Goal: Task Accomplishment & Management: Manage account settings

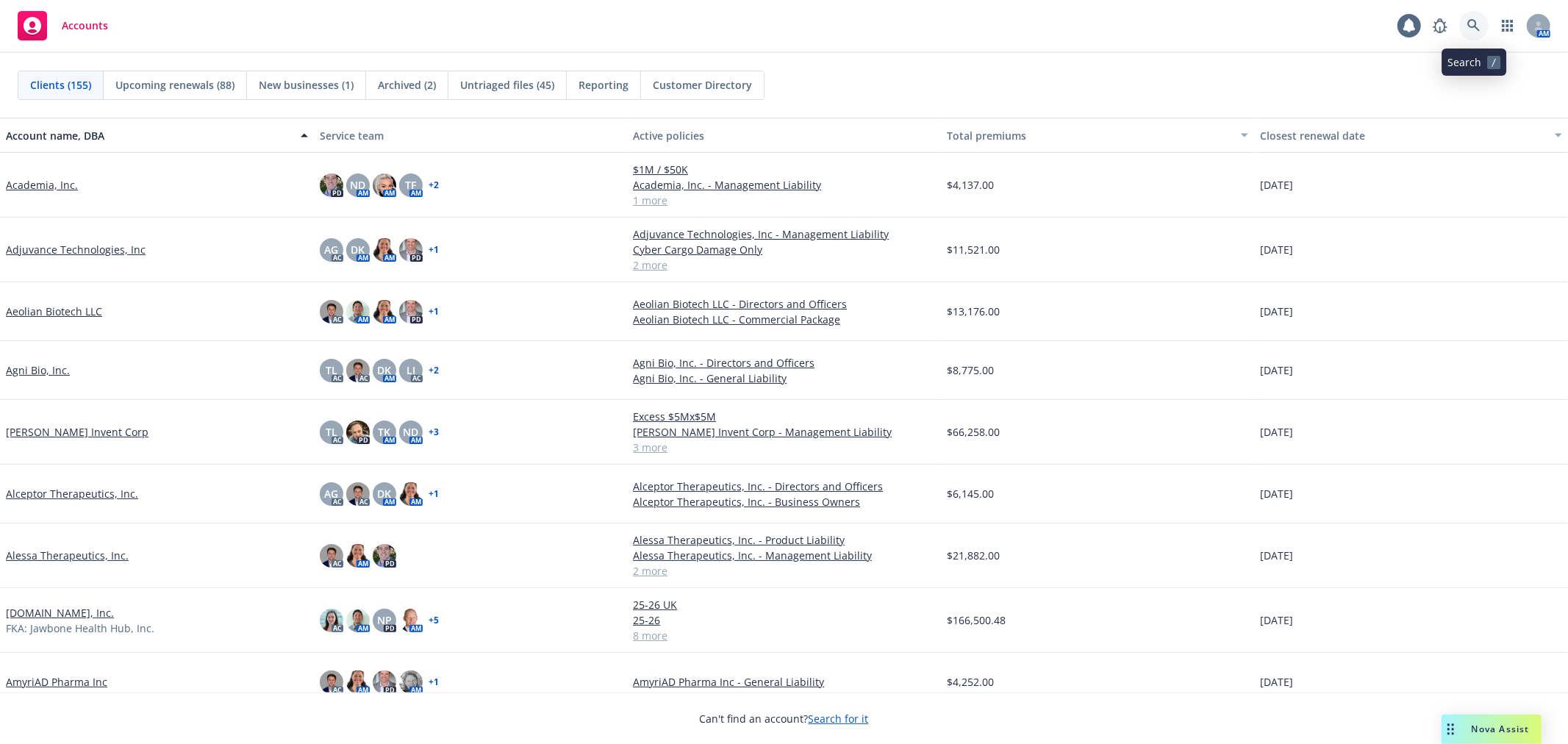
click at [1476, 32] on link at bounding box center [1474, 26] width 29 height 29
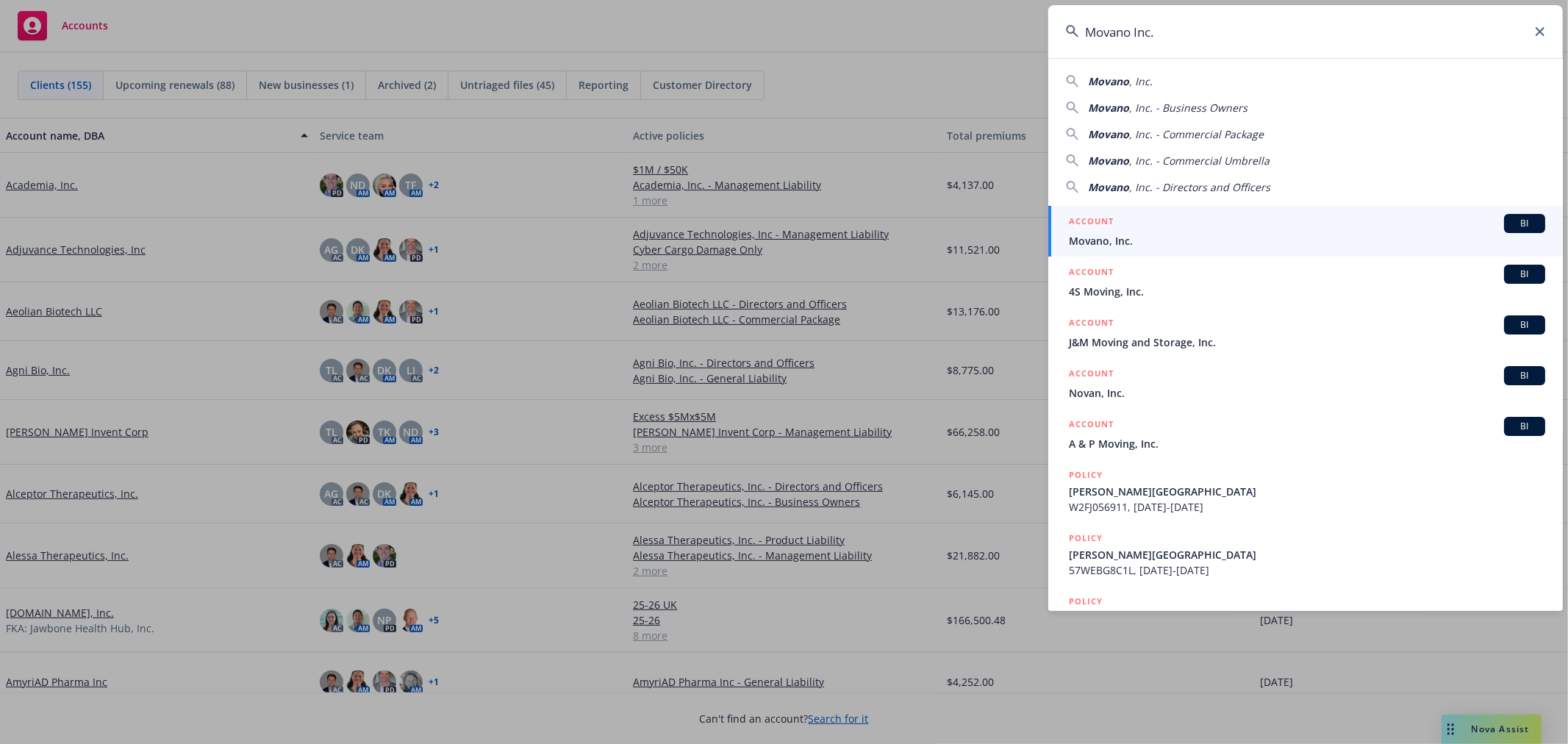
type input "Movano Inc."
click at [1142, 231] on div "ACCOUNT BI" at bounding box center [1307, 223] width 477 height 19
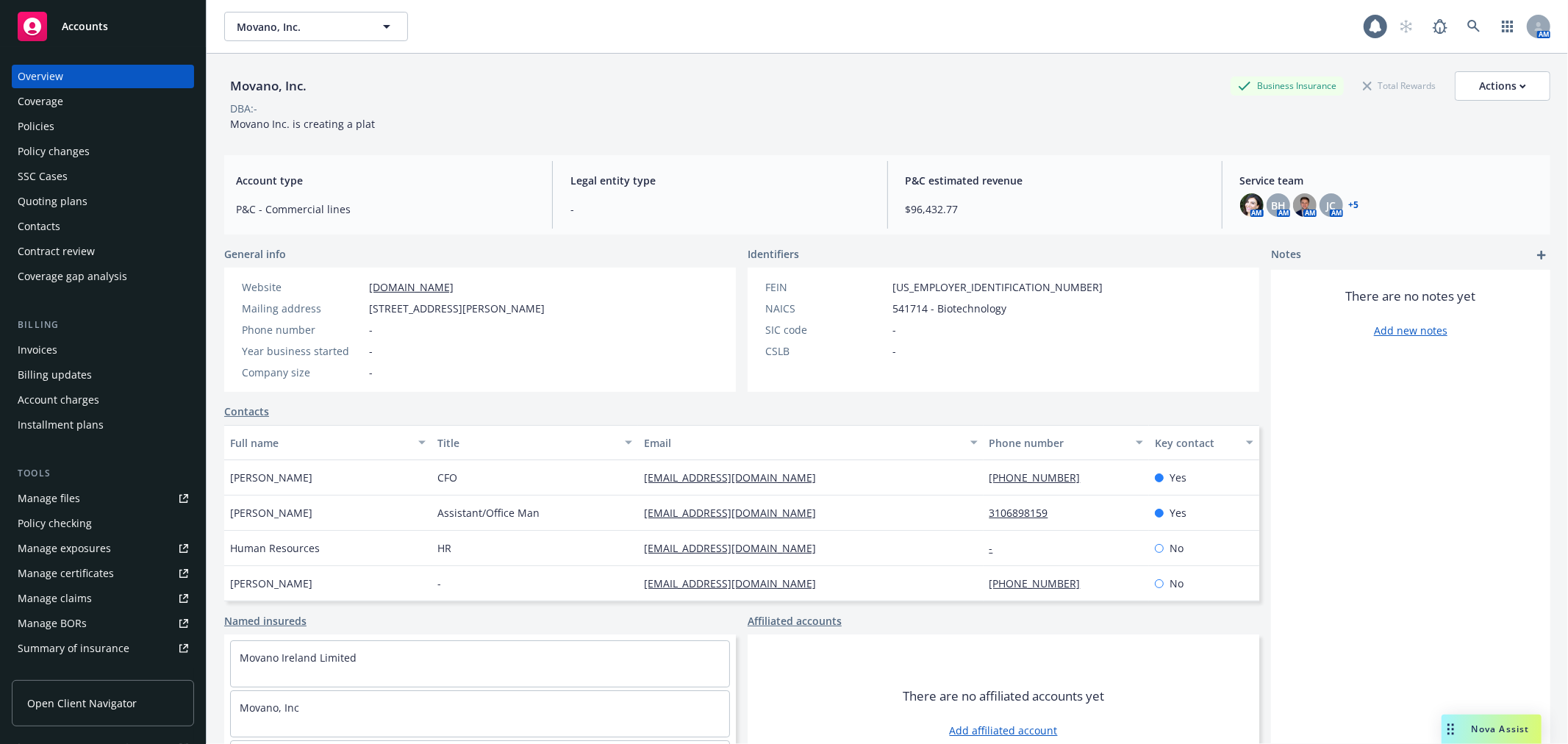
click at [90, 122] on div "Policies" at bounding box center [103, 126] width 171 height 24
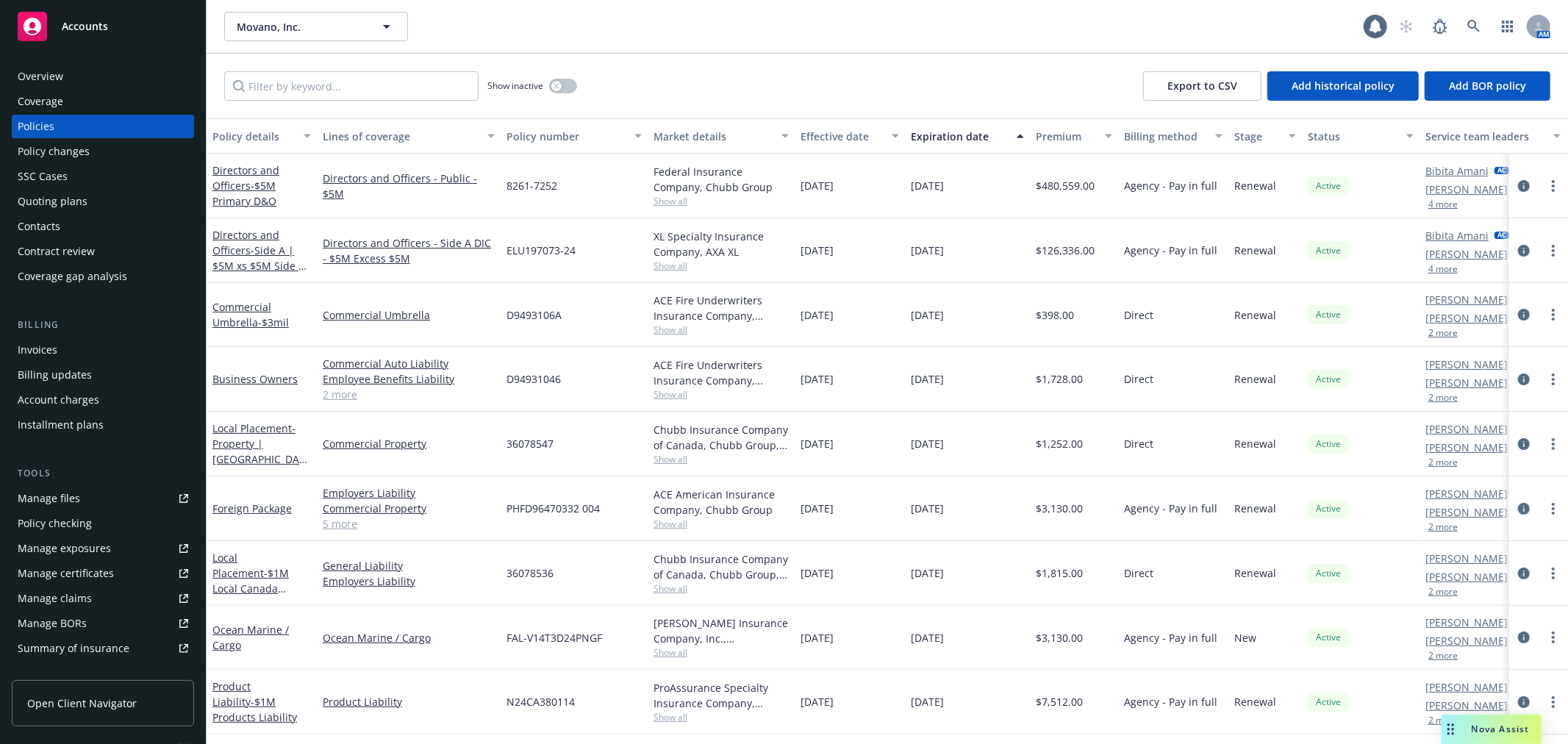
click at [1119, 23] on div "Movano, Inc. Movano, Inc." at bounding box center [794, 26] width 1139 height 29
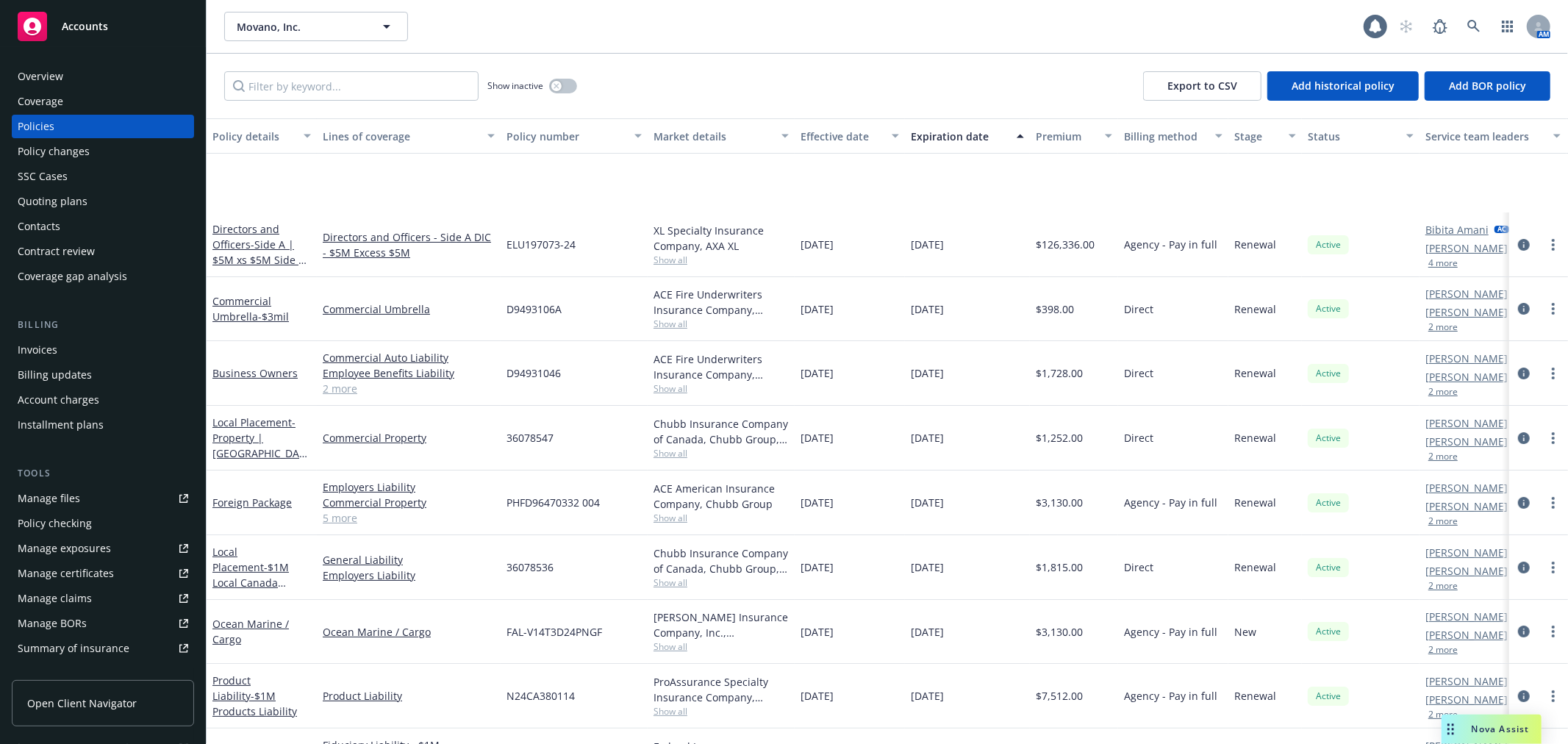
scroll to position [126, 0]
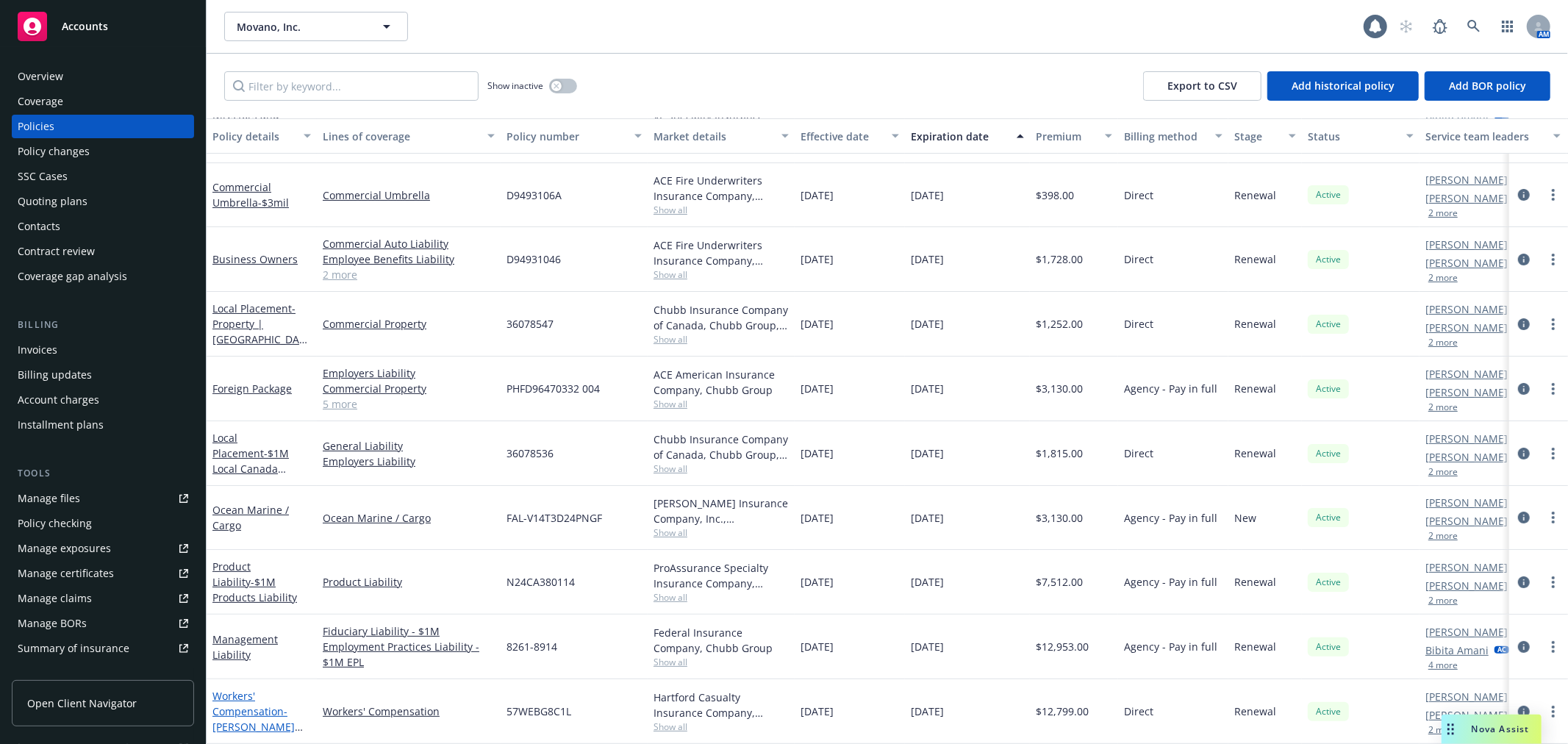
click at [270, 701] on link "Workers' Compensation - WC Hartford" at bounding box center [259, 726] width 93 height 76
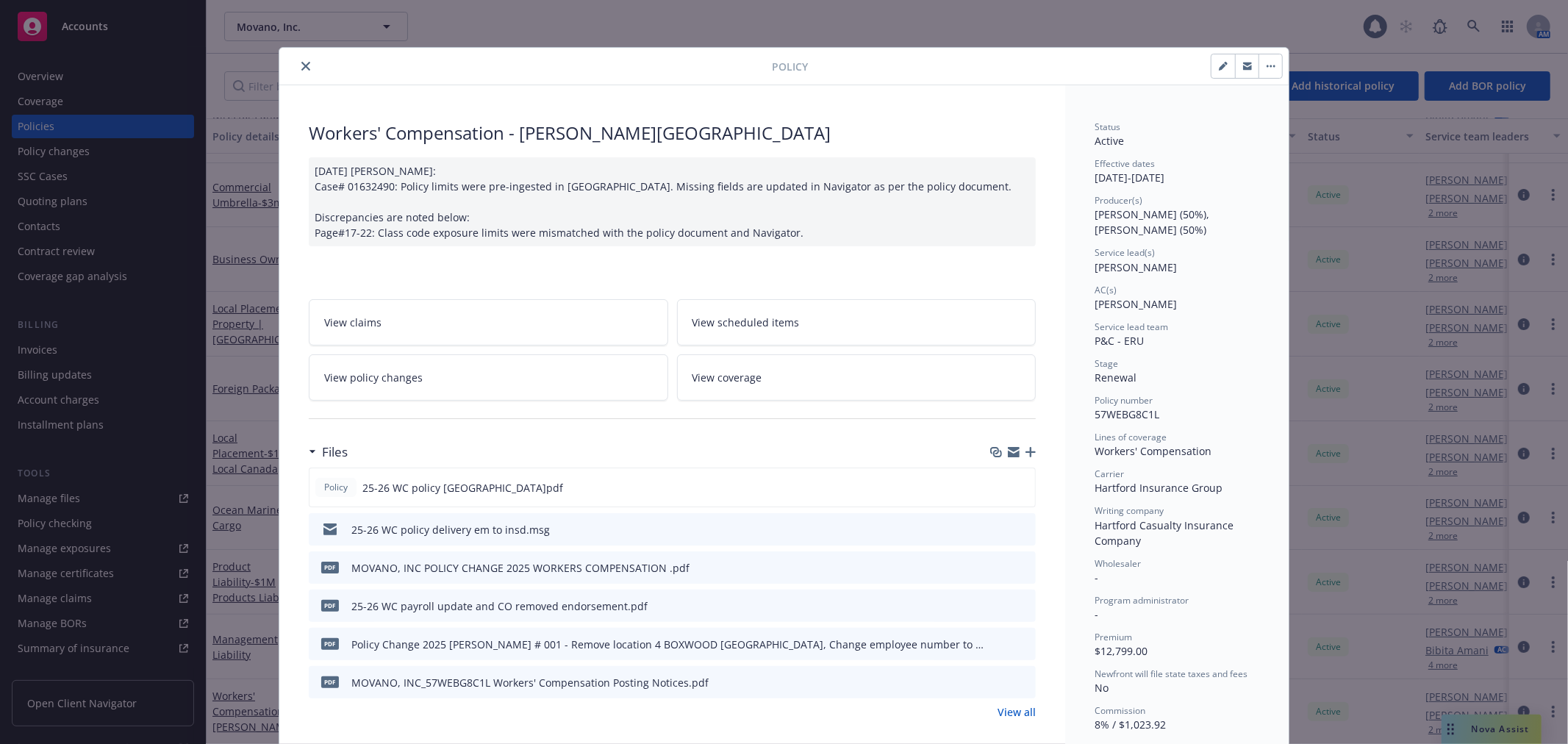
click at [304, 63] on button "close" at bounding box center [306, 66] width 18 height 18
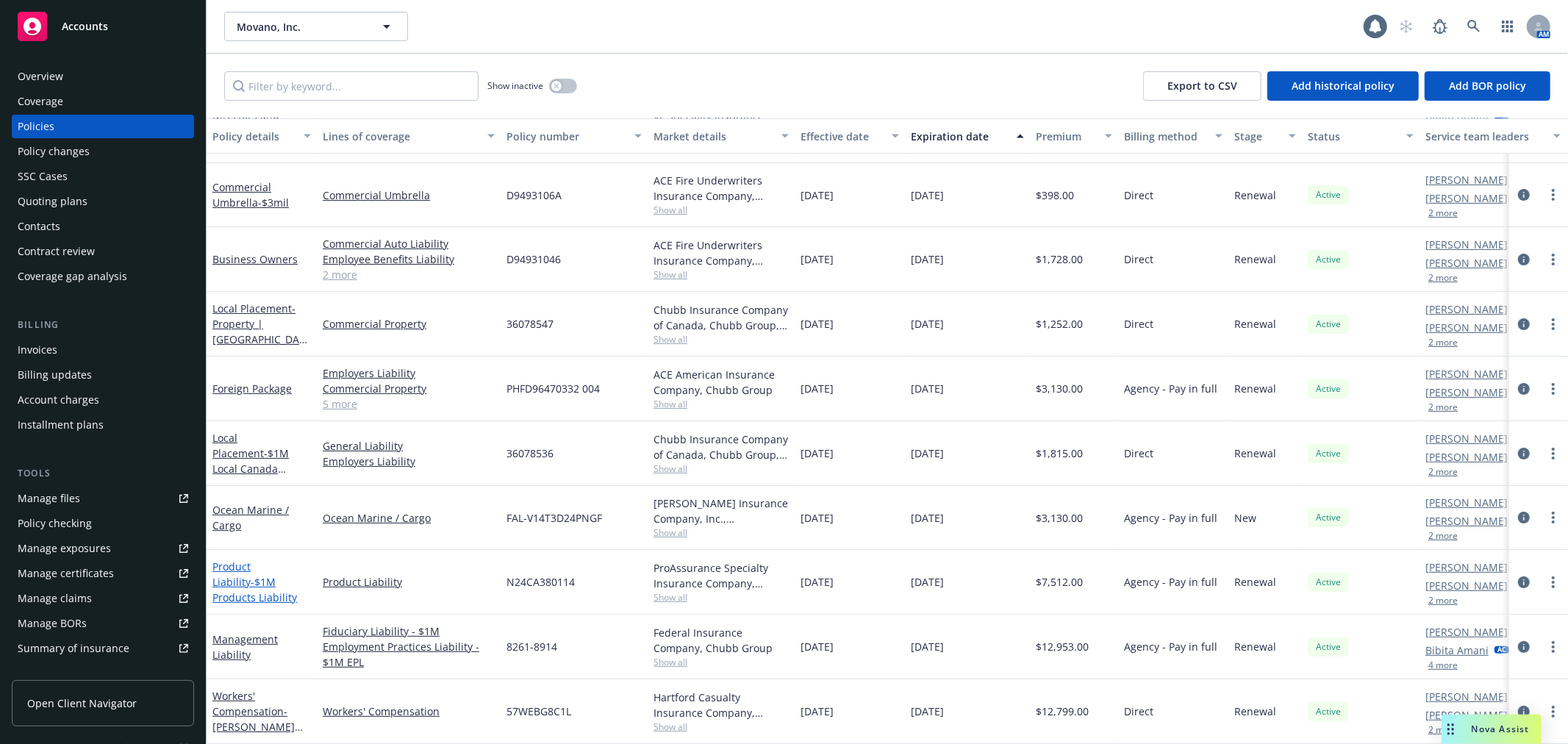
click at [260, 559] on link "Product Liability - $1M Products Liability" at bounding box center [254, 582] width 85 height 45
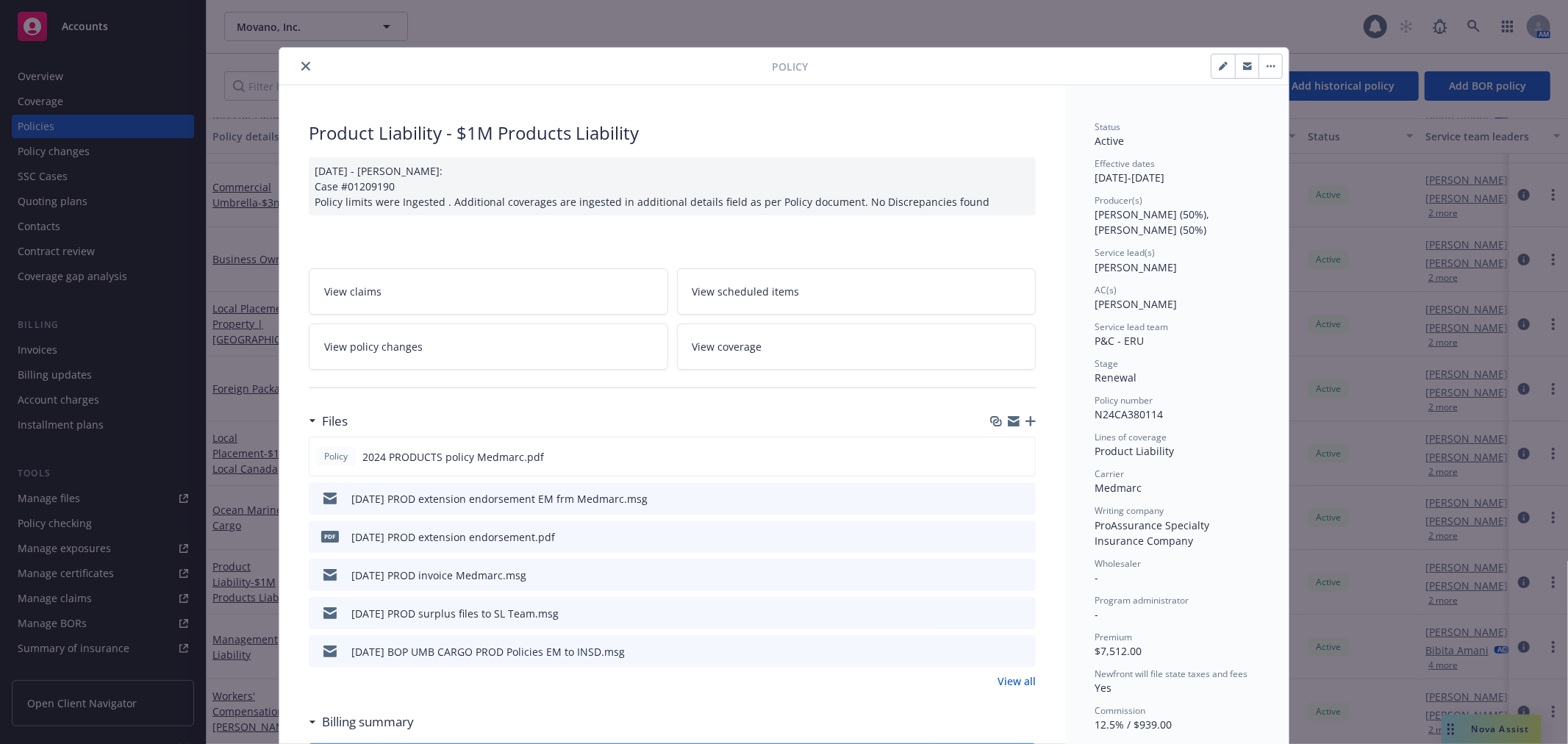
click at [302, 65] on icon "close" at bounding box center [306, 66] width 9 height 9
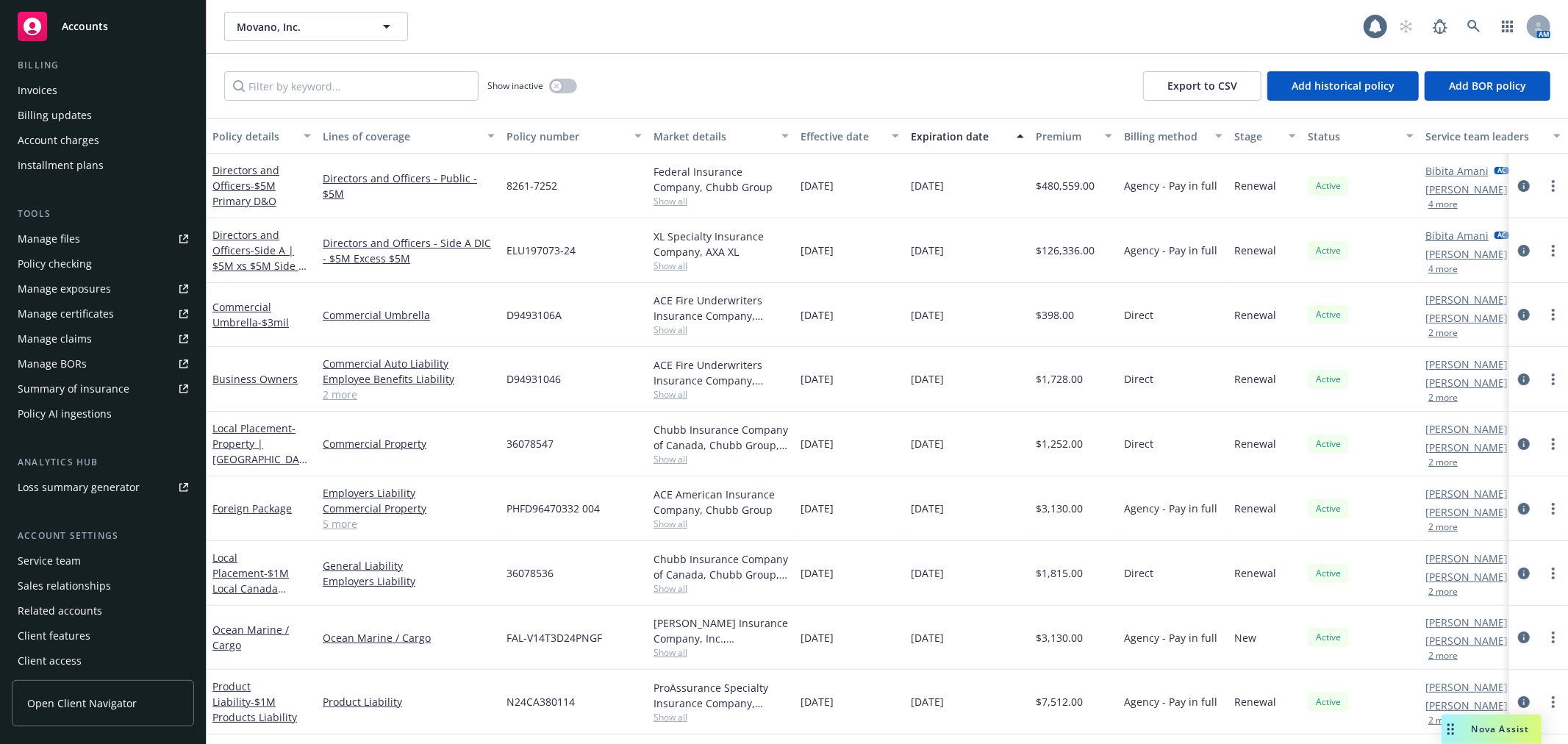
scroll to position [263, 0]
click at [147, 395] on link "Summary of insurance" at bounding box center [103, 385] width 182 height 24
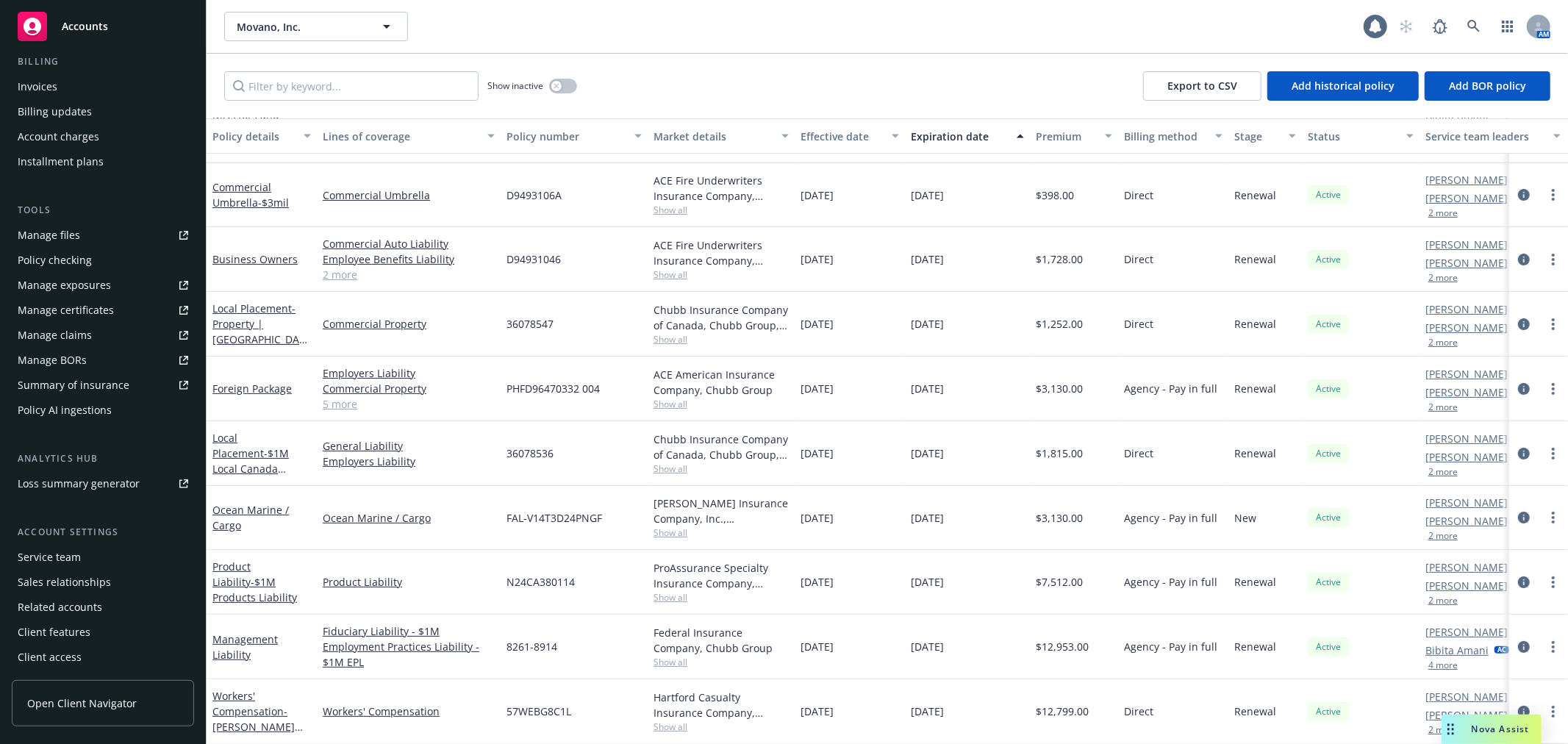
scroll to position [0, 0]
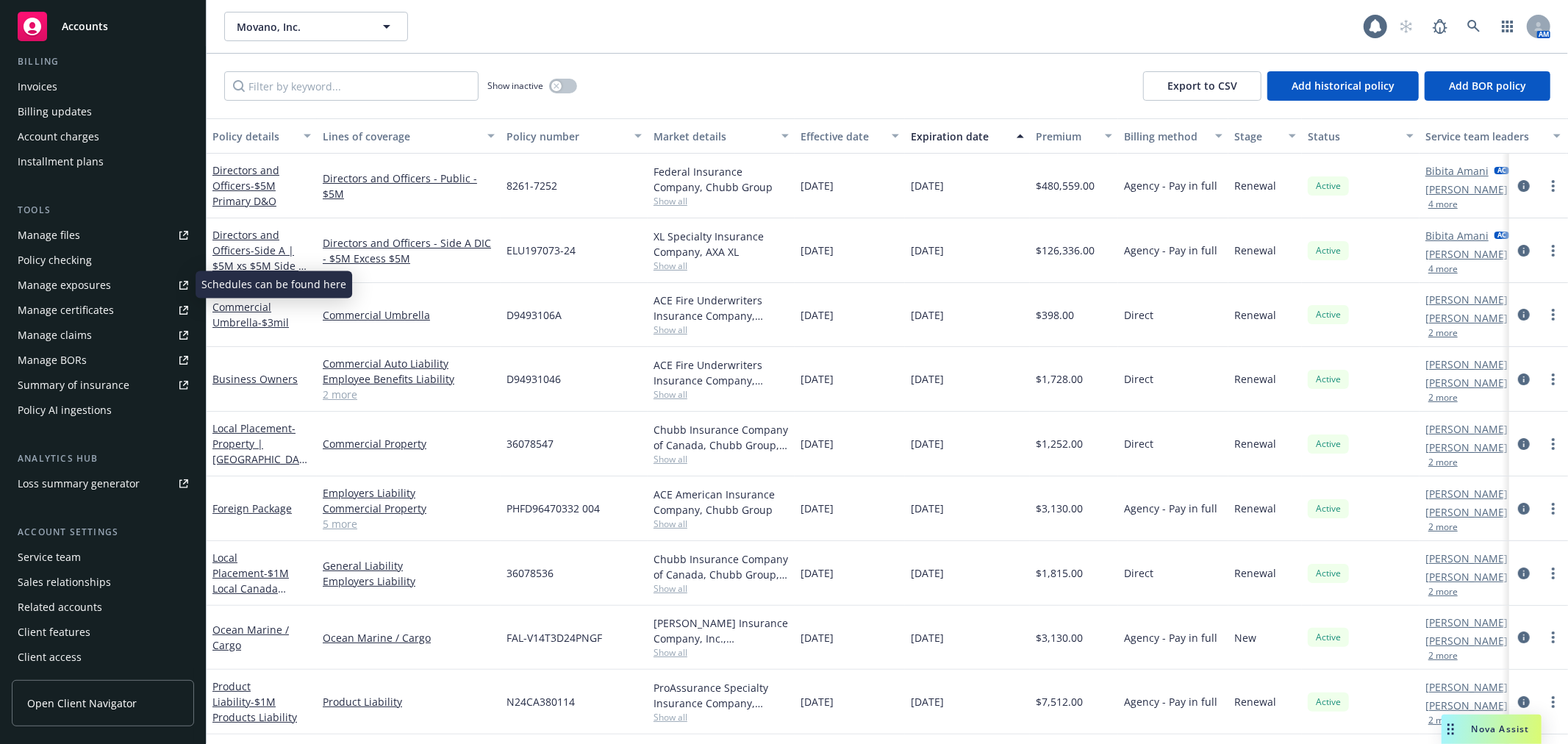
click at [109, 230] on link "Manage files" at bounding box center [103, 235] width 182 height 24
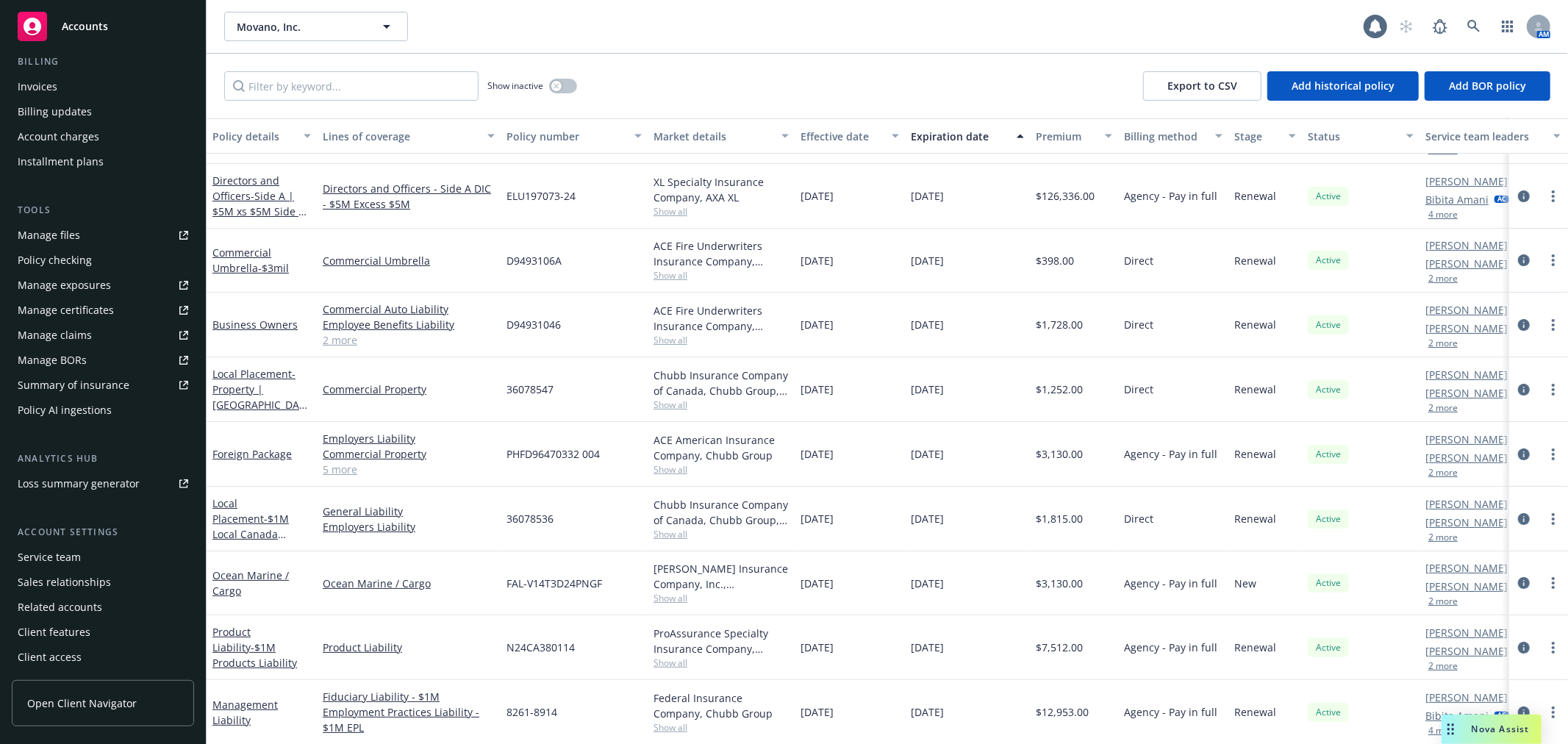
scroll to position [45, 0]
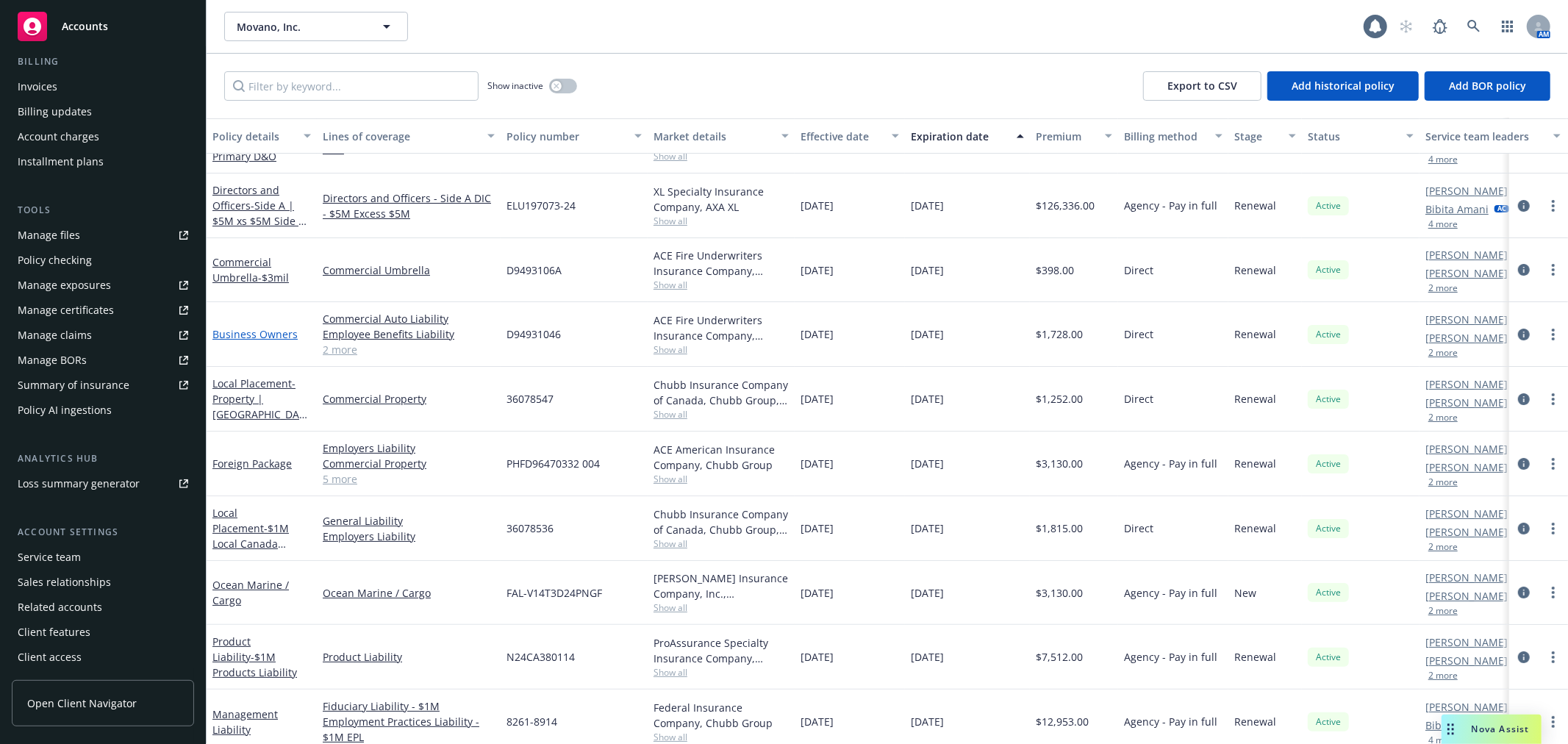
click at [288, 337] on link "Business Owners" at bounding box center [255, 334] width 85 height 14
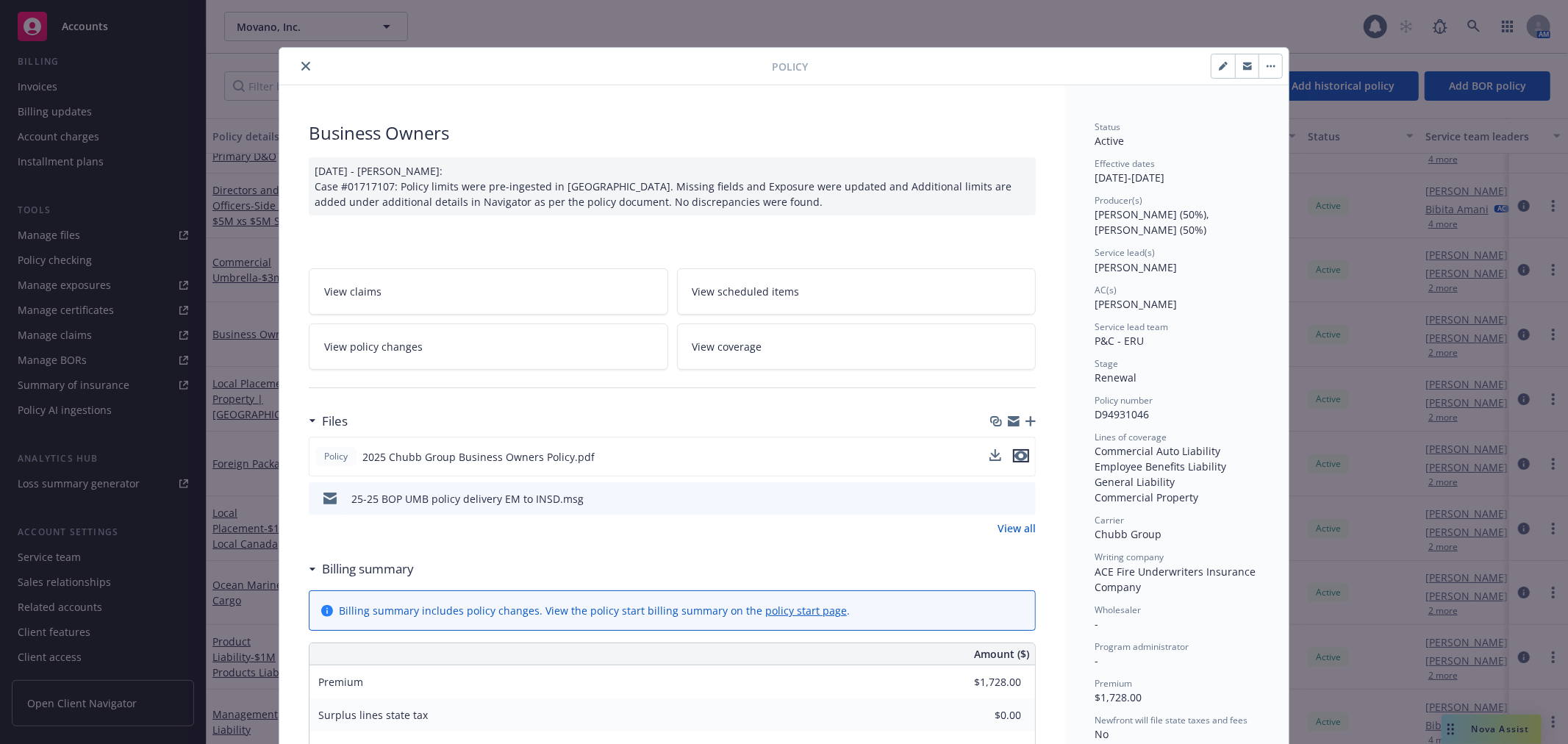
click at [1014, 459] on icon "preview file" at bounding box center [1021, 456] width 13 height 10
click at [298, 77] on div "Policy" at bounding box center [784, 66] width 1009 height 37
click at [302, 67] on icon "close" at bounding box center [306, 66] width 9 height 9
click at [302, 64] on icon "close" at bounding box center [306, 66] width 9 height 9
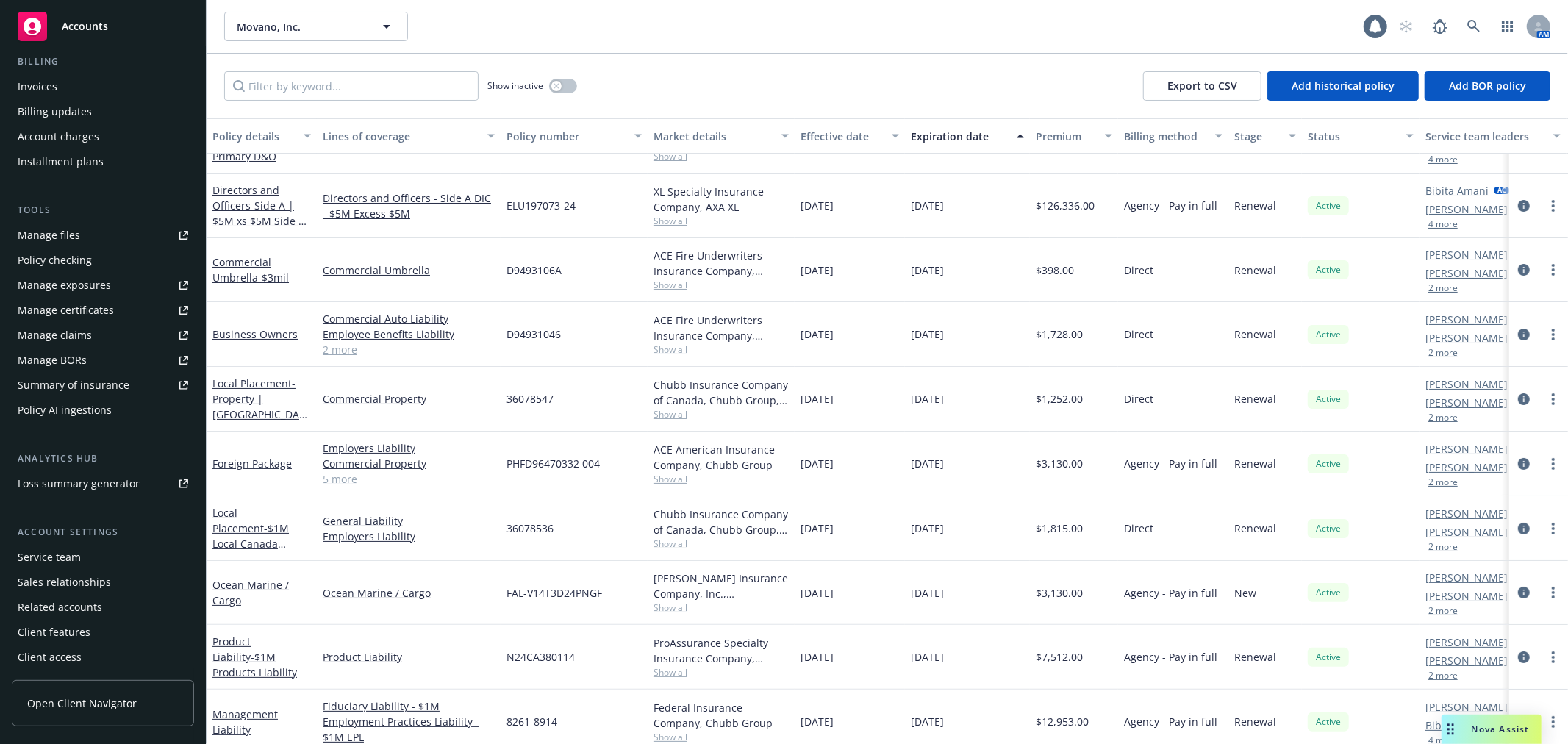
click at [98, 710] on span "Open Client Navigator" at bounding box center [82, 703] width 110 height 15
click at [72, 689] on link "Open Client Navigator" at bounding box center [103, 703] width 182 height 46
click at [1478, 31] on icon at bounding box center [1474, 26] width 13 height 13
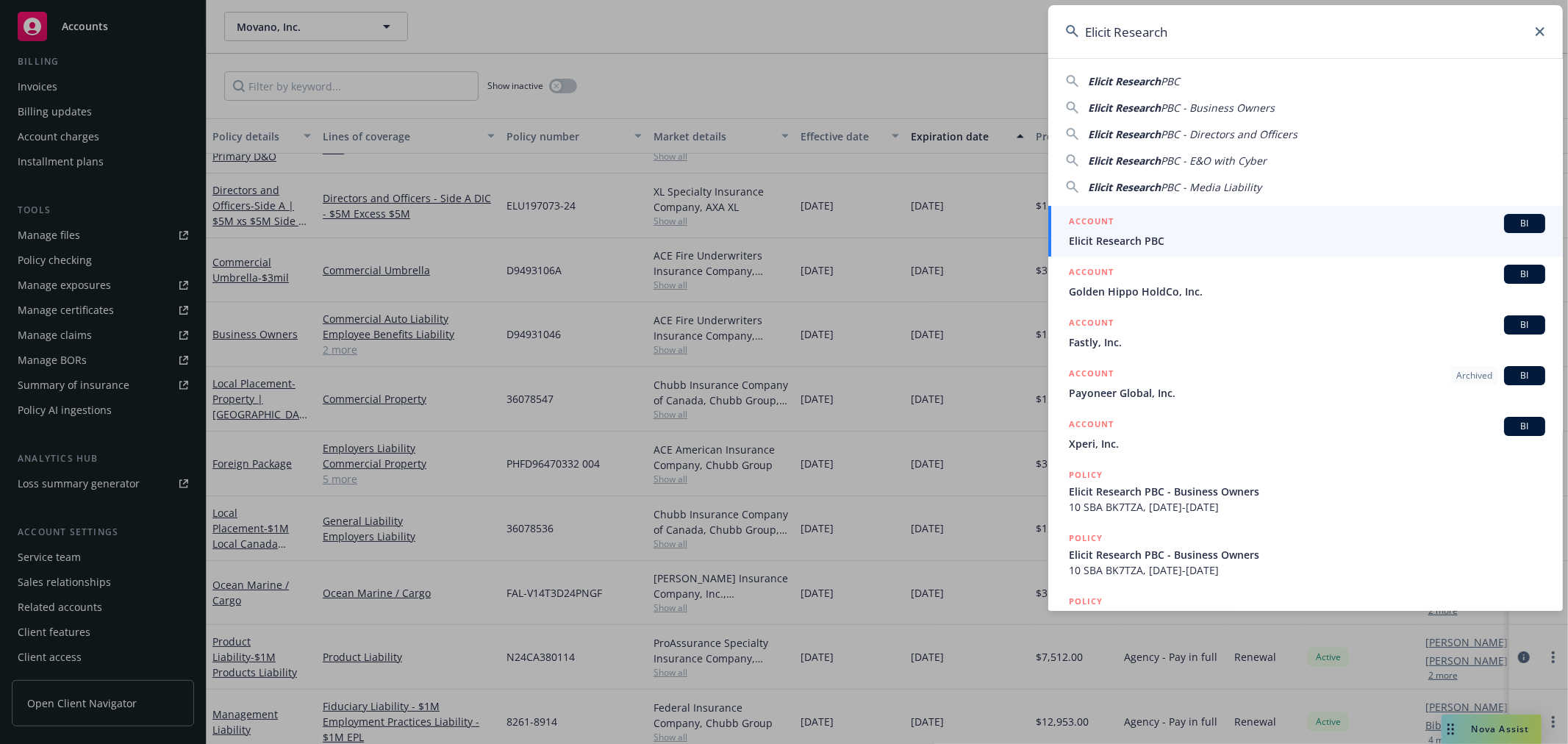
type input "Elicit Research"
click at [1134, 245] on span "Elicit Research PBC" at bounding box center [1307, 240] width 477 height 15
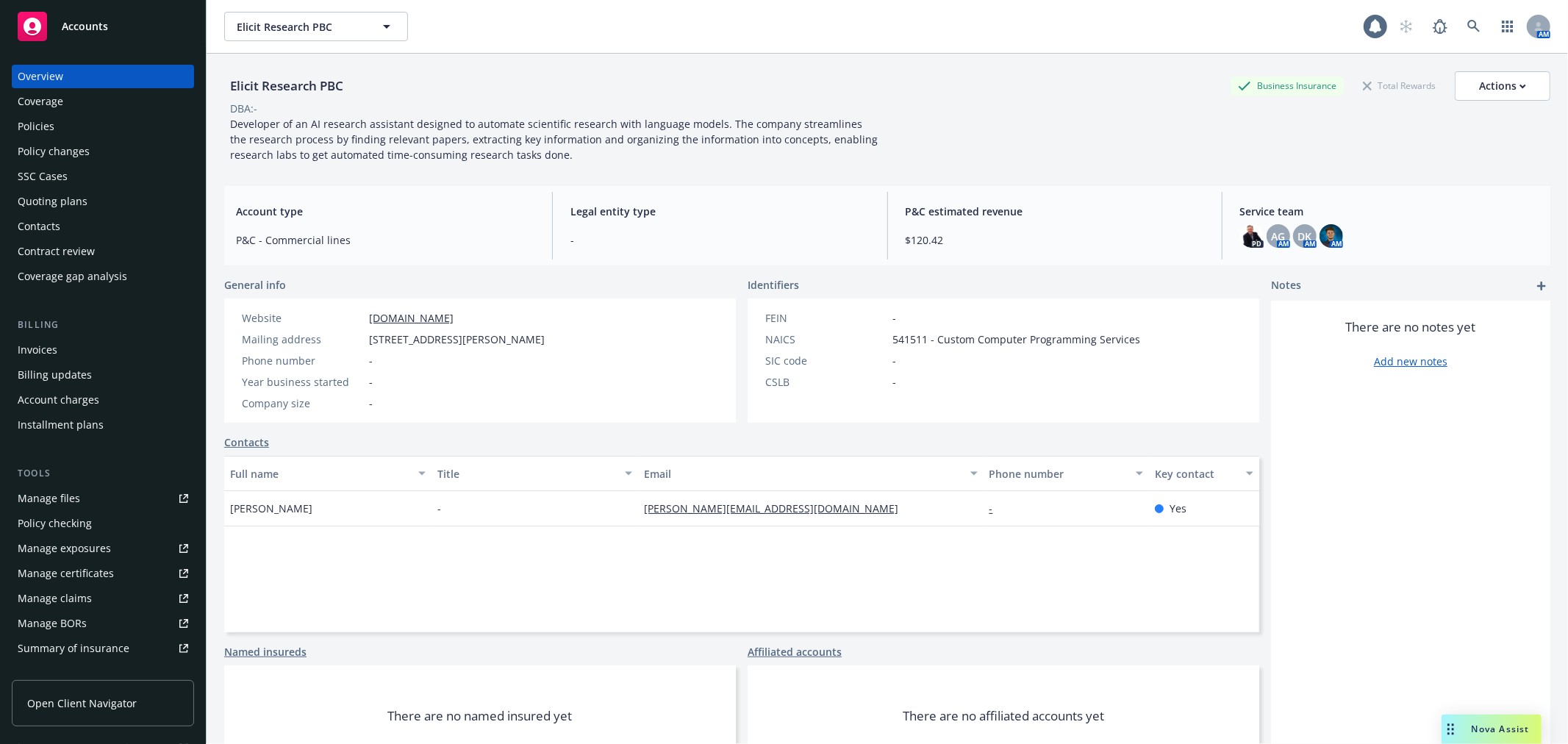
click at [78, 118] on div "Policies" at bounding box center [103, 126] width 171 height 24
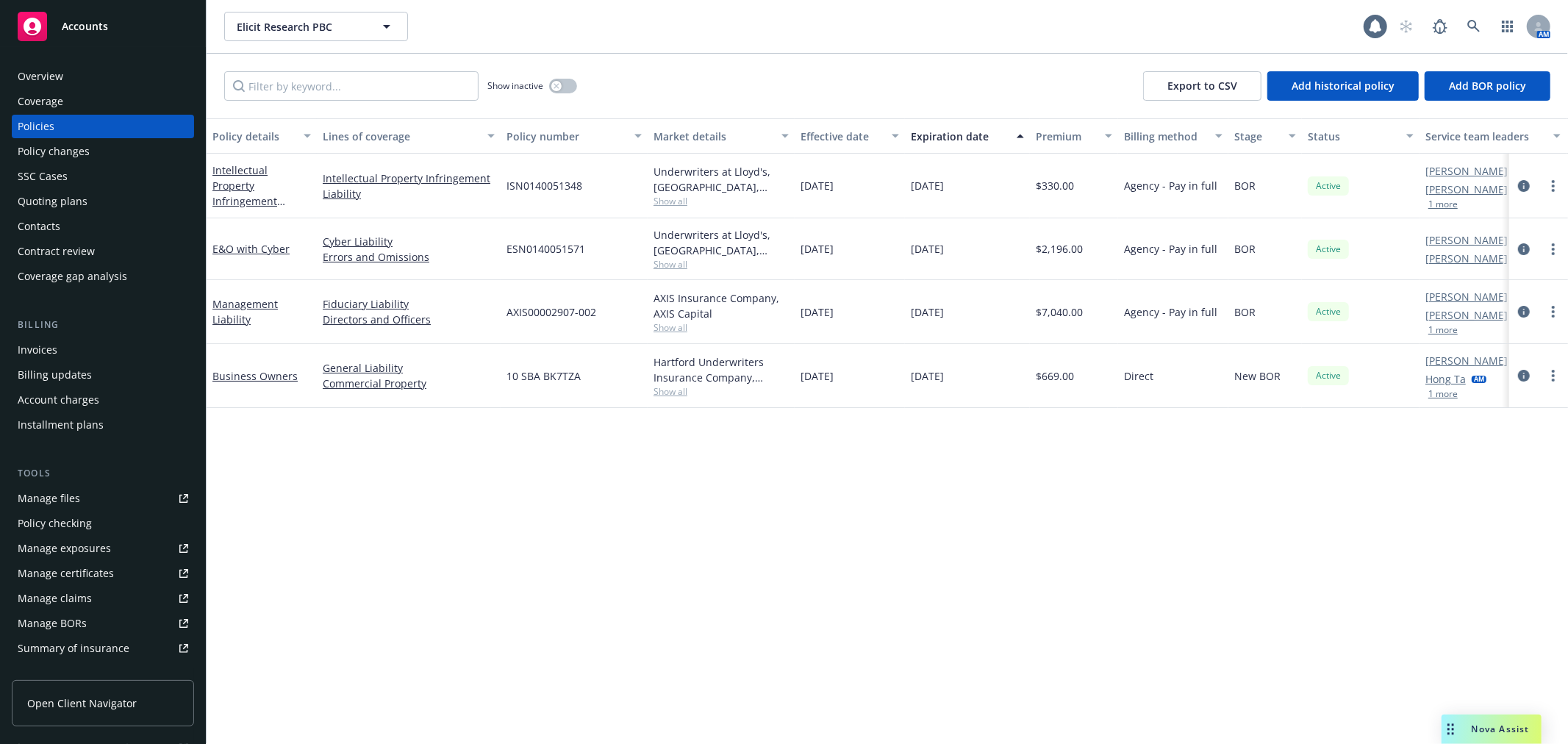
click at [285, 177] on div "Intellectual Property Infringement Liability" at bounding box center [262, 185] width 99 height 46
click at [277, 164] on link "Intellectual Property Infringement Liability" at bounding box center [245, 193] width 65 height 60
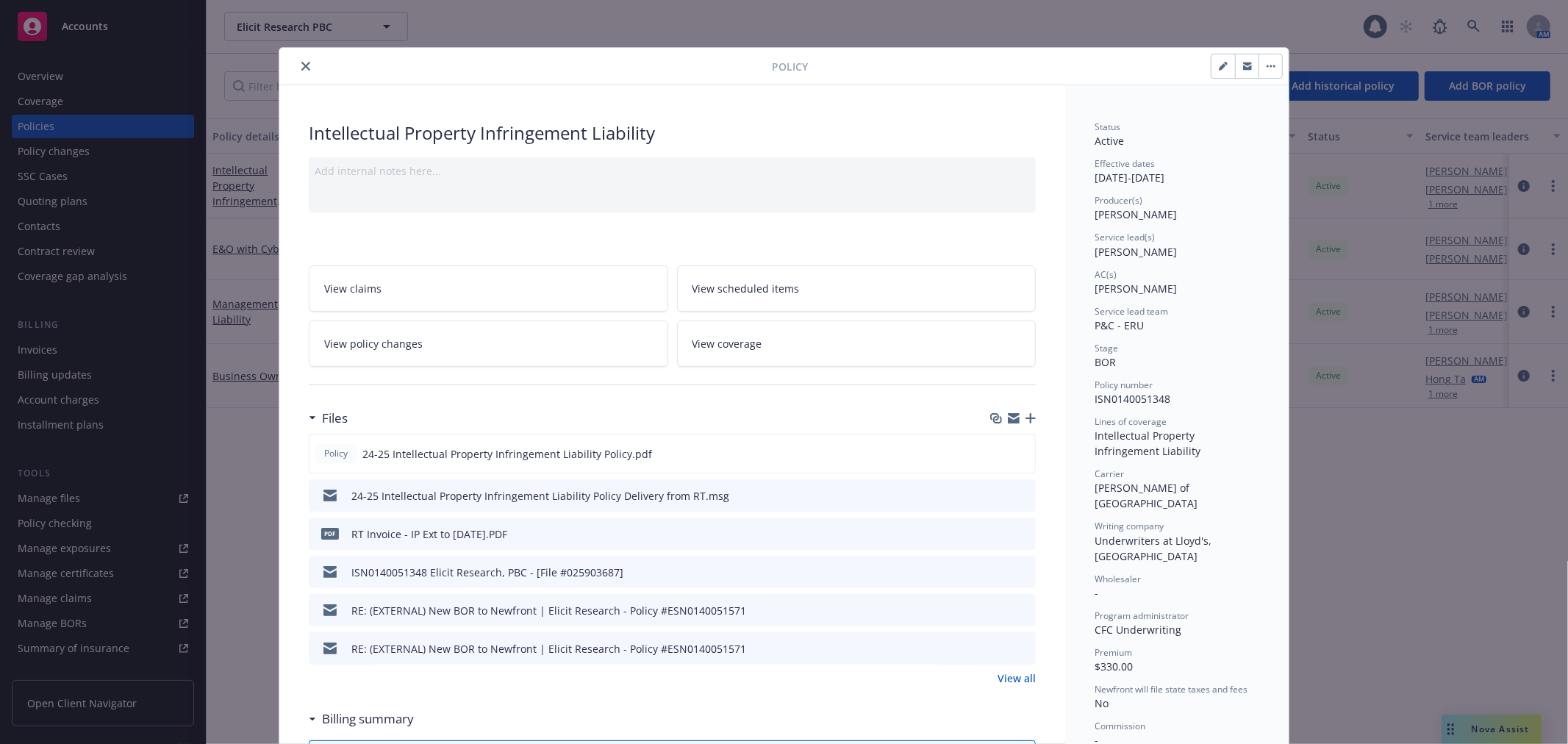
click at [302, 62] on icon "close" at bounding box center [306, 66] width 9 height 9
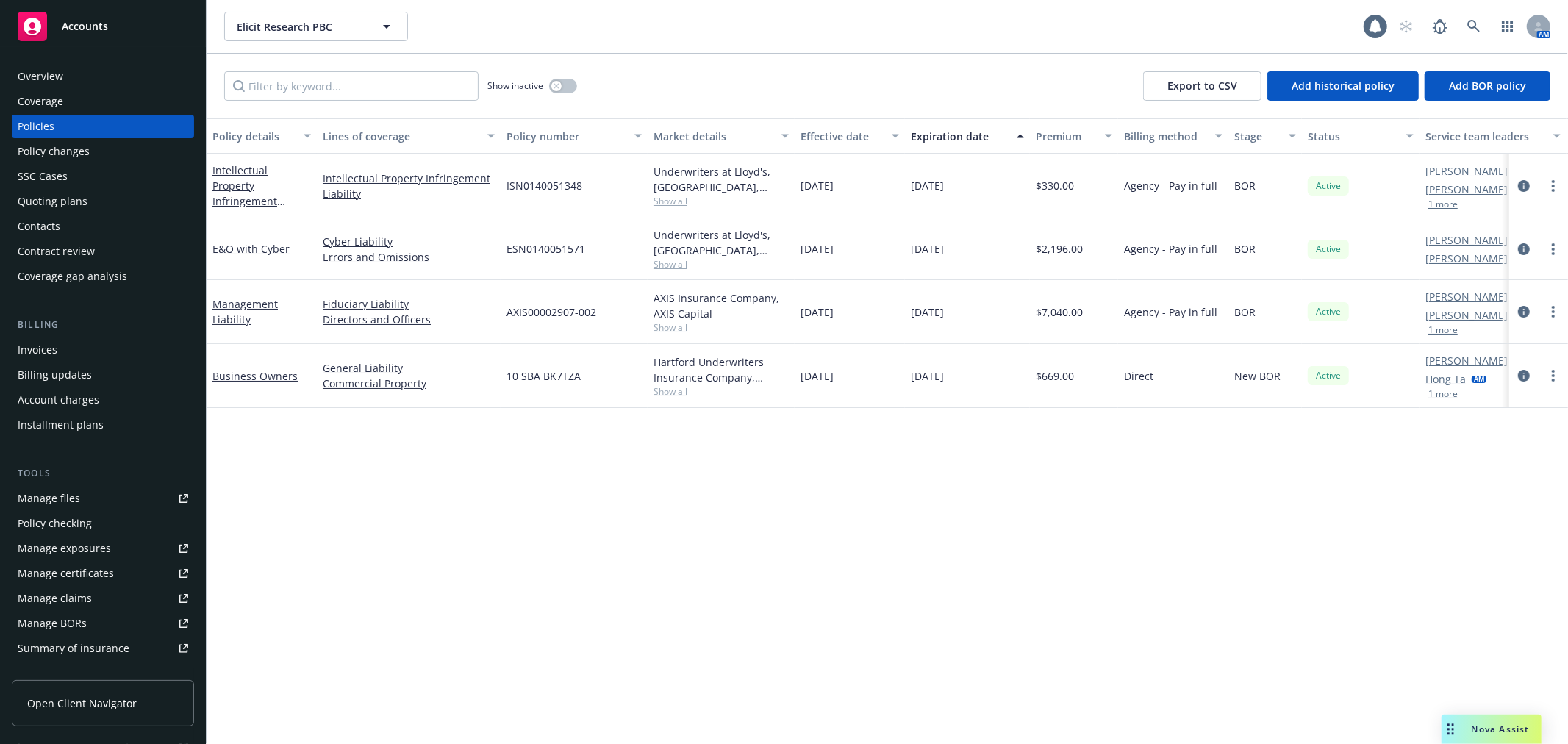
click at [103, 157] on div "Policy changes" at bounding box center [103, 151] width 171 height 24
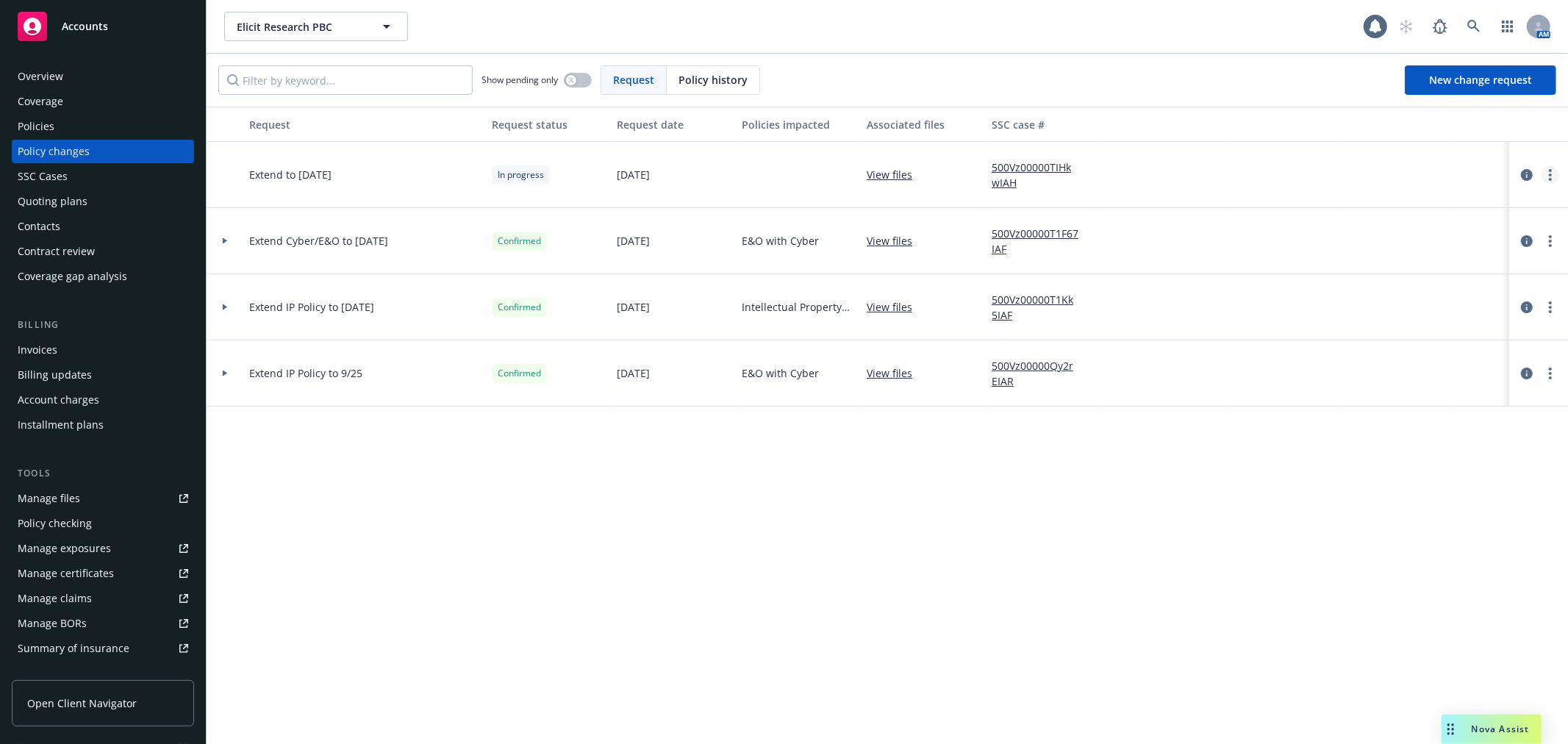
click at [1553, 171] on link "more" at bounding box center [1550, 175] width 18 height 18
click at [1461, 280] on link "Resume workflow" at bounding box center [1432, 293] width 252 height 29
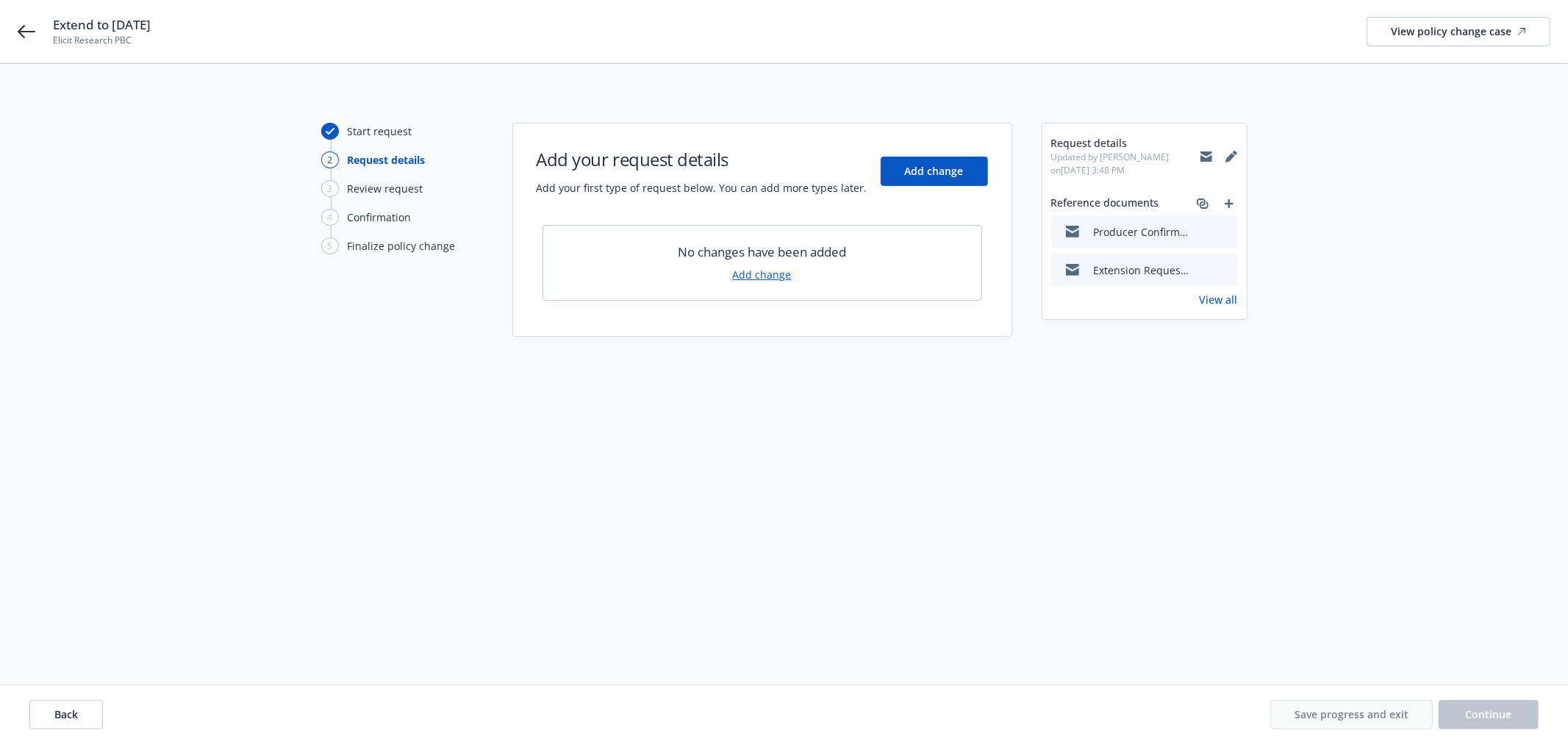
click at [1222, 273] on button at bounding box center [1225, 270] width 13 height 15
click at [808, 270] on div "No changes have been added Add change" at bounding box center [763, 262] width 440 height 76
click at [746, 268] on link "Add change" at bounding box center [763, 274] width 59 height 15
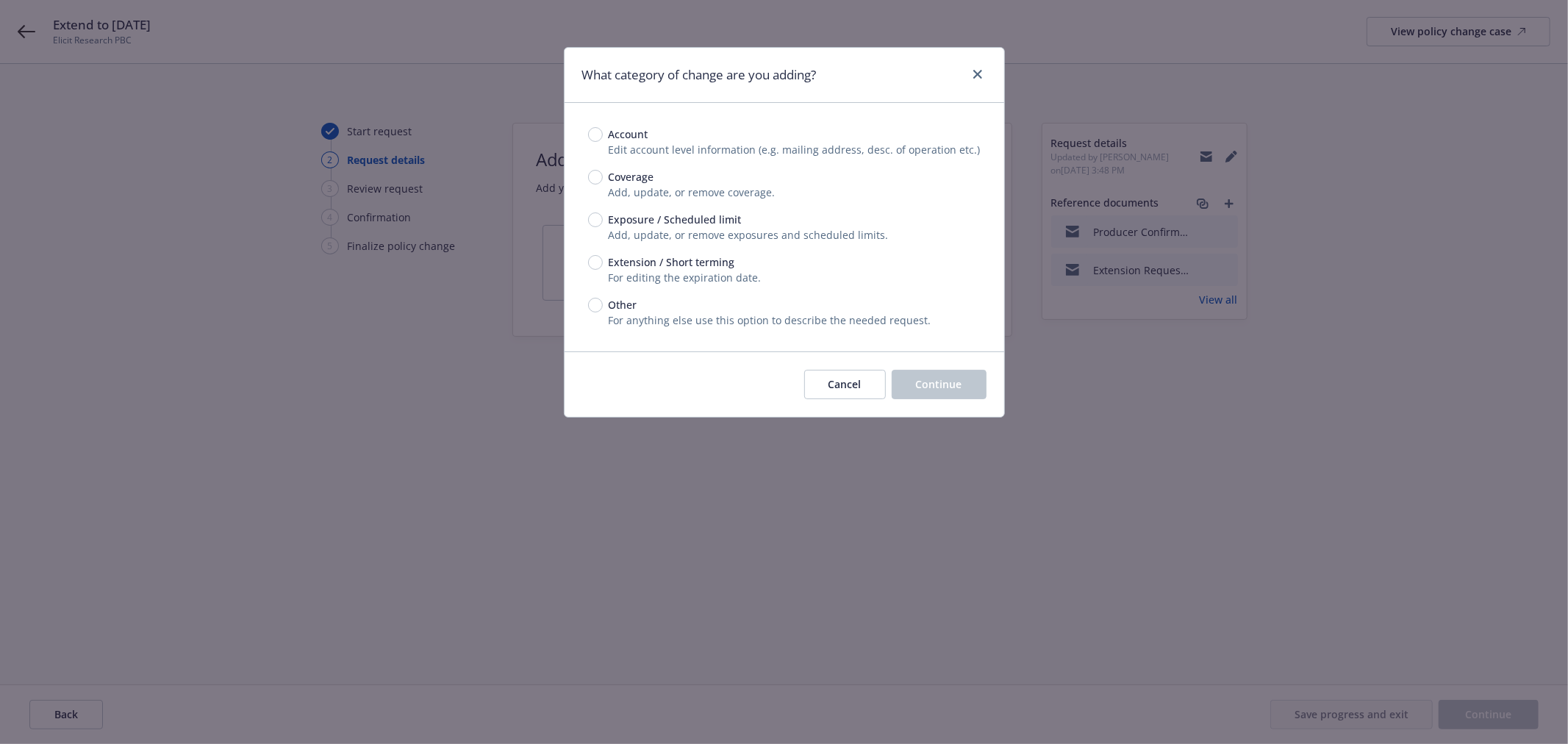
click at [603, 262] on span "Extension / Short terming" at bounding box center [669, 262] width 132 height 15
click at [603, 262] on input "Extension / Short terming" at bounding box center [596, 262] width 15 height 15
radio input "true"
click at [958, 375] on button "Continue" at bounding box center [938, 384] width 95 height 29
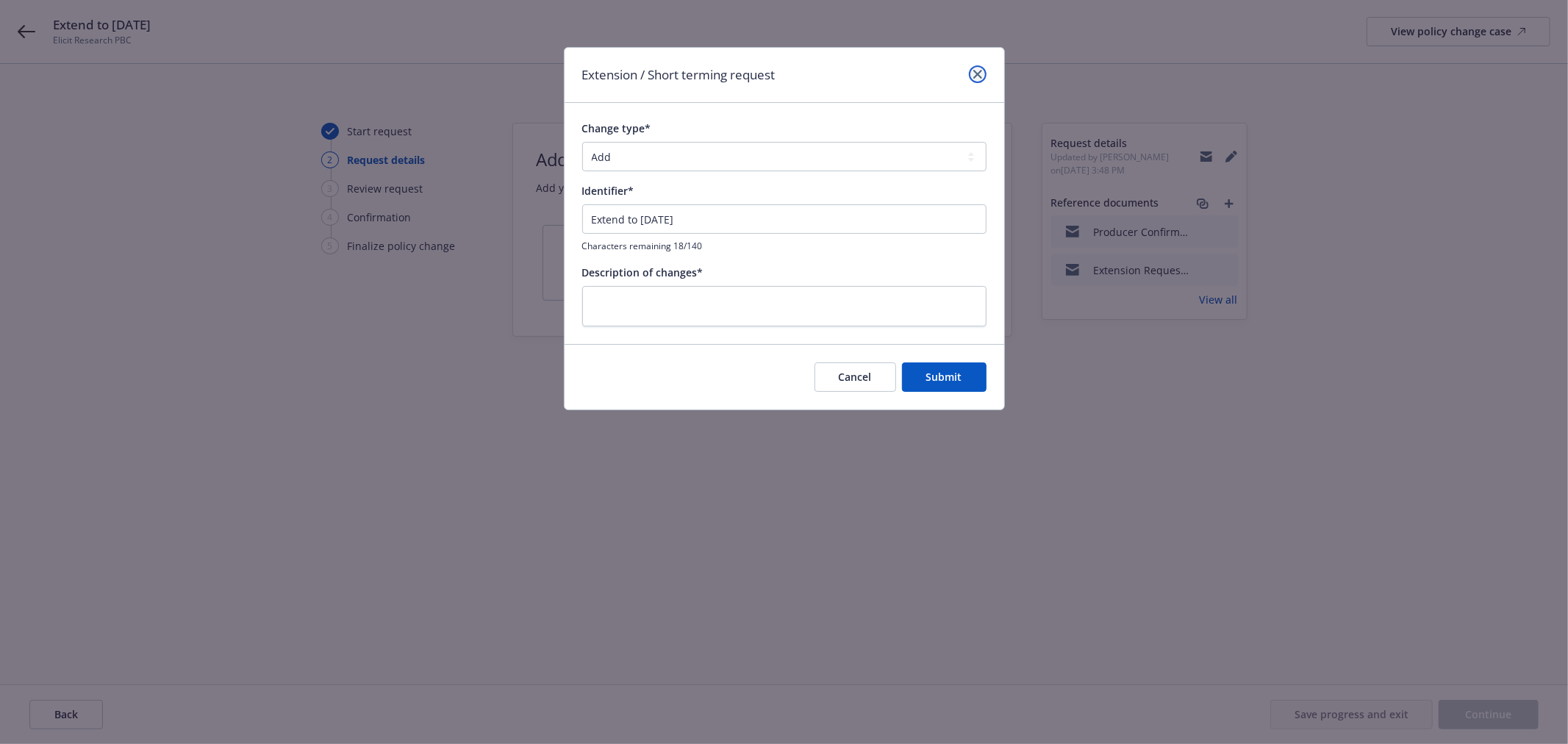
click at [974, 76] on icon "close" at bounding box center [977, 74] width 9 height 9
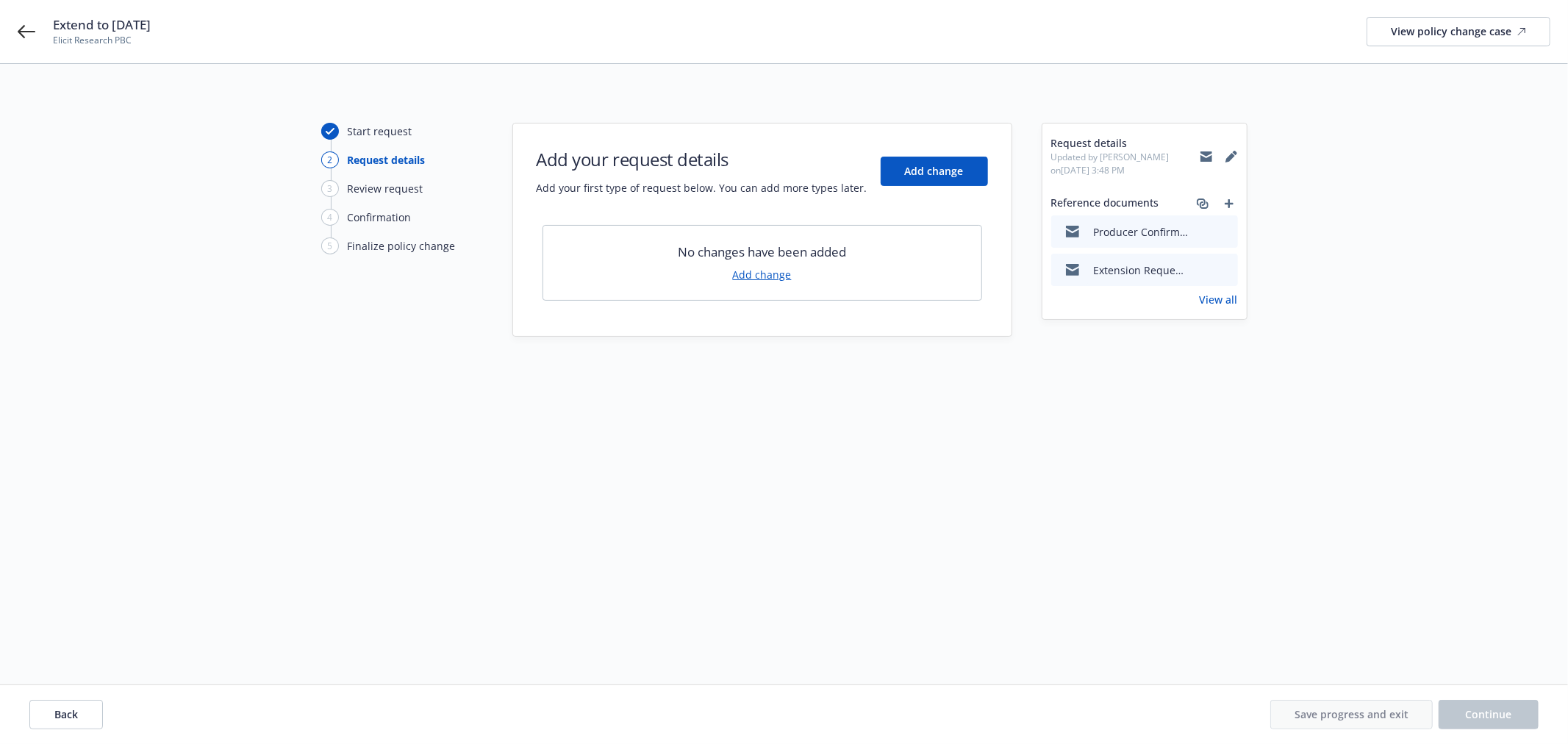
click at [1224, 268] on icon "preview file" at bounding box center [1224, 269] width 13 height 10
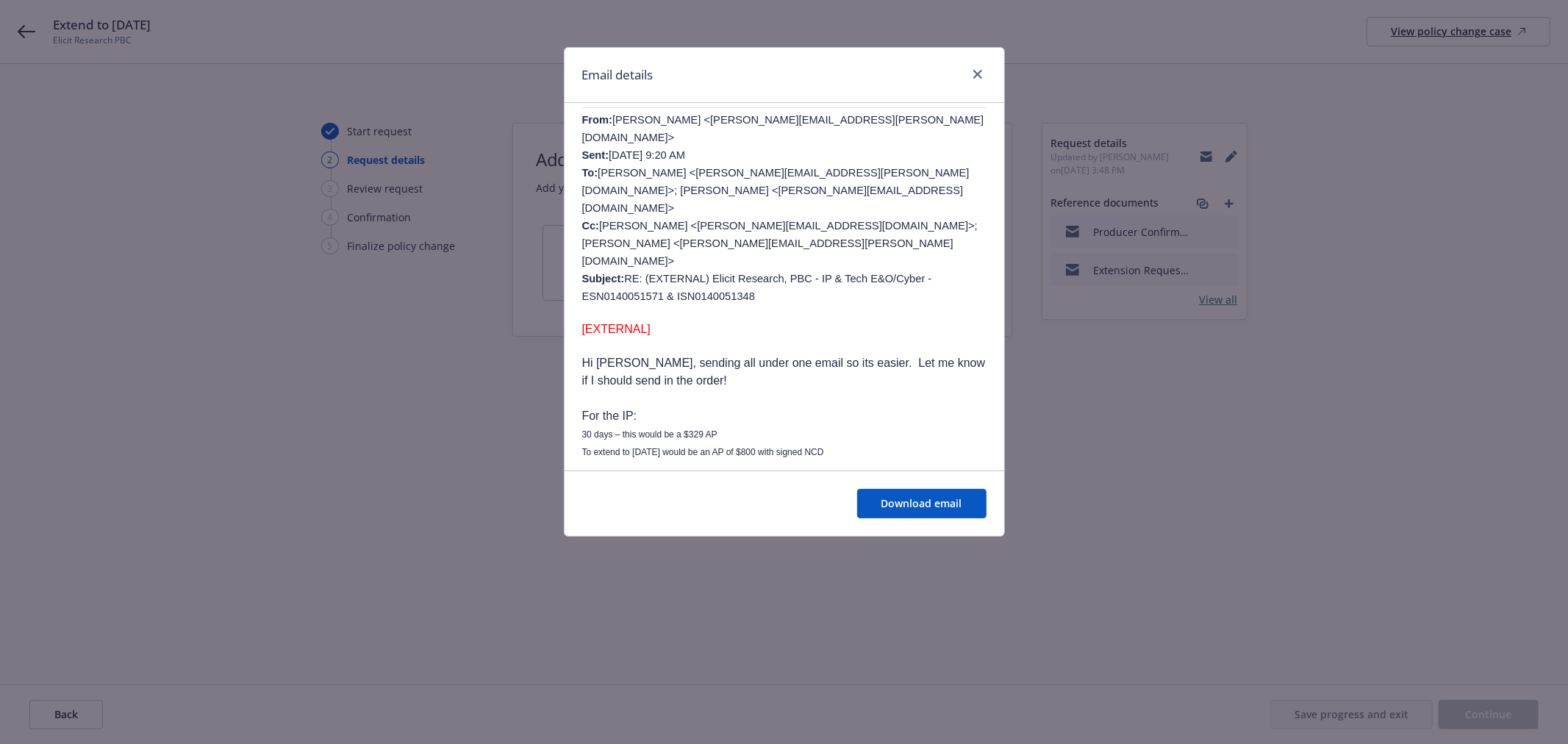
scroll to position [408, 0]
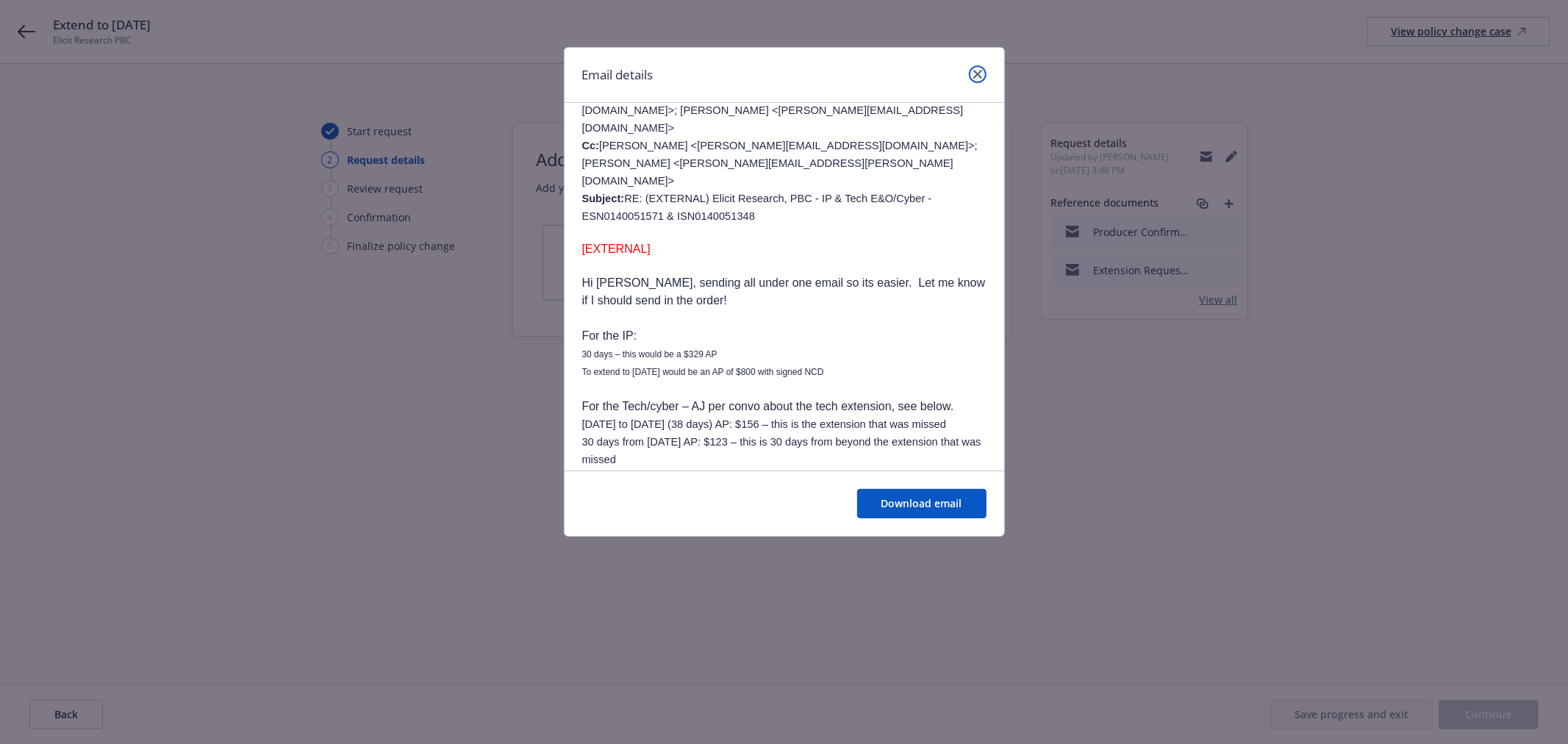
click at [983, 68] on link "close" at bounding box center [977, 74] width 18 height 18
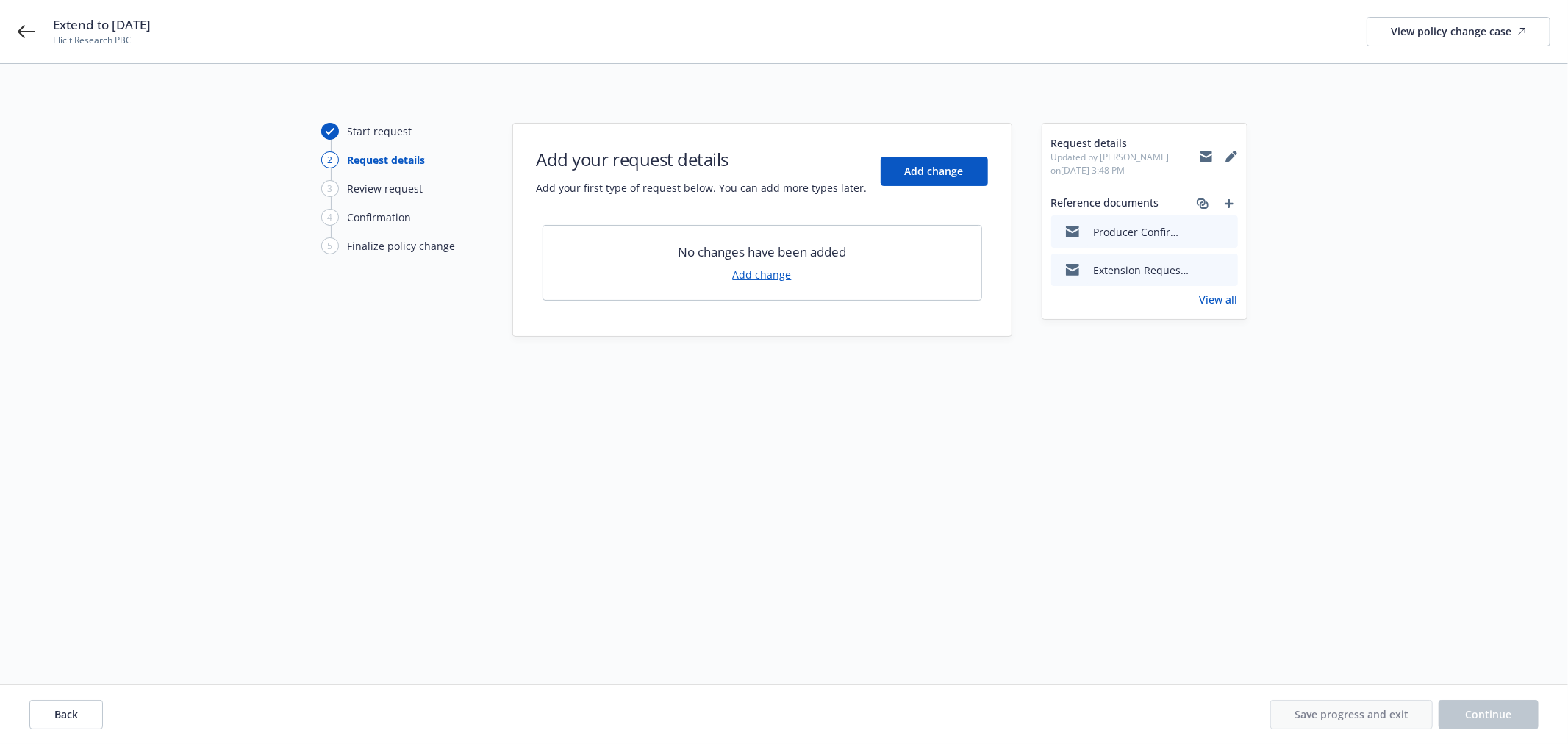
click at [1225, 232] on icon "preview file" at bounding box center [1224, 231] width 13 height 10
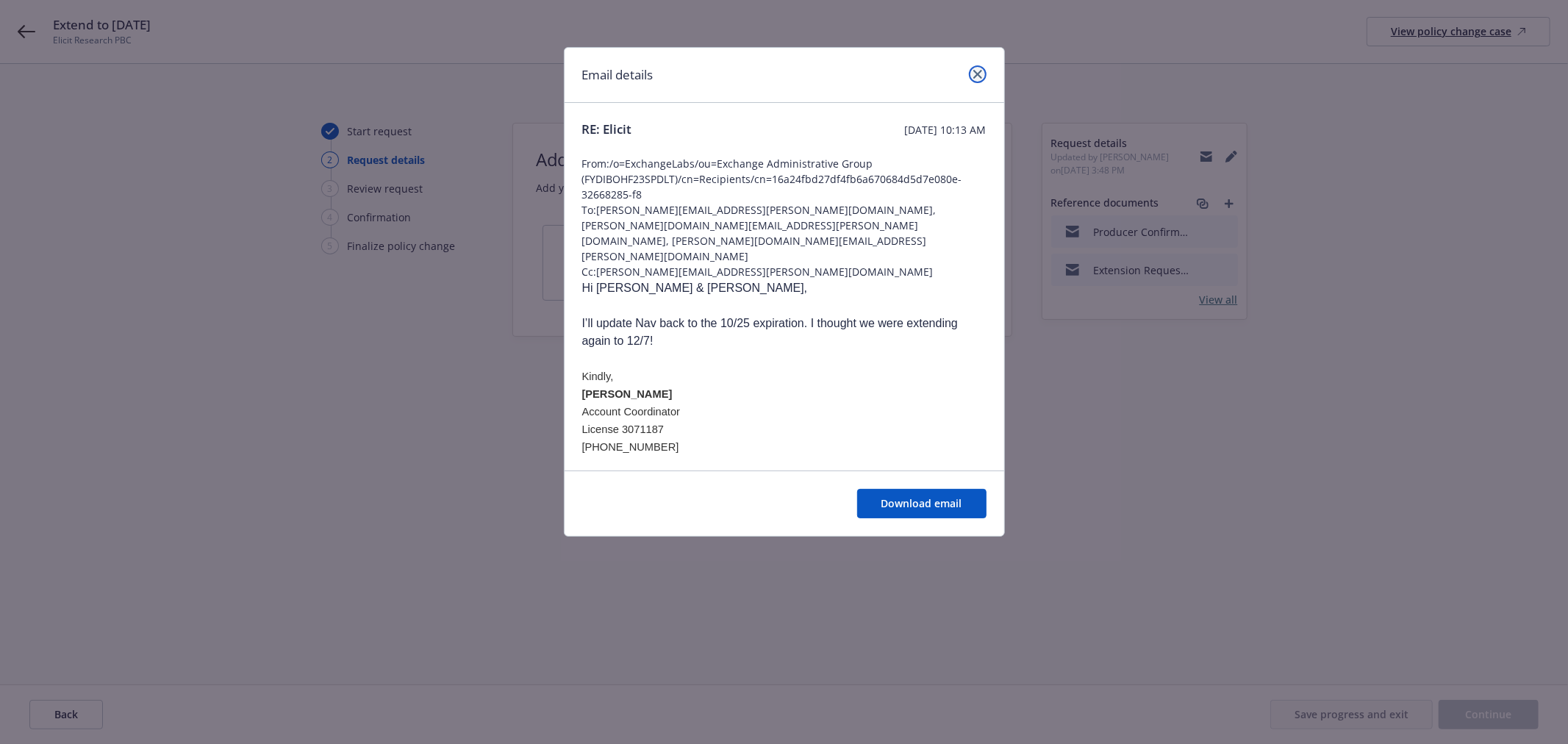
click at [974, 70] on icon "close" at bounding box center [977, 74] width 9 height 9
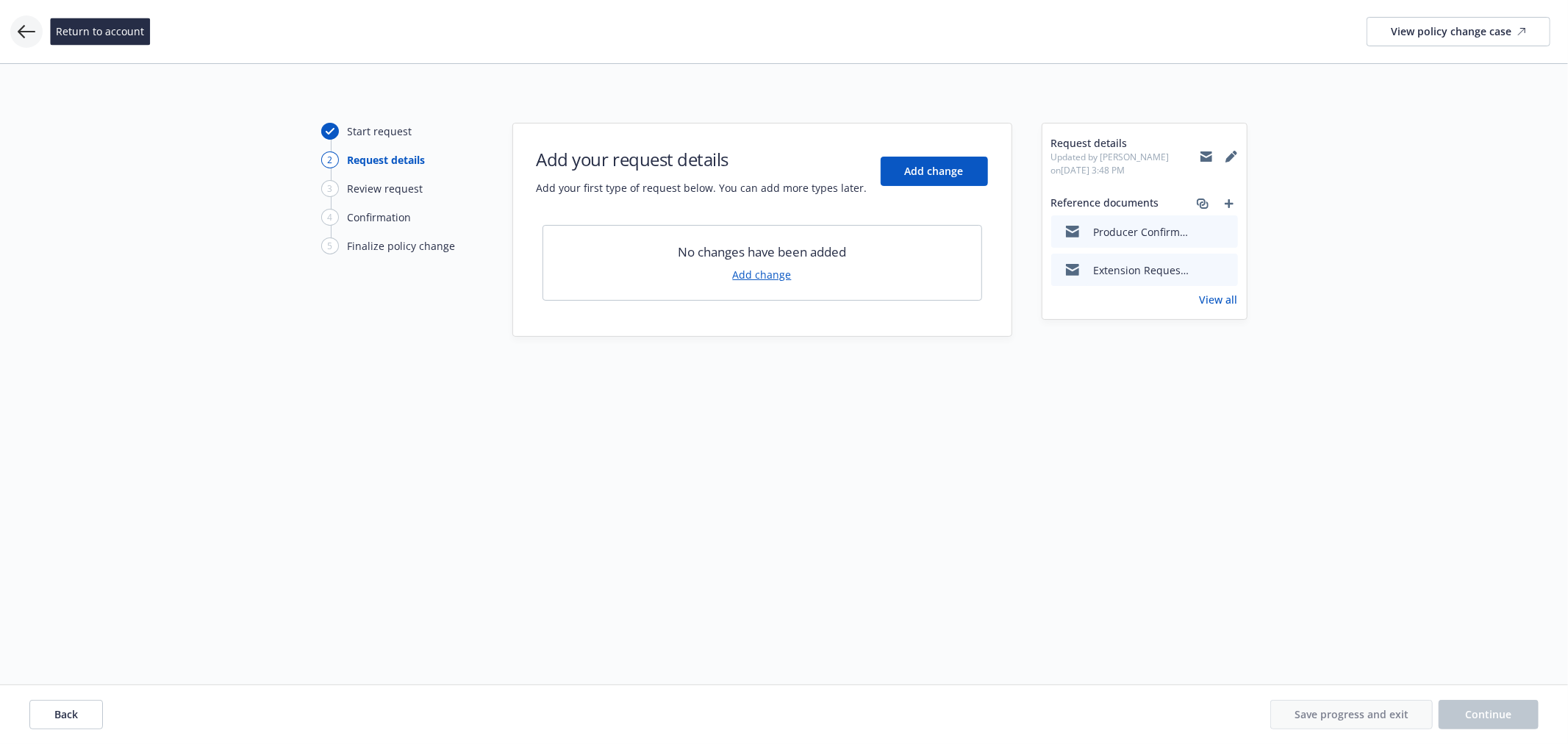
click at [30, 23] on icon at bounding box center [26, 32] width 18 height 18
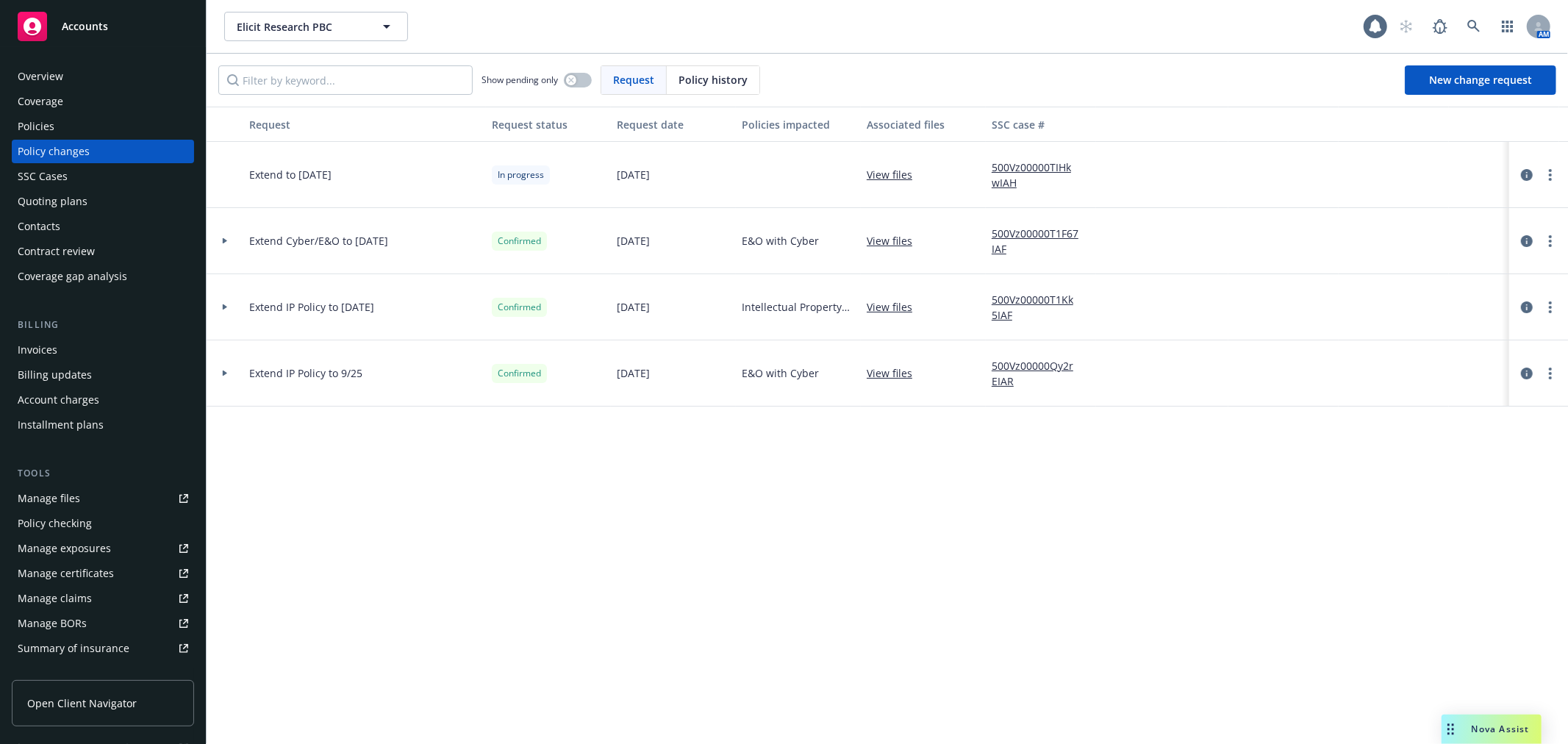
click at [236, 238] on div at bounding box center [225, 240] width 25 height 5
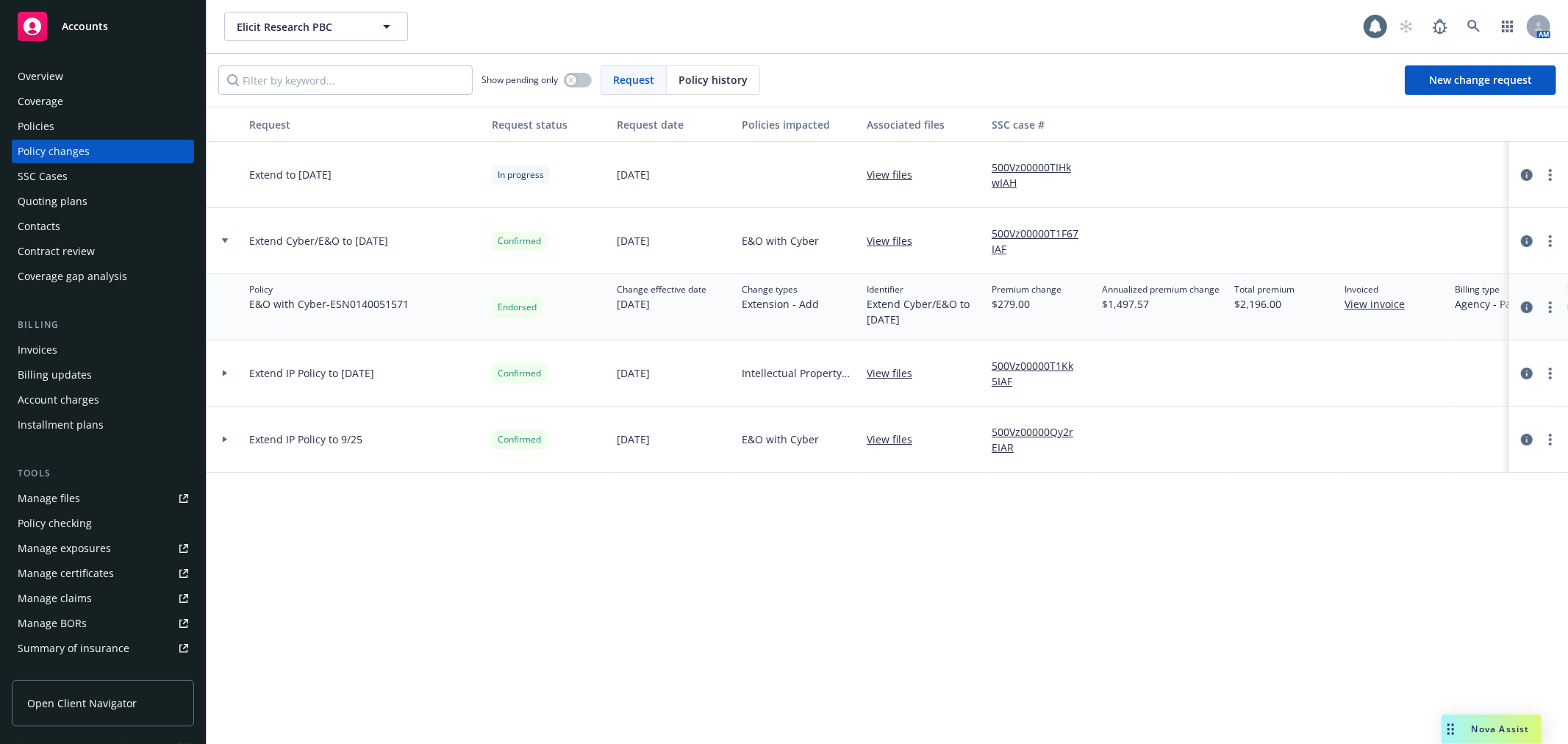
click at [894, 240] on link "View files" at bounding box center [895, 240] width 57 height 15
click at [218, 238] on div at bounding box center [225, 240] width 25 height 5
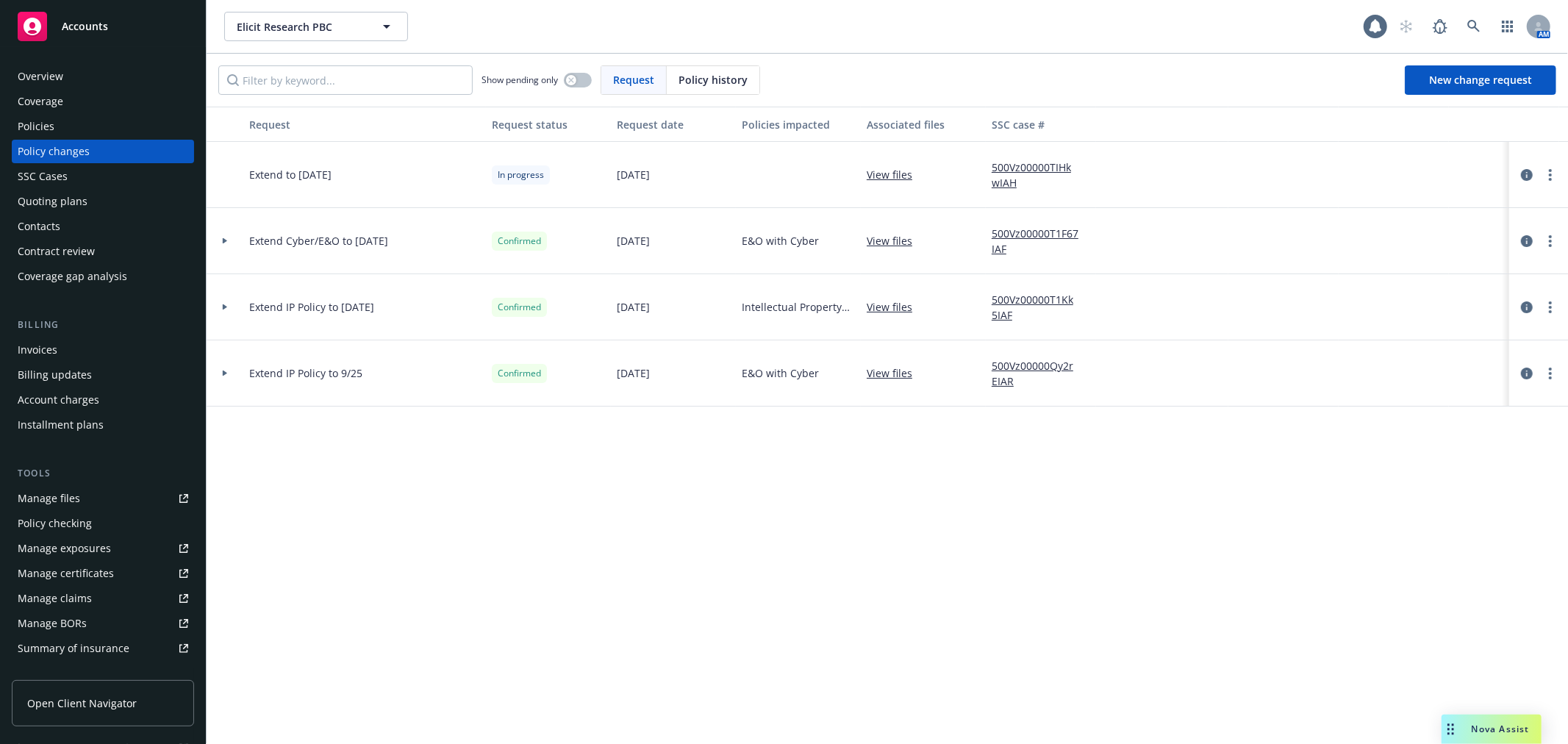
click at [232, 302] on div at bounding box center [225, 307] width 37 height 66
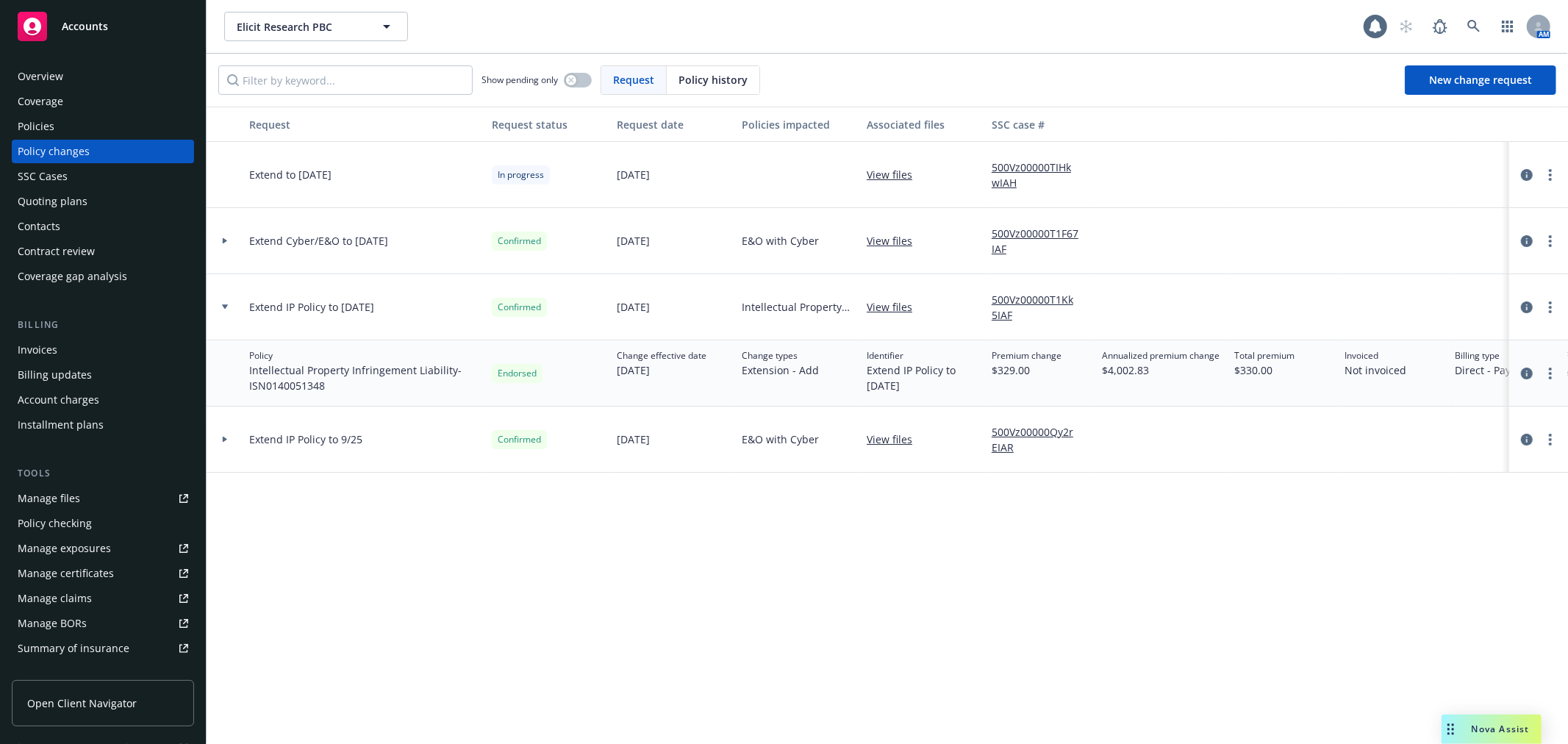
click at [877, 301] on link "View files" at bounding box center [895, 307] width 57 height 15
click at [62, 351] on div "Invoices" at bounding box center [103, 350] width 171 height 24
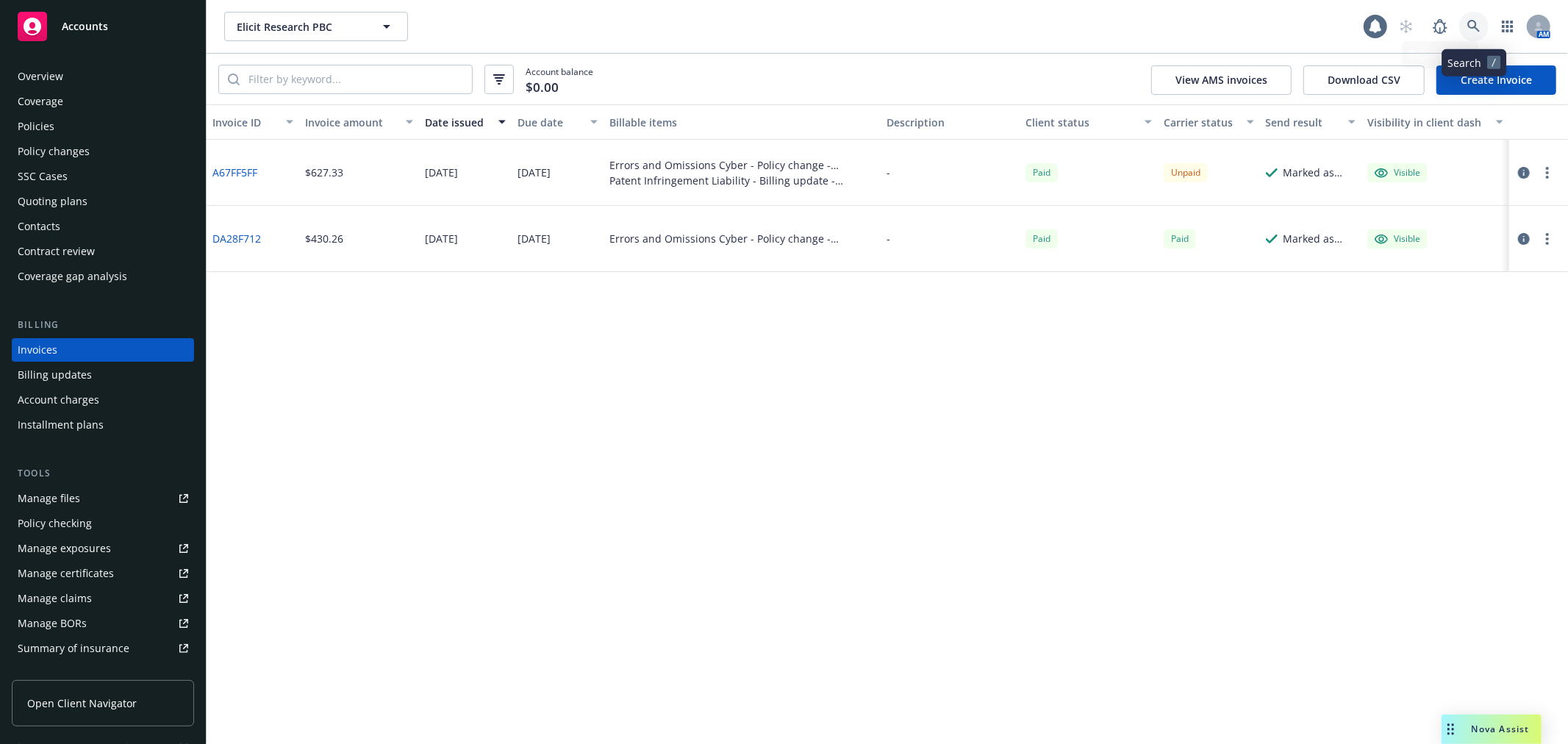
click at [1485, 27] on link at bounding box center [1474, 26] width 29 height 29
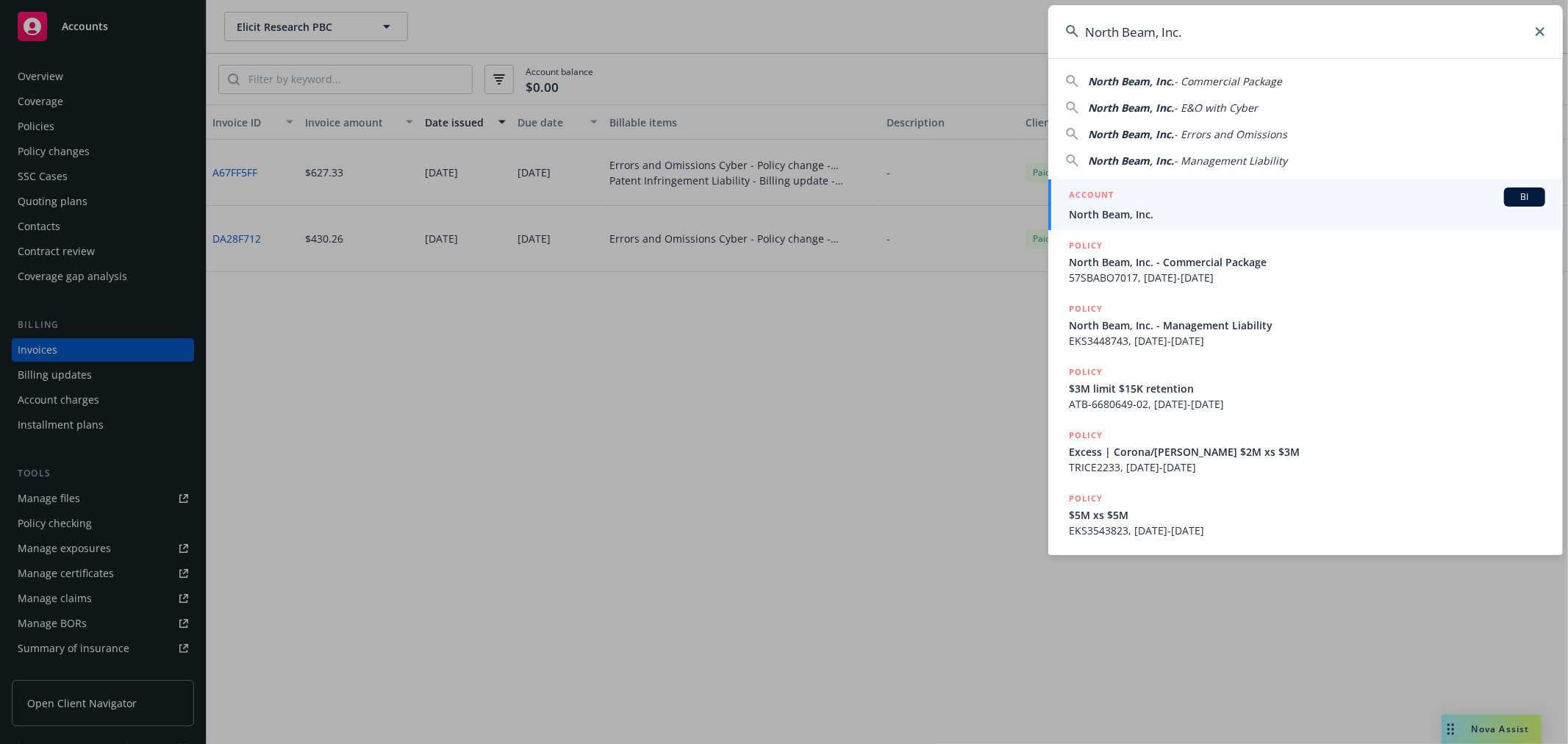
type input "North Beam, Inc."
click at [1141, 216] on span "North Beam, Inc." at bounding box center [1307, 214] width 477 height 15
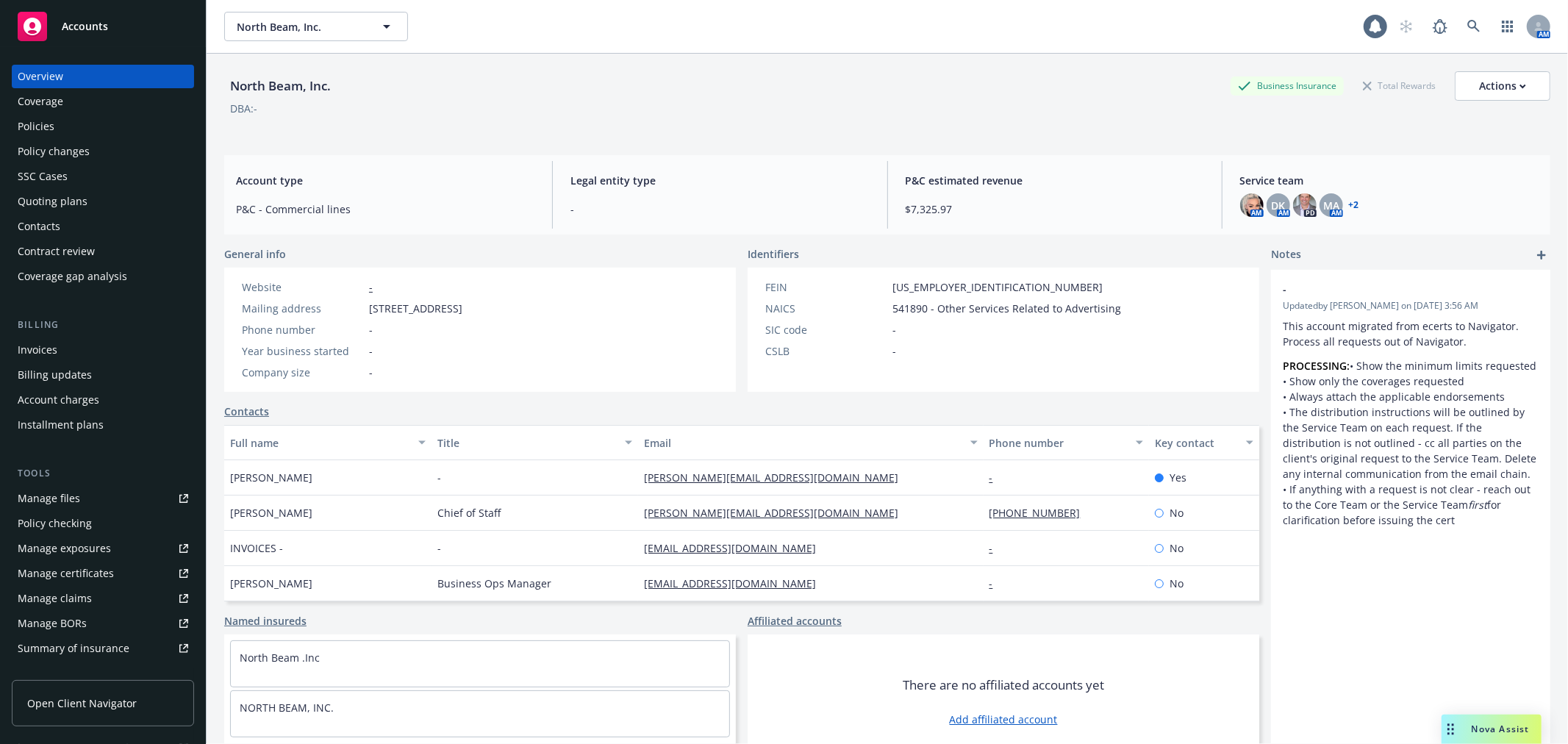
click at [60, 146] on div "Policy changes" at bounding box center [54, 151] width 72 height 24
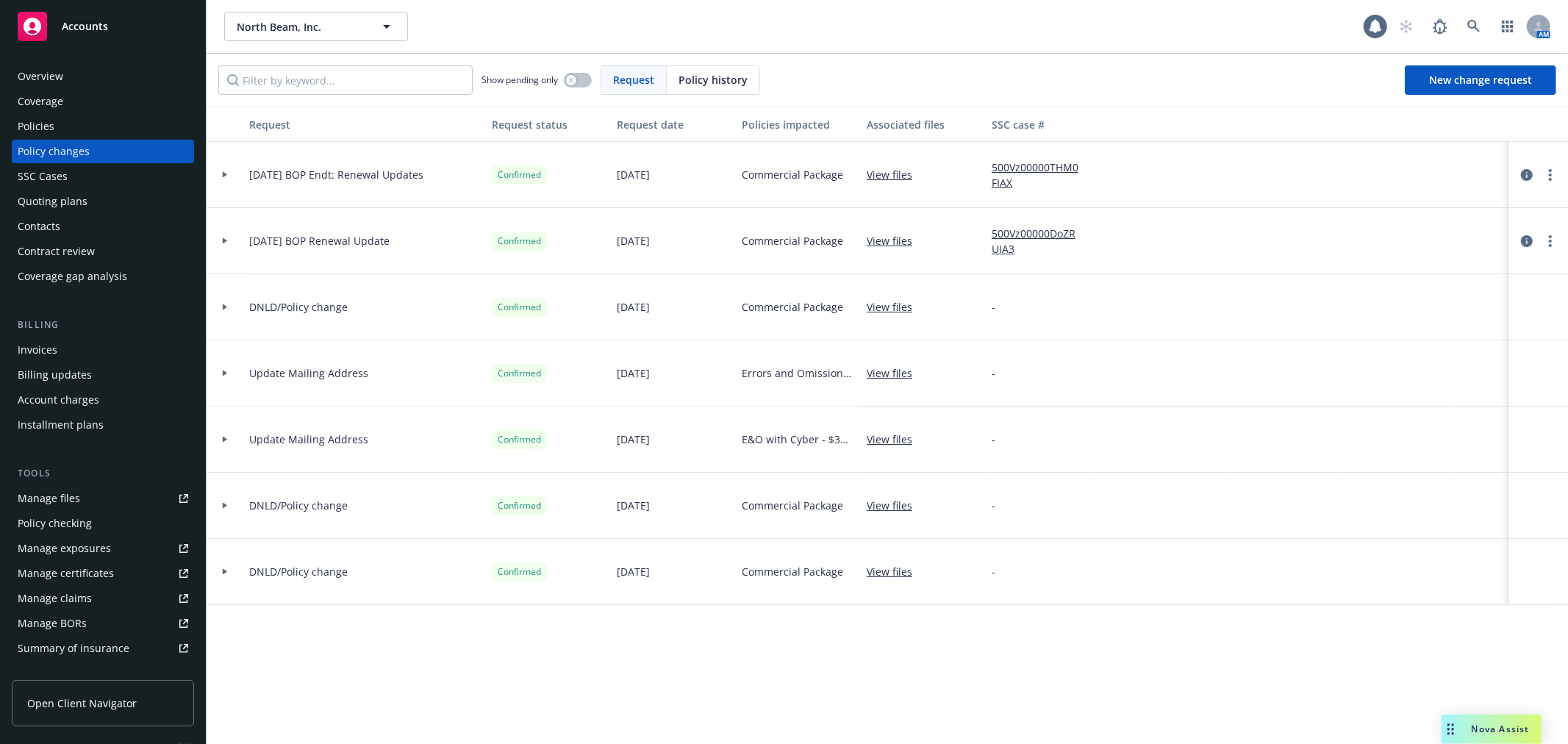
click at [899, 179] on link "View files" at bounding box center [895, 174] width 57 height 15
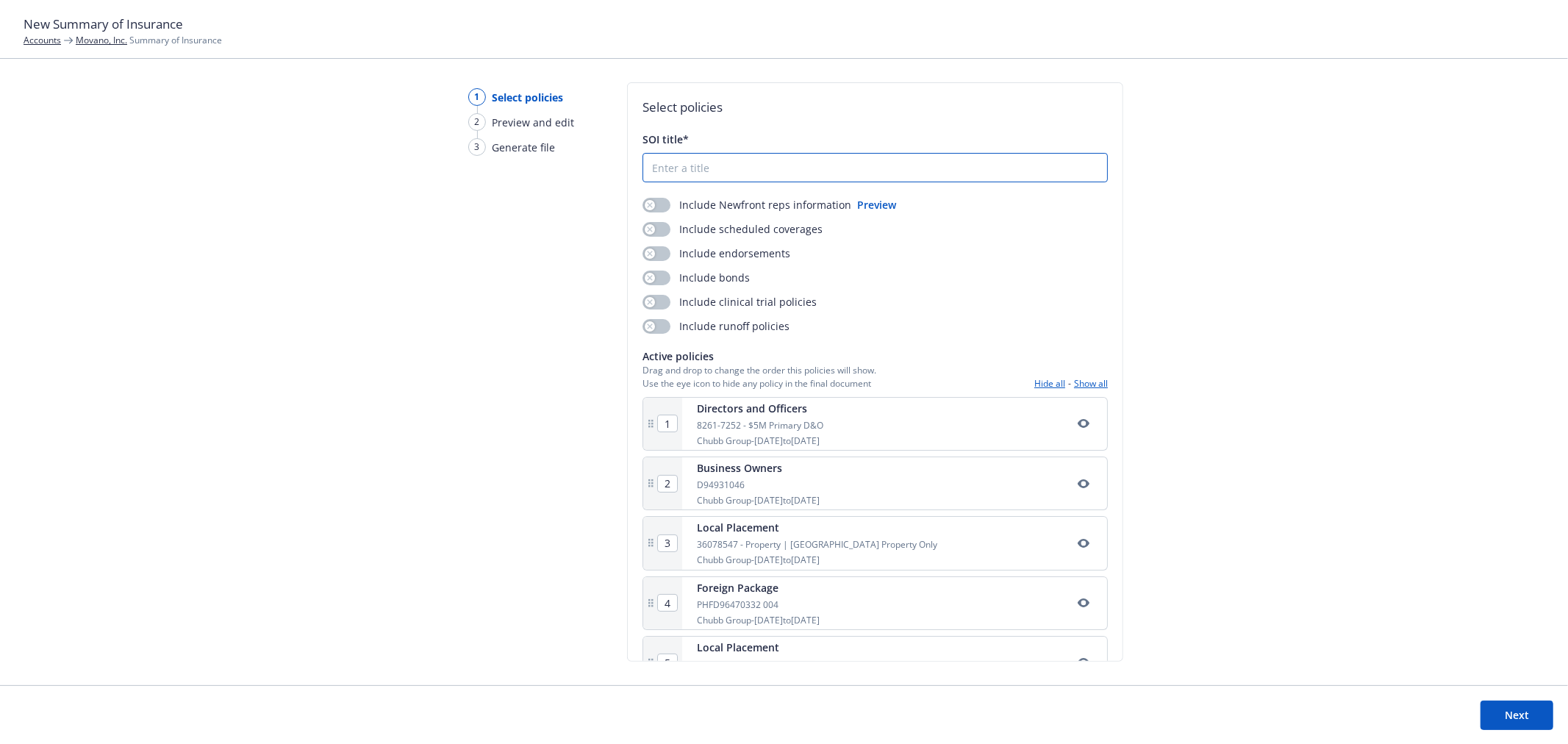
click at [820, 167] on input "SOI title*" at bounding box center [875, 168] width 464 height 28
type input "24-25 Movano Inc Summary of Insurance"
click at [663, 226] on button "button" at bounding box center [657, 229] width 28 height 15
click at [655, 304] on button "button" at bounding box center [657, 302] width 28 height 15
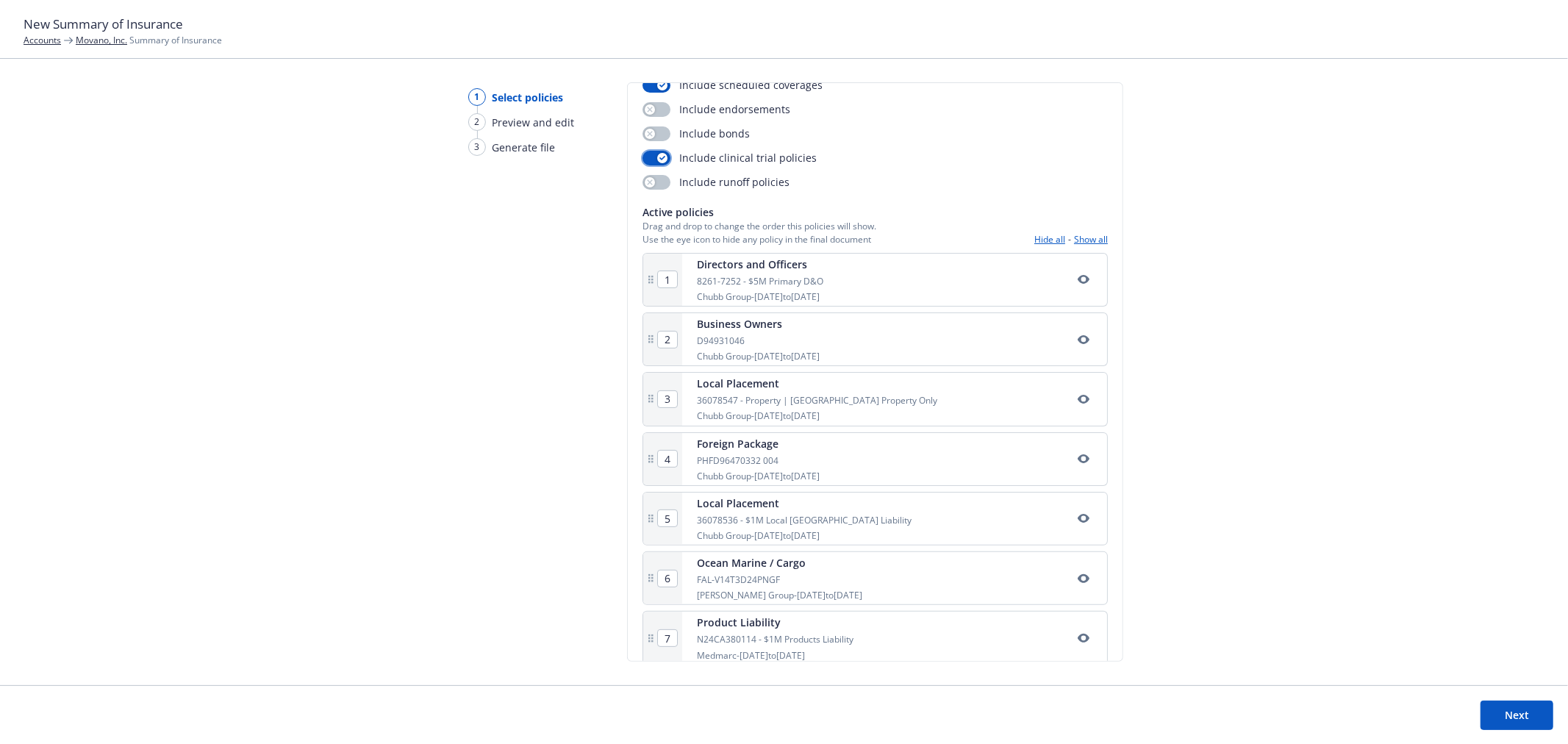
scroll to position [163, 0]
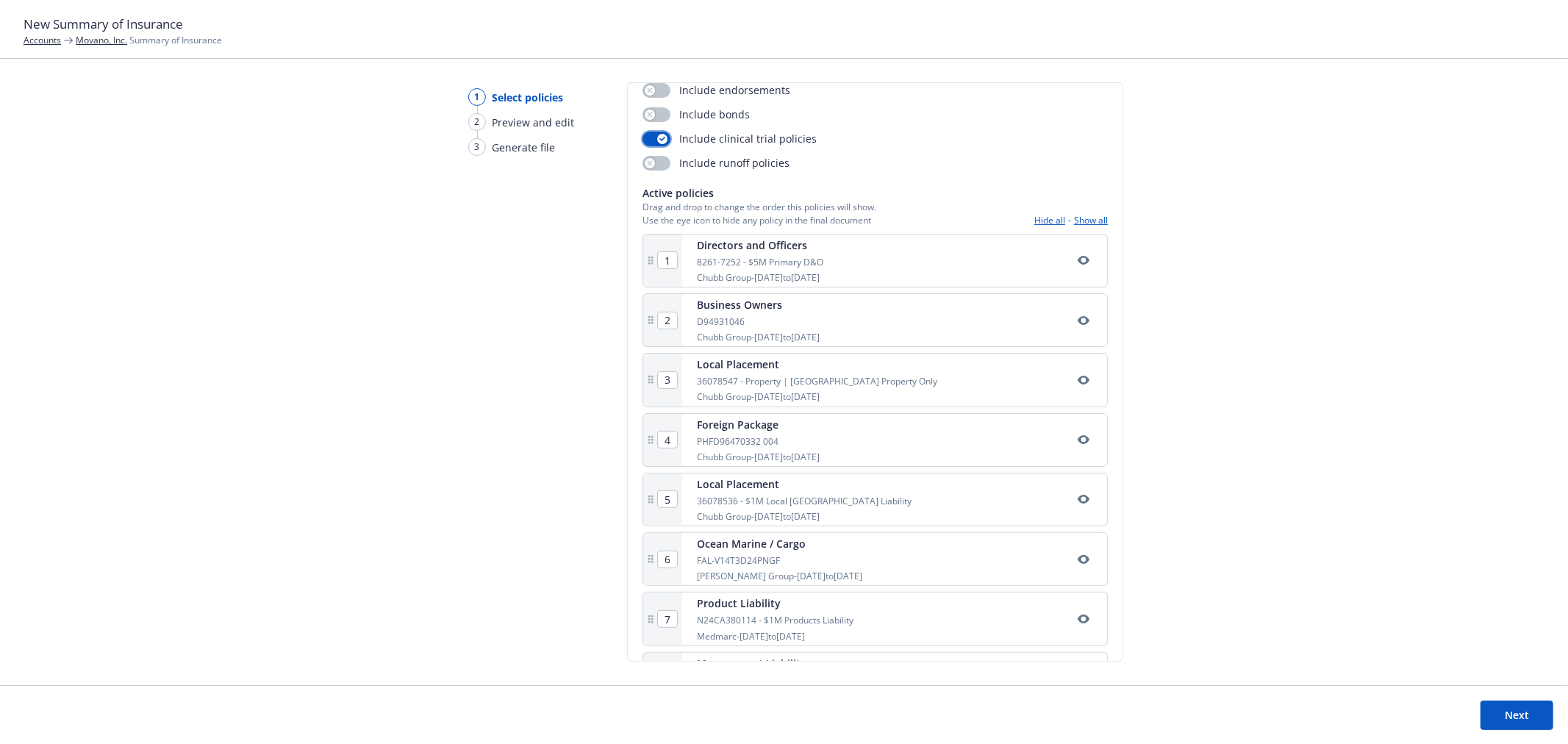
click at [1077, 261] on icon "button" at bounding box center [1083, 260] width 12 height 9
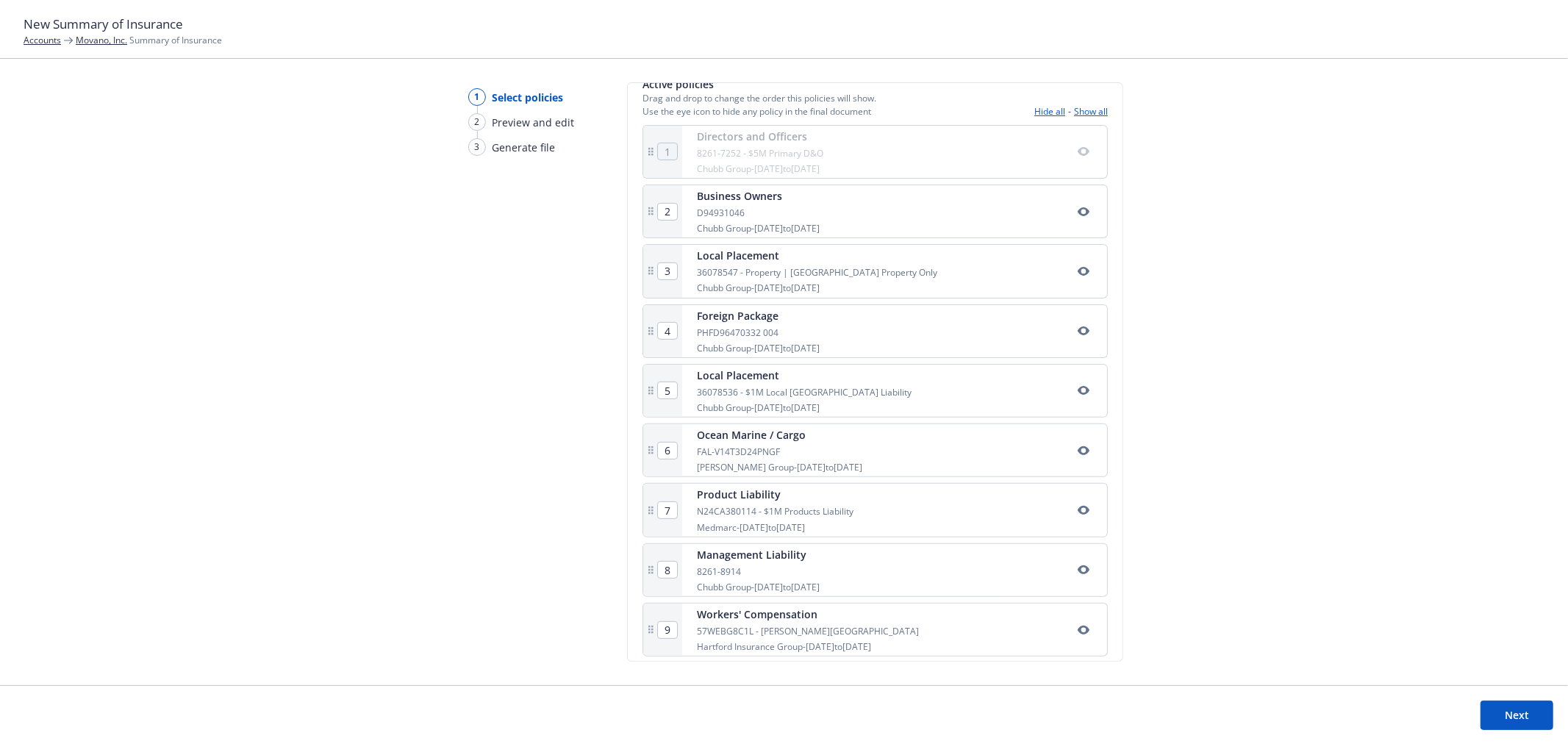
scroll to position [283, 0]
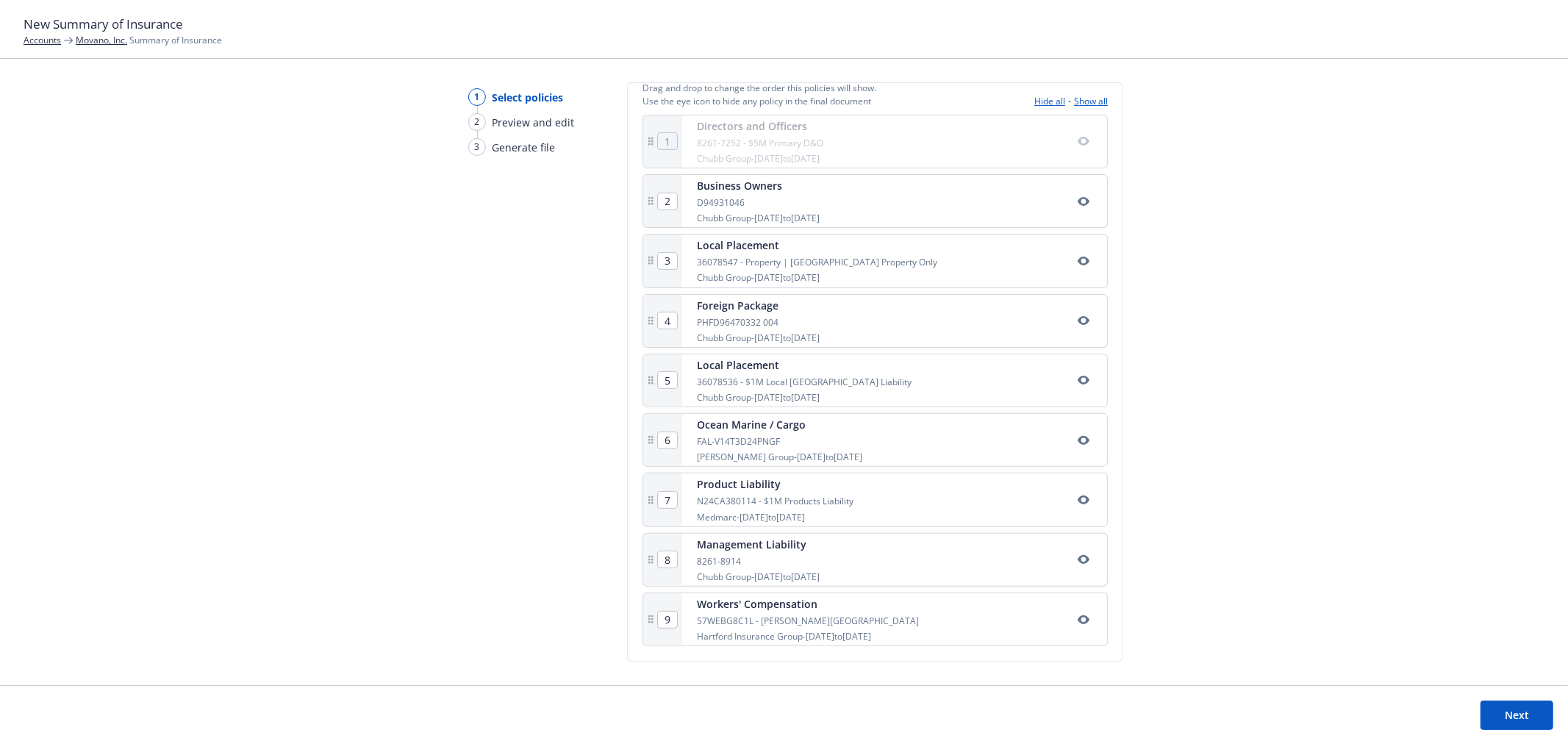
click at [1077, 496] on icon "button" at bounding box center [1083, 500] width 12 height 9
click at [1077, 497] on icon "button" at bounding box center [1083, 500] width 12 height 12
click at [1066, 549] on div "Management Liability 8261-8914 Chubb Group - 03/22/2025 to 05/22/2026" at bounding box center [895, 559] width 425 height 52
click at [1077, 556] on icon "button" at bounding box center [1083, 559] width 12 height 9
drag, startPoint x: 651, startPoint y: 626, endPoint x: 640, endPoint y: 537, distance: 89.7
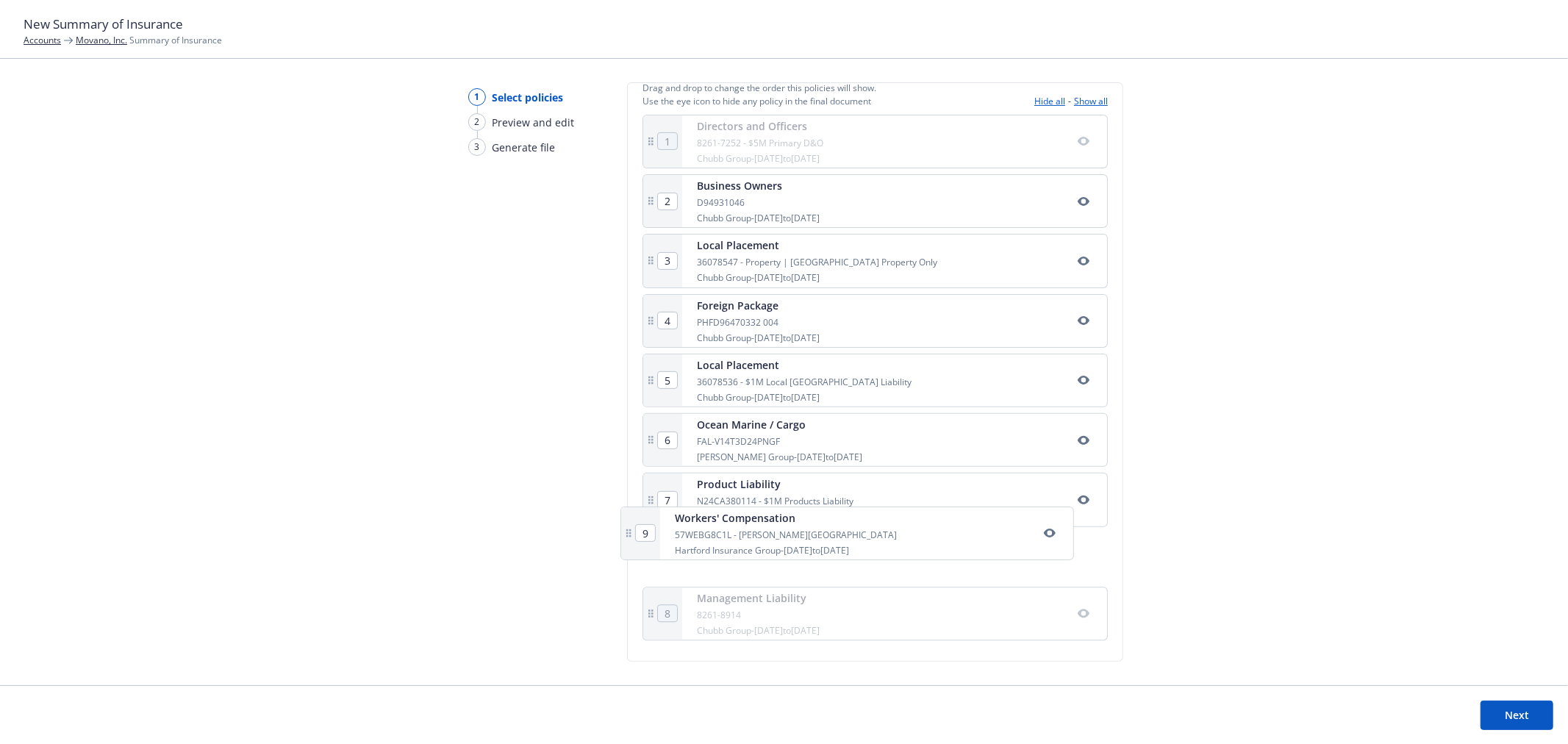
click at [640, 537] on div "Select policies SOI title* 24-25 Movano Inc Summary of Insurance Include Newfro…" at bounding box center [875, 372] width 496 height 579
type input "9"
type input "8"
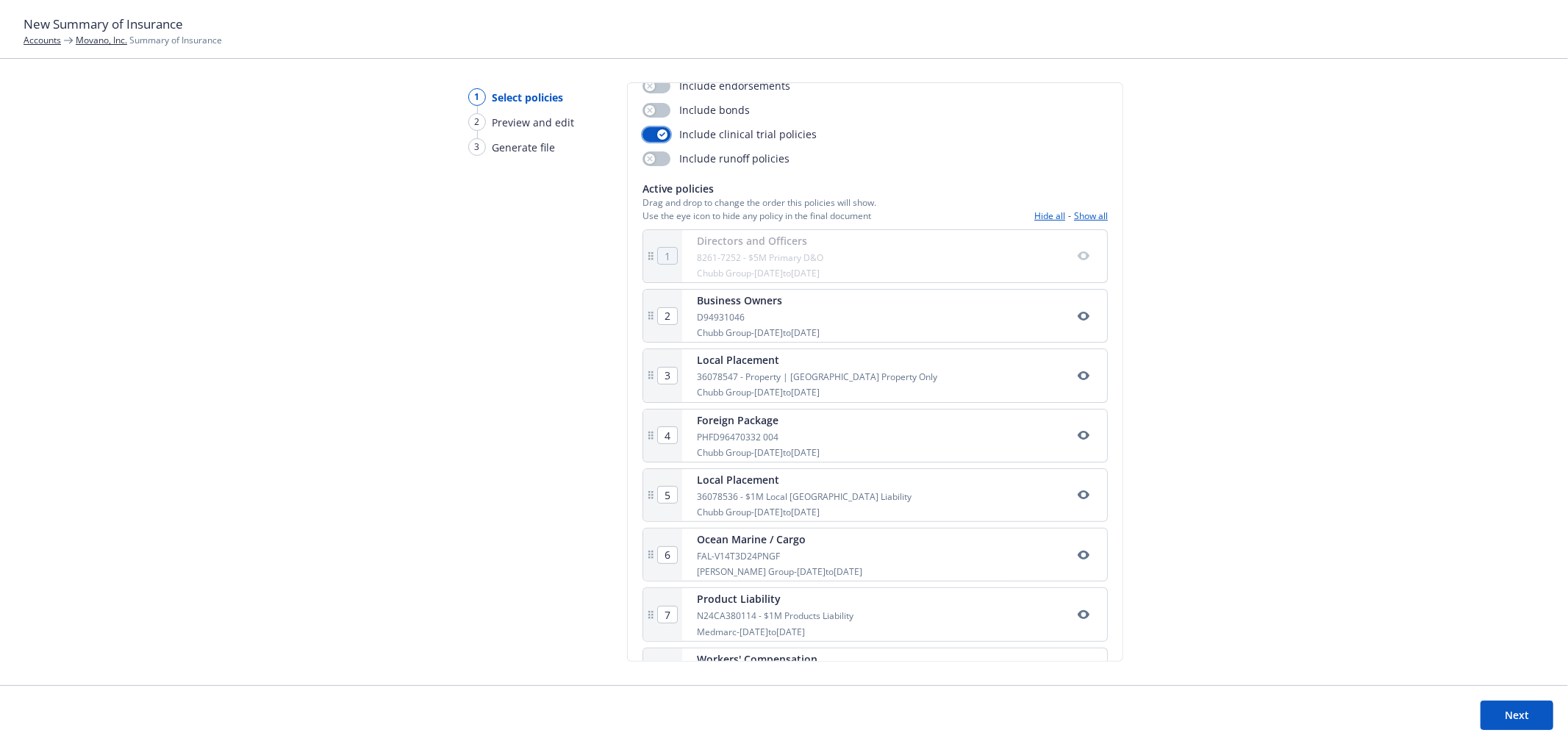
scroll to position [38, 0]
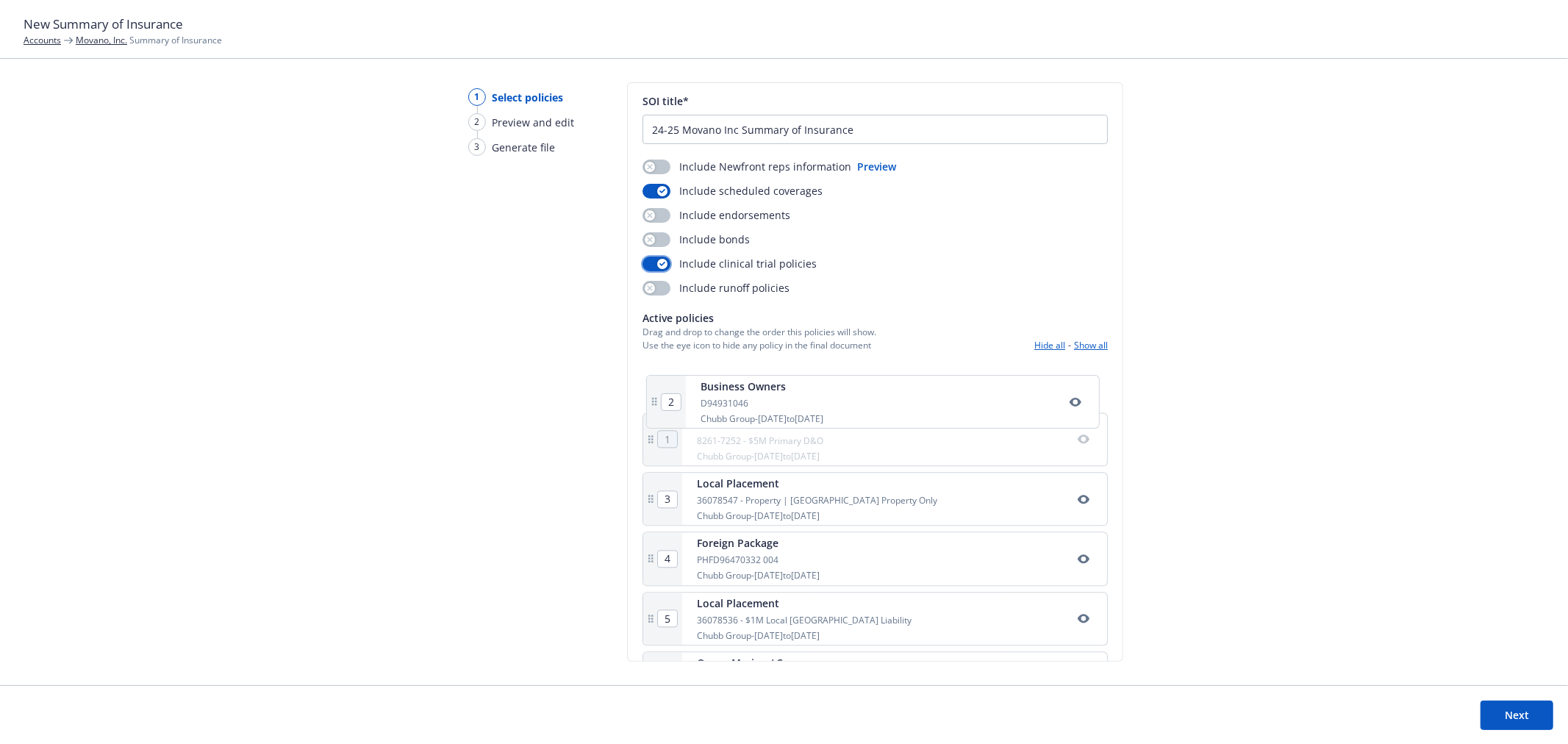
drag, startPoint x: 648, startPoint y: 446, endPoint x: 651, endPoint y: 364, distance: 82.1
click at [651, 364] on div "1 Directors and Officers 8261-7252 - $5M Primary D&O Chubb Group - 05/22/2024 t…" at bounding box center [875, 625] width 466 height 532
type input "2"
type input "1"
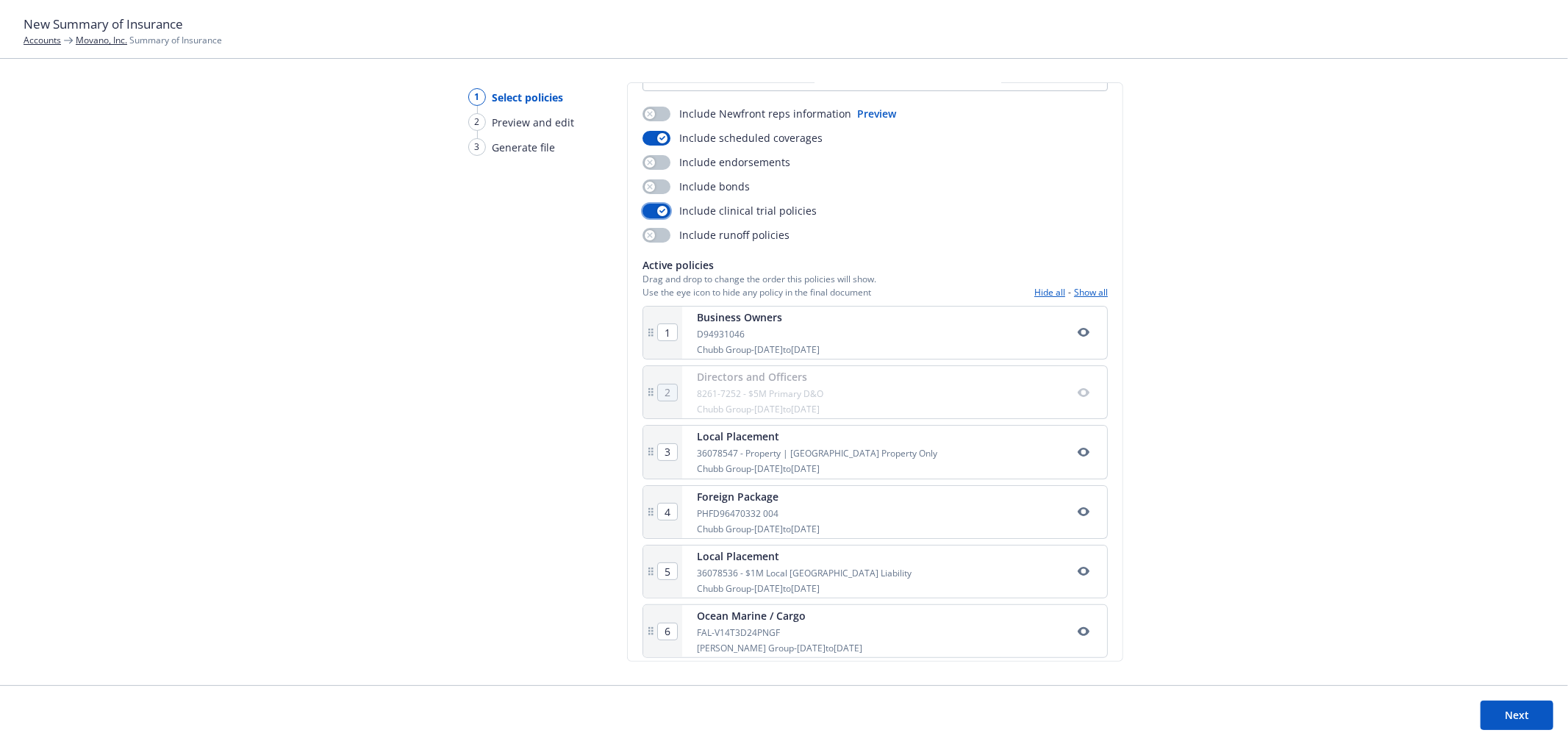
scroll to position [120, 0]
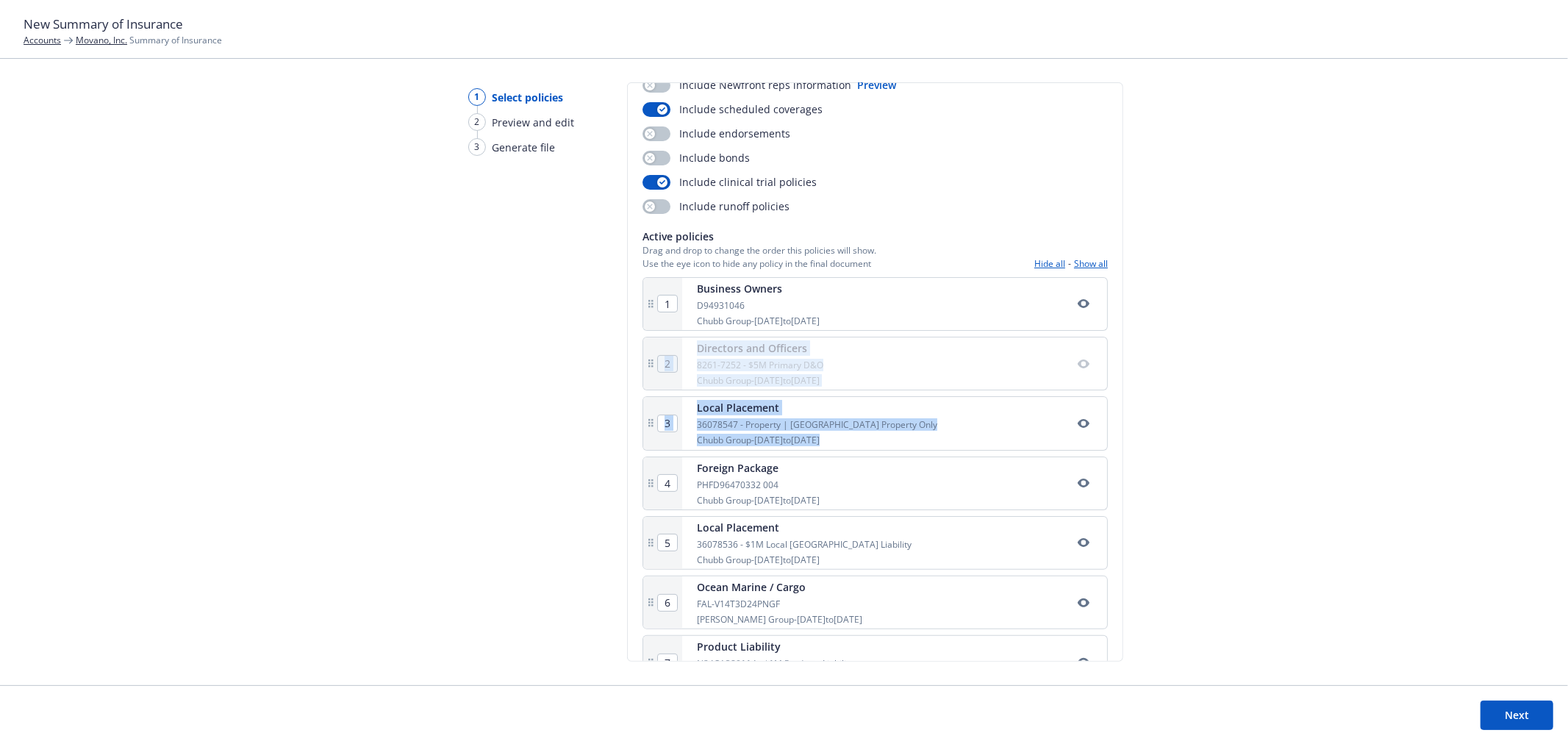
drag, startPoint x: 641, startPoint y: 483, endPoint x: 637, endPoint y: 348, distance: 135.1
click at [637, 348] on div "Select policies SOI title* 24-25 Movano Inc Summary of Insurance Include Newfro…" at bounding box center [875, 372] width 496 height 579
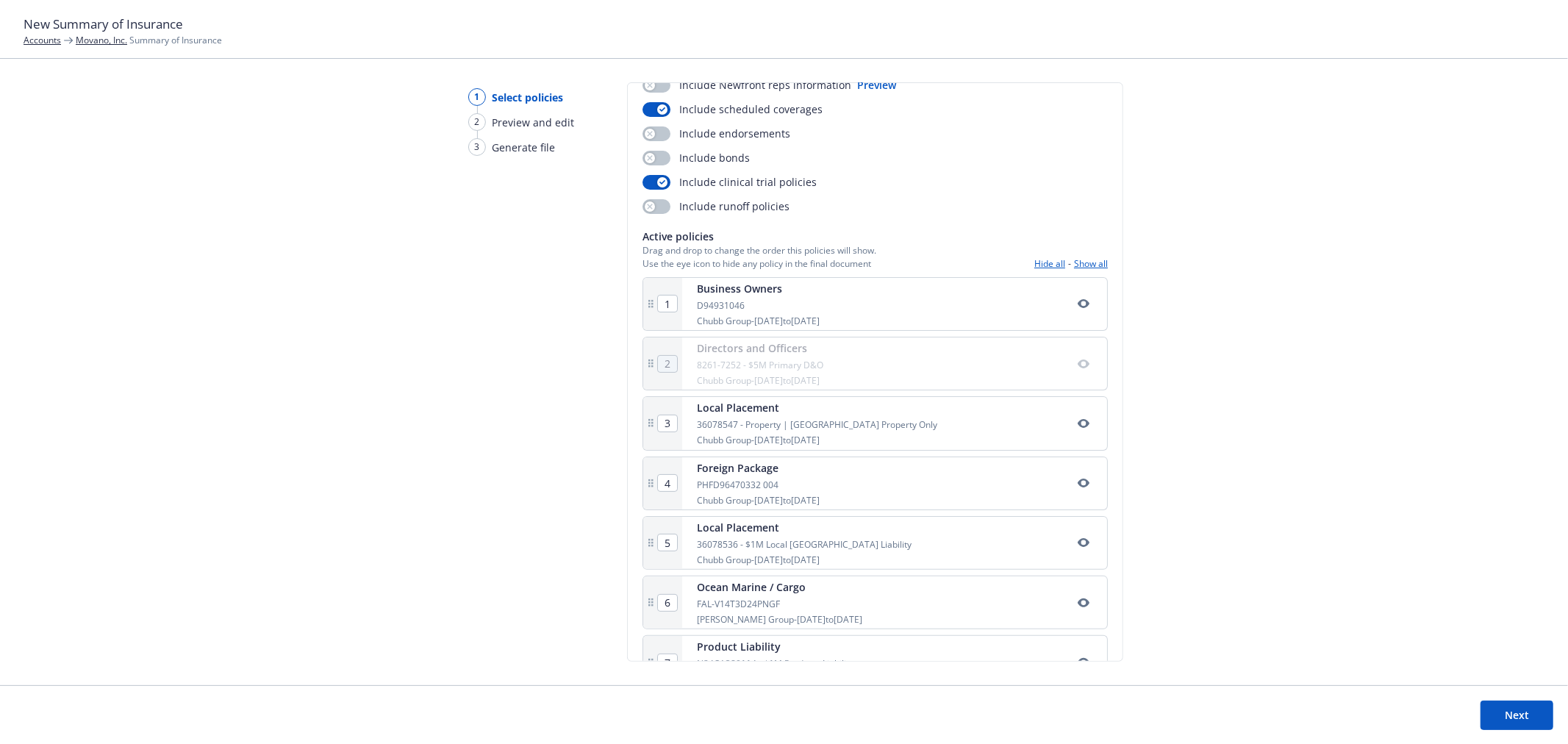
click at [580, 410] on div "1 Select policies 2 Preview and edit 3 Generate file" at bounding box center [516, 384] width 141 height 603
drag, startPoint x: 649, startPoint y: 371, endPoint x: 656, endPoint y: 365, distance: 9.2
click at [656, 365] on div "1 Business Owners D94931046 Chubb Group - 08/27/2025 to 11/27/2025 2 Directors …" at bounding box center [875, 543] width 466 height 532
type input "2"
type input "3"
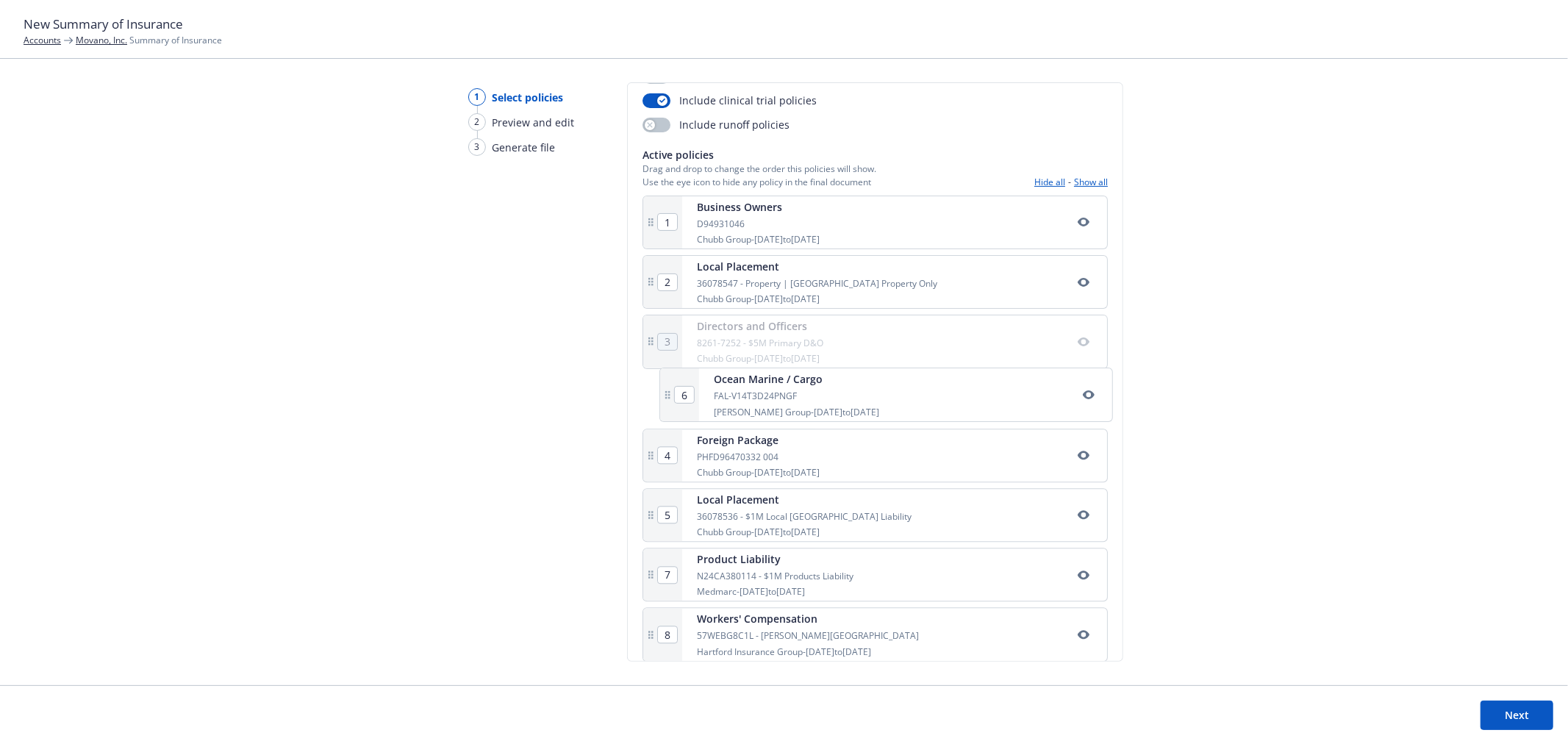
scroll to position [202, 0]
drag, startPoint x: 652, startPoint y: 526, endPoint x: 670, endPoint y: 326, distance: 200.8
click at [670, 326] on div "1 Business Owners D94931046 Chubb Group - 08/27/2025 to 11/27/2025 2 Local Plac…" at bounding box center [875, 461] width 466 height 532
type input "5"
type input "6"
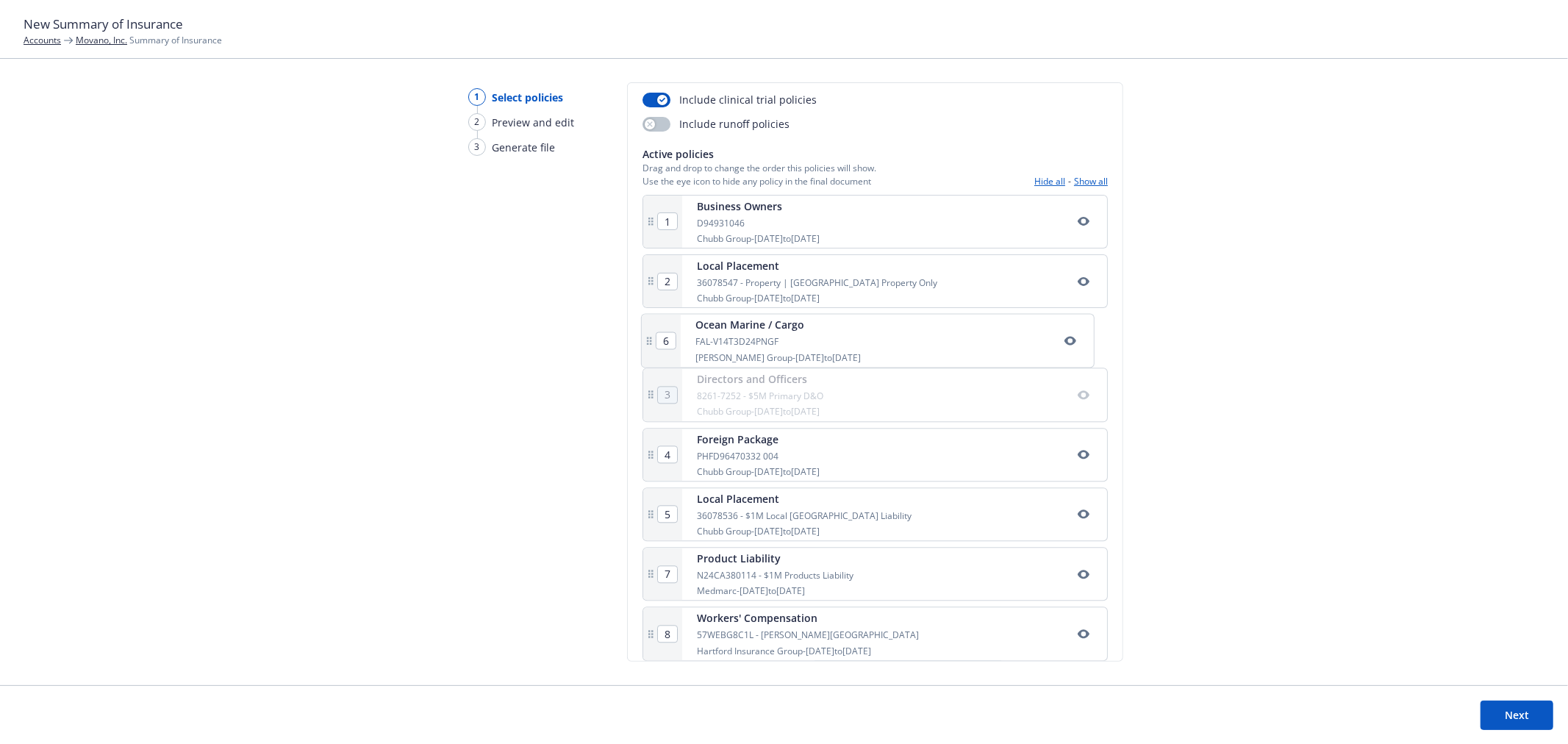
type input "3"
type input "4"
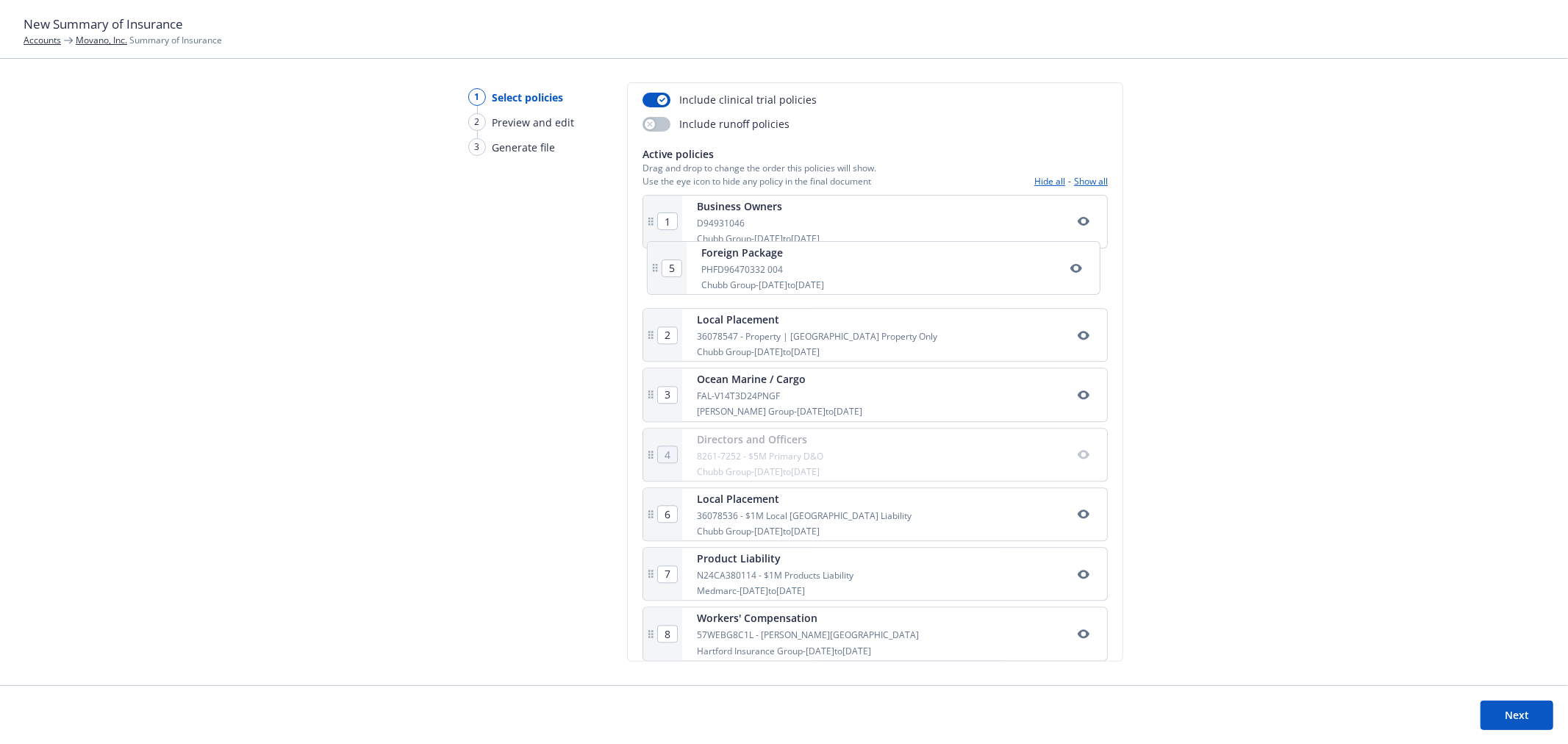
drag, startPoint x: 649, startPoint y: 454, endPoint x: 655, endPoint y: 256, distance: 198.1
click at [655, 256] on div "1 Business Owners D94931046 Chubb Group - 08/27/2025 to 11/27/2025 2 Local Plac…" at bounding box center [875, 461] width 466 height 532
type input "3"
type input "4"
type input "5"
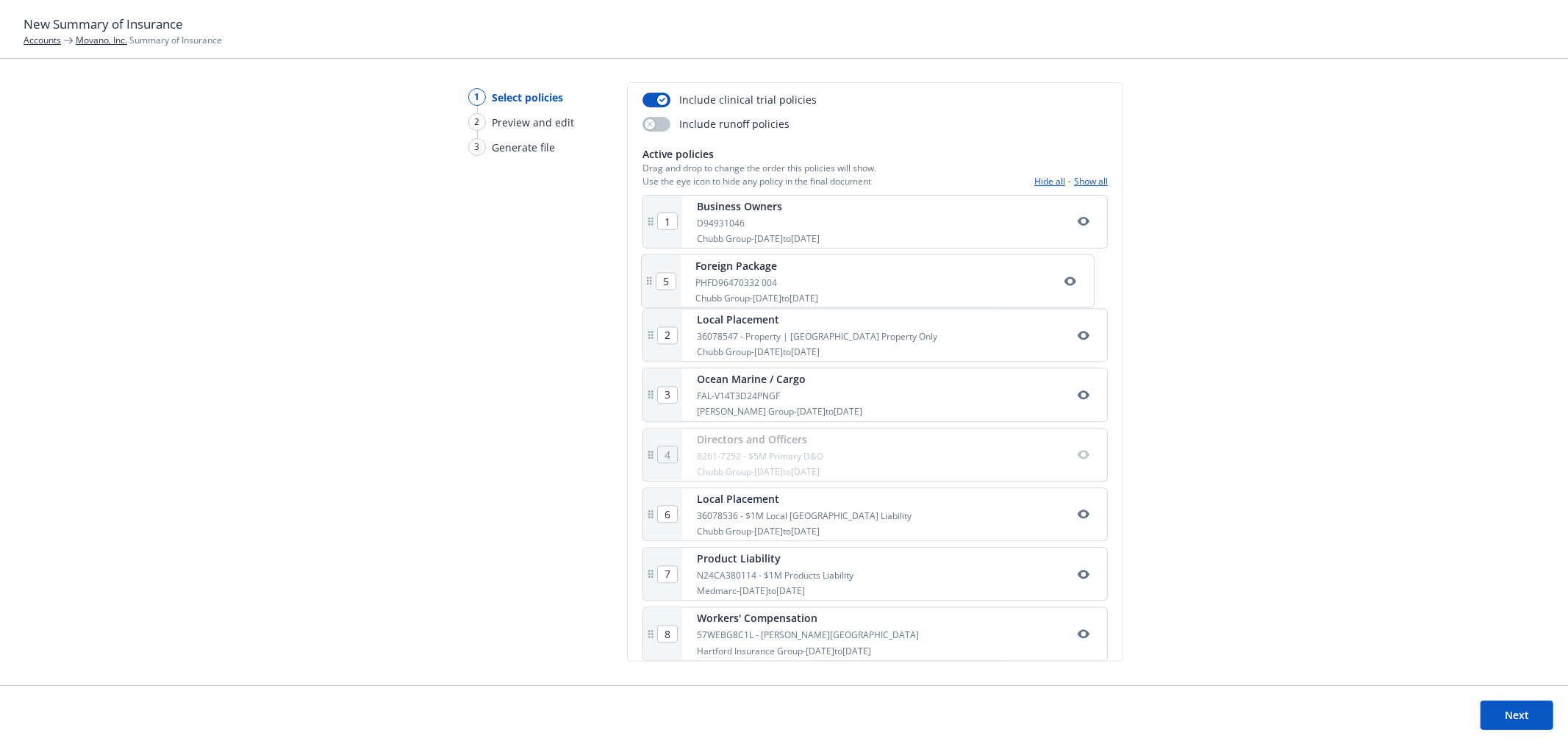
type input "2"
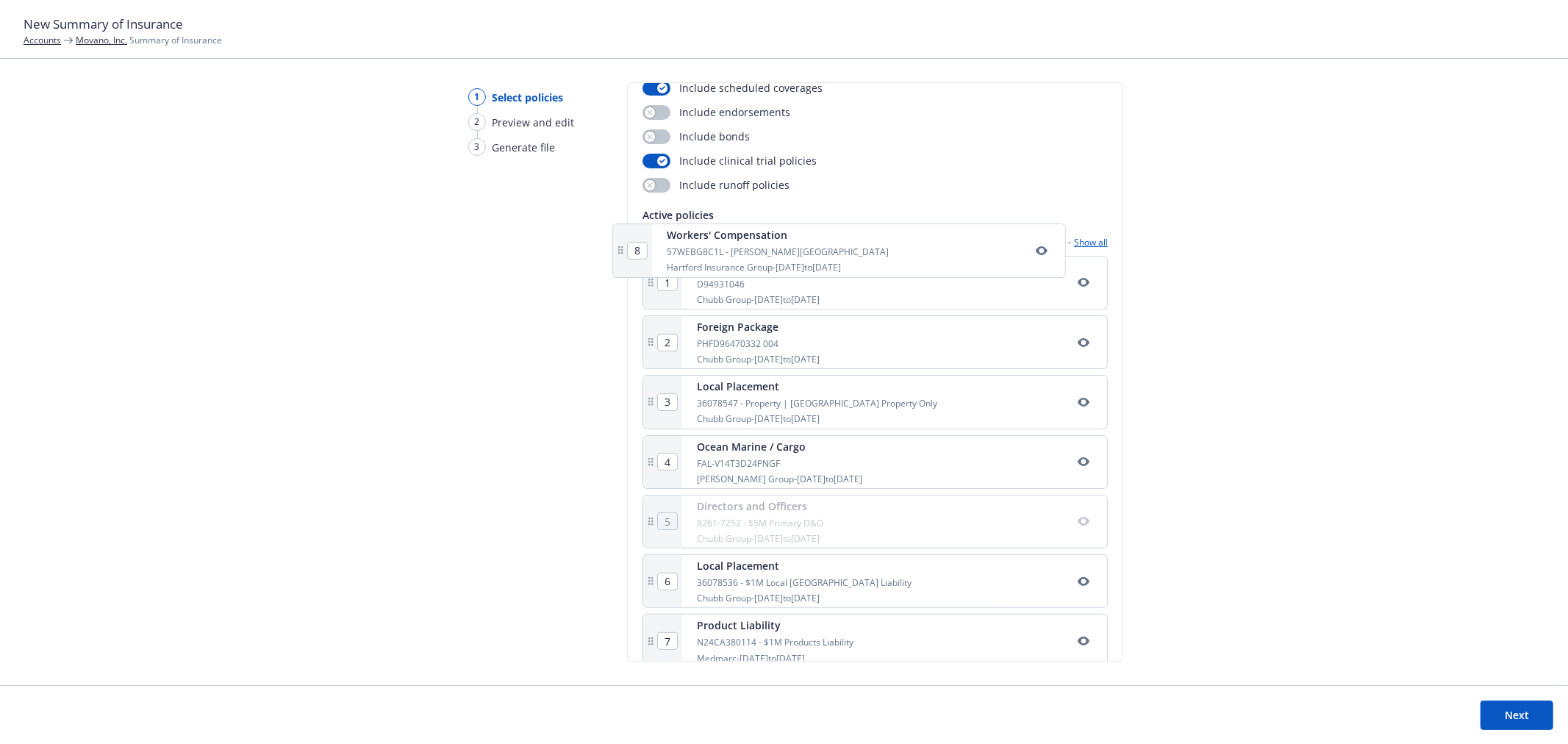
scroll to position [99, 0]
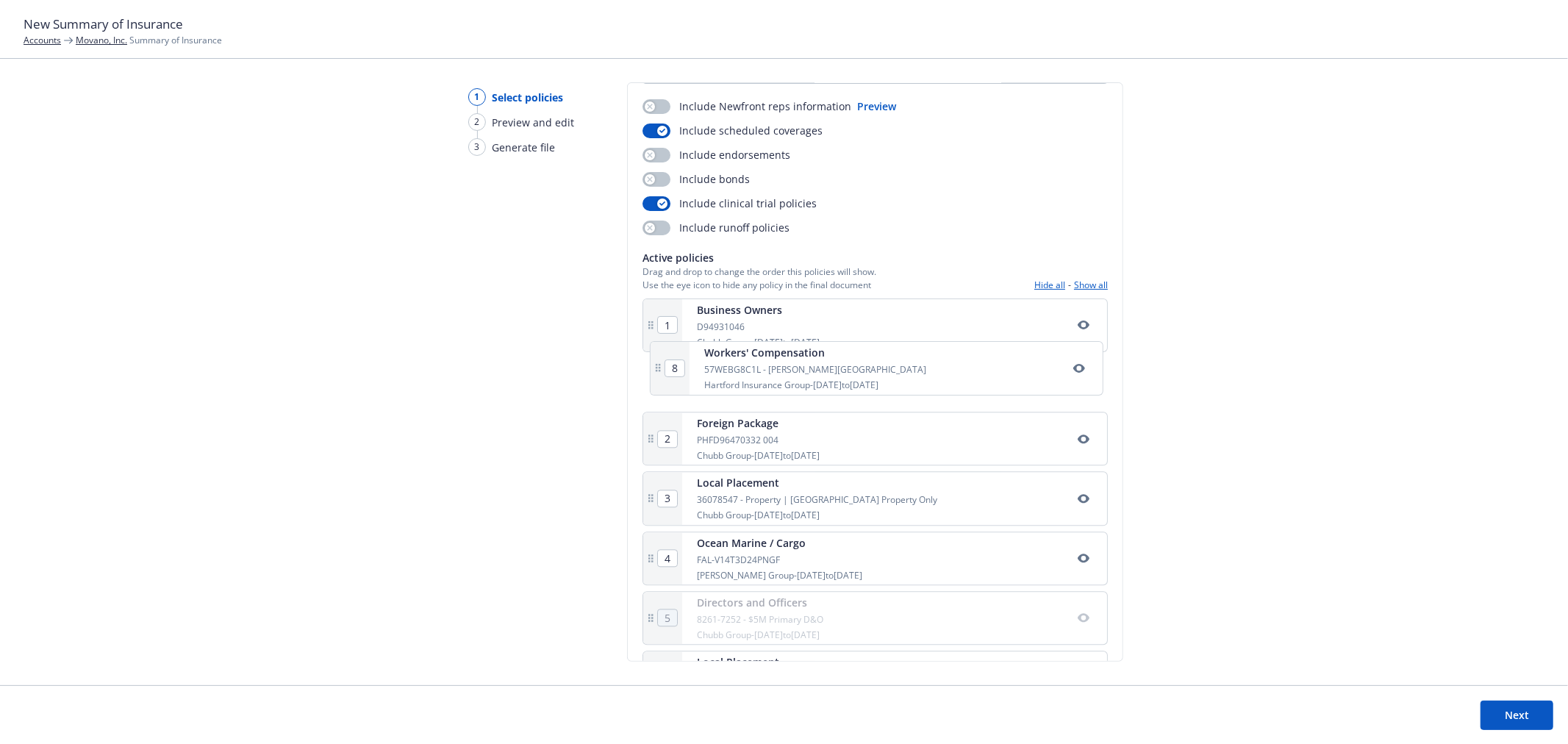
drag, startPoint x: 650, startPoint y: 568, endPoint x: 660, endPoint y: 360, distance: 208.2
click at [660, 360] on div "1 Business Owners D94931046 Chubb Group - 08/27/2025 to 11/27/2025 2 Foreign Pa…" at bounding box center [875, 565] width 466 height 532
type input "8"
type input "2"
type input "3"
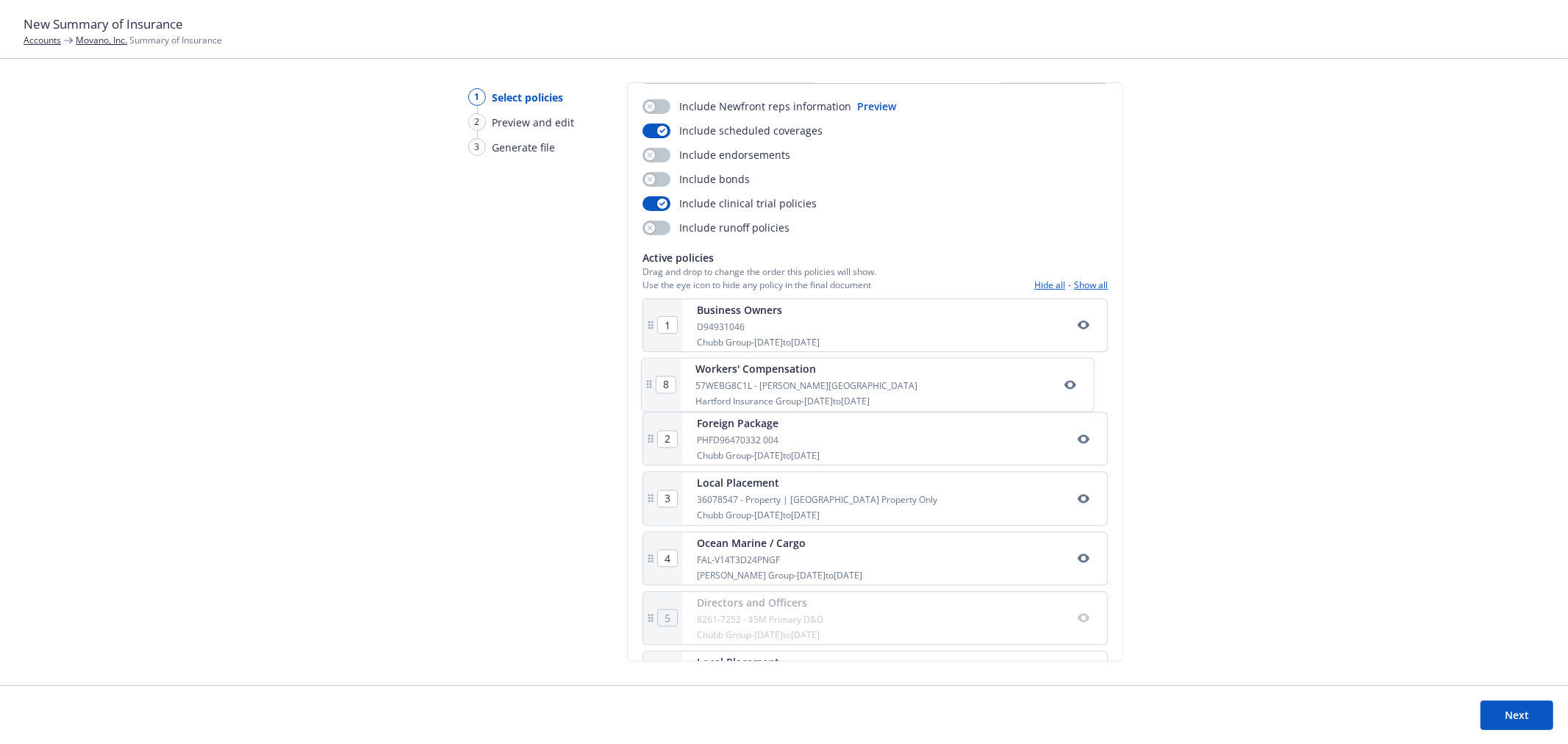
type input "7"
type input "4"
type input "5"
type input "6"
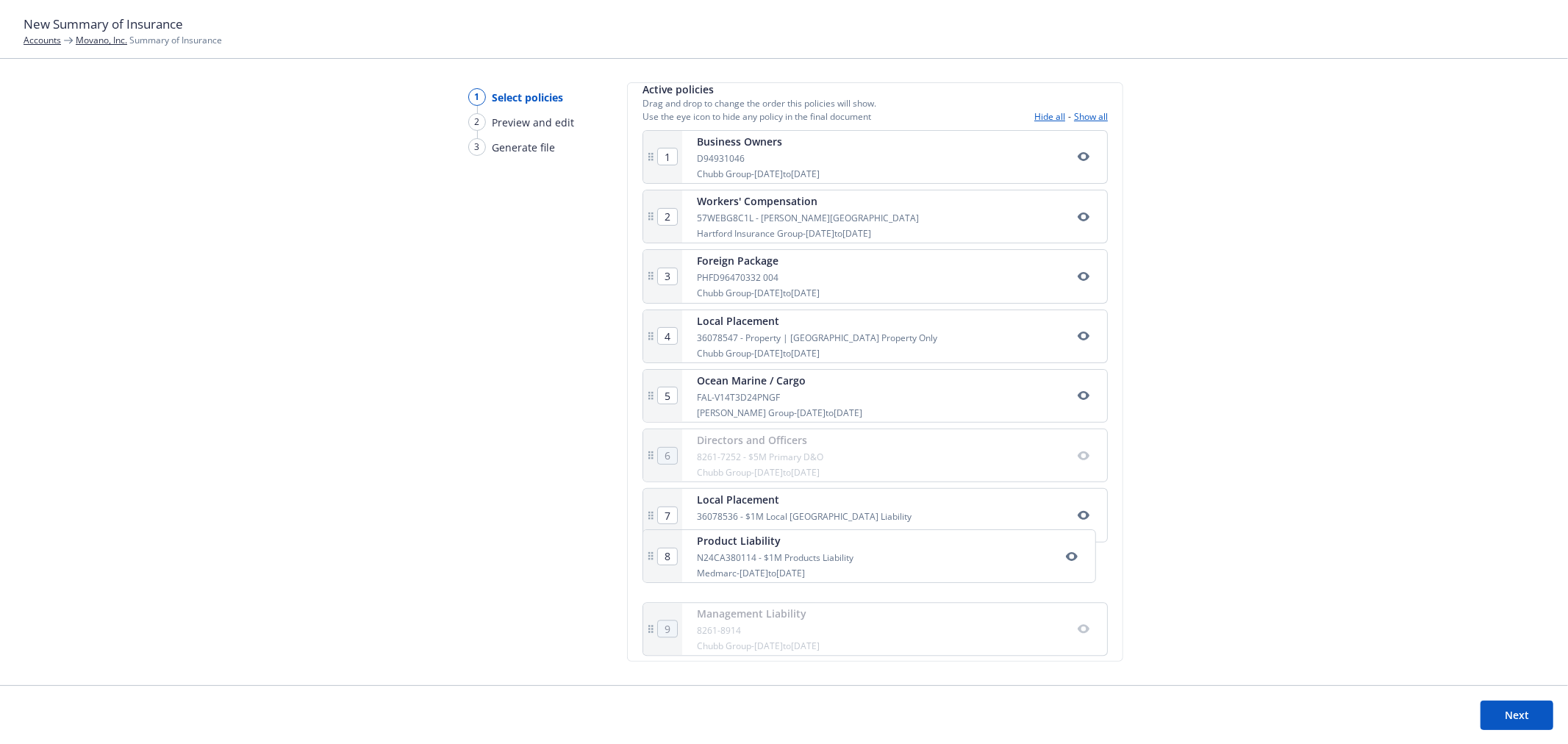
scroll to position [268, 0]
drag, startPoint x: 655, startPoint y: 585, endPoint x: 657, endPoint y: 465, distance: 120.0
click at [657, 465] on div "1 Business Owners D94931046 Chubb Group - 08/27/2025 to 11/27/2025 2 Workers' C…" at bounding box center [875, 396] width 466 height 532
type input "7"
type input "8"
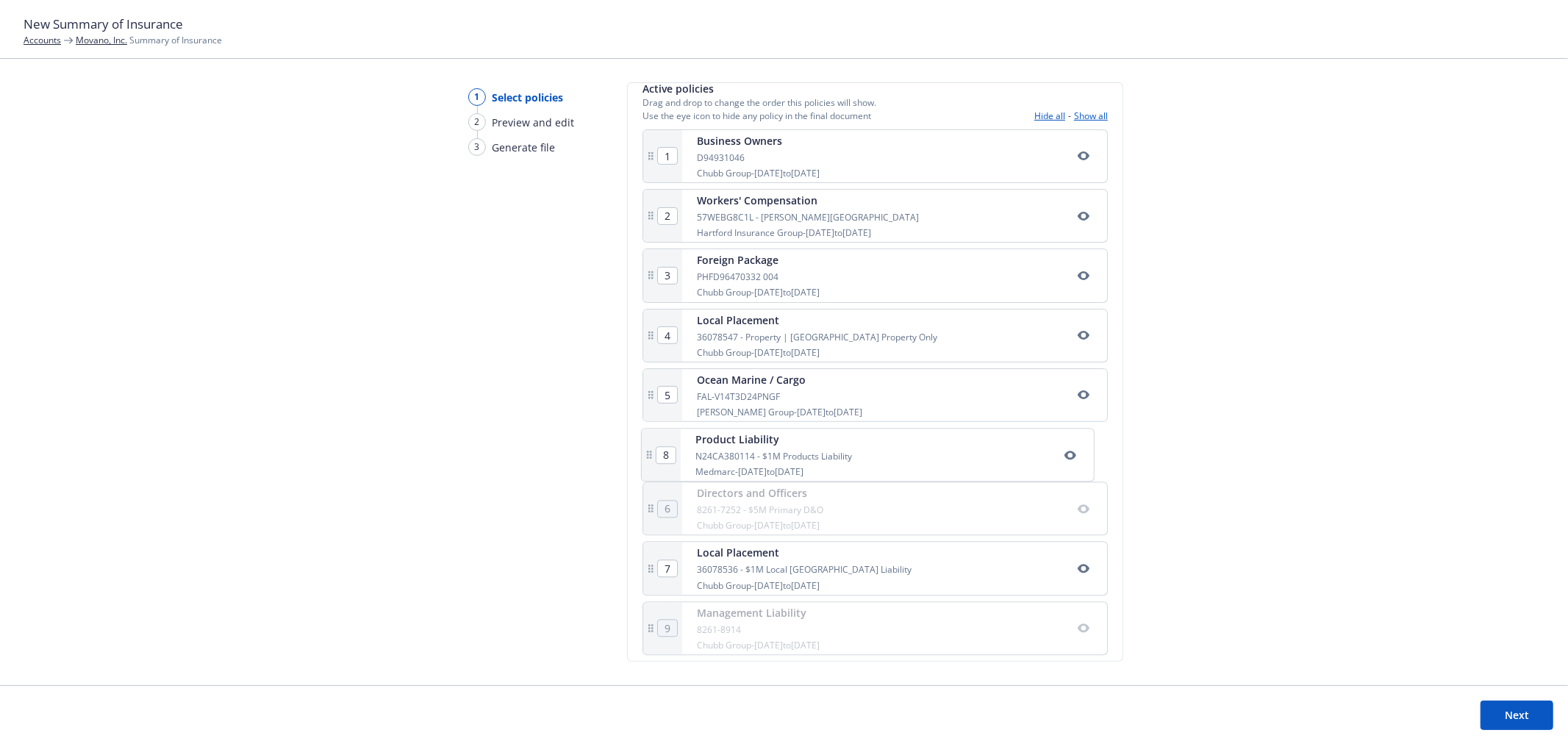
type input "6"
drag, startPoint x: 651, startPoint y: 335, endPoint x: 651, endPoint y: 473, distance: 138.0
click at [651, 473] on div "1 Business Owners D94931046 Chubb Group - 08/27/2025 to 11/27/2025 2 Workers' C…" at bounding box center [875, 396] width 466 height 532
type input "6"
type input "4"
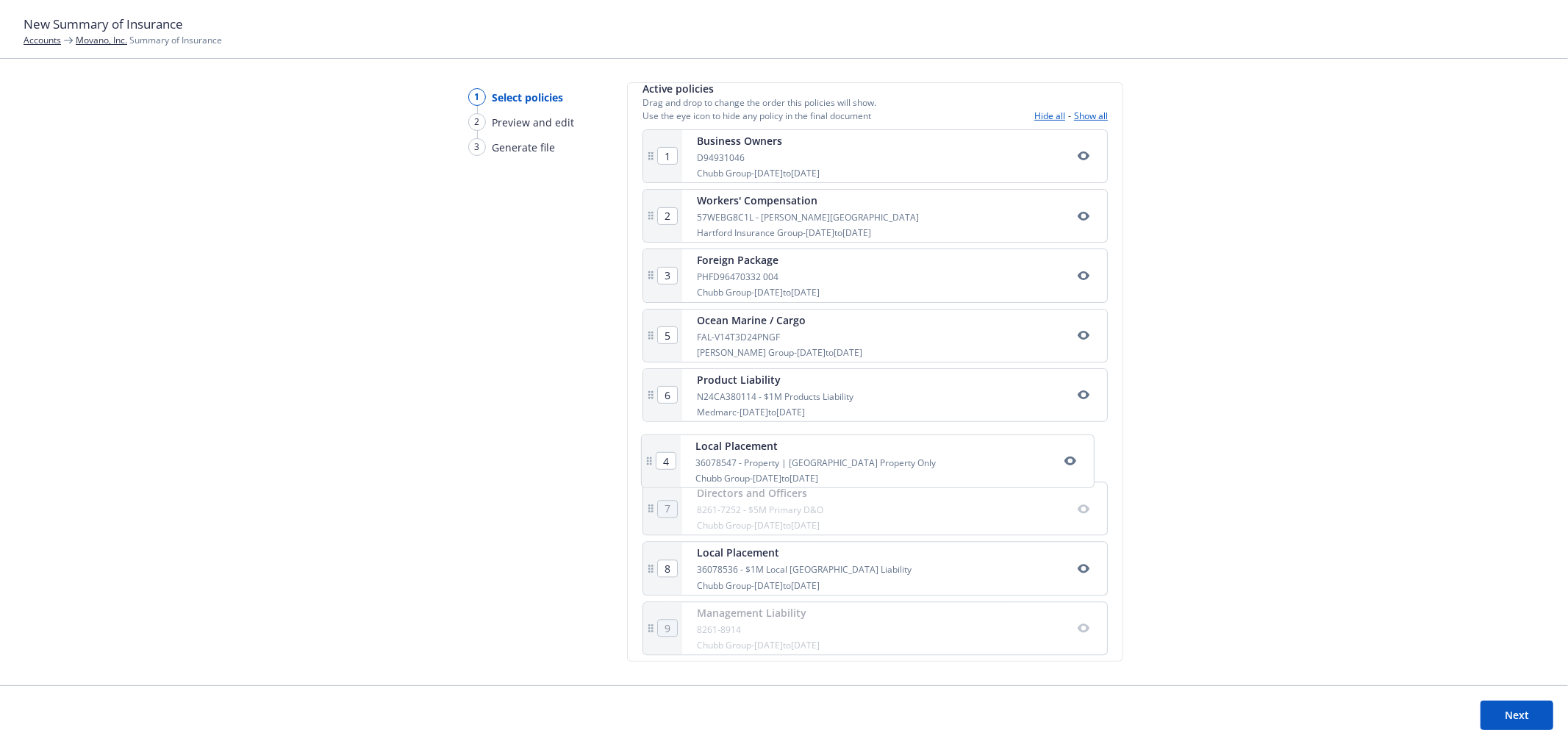
type input "5"
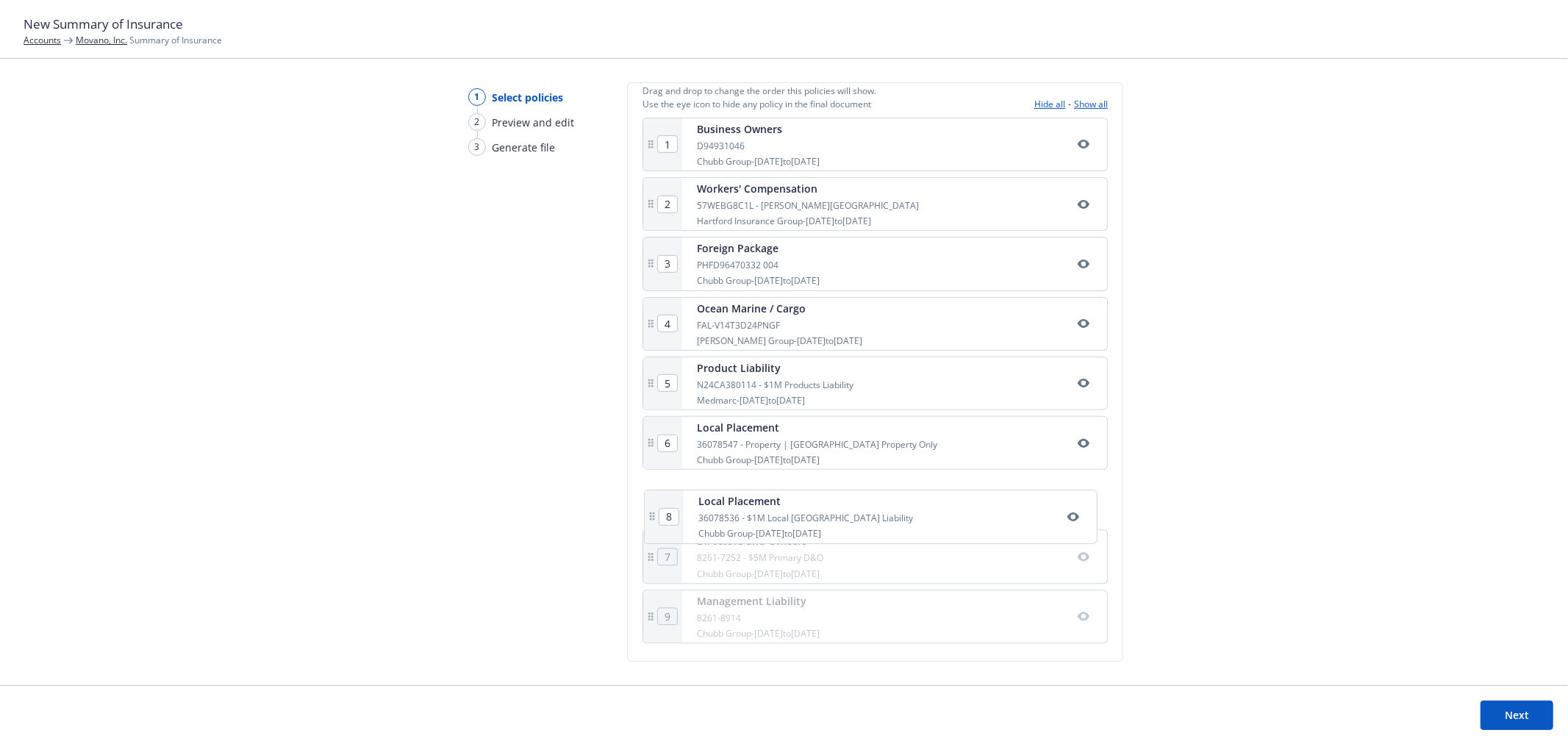
scroll to position [283, 0]
drag, startPoint x: 646, startPoint y: 574, endPoint x: 650, endPoint y: 482, distance: 92.1
click at [650, 482] on div "1 Business Owners D94931046 Chubb Group - 08/27/2025 to 11/27/2025 2 Workers' C…" at bounding box center [875, 381] width 466 height 532
type input "8"
type input "7"
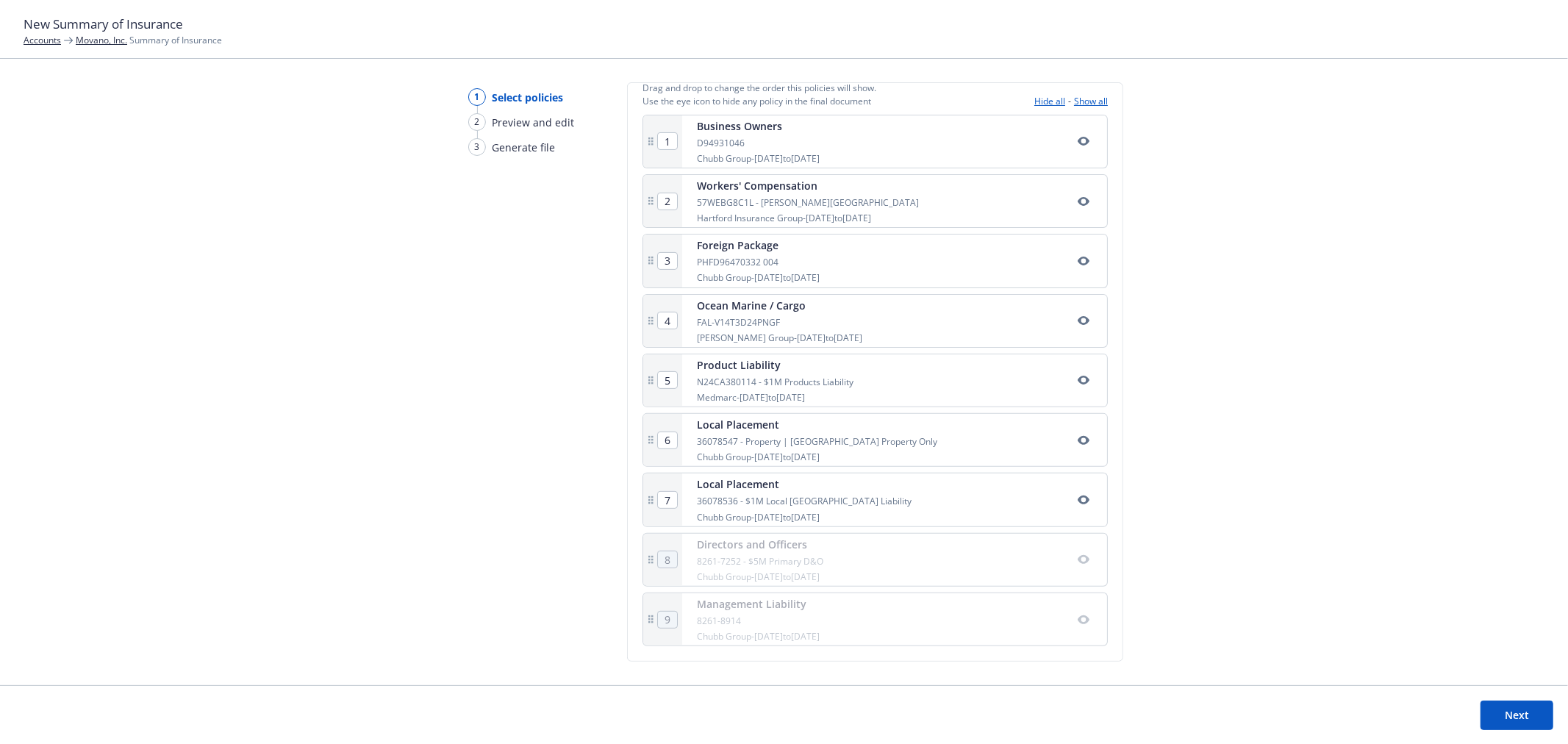
click at [1519, 719] on button "Next" at bounding box center [1517, 715] width 73 height 29
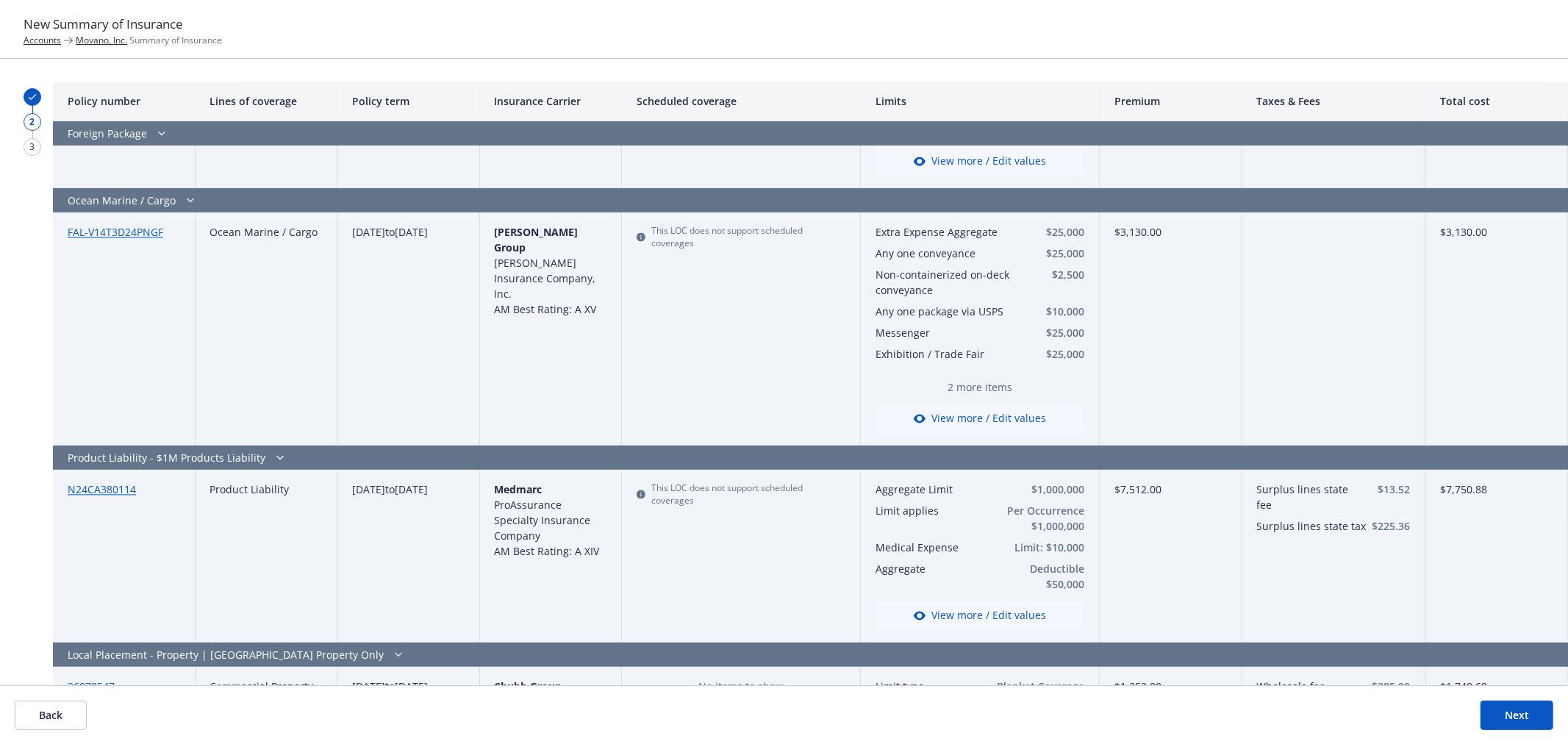
scroll to position [2983, 0]
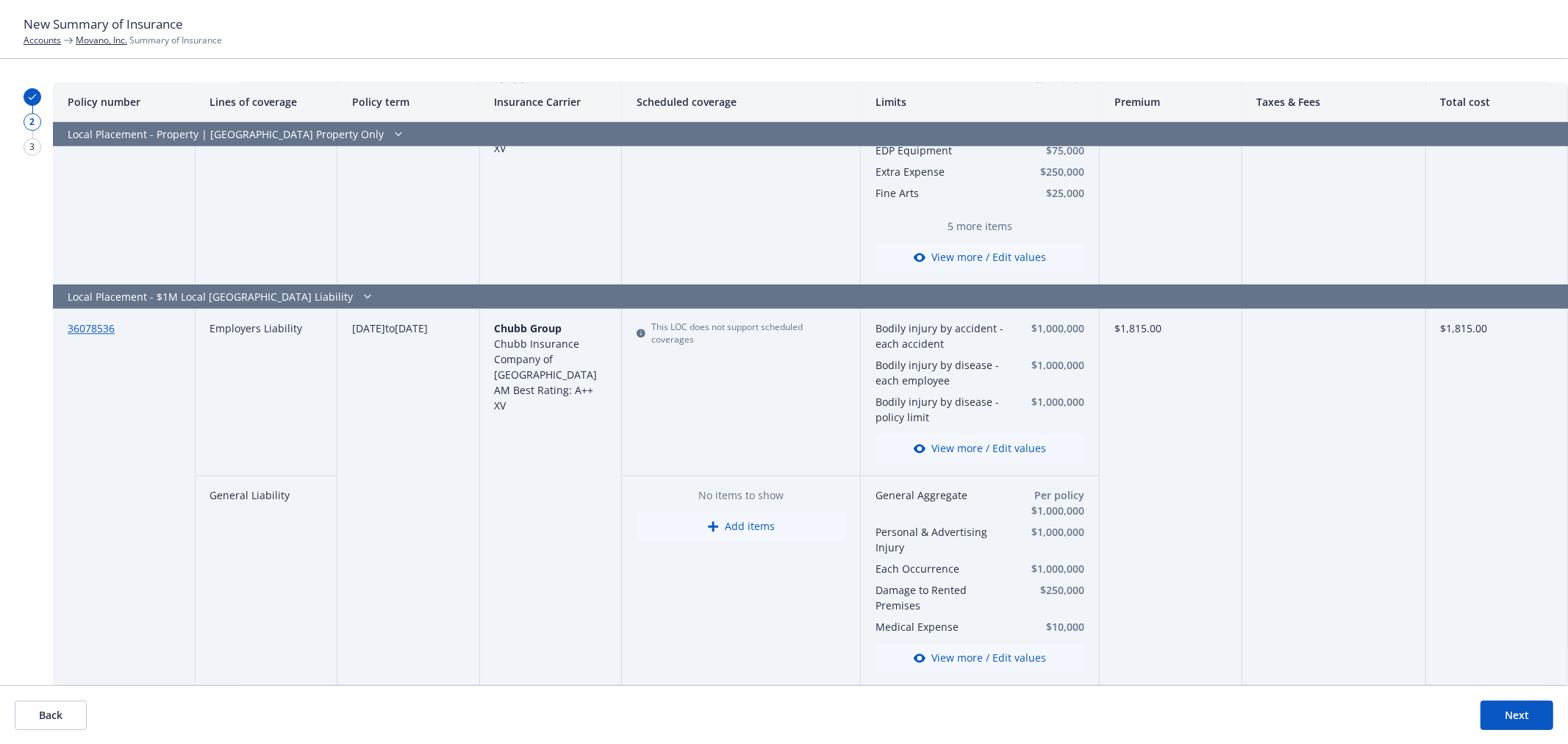
click at [1519, 718] on button "Next" at bounding box center [1517, 715] width 73 height 29
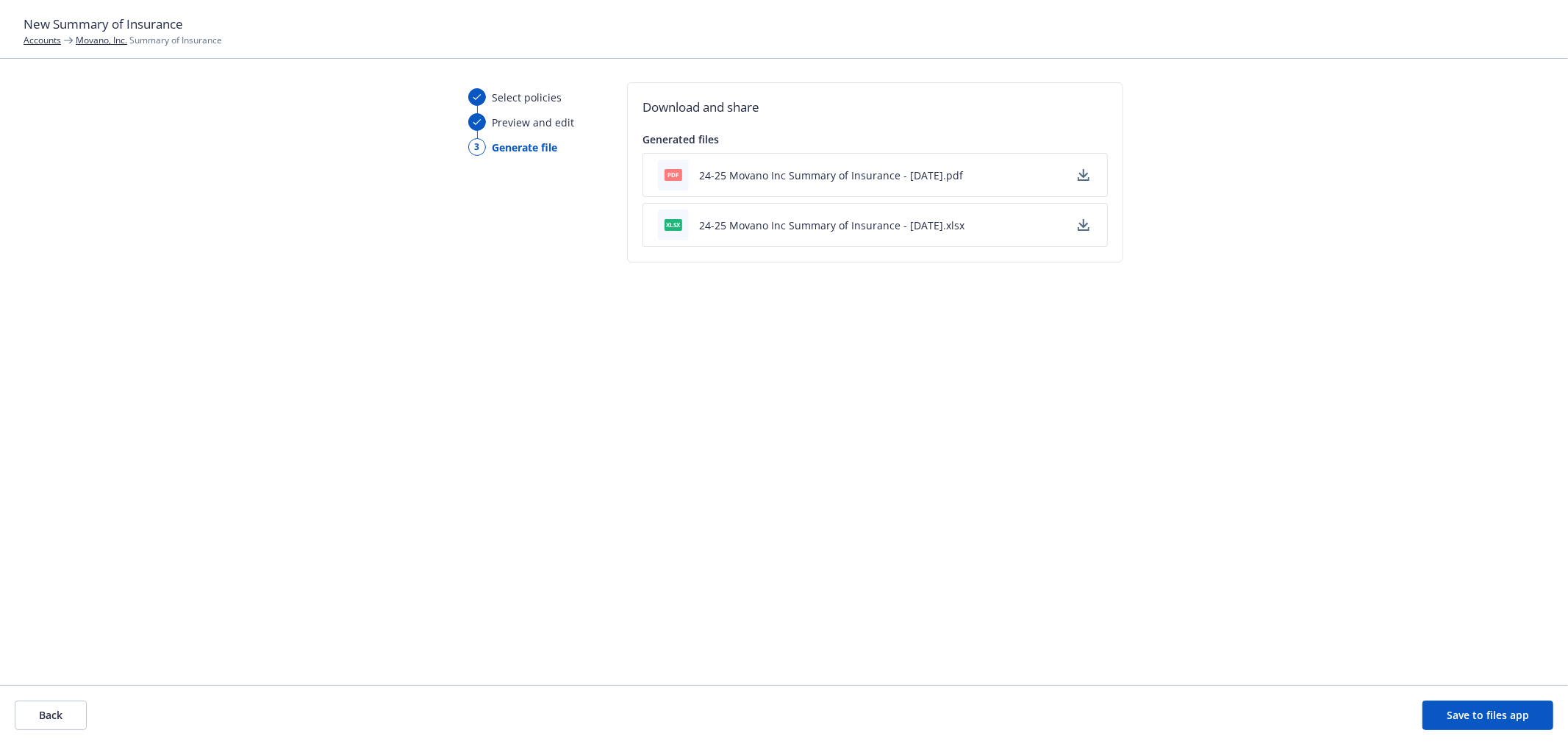
click at [930, 176] on button "24-25 Movano Inc Summary of Insurance - 10/14/2025.pdf" at bounding box center [831, 175] width 264 height 15
click at [85, 713] on button "Back" at bounding box center [51, 715] width 72 height 29
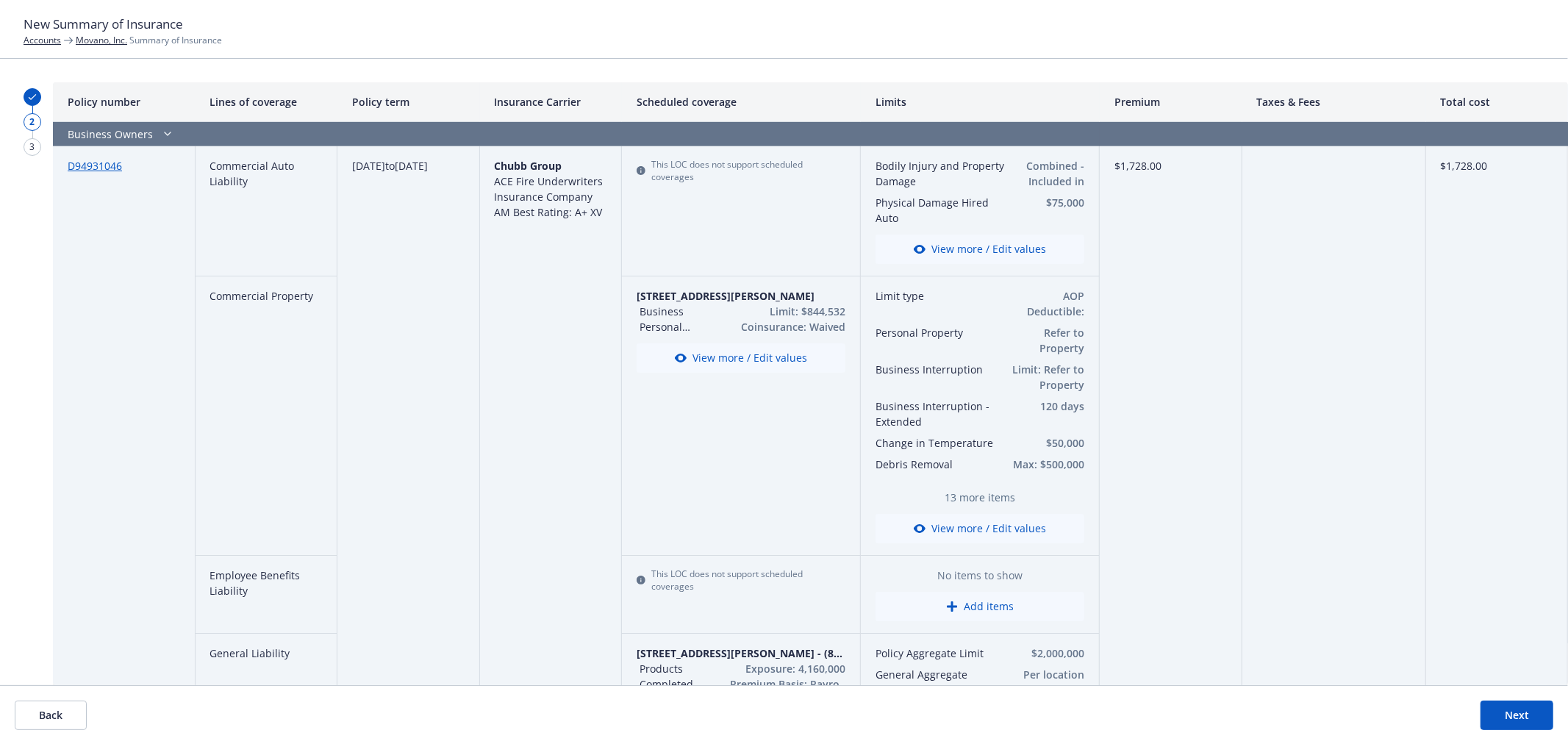
click at [979, 240] on button "View more / Edit values" at bounding box center [980, 249] width 209 height 29
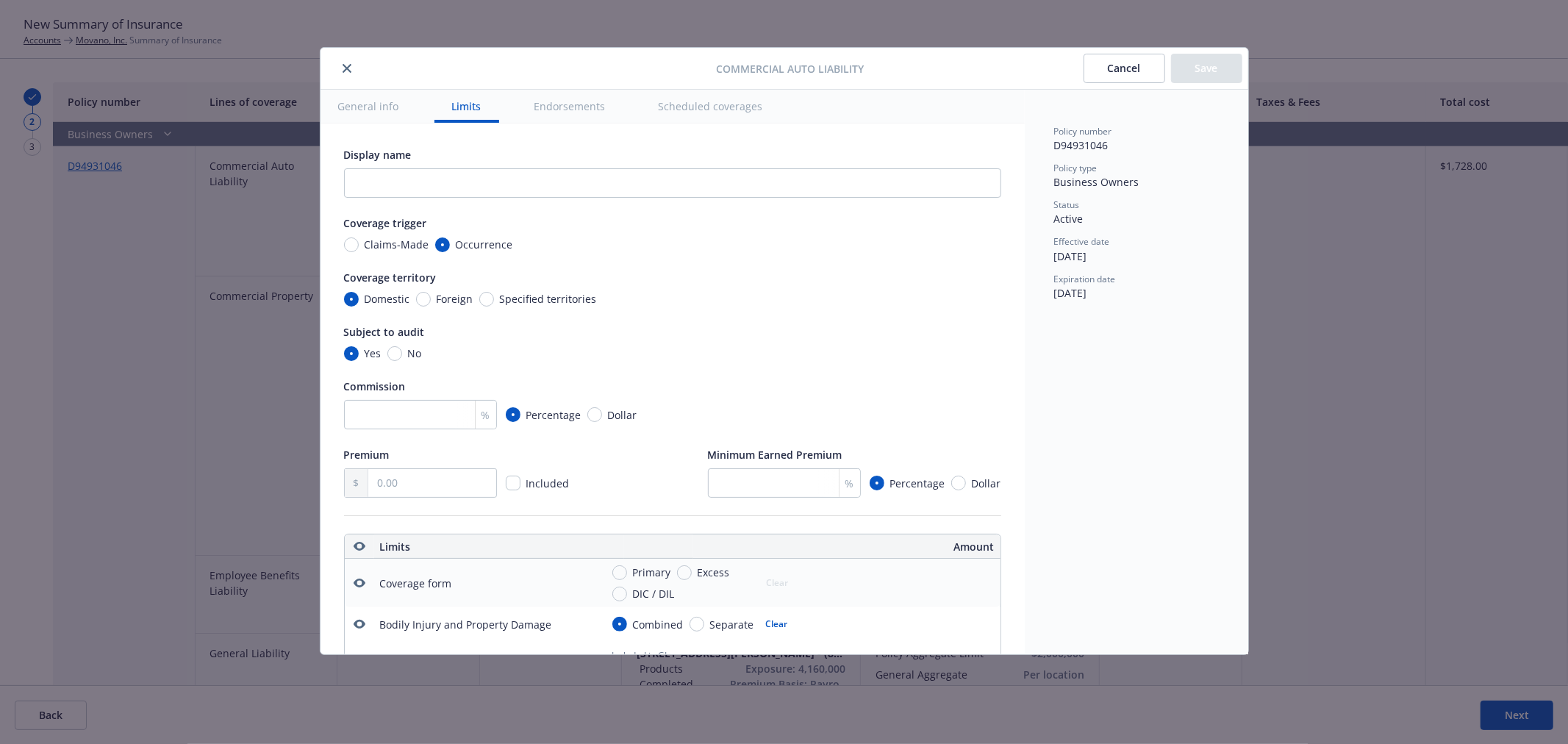
scroll to position [409, 0]
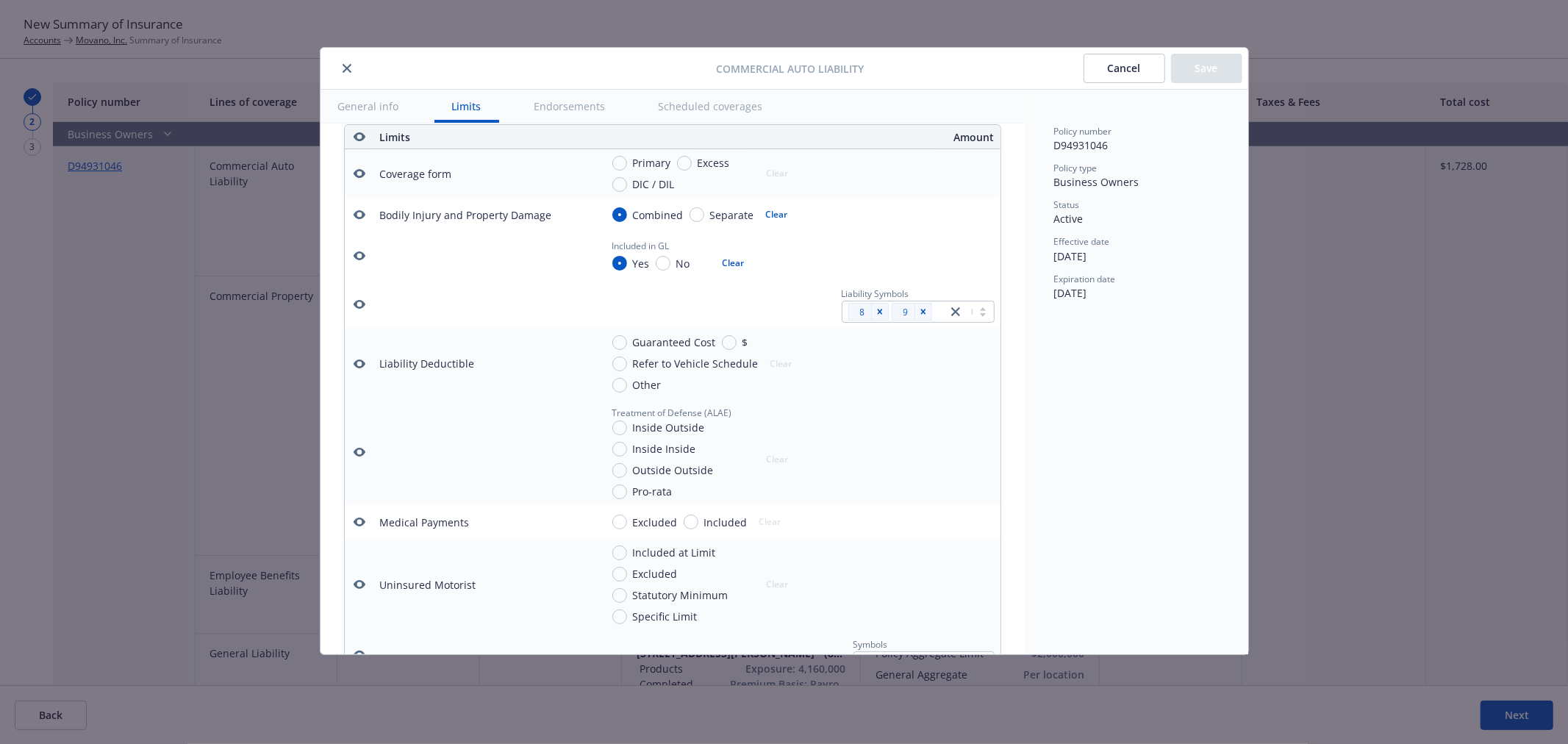
click at [360, 310] on icon "button" at bounding box center [360, 304] width 12 height 12
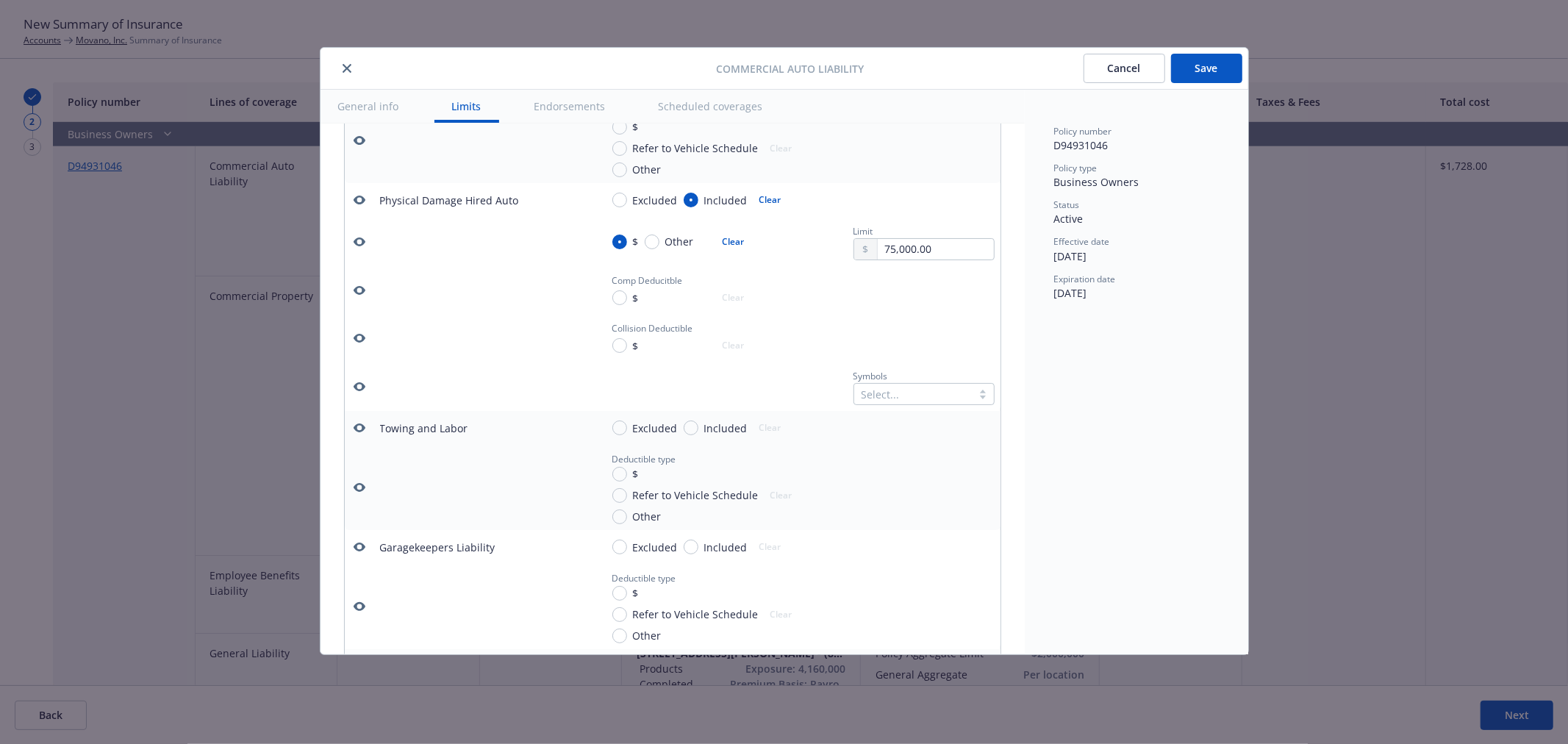
scroll to position [0, 0]
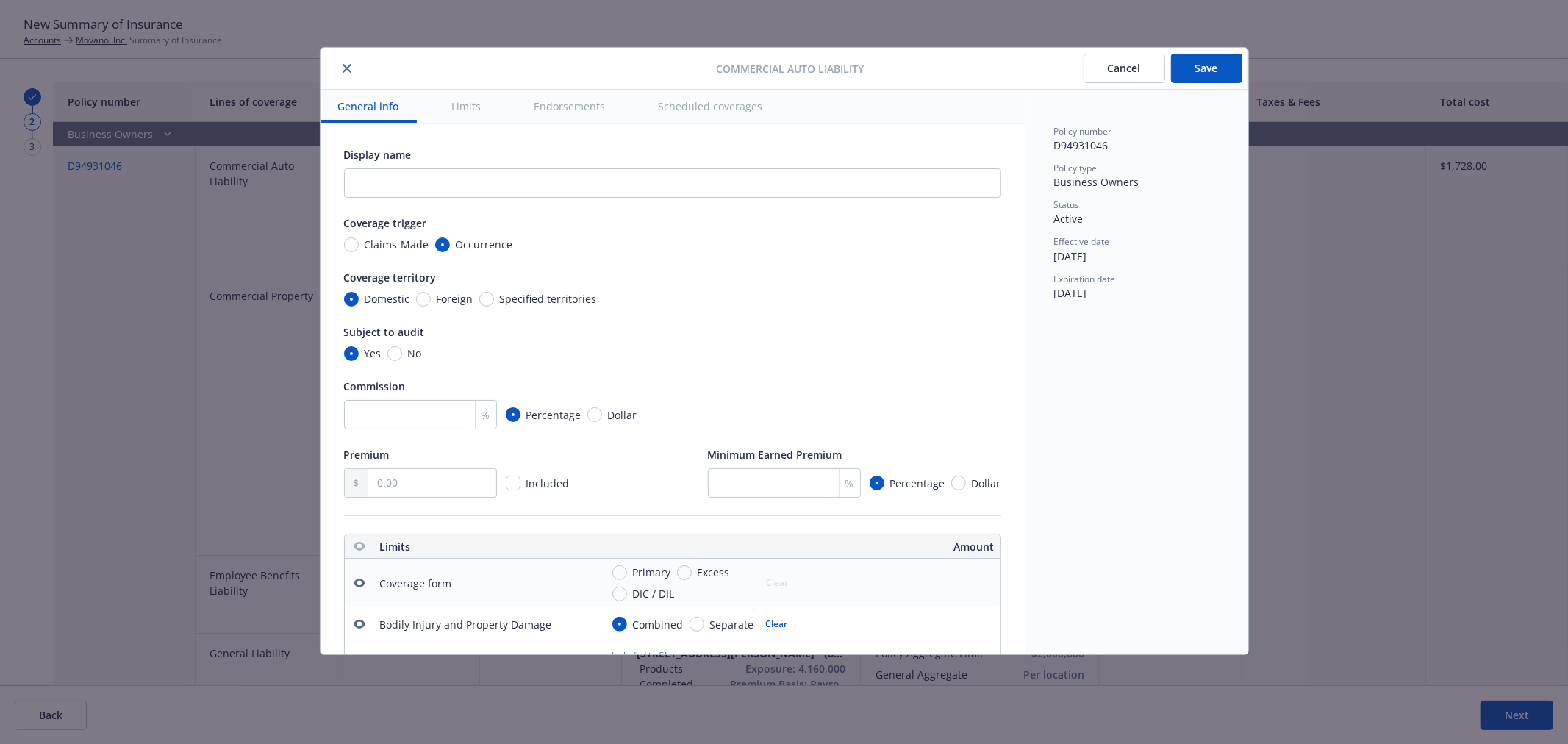
click at [1208, 60] on button "Save" at bounding box center [1206, 68] width 71 height 29
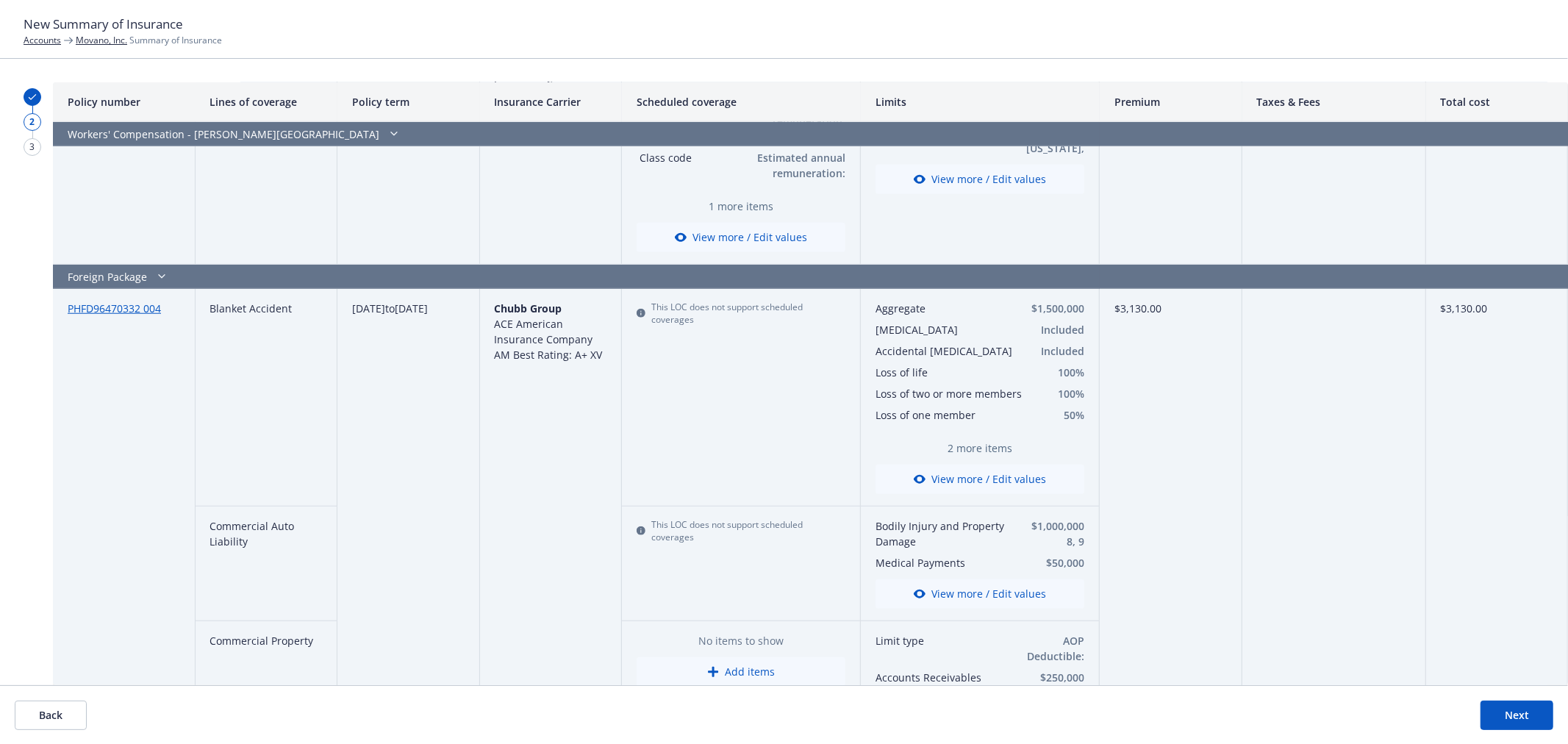
scroll to position [1099, 0]
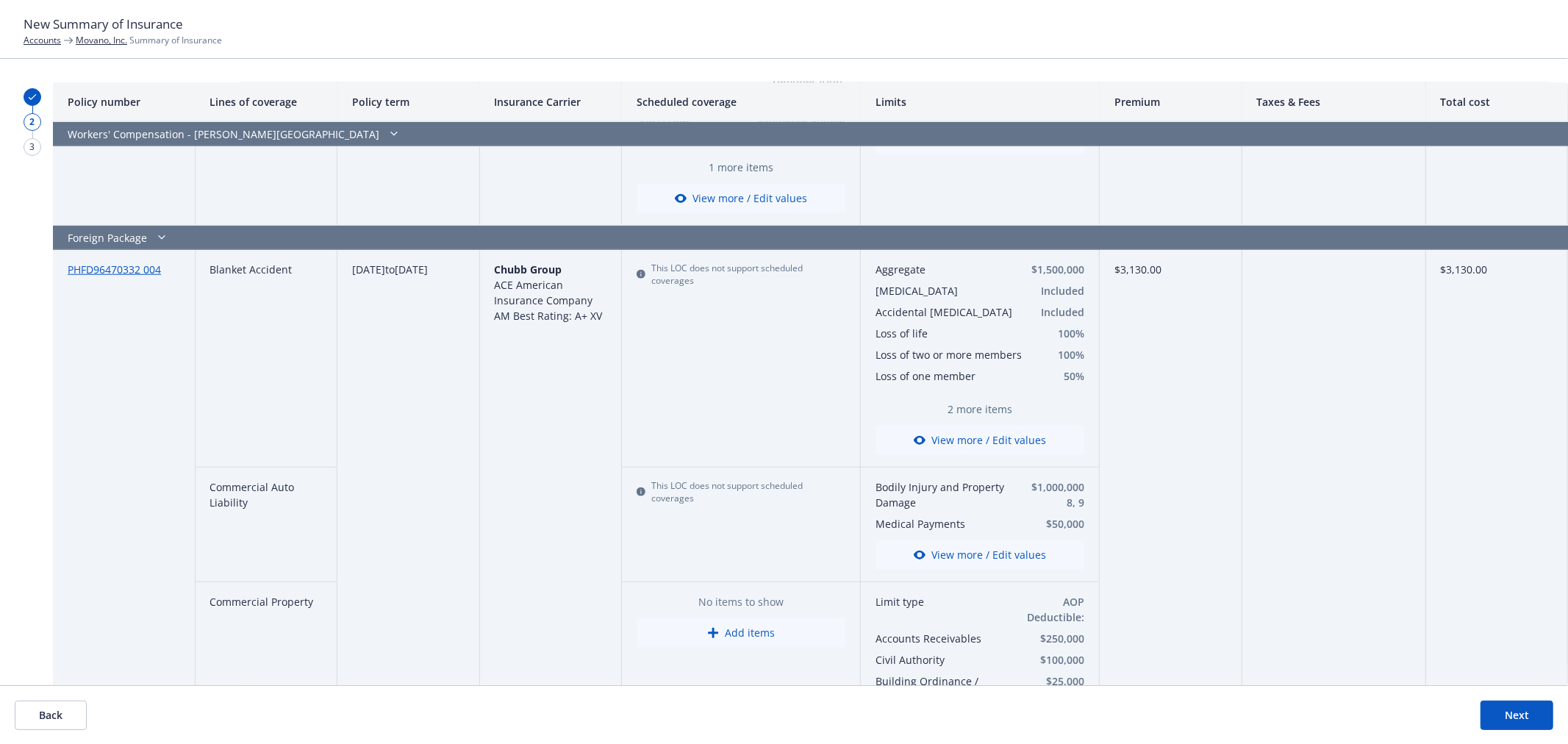
click at [949, 557] on button "View more / Edit values" at bounding box center [980, 555] width 209 height 29
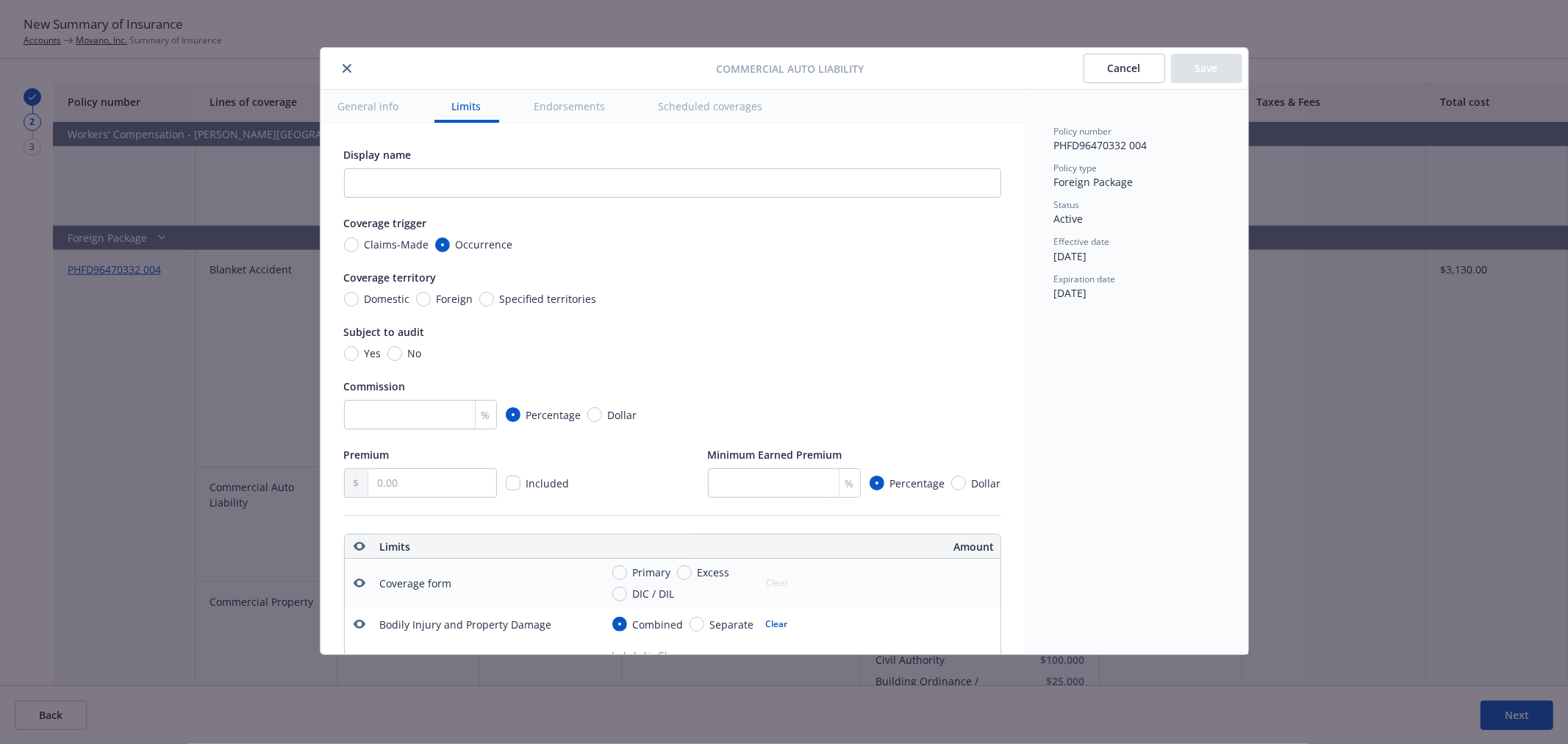
scroll to position [409, 0]
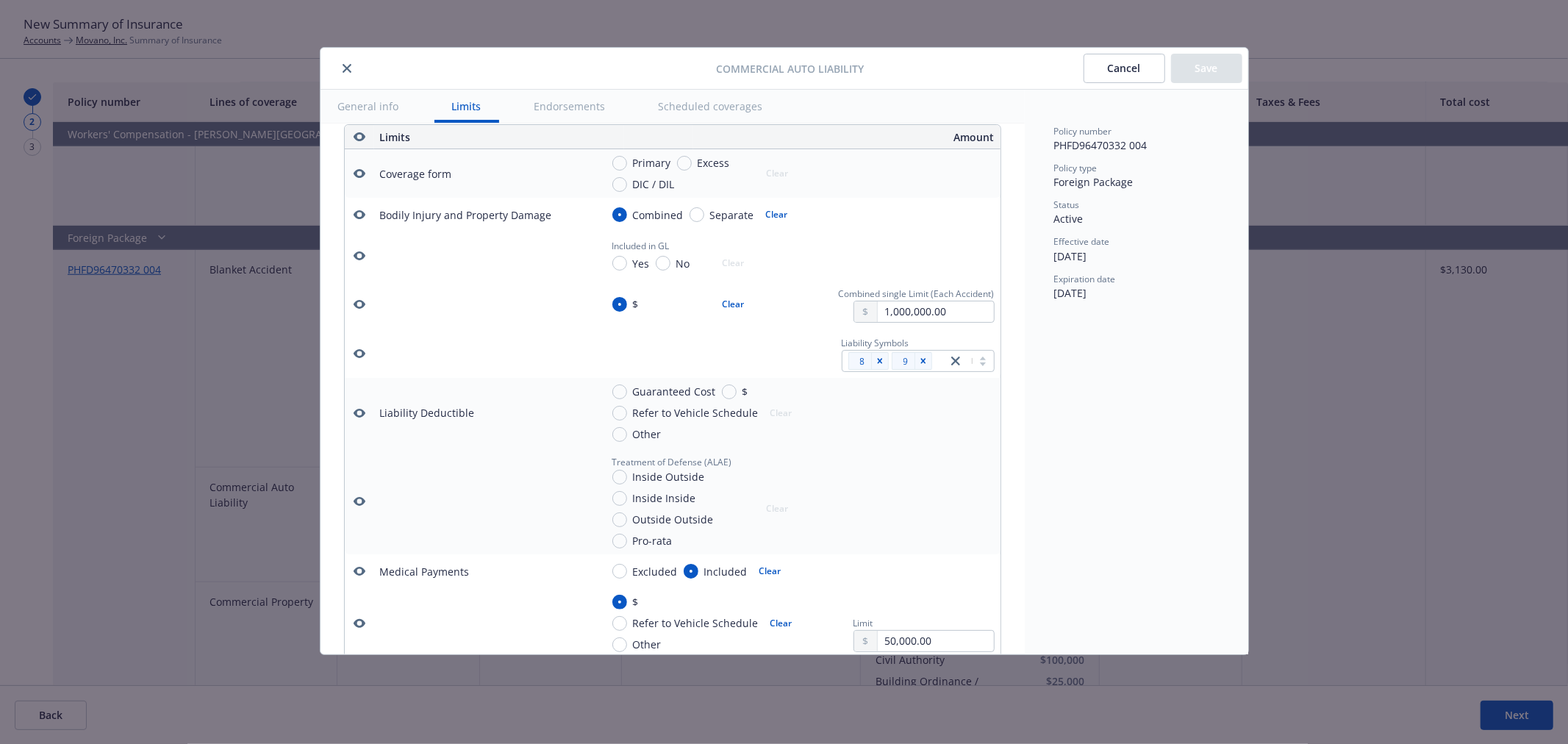
click at [354, 360] on icon "button" at bounding box center [360, 354] width 12 height 12
click at [1201, 69] on button "Save" at bounding box center [1206, 68] width 71 height 29
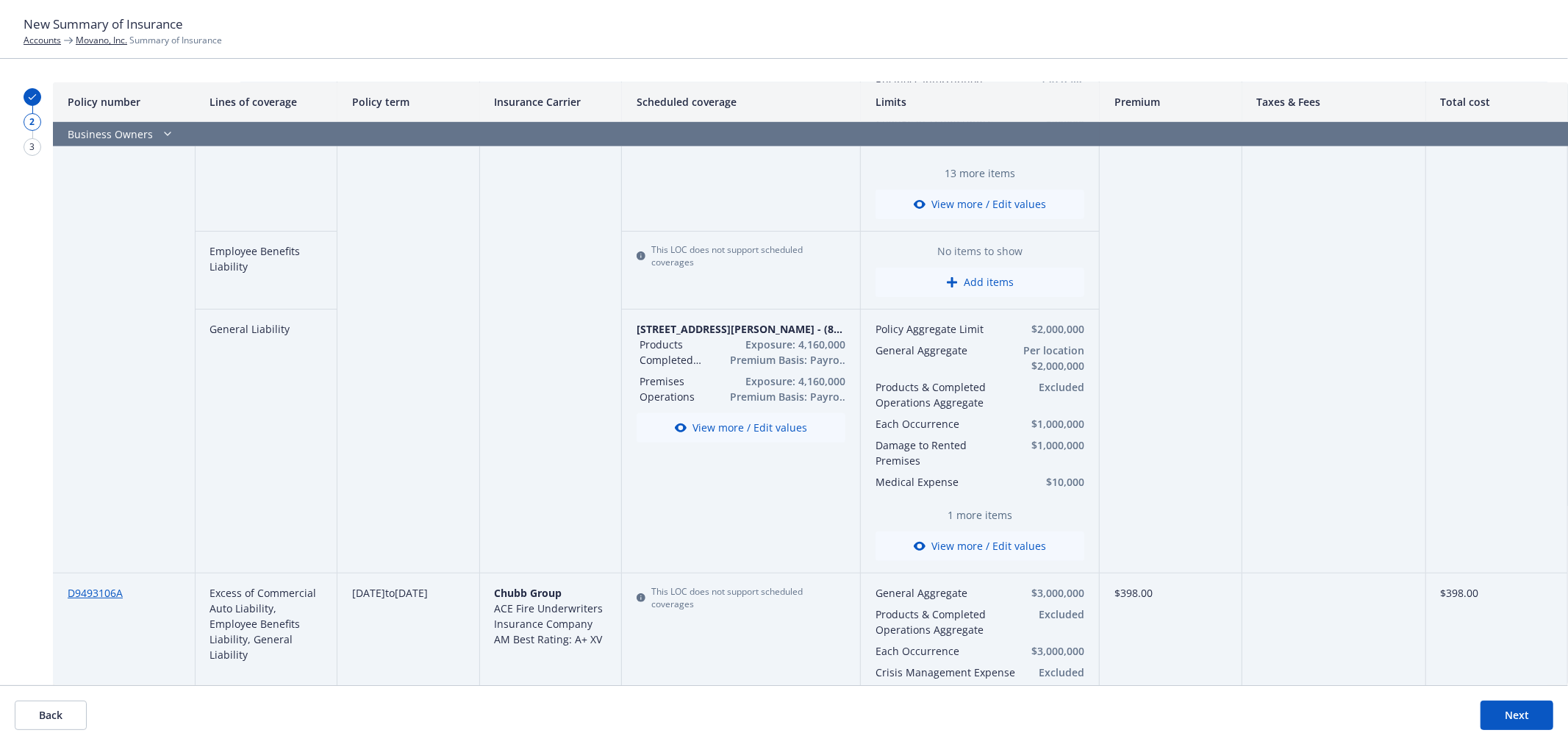
scroll to position [490, 0]
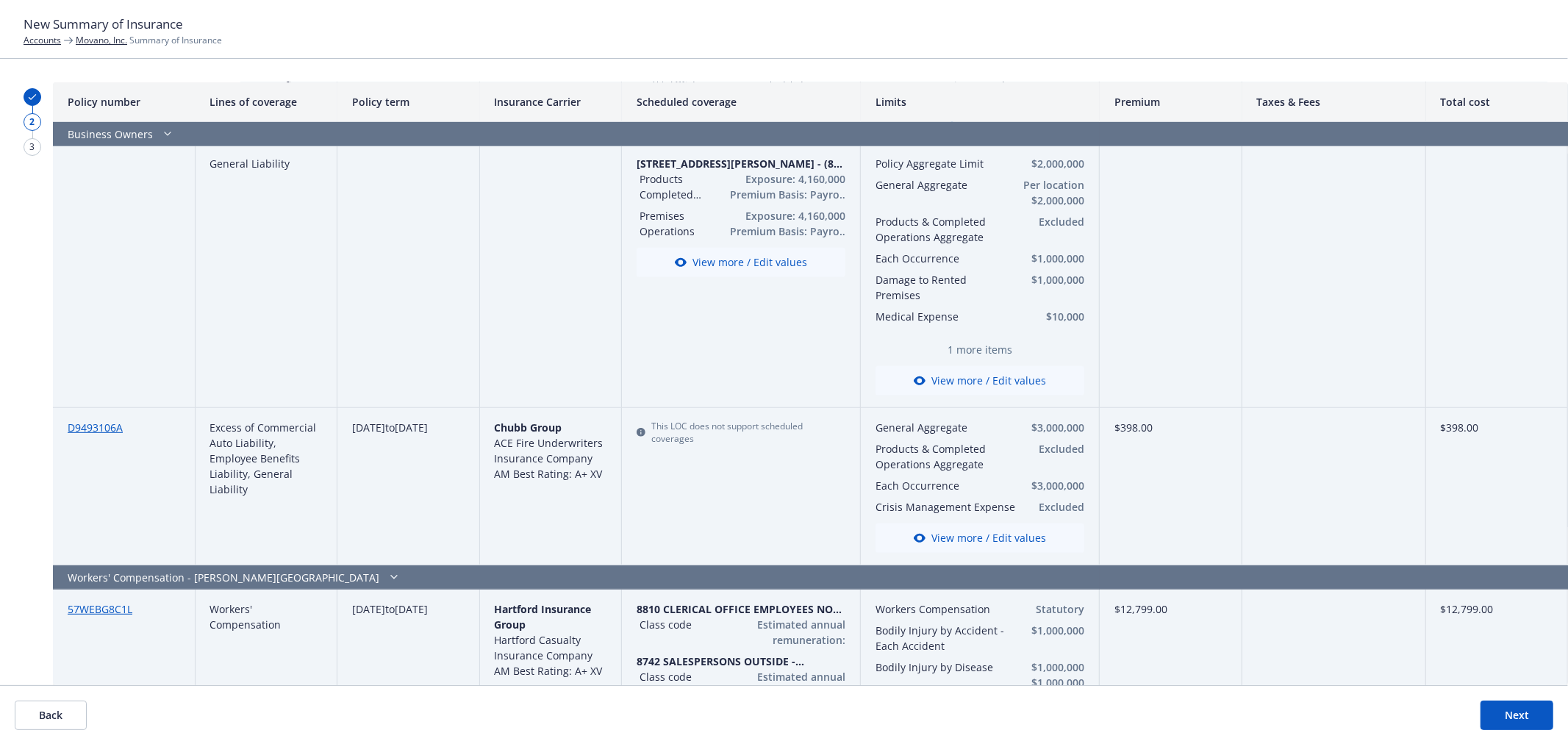
click at [1193, 743] on footer "Back Next" at bounding box center [784, 715] width 1568 height 59
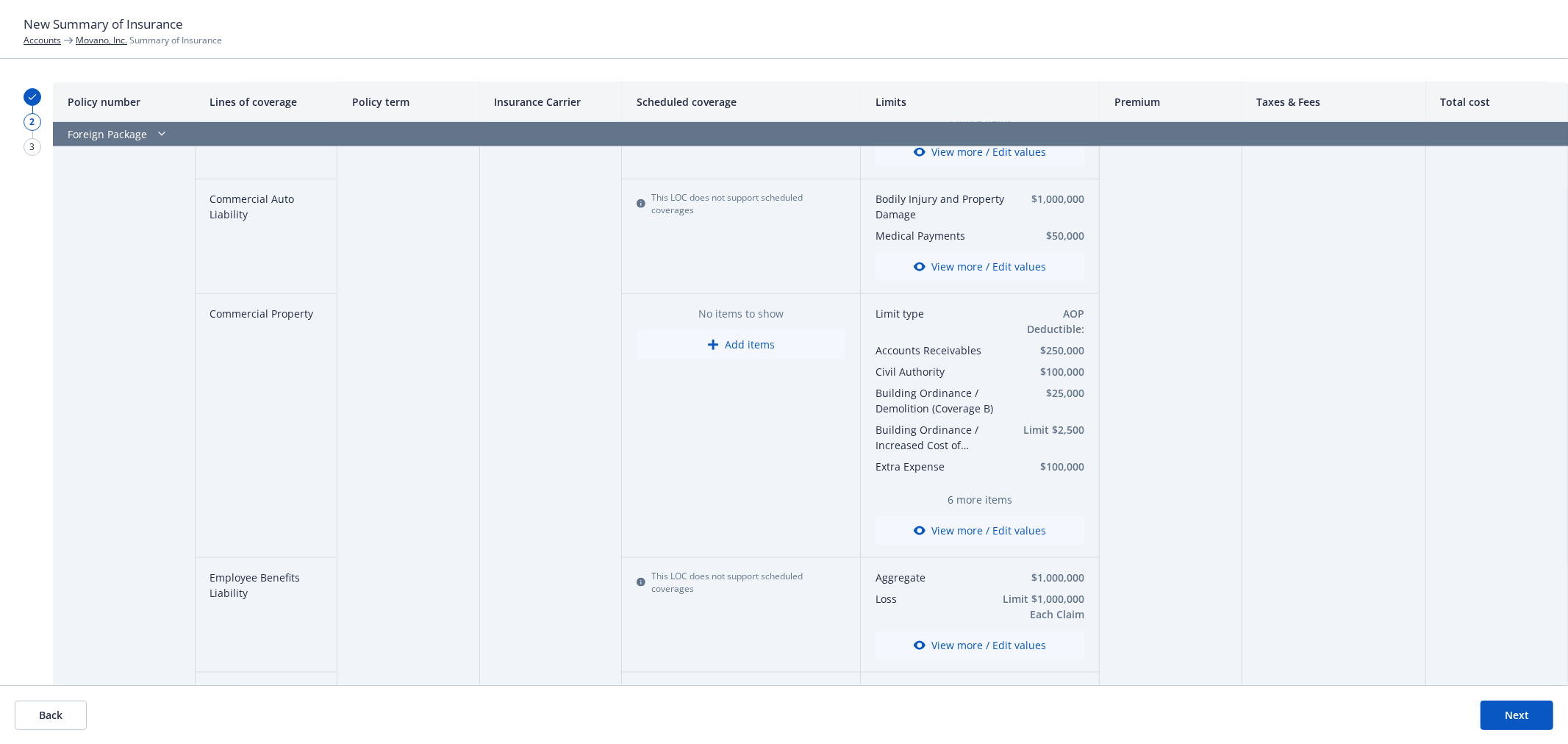
scroll to position [2983, 0]
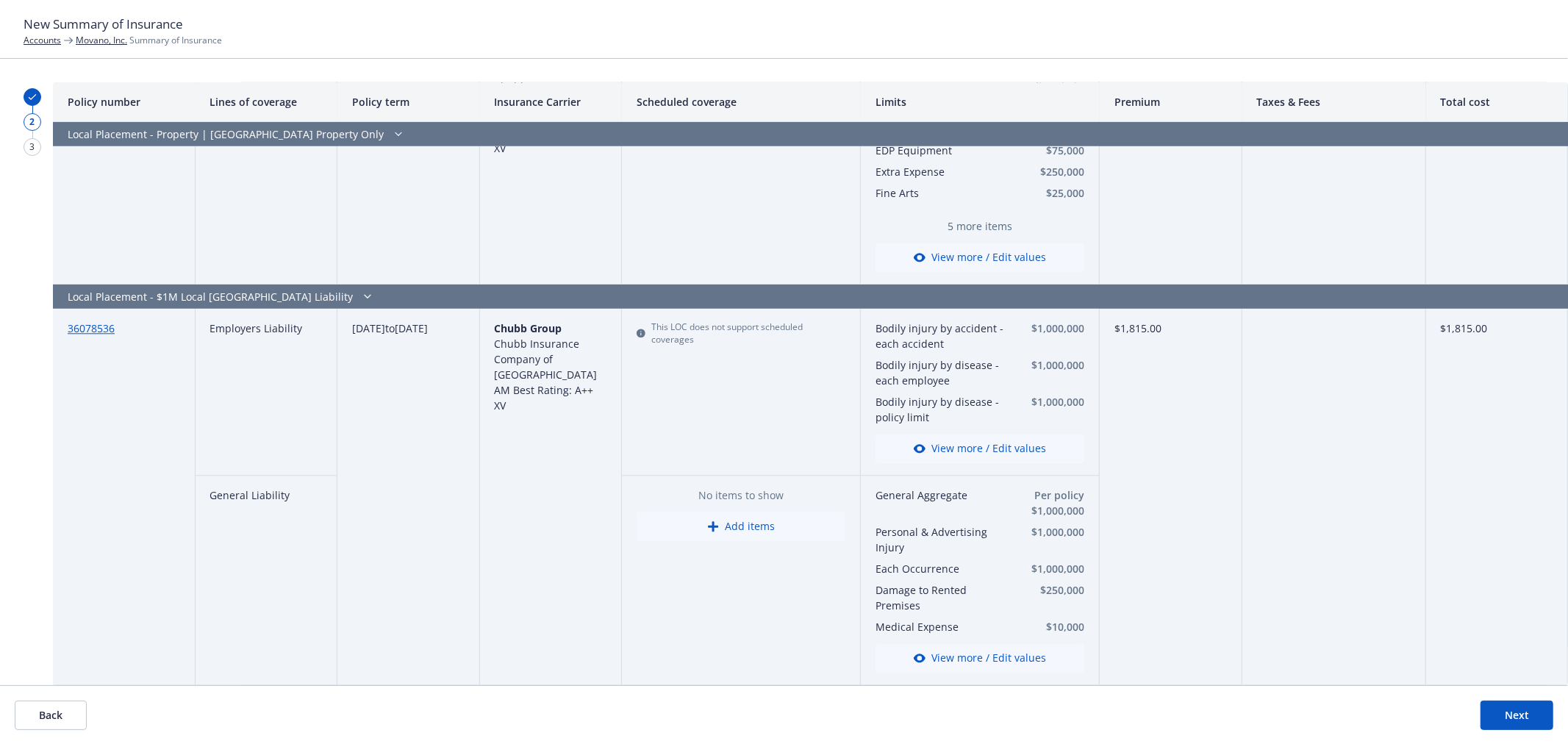
click at [1522, 720] on button "Next" at bounding box center [1517, 715] width 73 height 29
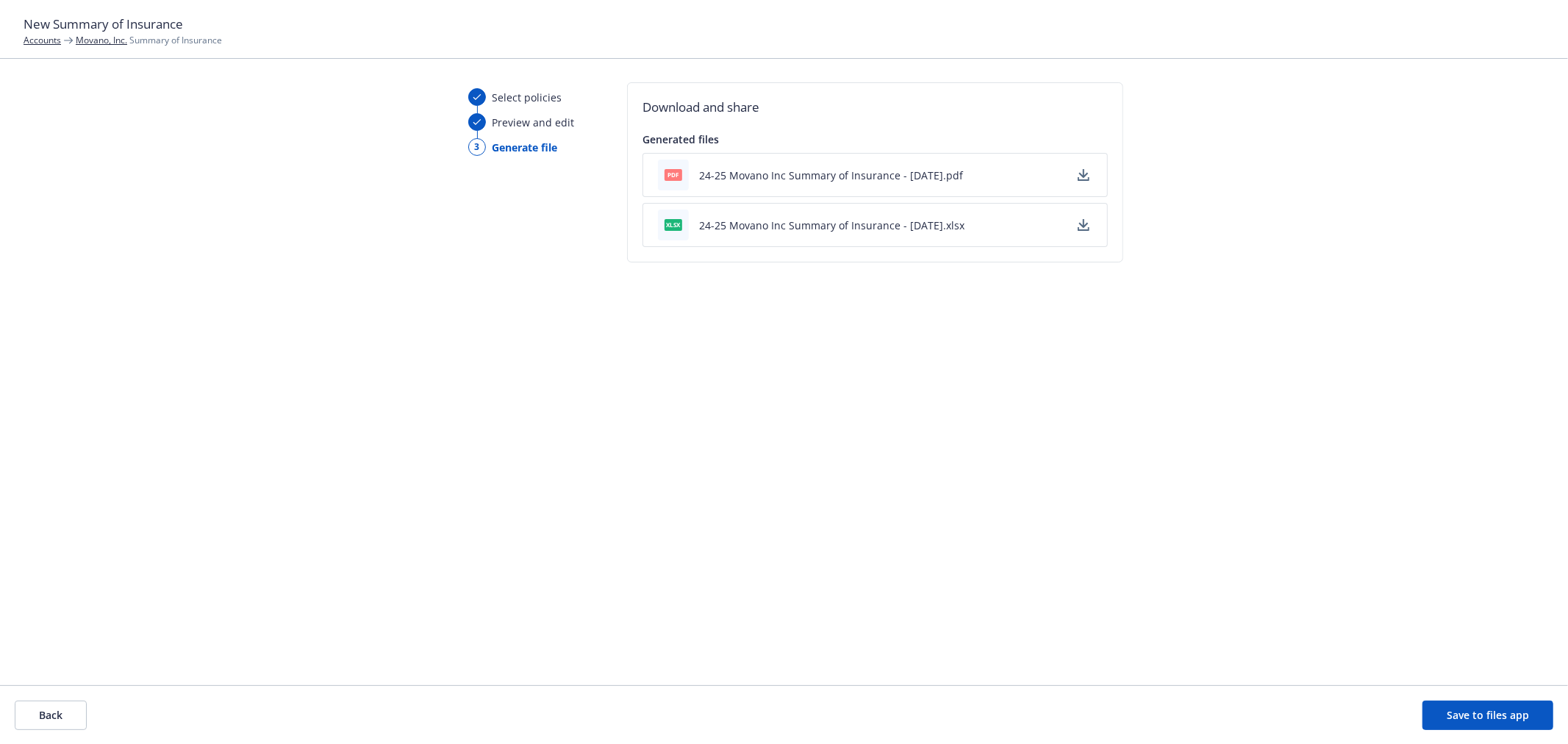
click at [860, 174] on button "24-25 Movano Inc Summary of Insurance - 10/14/2025.pdf" at bounding box center [831, 175] width 264 height 15
click at [57, 723] on button "Back" at bounding box center [51, 715] width 72 height 29
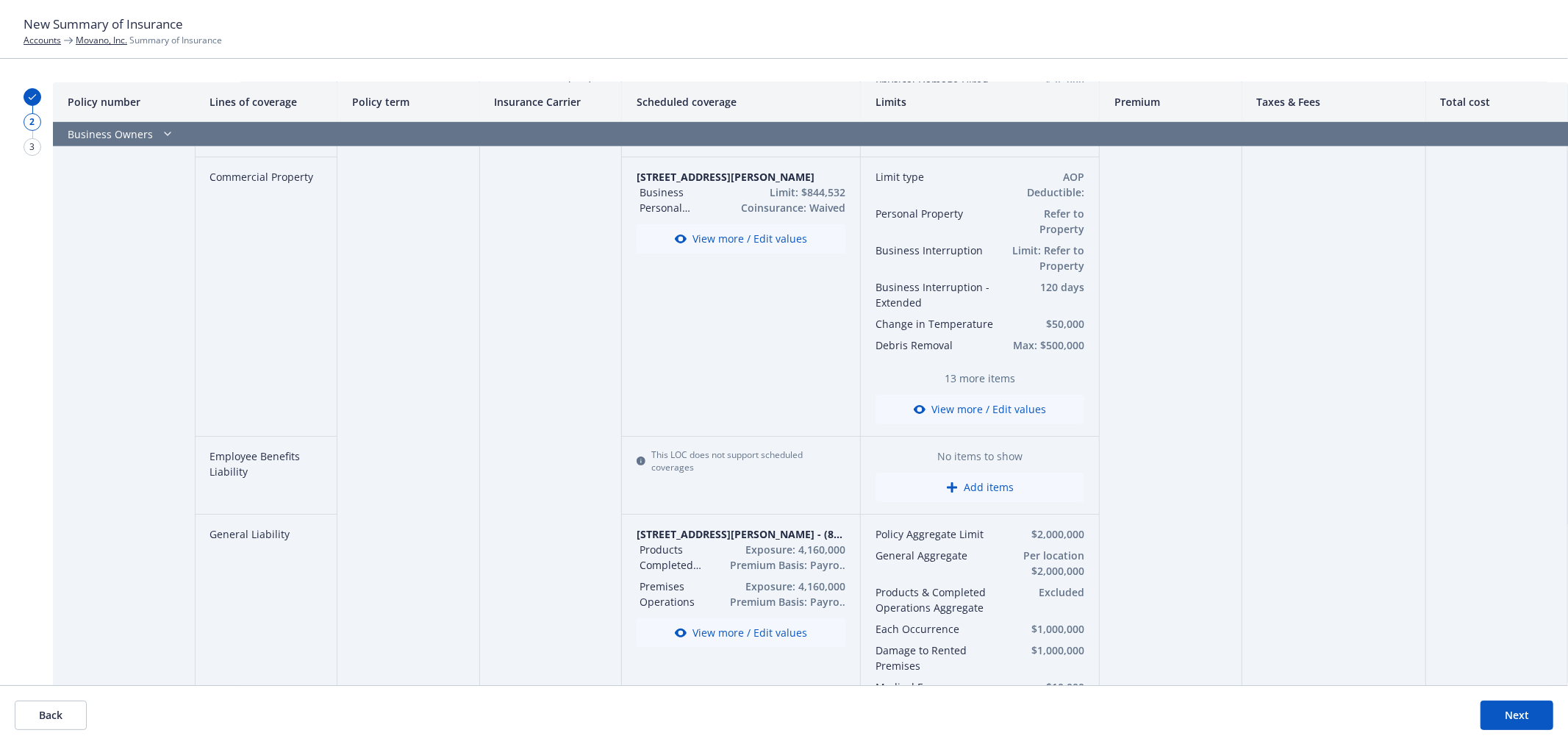
scroll to position [163, 0]
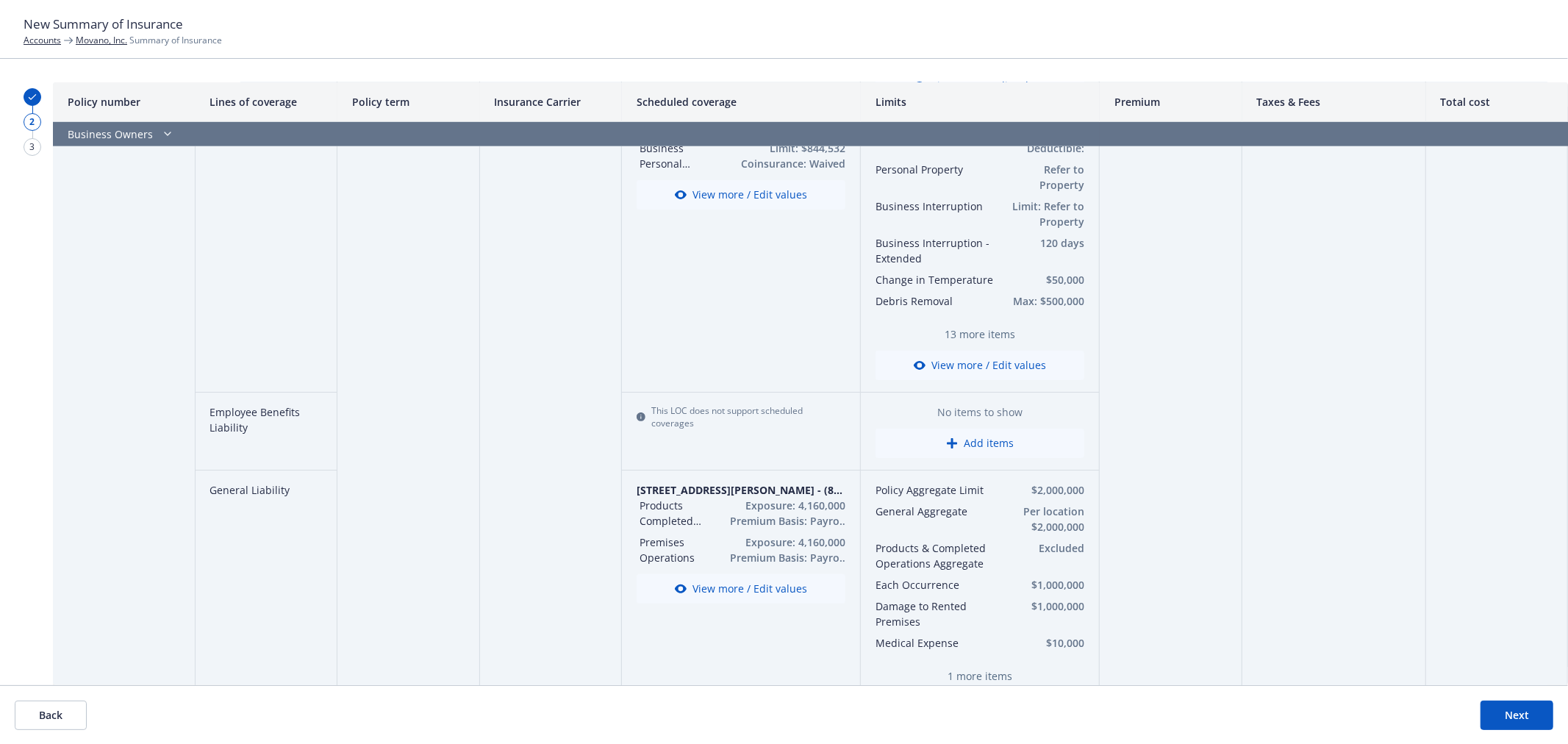
click at [981, 446] on button "Add items" at bounding box center [980, 443] width 209 height 29
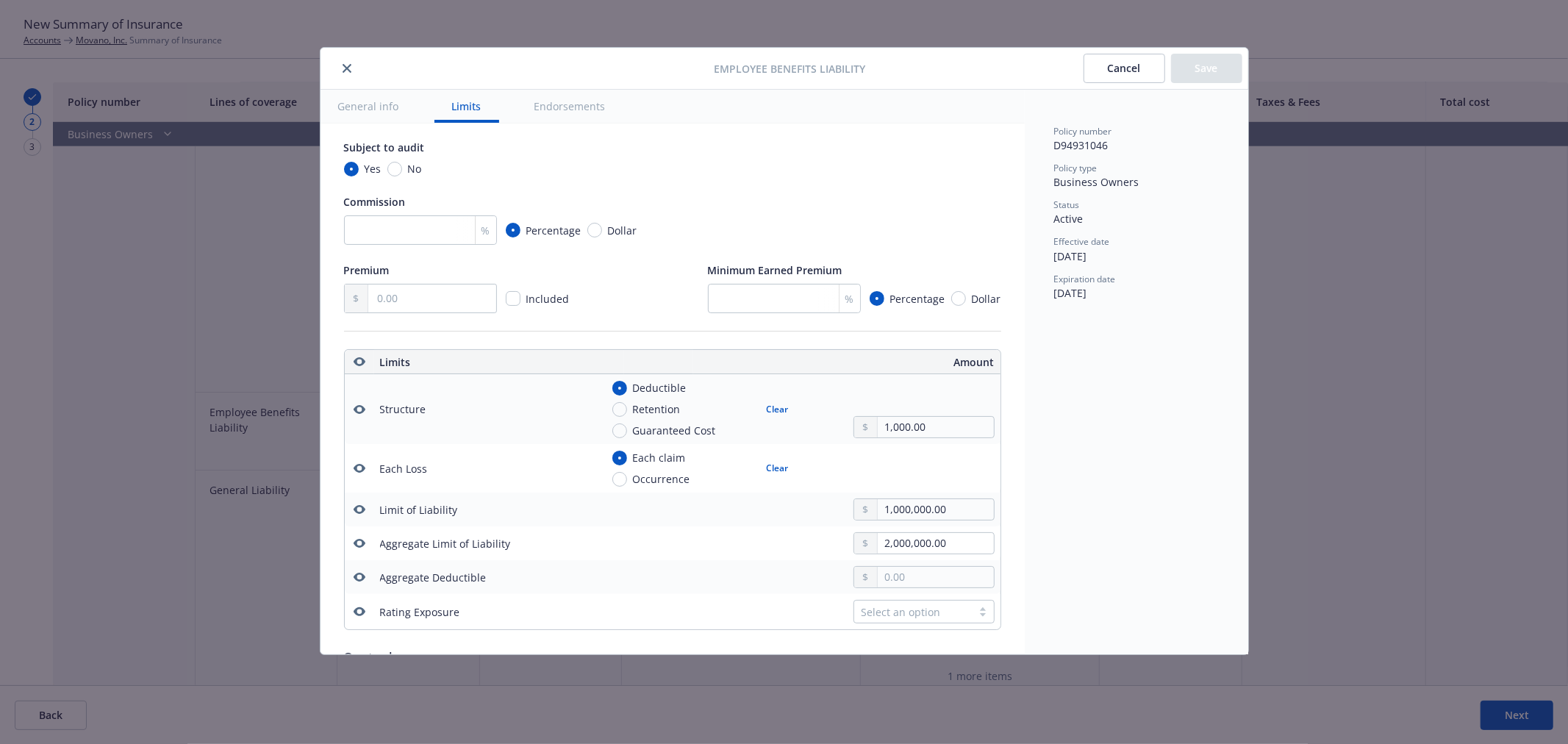
scroll to position [245, 0]
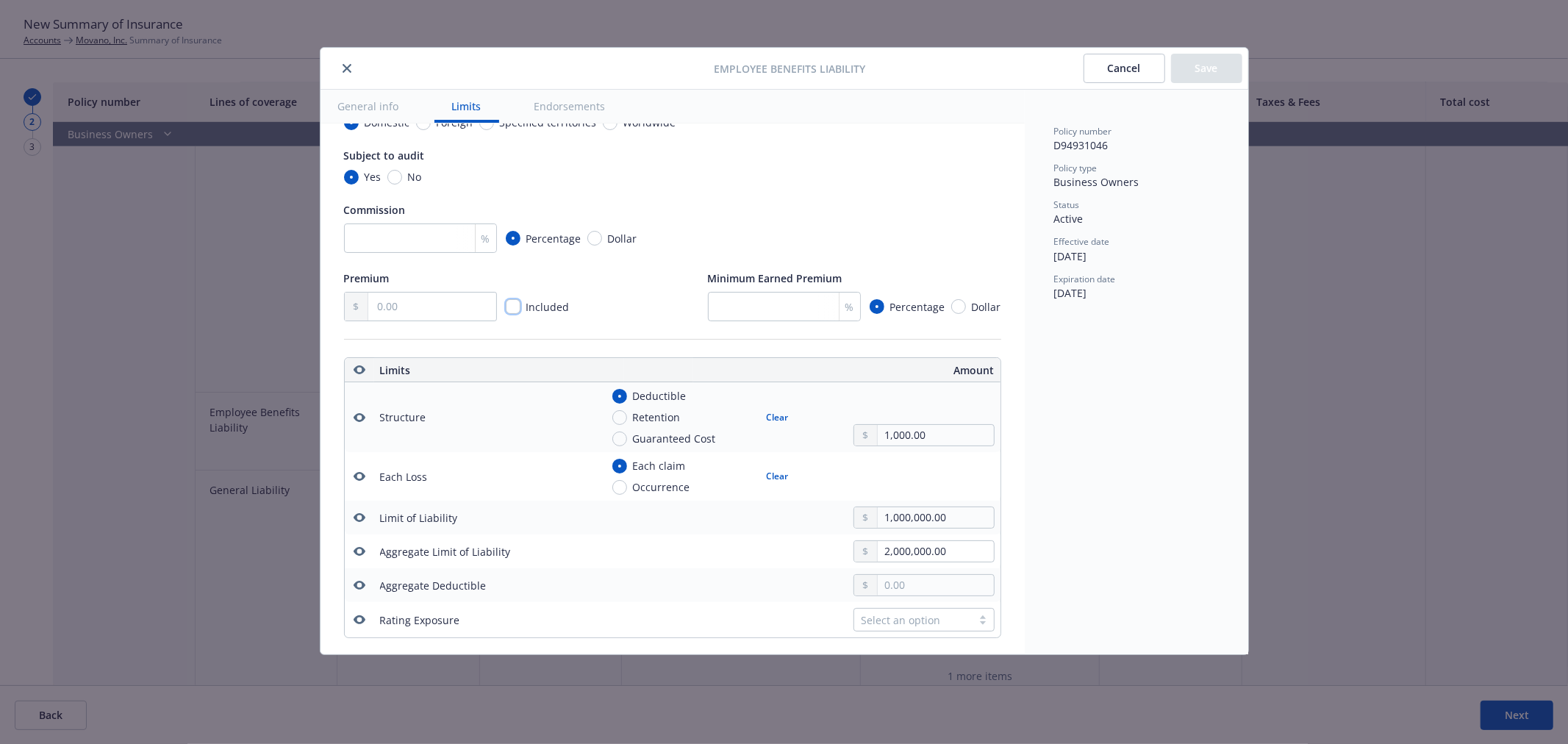
click at [518, 306] on input "checkbox" at bounding box center [513, 307] width 15 height 15
checkbox input "true"
click at [1199, 55] on button "Save" at bounding box center [1206, 68] width 71 height 29
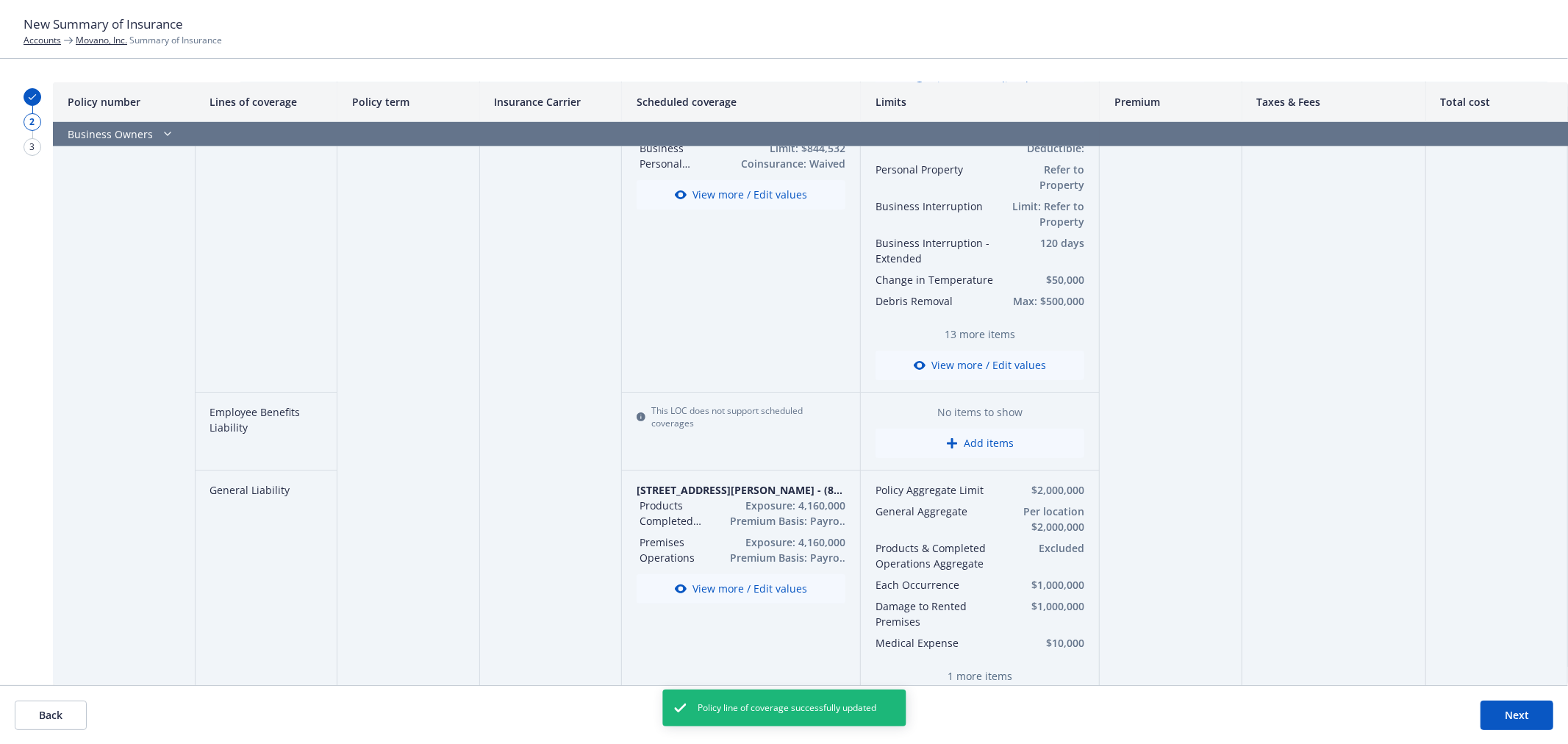
click at [970, 435] on button "Add items" at bounding box center [980, 443] width 209 height 29
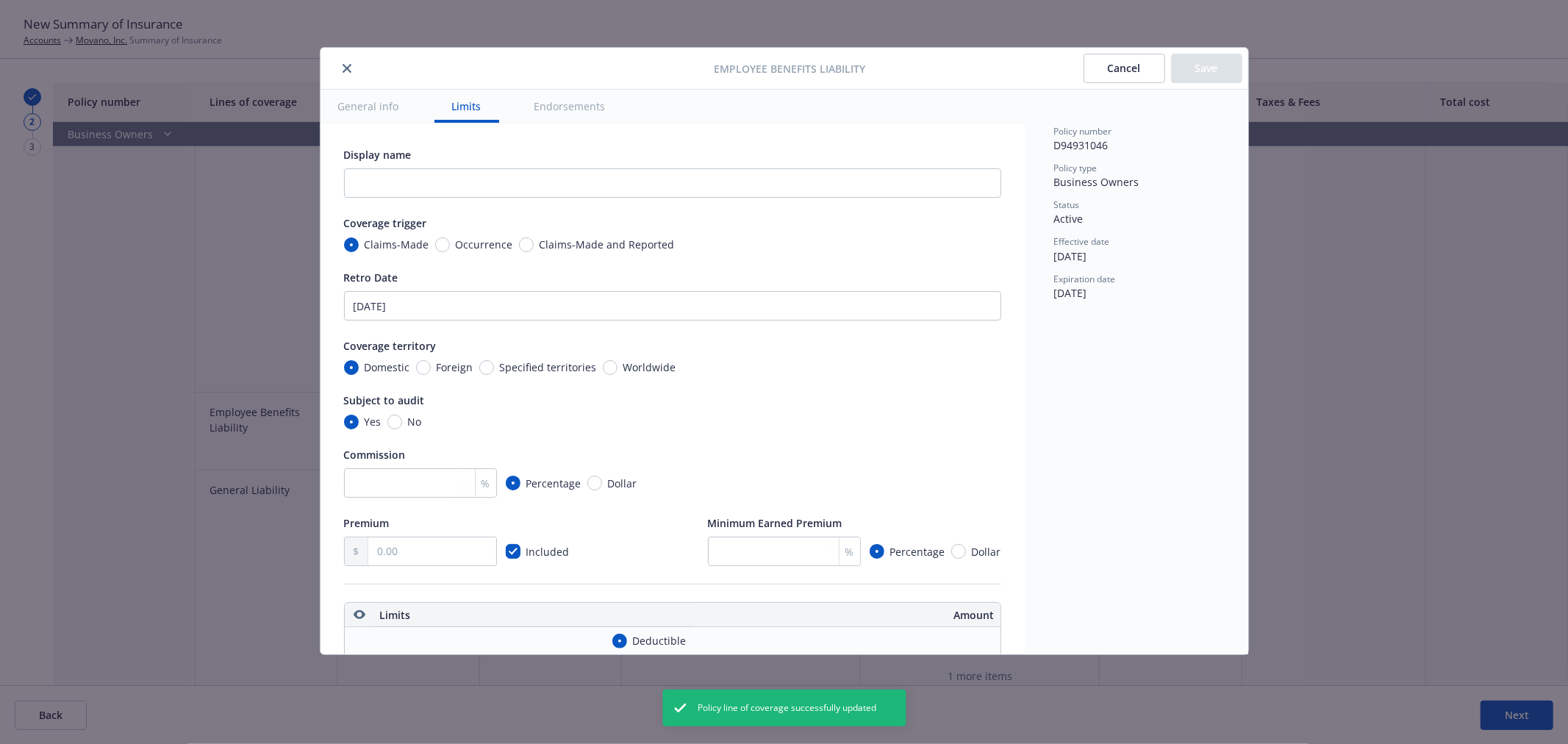
checkbox input "true"
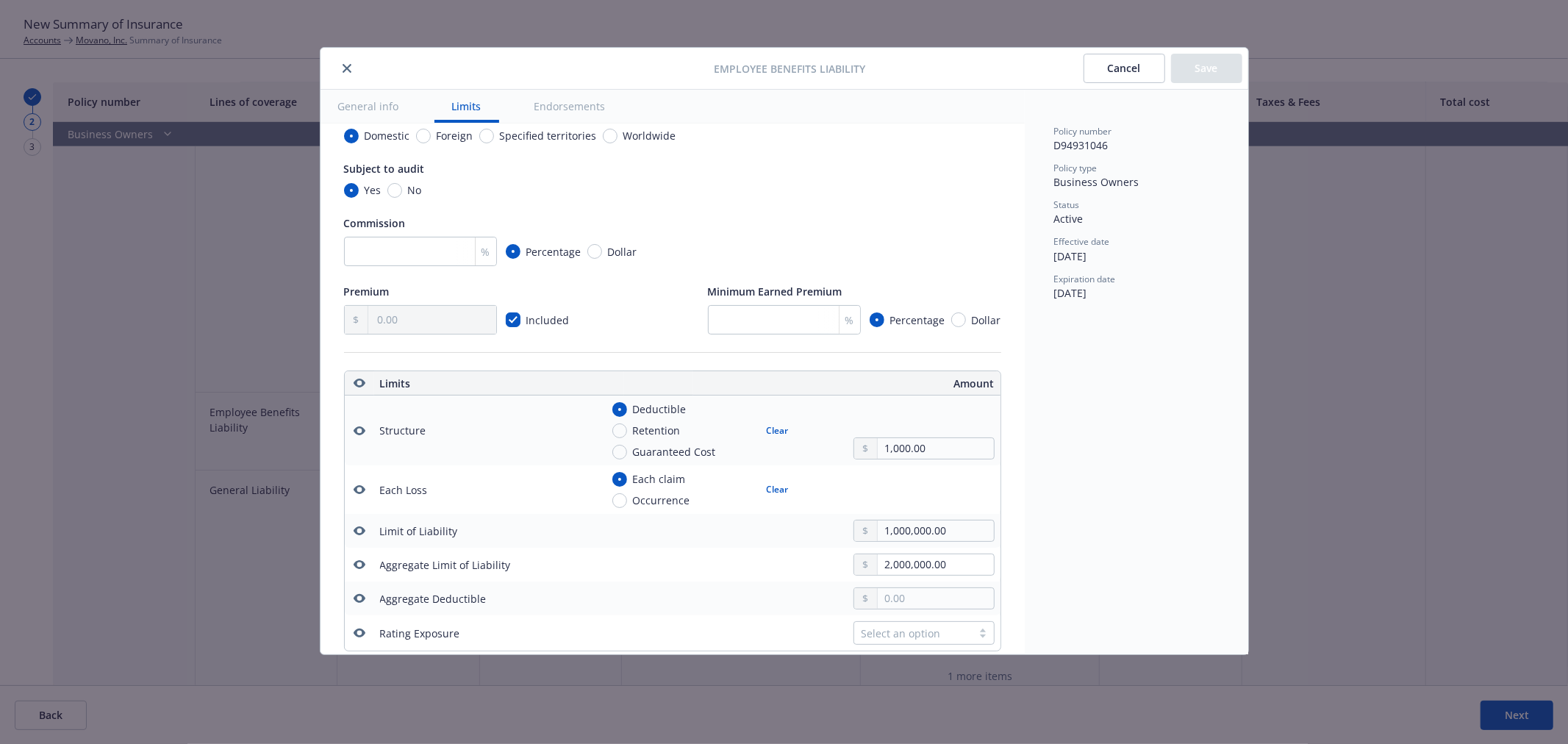
scroll to position [260, 0]
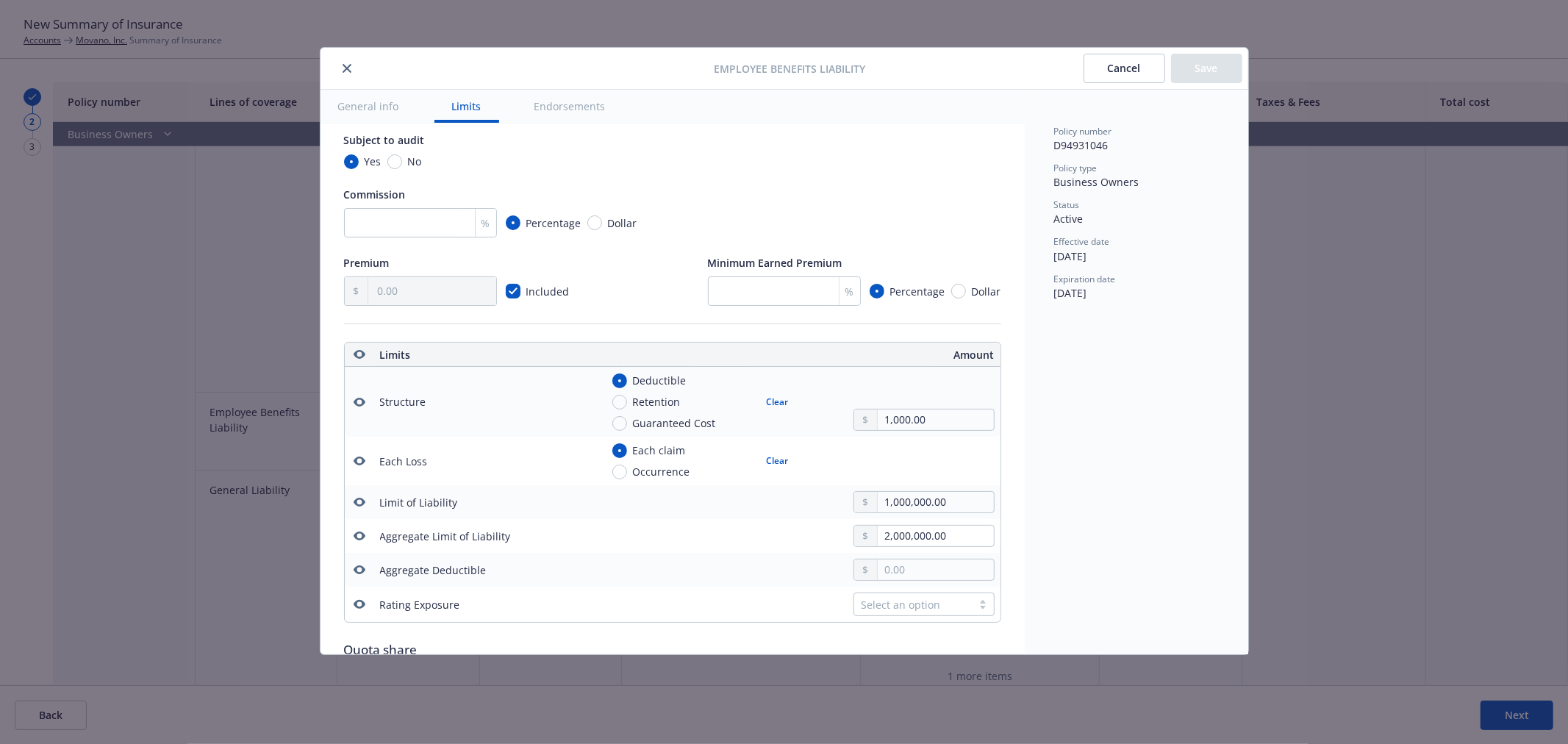
click at [363, 496] on icon "button" at bounding box center [360, 502] width 12 height 12
click at [360, 496] on icon "button" at bounding box center [360, 502] width 12 height 12
click at [1194, 59] on button "Save" at bounding box center [1206, 68] width 71 height 29
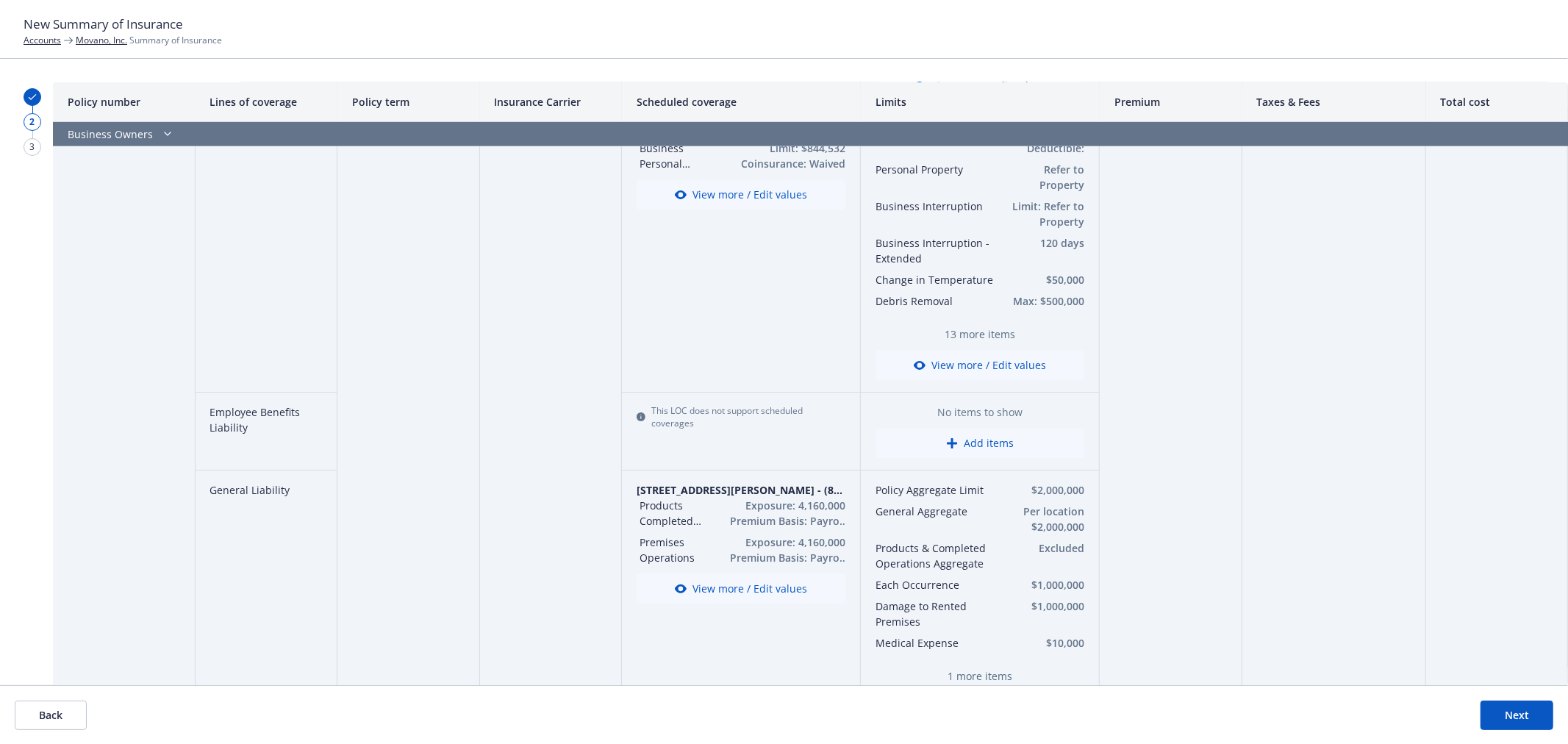
click at [980, 448] on button "Add items" at bounding box center [980, 443] width 209 height 29
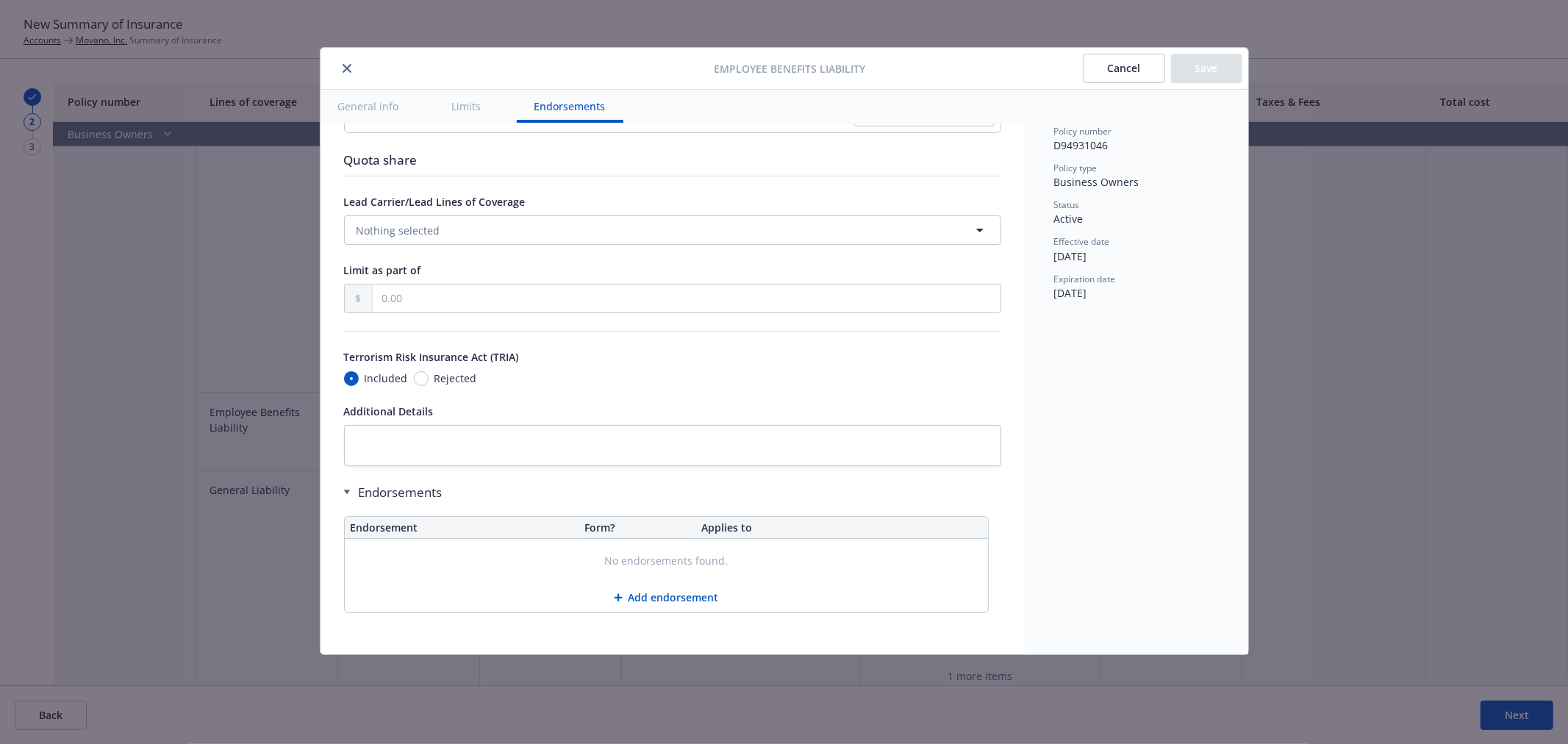
scroll to position [423, 0]
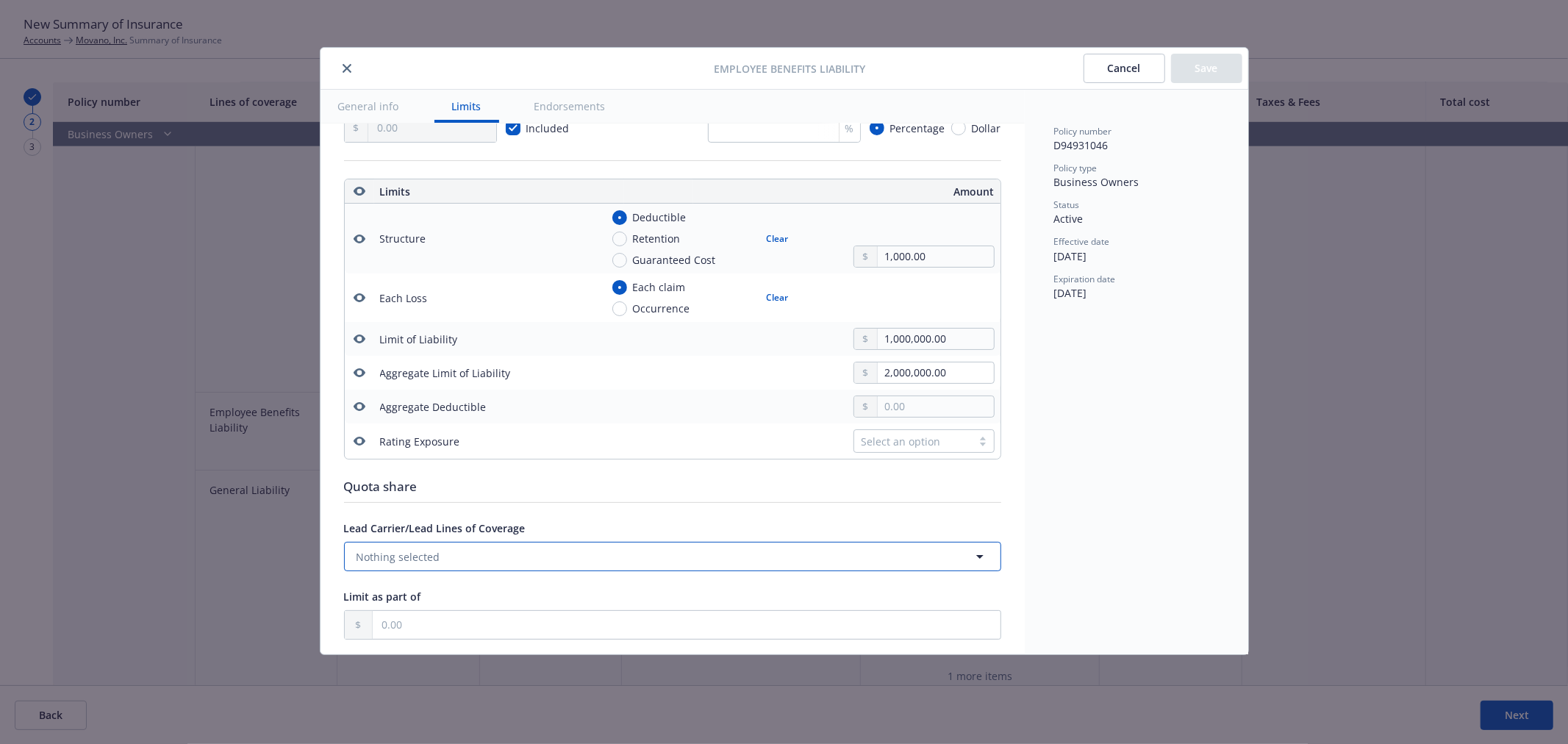
click at [733, 562] on button "Nothing selected" at bounding box center [673, 557] width 658 height 29
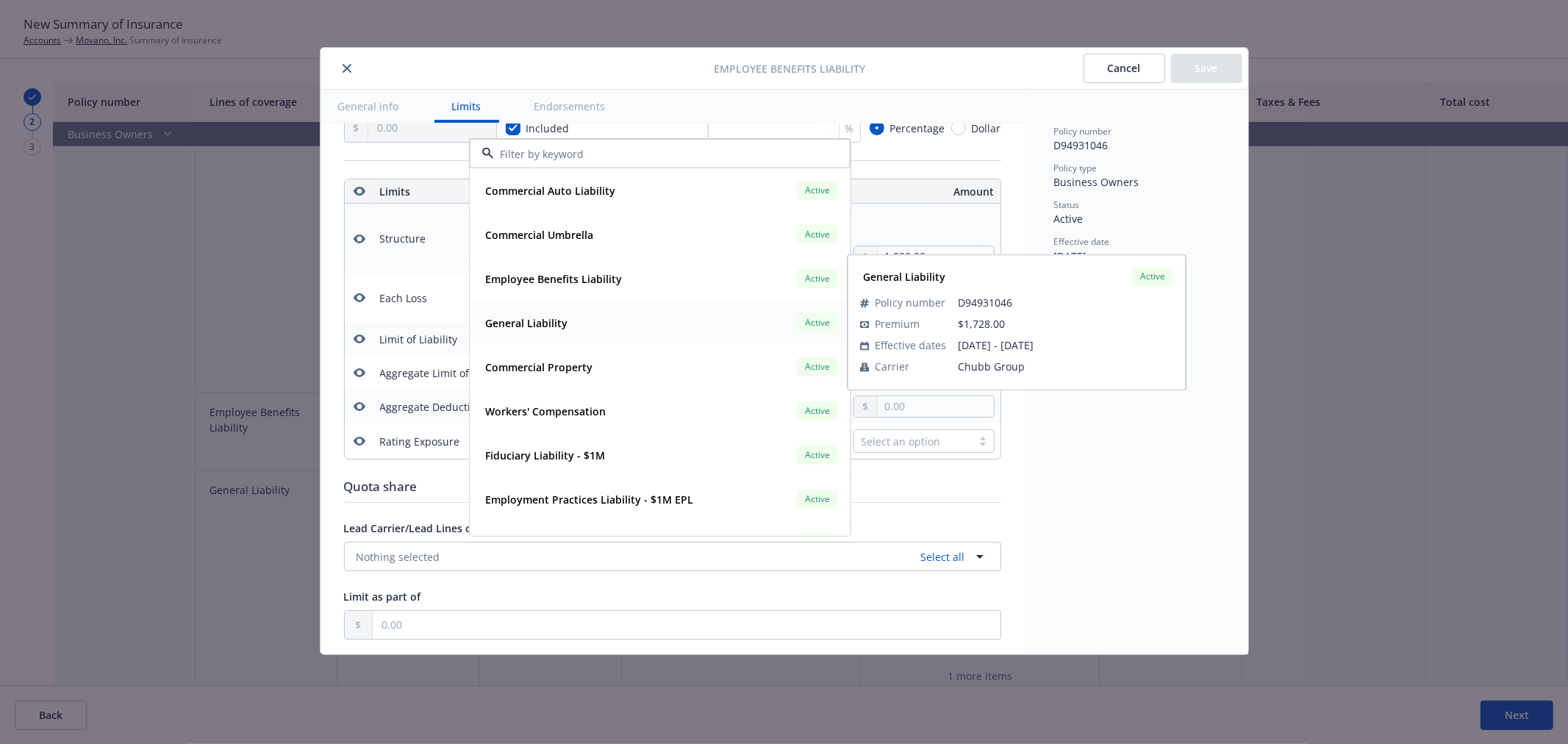
click at [647, 312] on div "General Liability Active" at bounding box center [660, 323] width 362 height 25
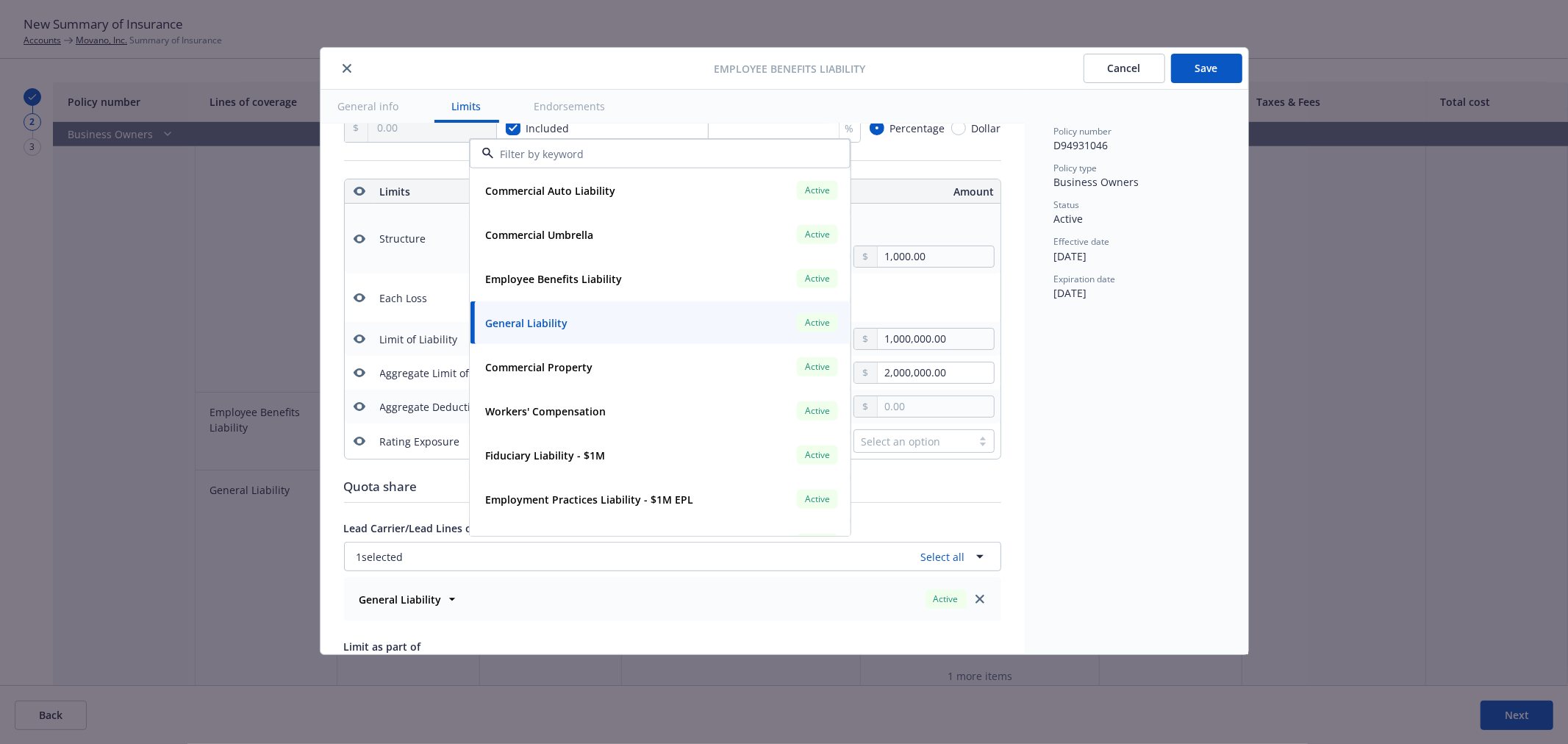
click at [1247, 67] on div "Employee Benefits Liability Cancel Save" at bounding box center [784, 68] width 927 height 42
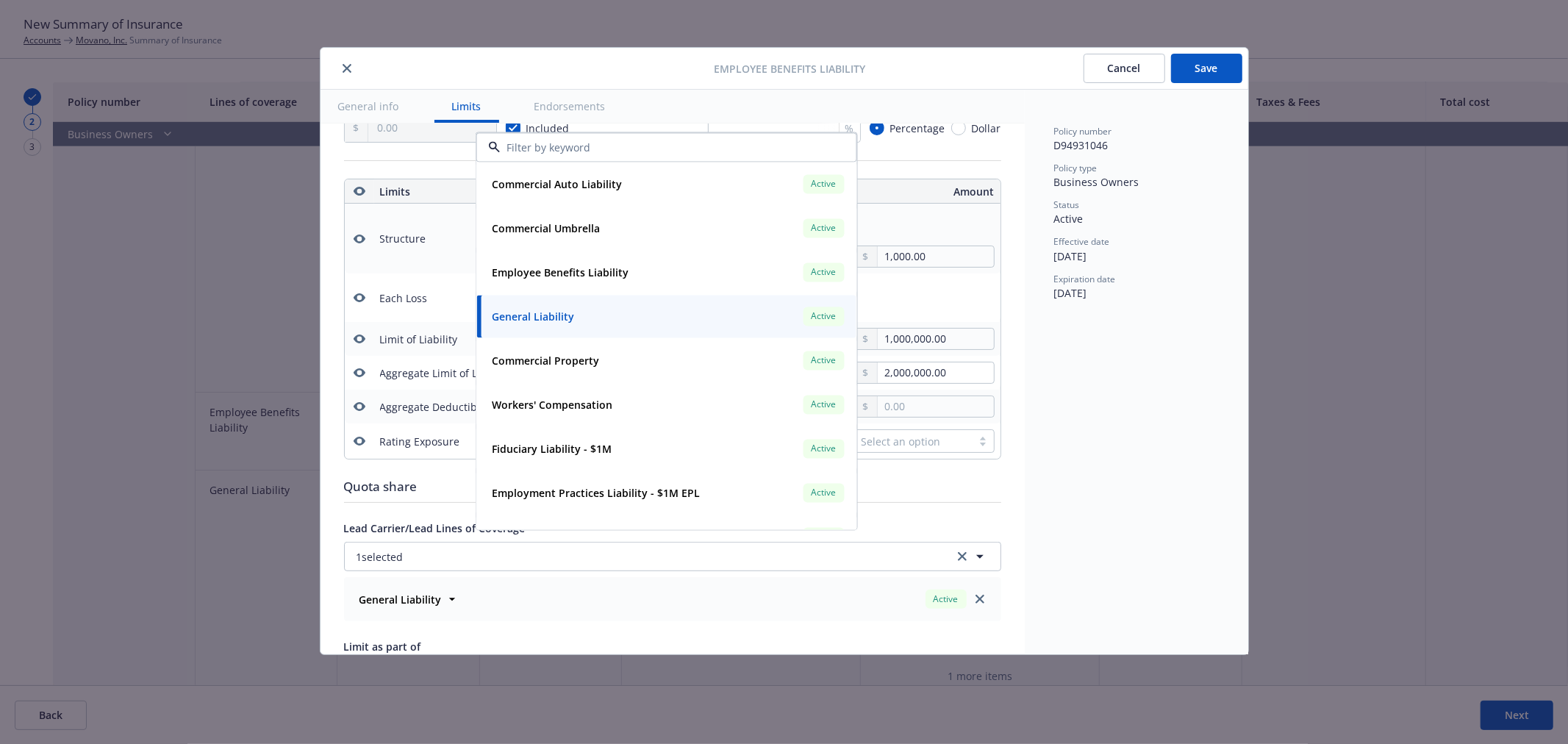
click at [1222, 67] on button "Save" at bounding box center [1206, 68] width 71 height 29
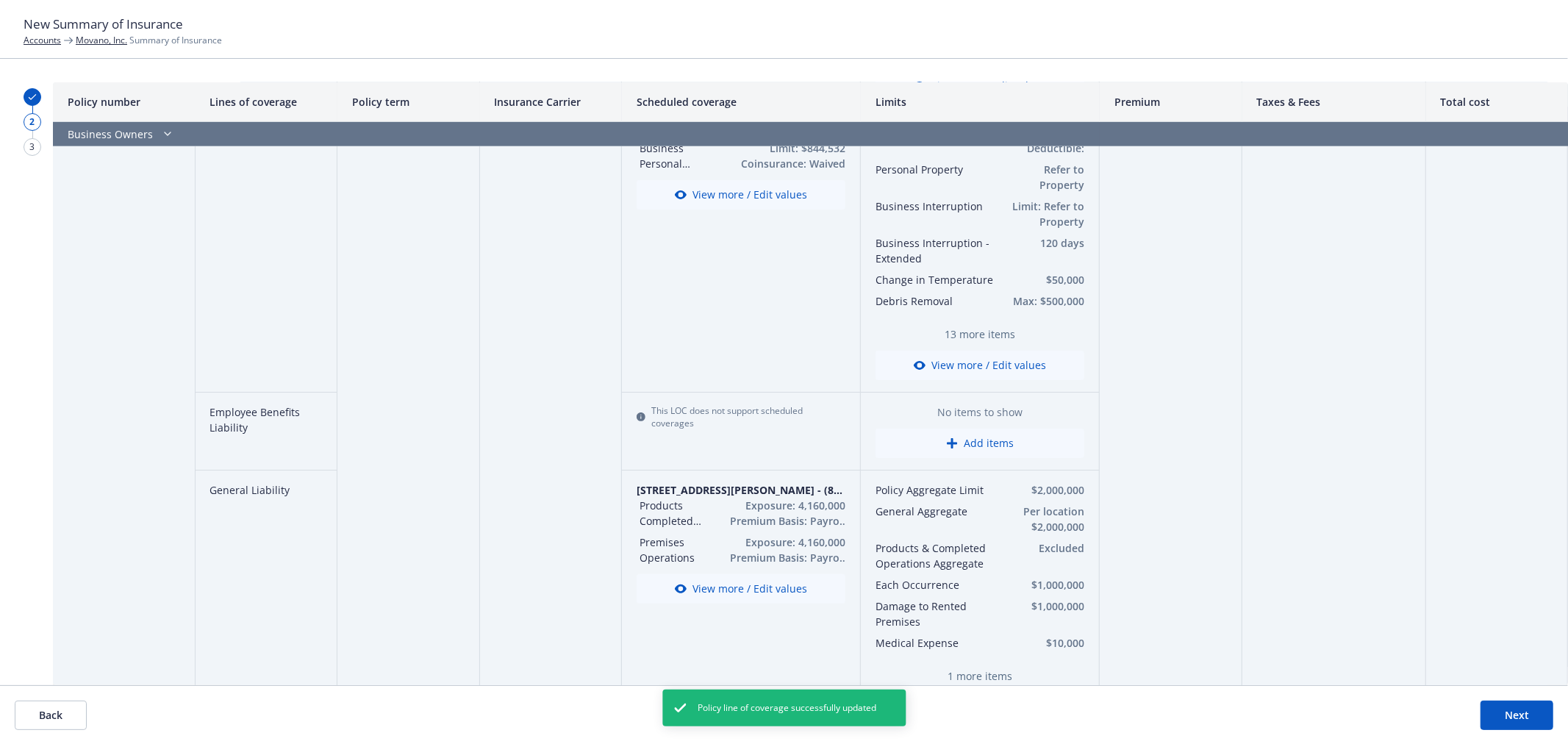
click at [937, 448] on button "Add items" at bounding box center [980, 443] width 209 height 29
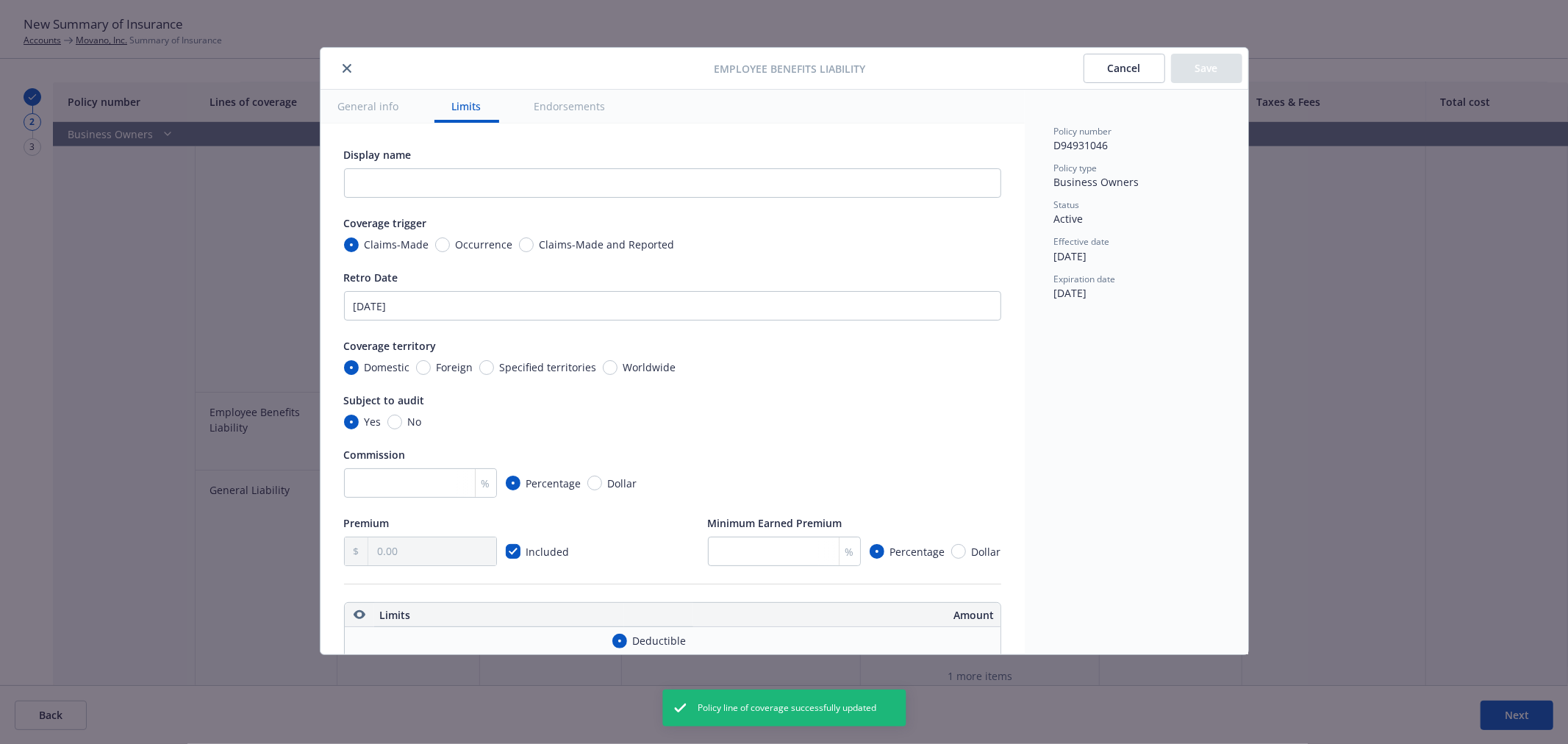
scroll to position [479, 0]
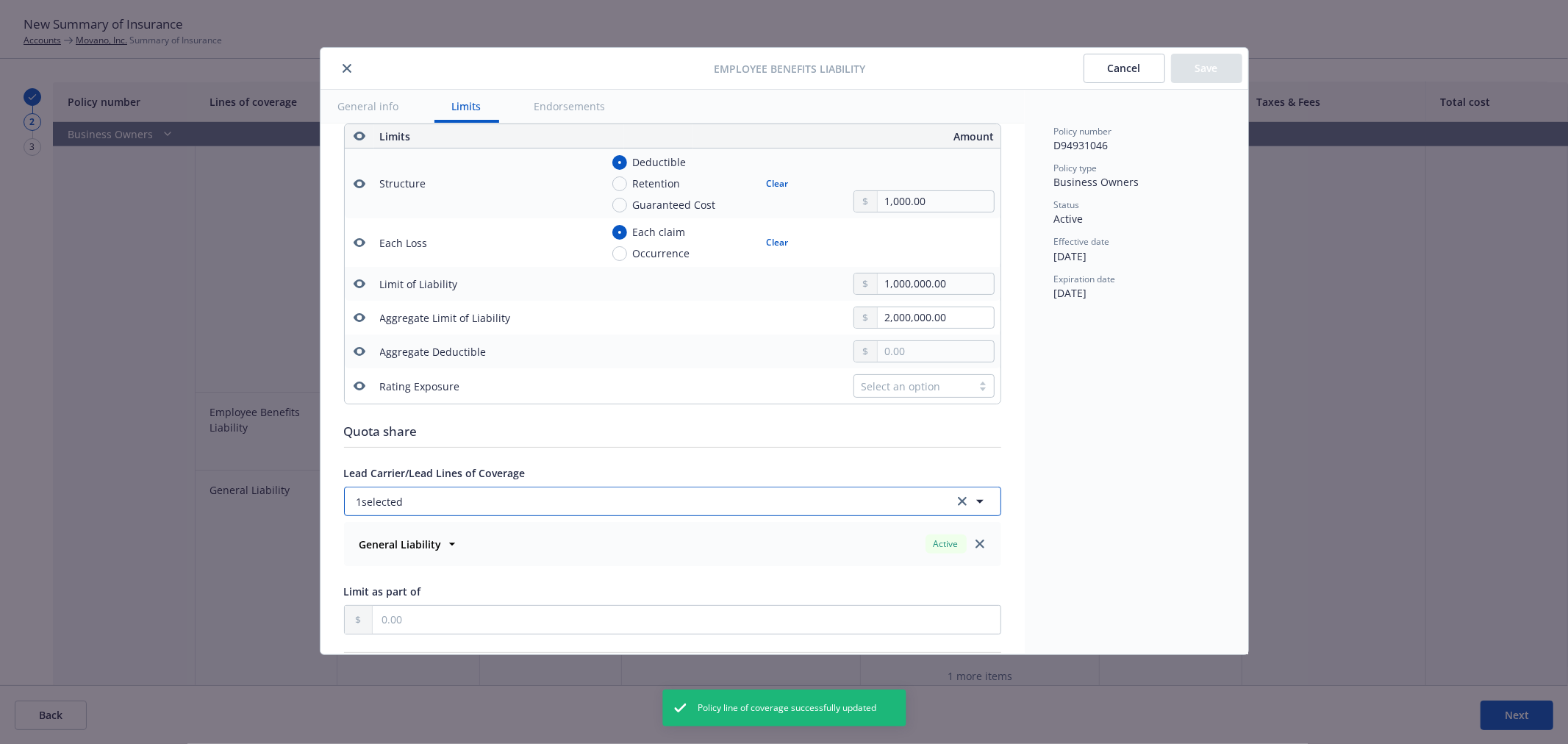
click at [882, 496] on button "1 selected" at bounding box center [673, 501] width 658 height 29
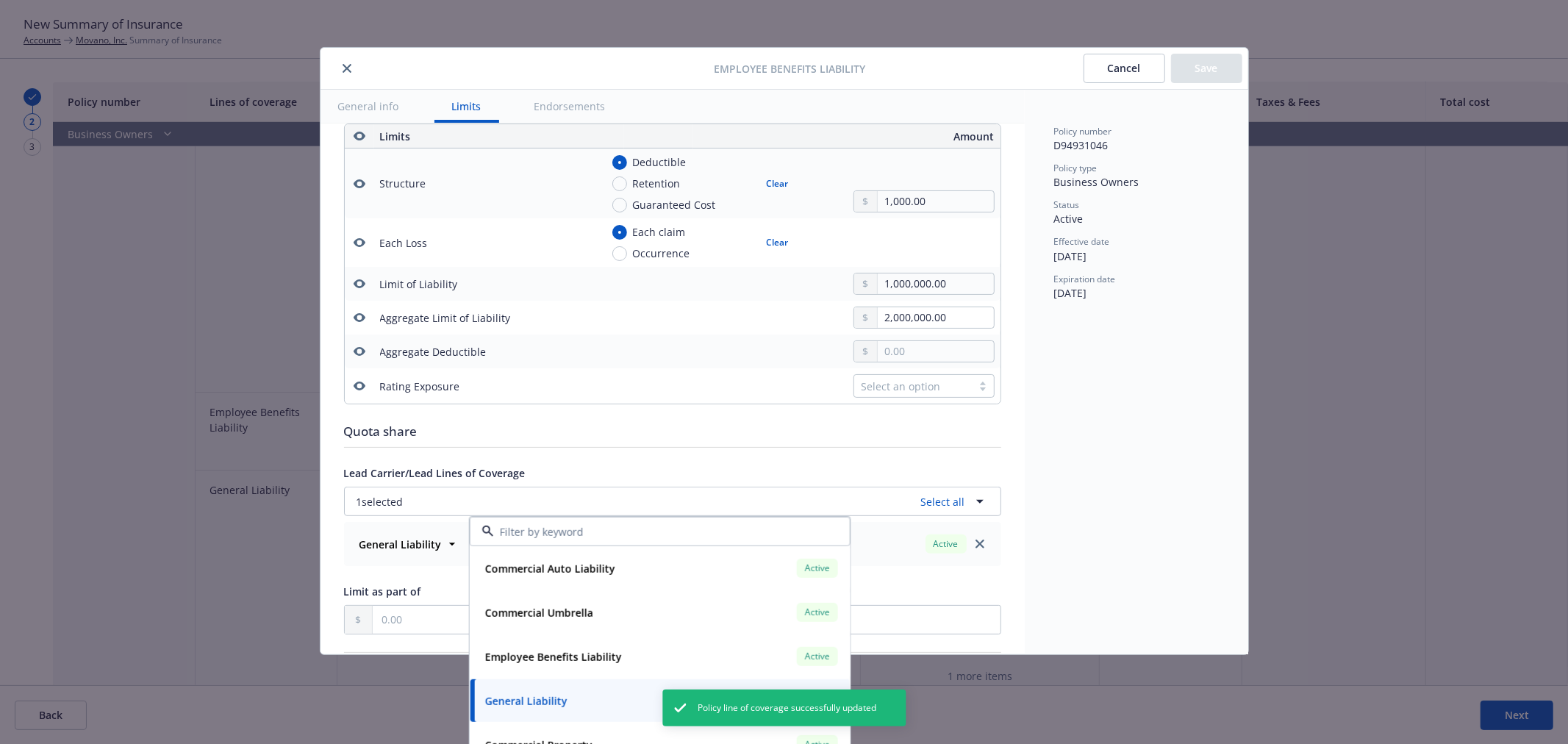
scroll to position [177, 0]
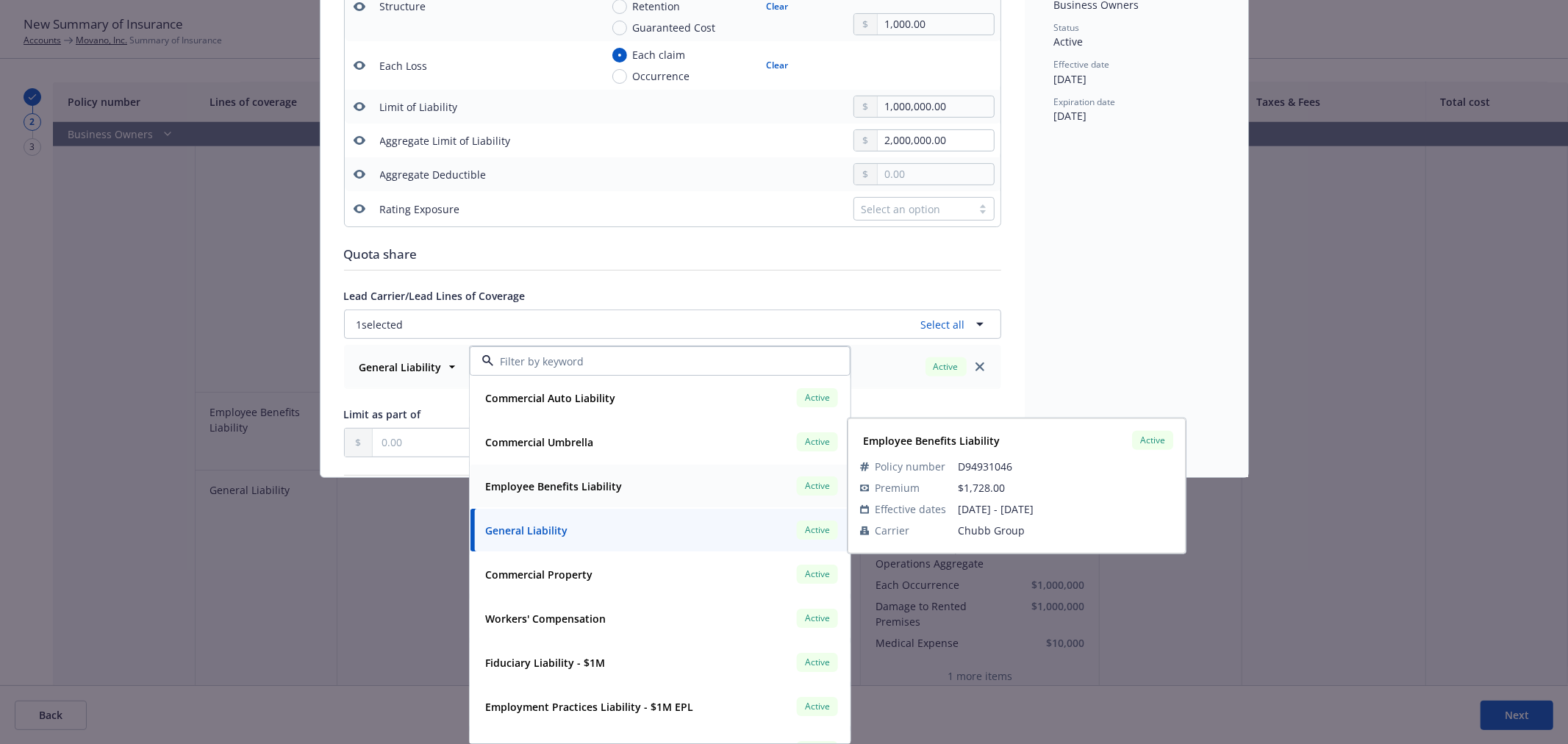
click at [636, 482] on div "Employee Benefits Liability Active" at bounding box center [660, 486] width 362 height 25
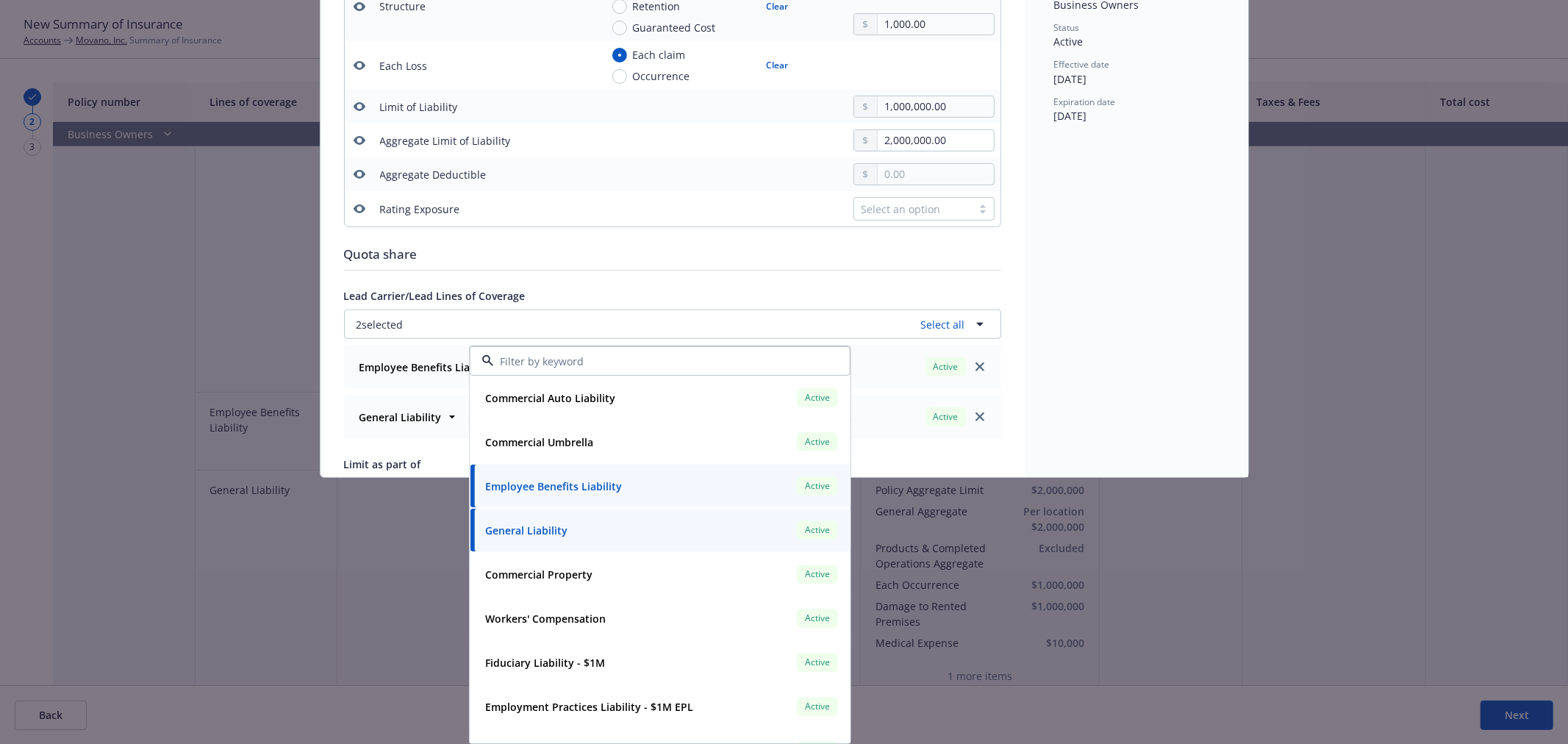
click at [1139, 293] on div "Policy number D94931046 Policy type Business Owners Status Active Effective dat…" at bounding box center [1136, 195] width 224 height 565
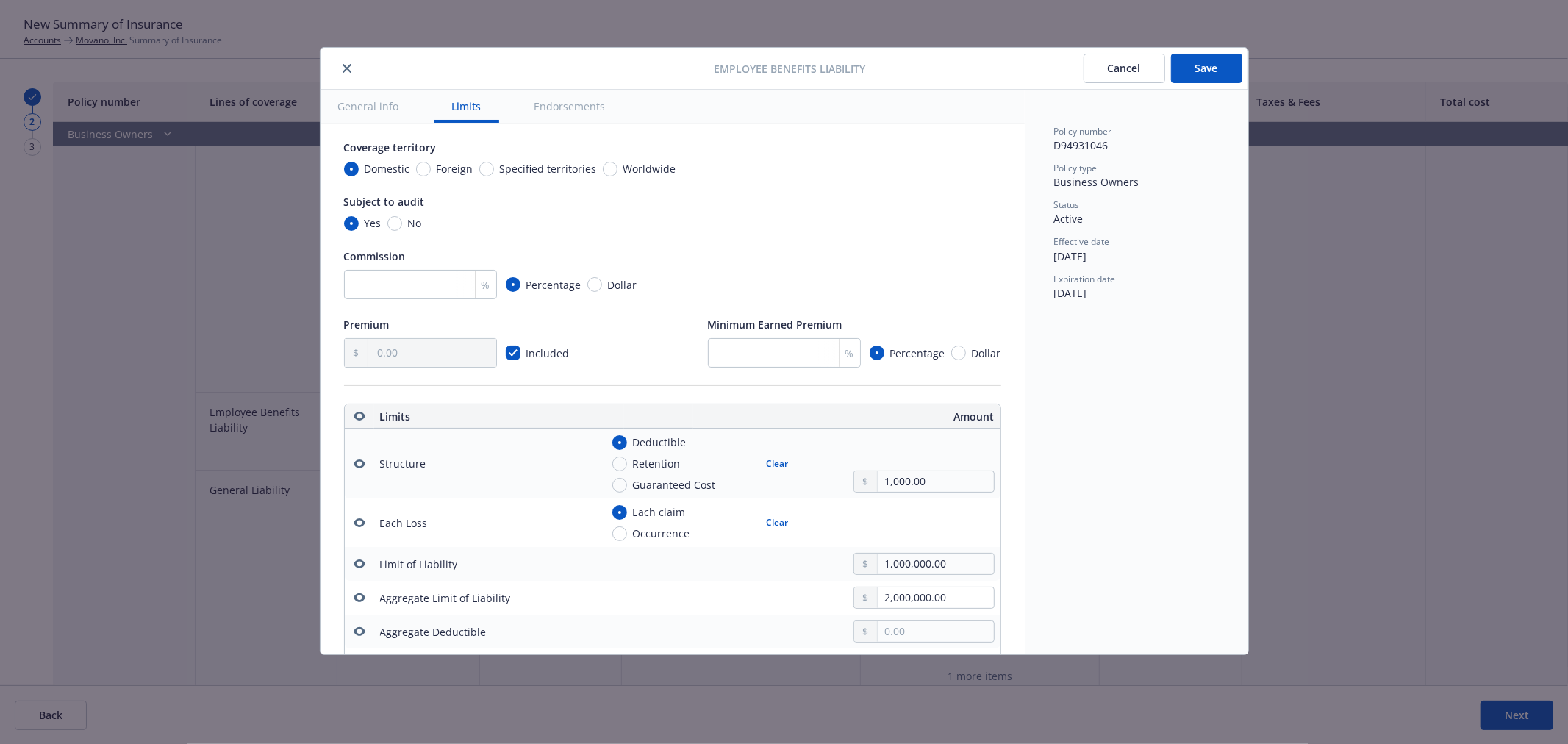
scroll to position [0, 0]
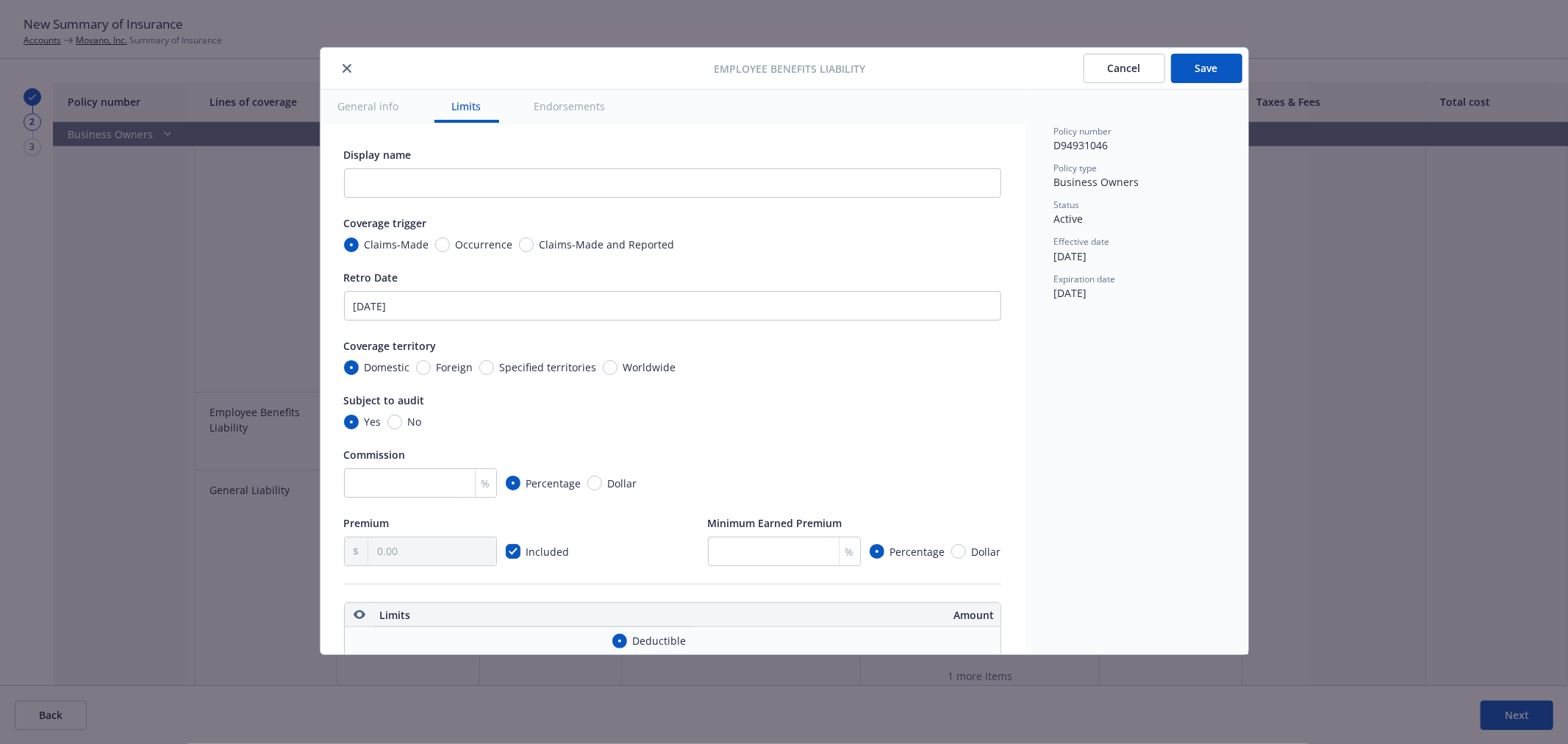
click at [1222, 67] on button "Save" at bounding box center [1206, 68] width 71 height 29
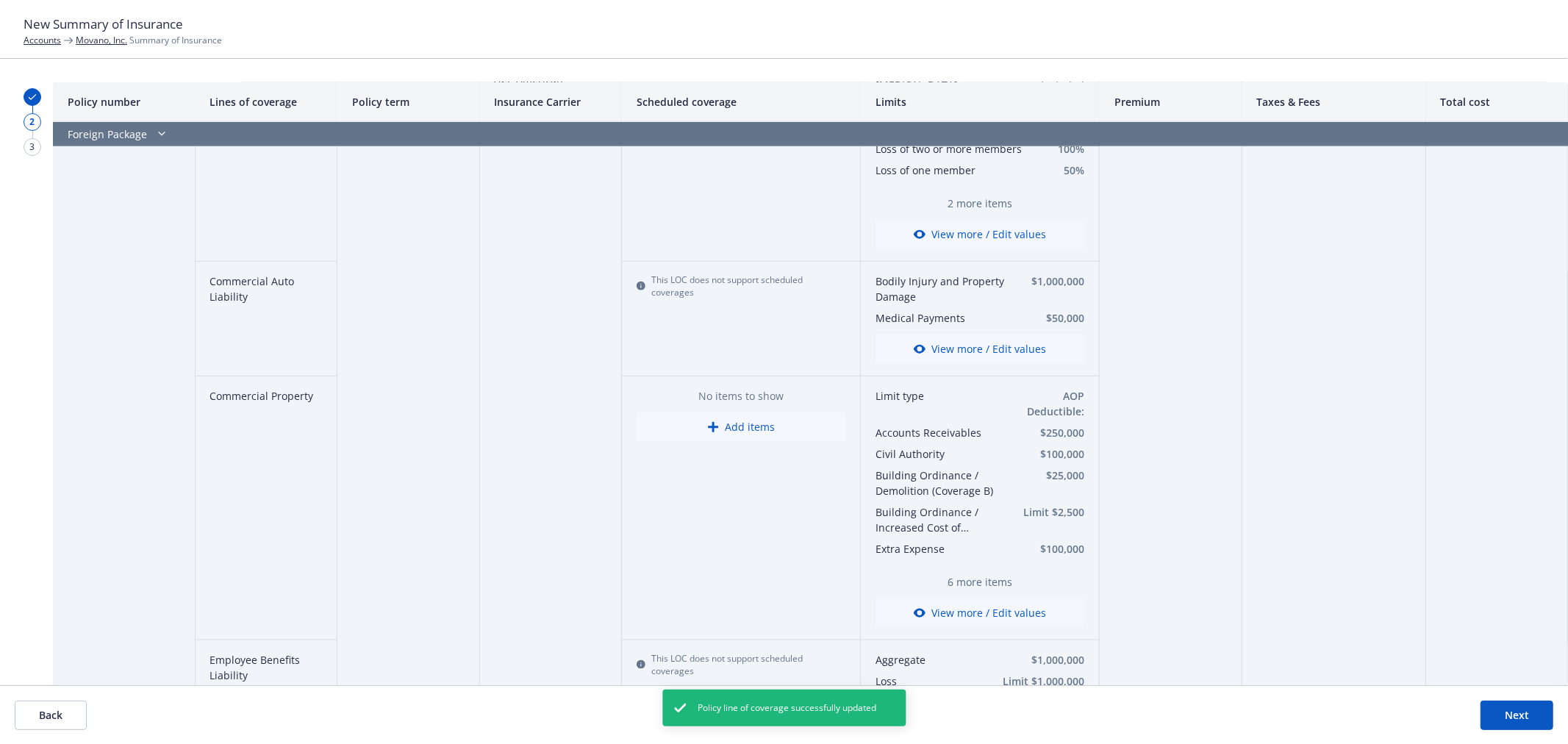
scroll to position [1306, 0]
click at [47, 709] on button "Back" at bounding box center [51, 715] width 72 height 29
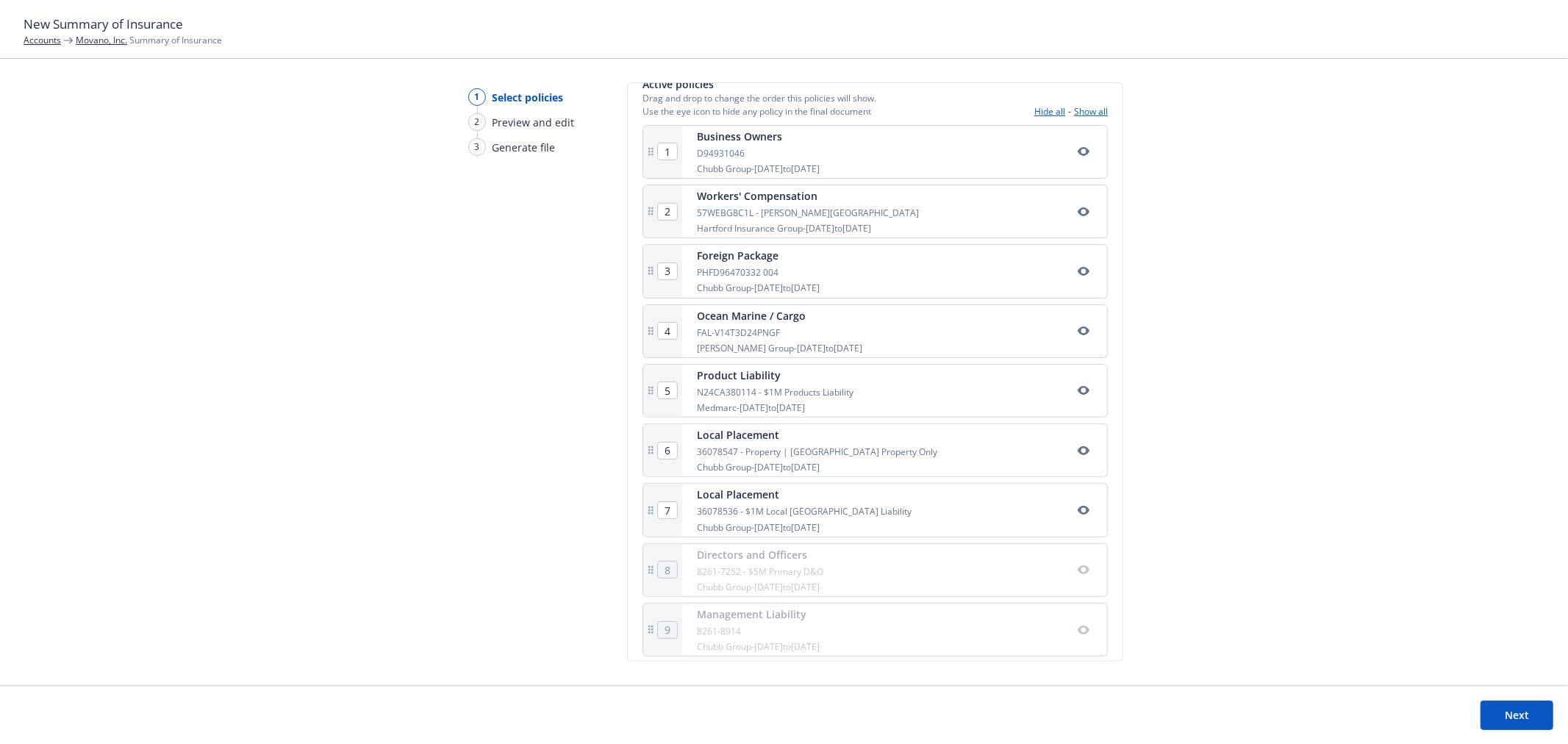
scroll to position [283, 0]
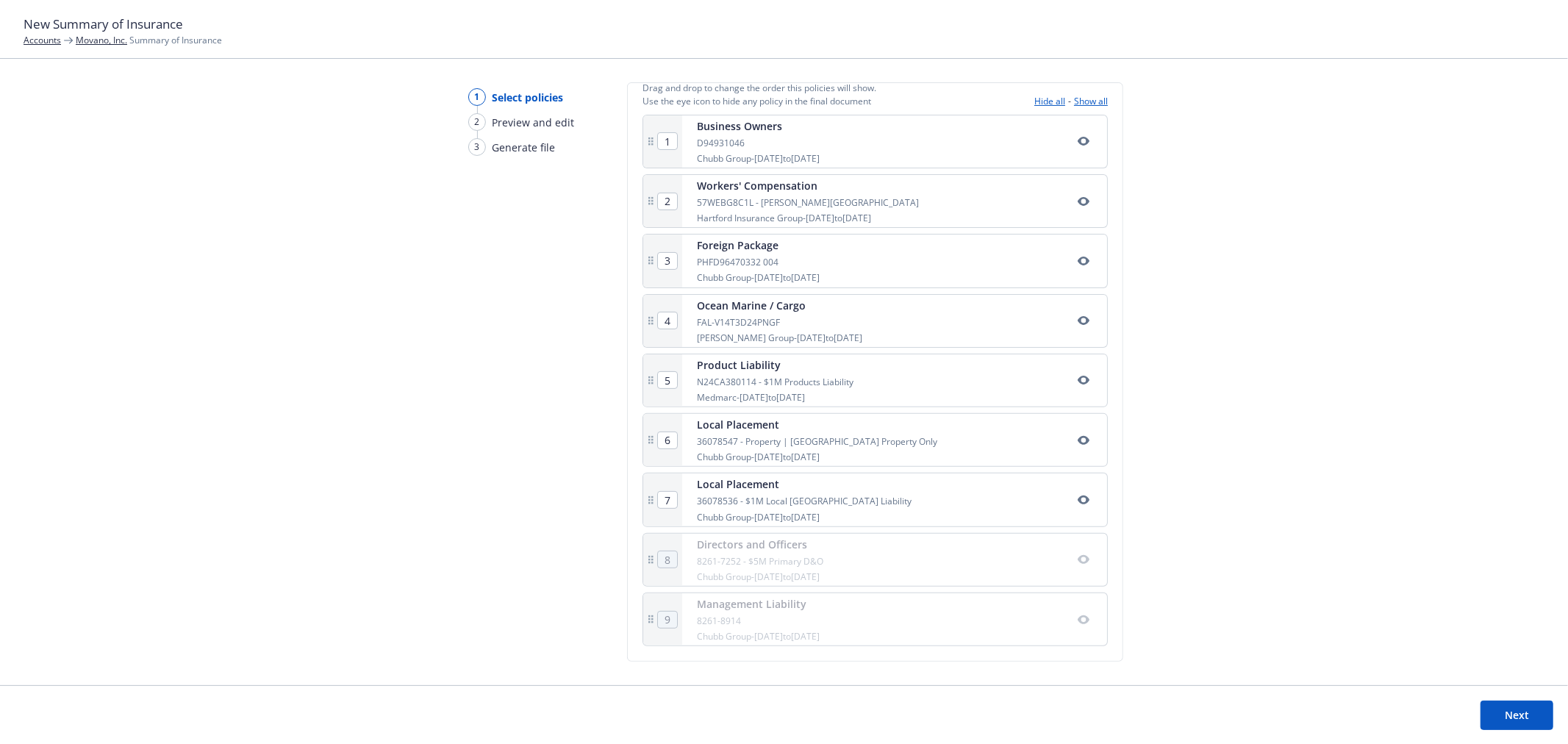
click at [1518, 725] on button "Next" at bounding box center [1517, 715] width 73 height 29
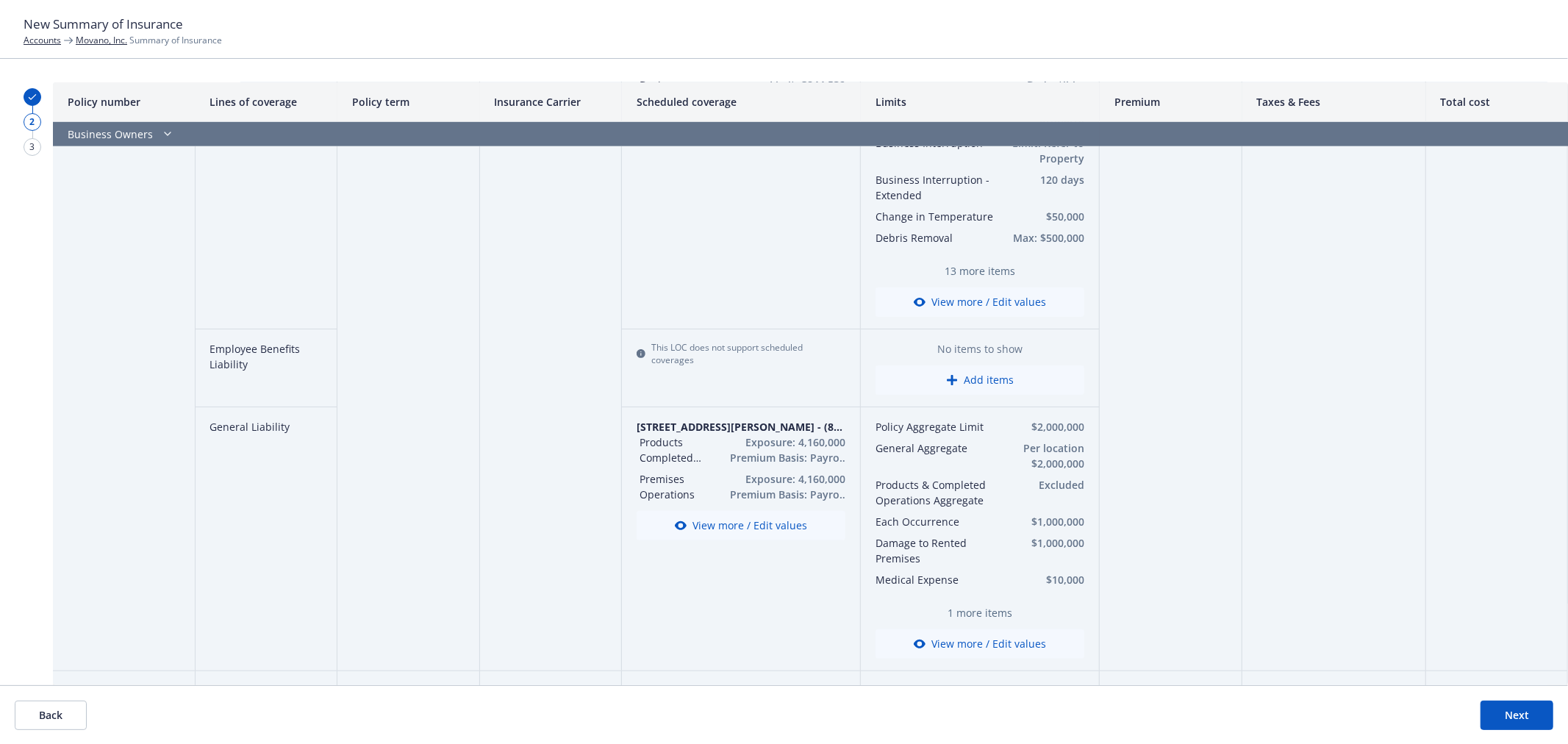
scroll to position [326, 0]
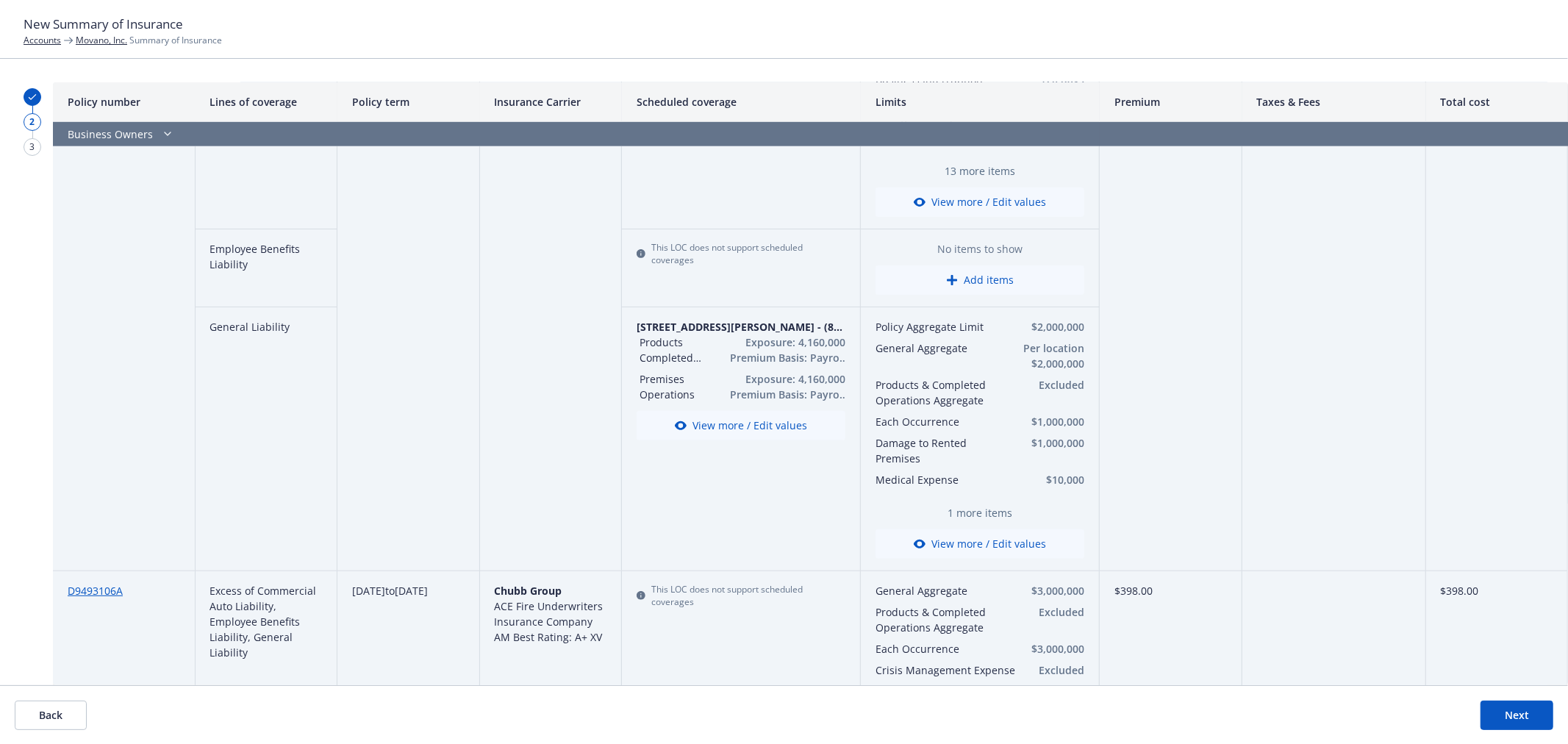
click at [993, 279] on button "Add items" at bounding box center [980, 280] width 209 height 29
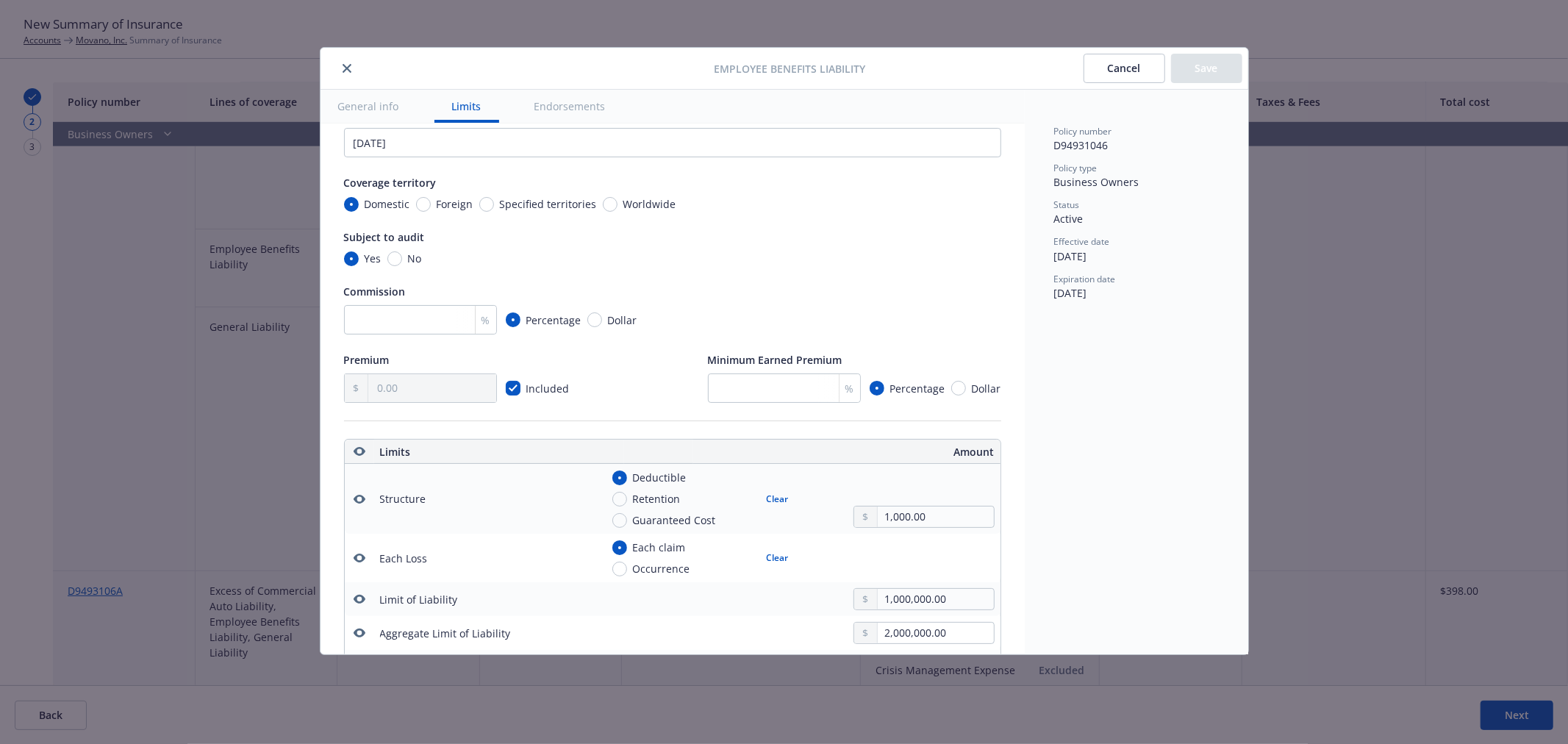
scroll to position [0, 0]
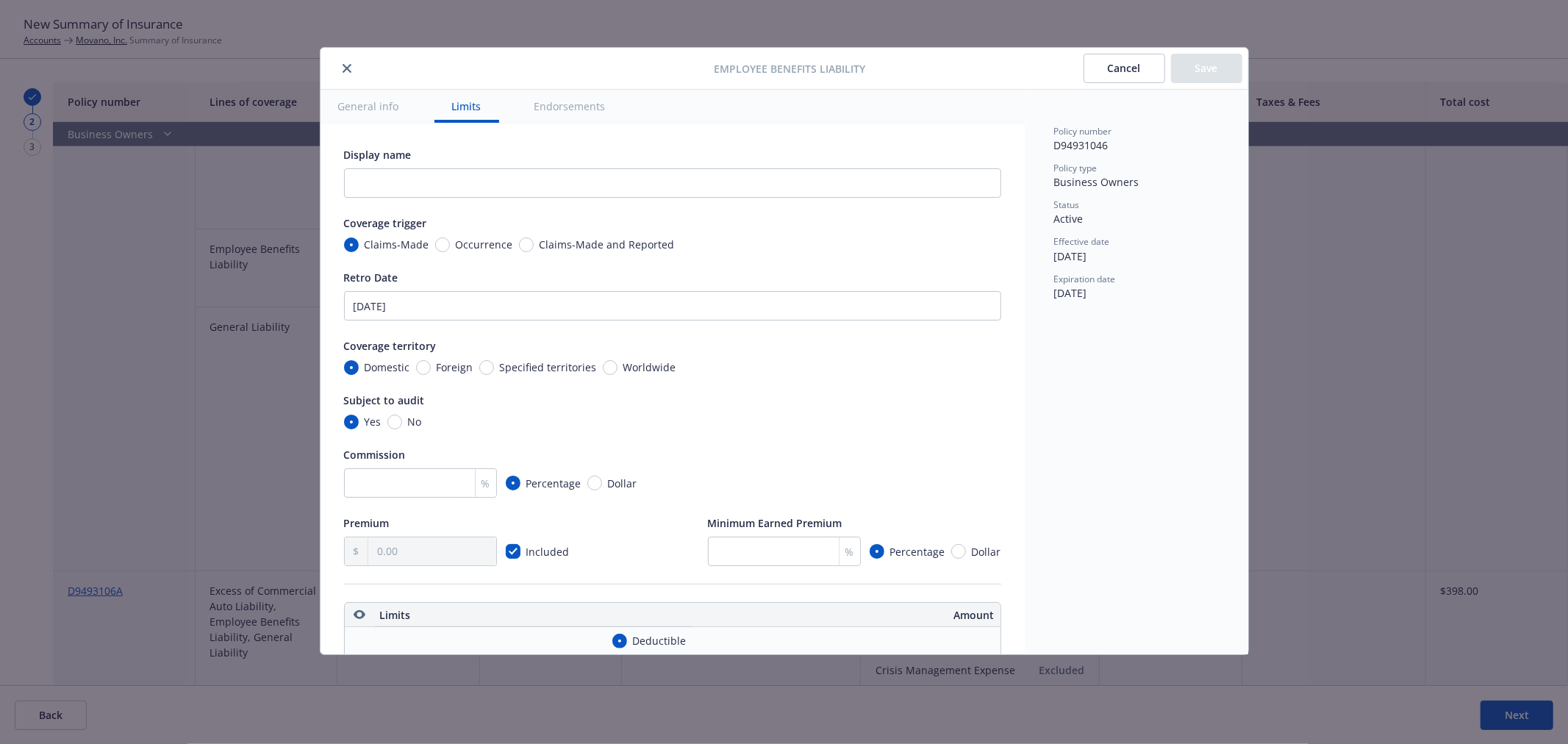
click at [1143, 76] on button "Cancel" at bounding box center [1124, 68] width 82 height 29
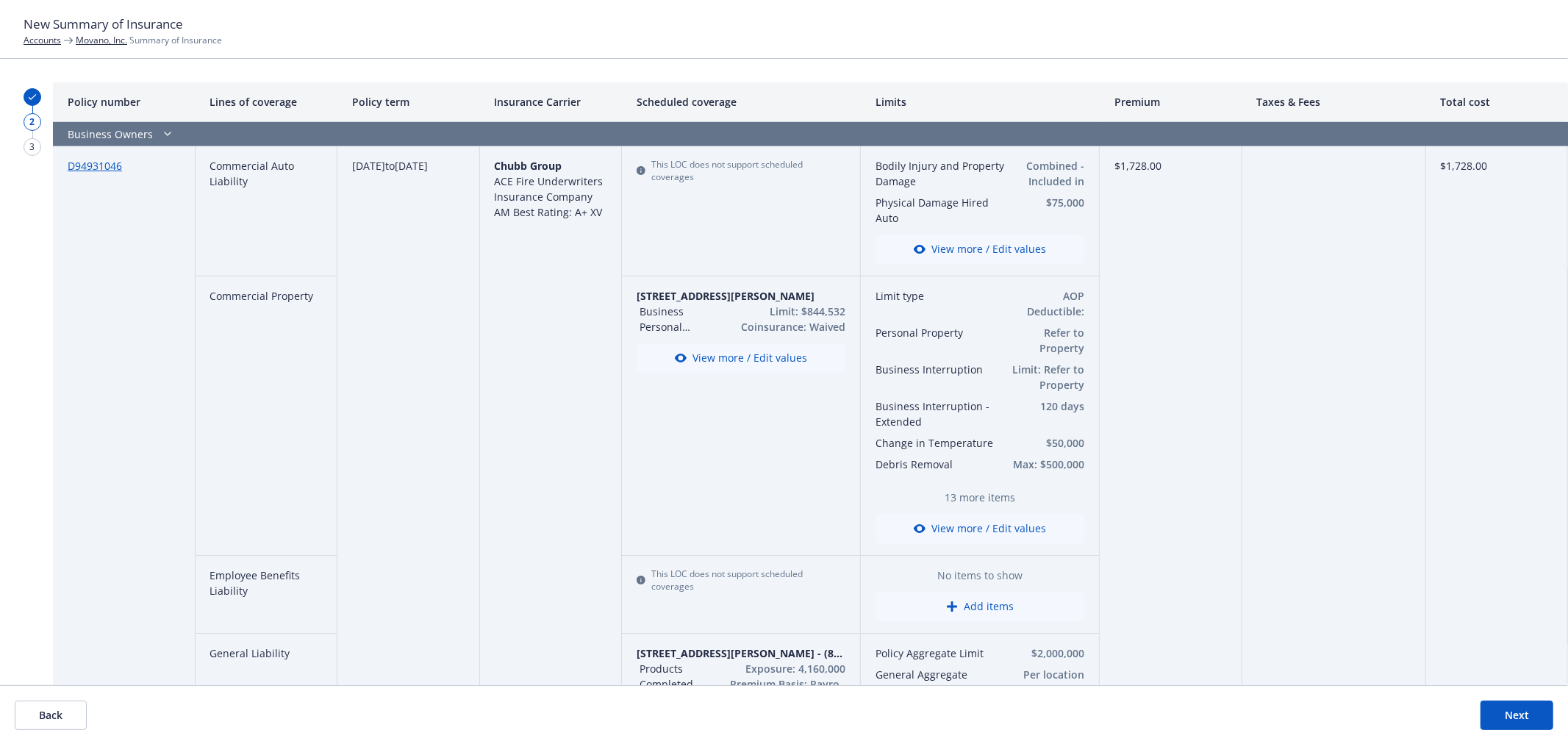
click at [1001, 597] on button "Add items" at bounding box center [980, 607] width 209 height 29
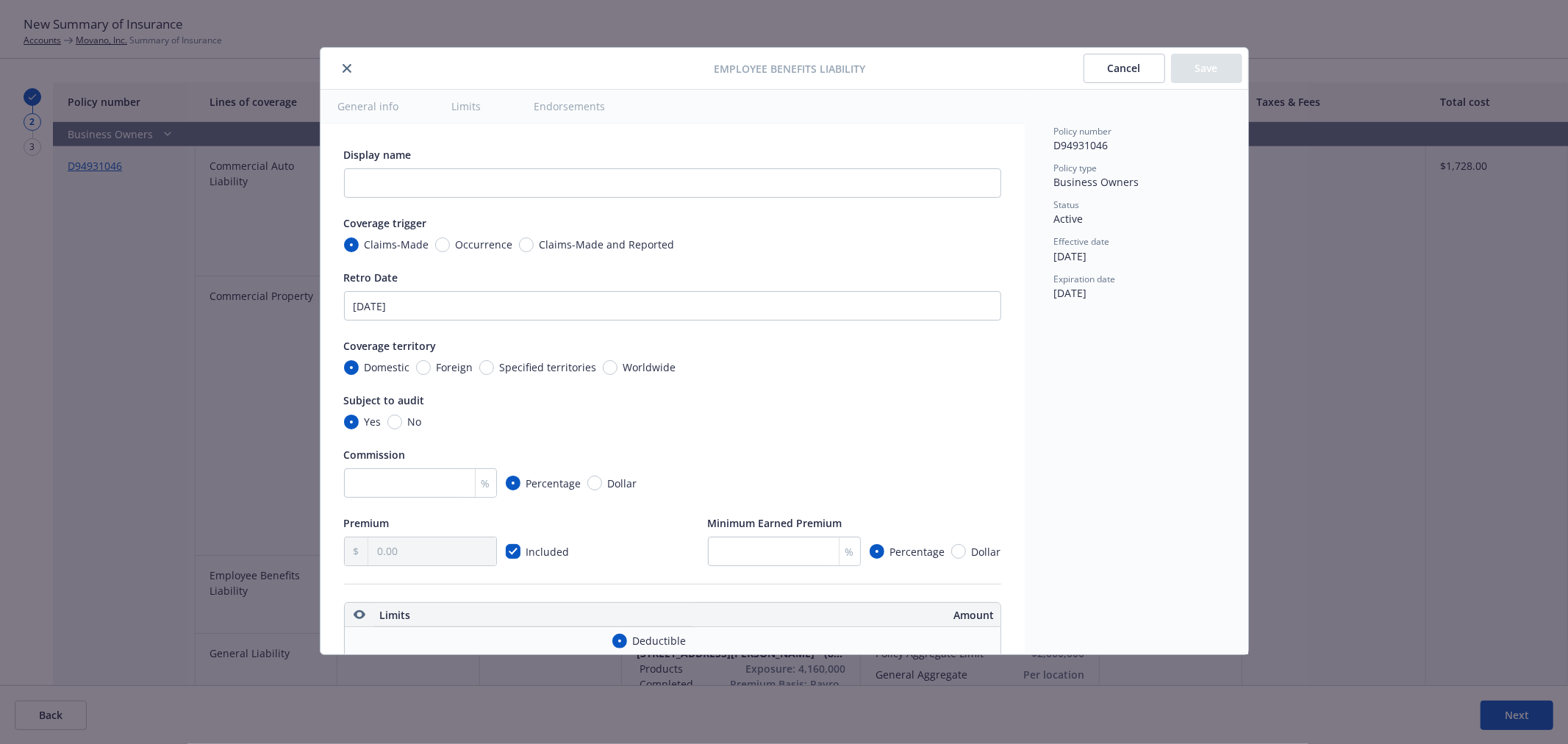
scroll to position [479, 0]
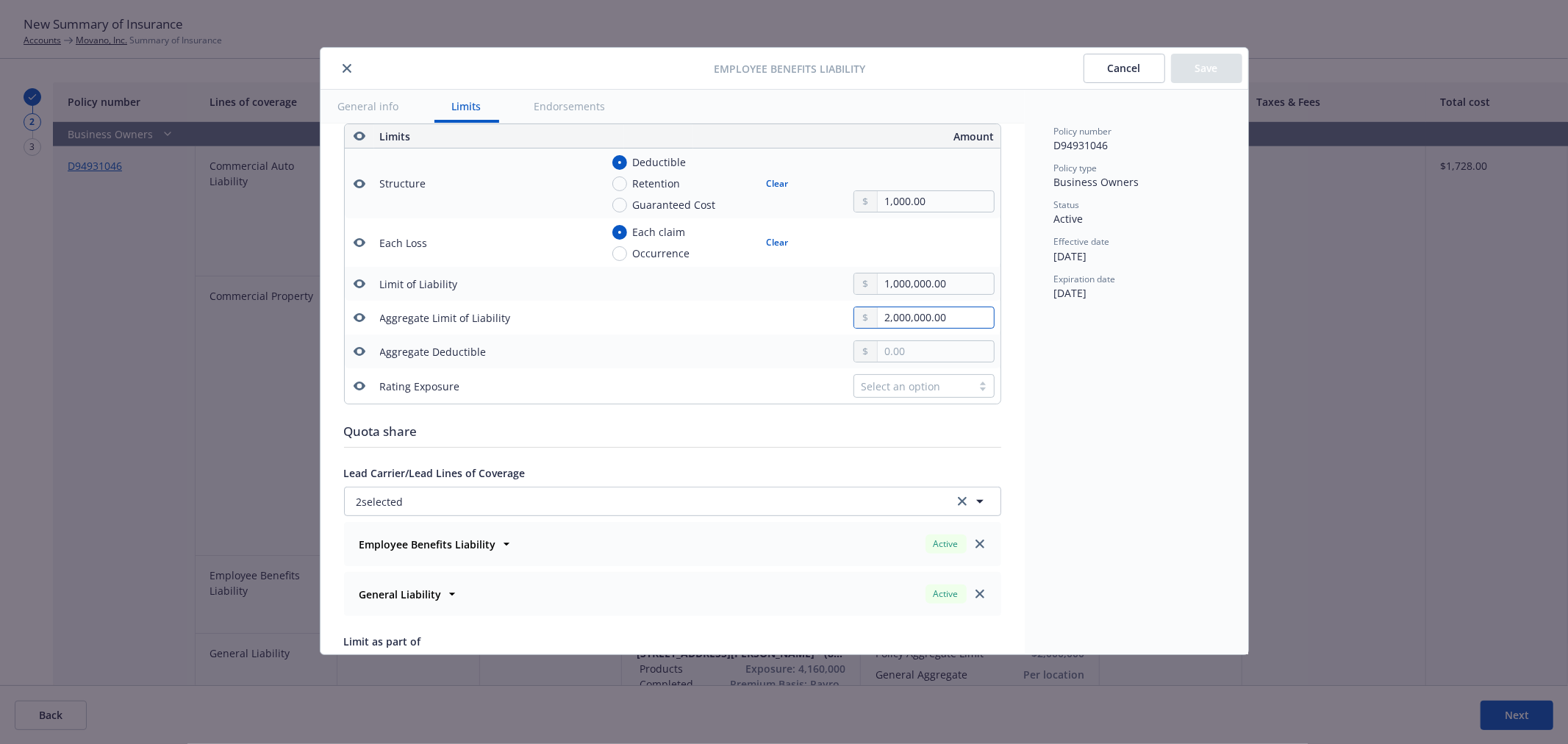
click at [922, 317] on input "2,000,000.00" at bounding box center [935, 318] width 115 height 21
click at [355, 322] on icon "button" at bounding box center [360, 318] width 12 height 12
click at [1216, 72] on button "Save" at bounding box center [1206, 68] width 71 height 29
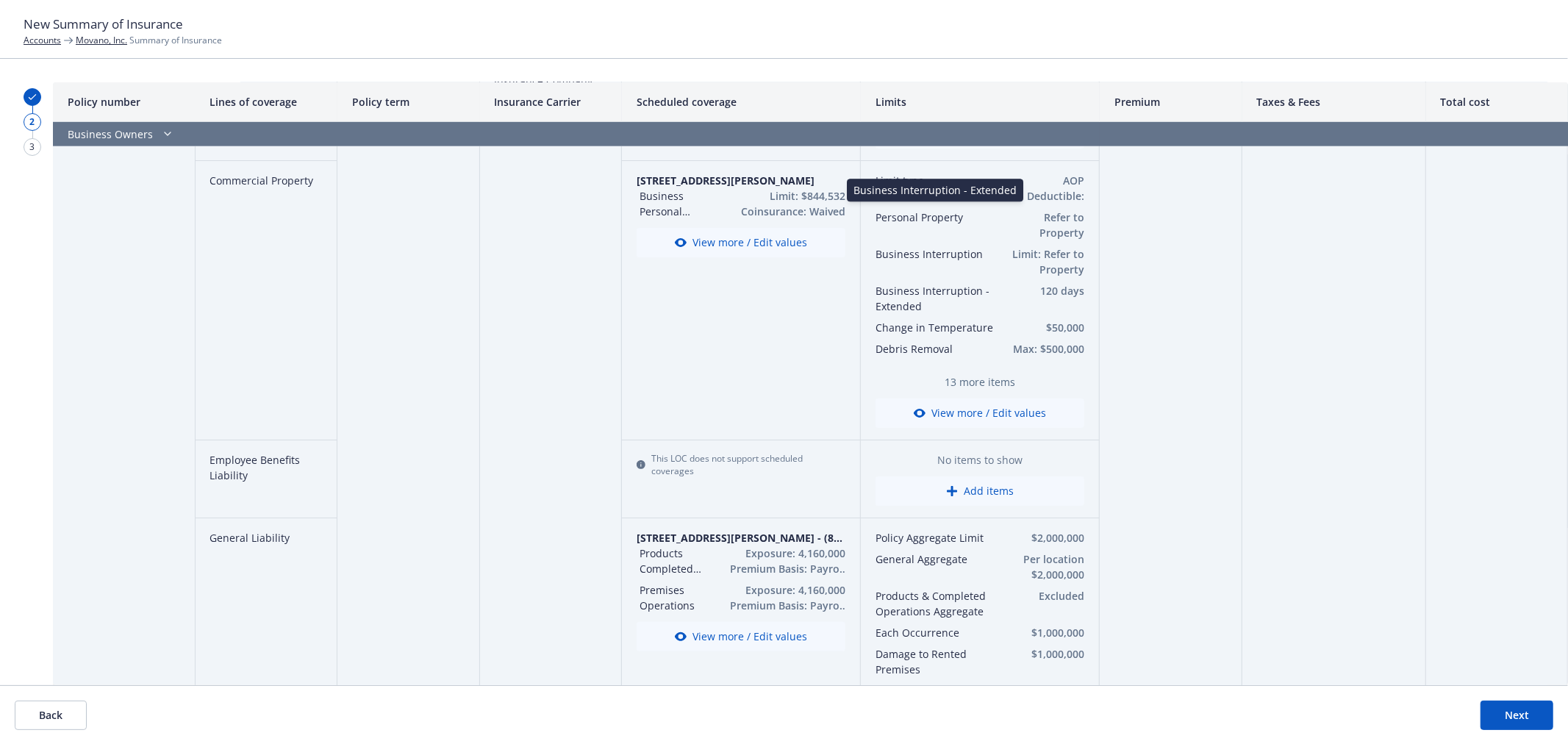
scroll to position [245, 0]
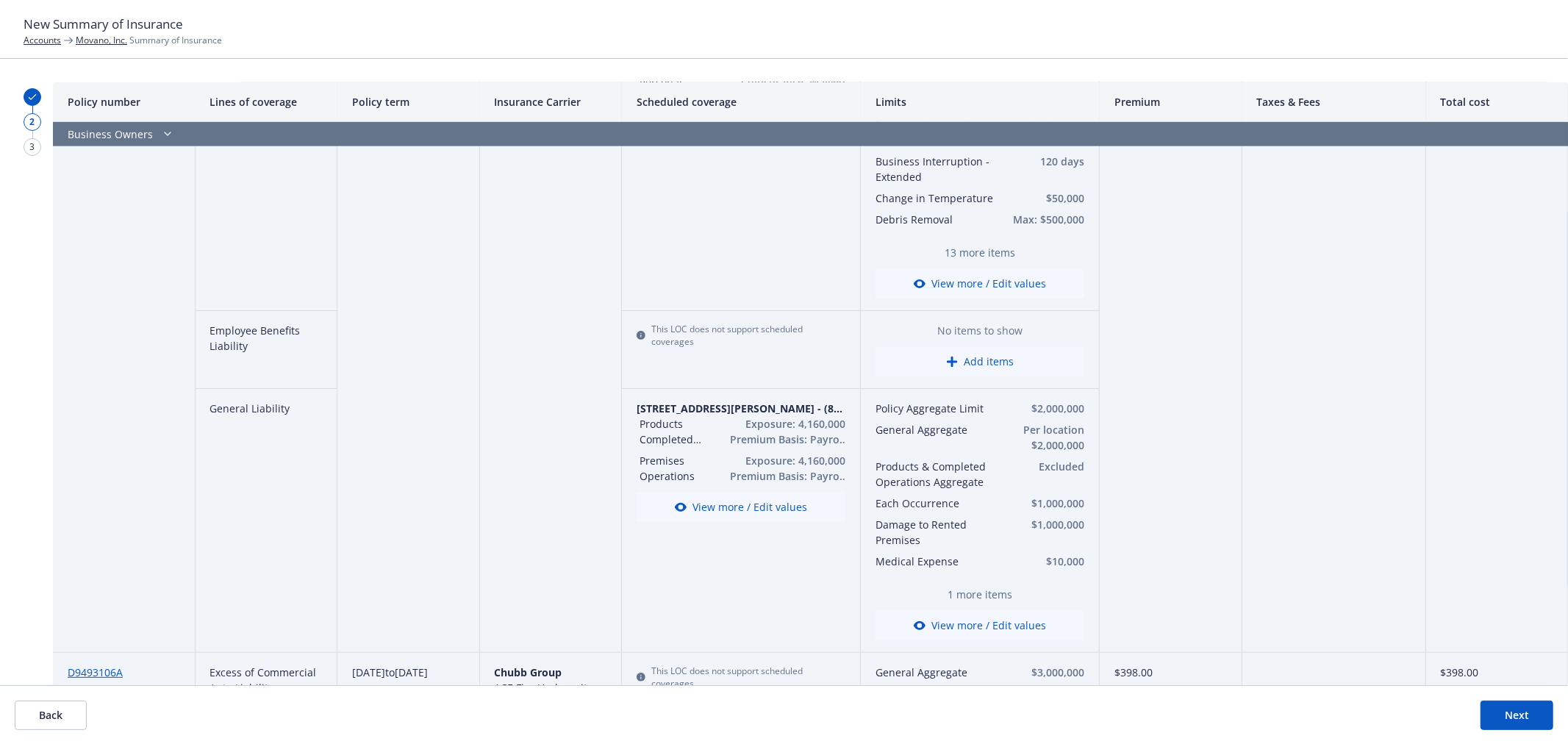
click at [1032, 359] on button "Add items" at bounding box center [980, 362] width 209 height 29
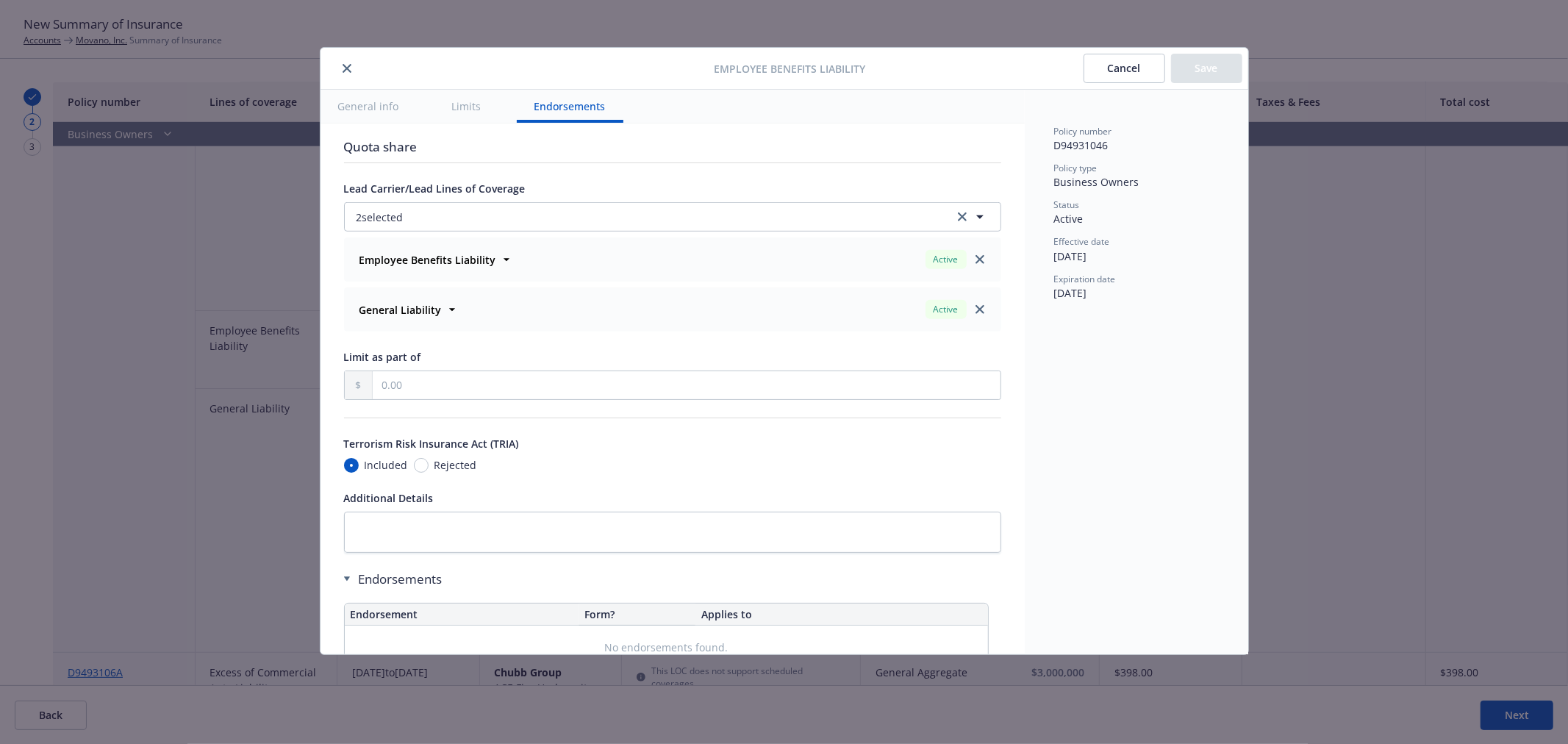
scroll to position [850, 0]
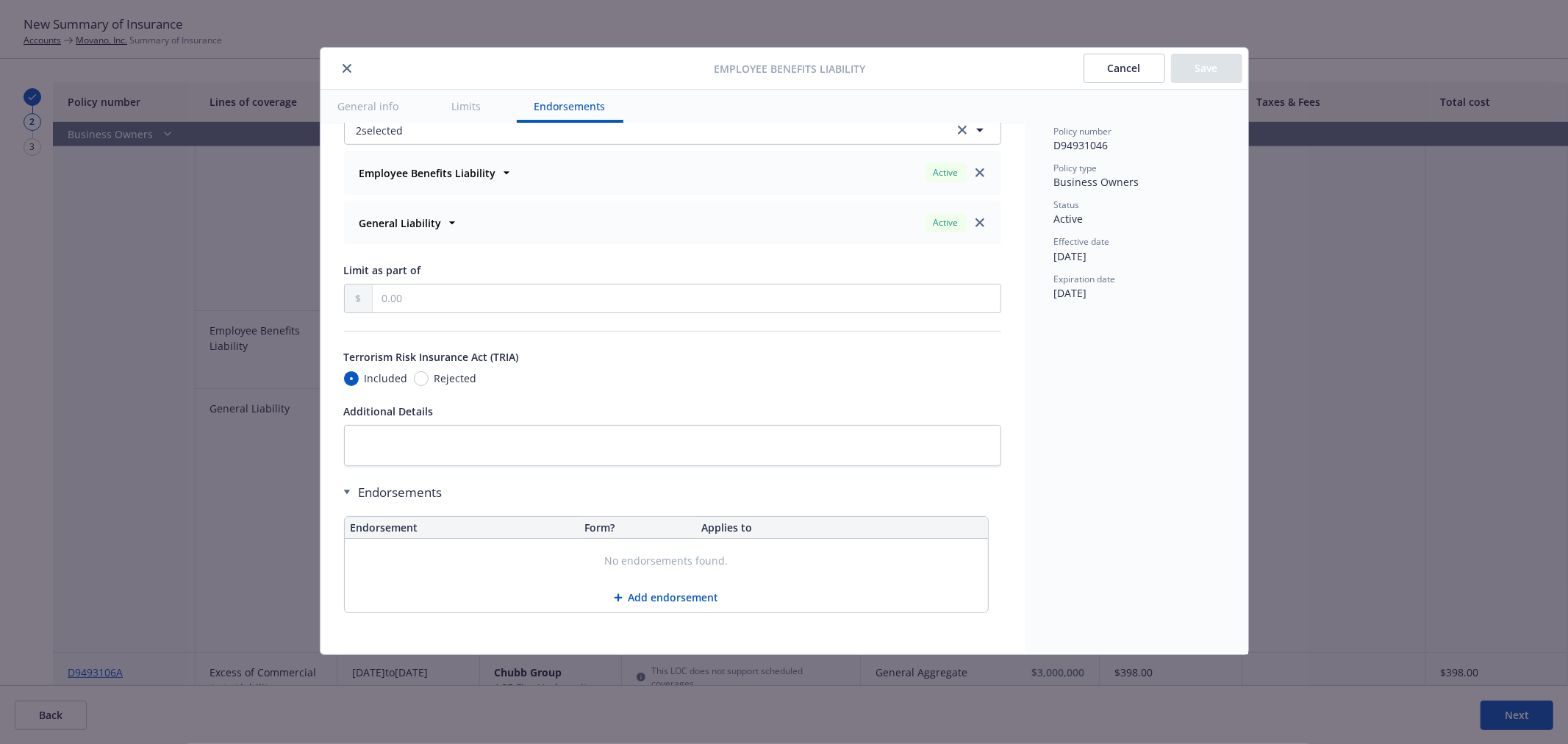
click at [670, 591] on button "Add endorsement" at bounding box center [666, 598] width 644 height 29
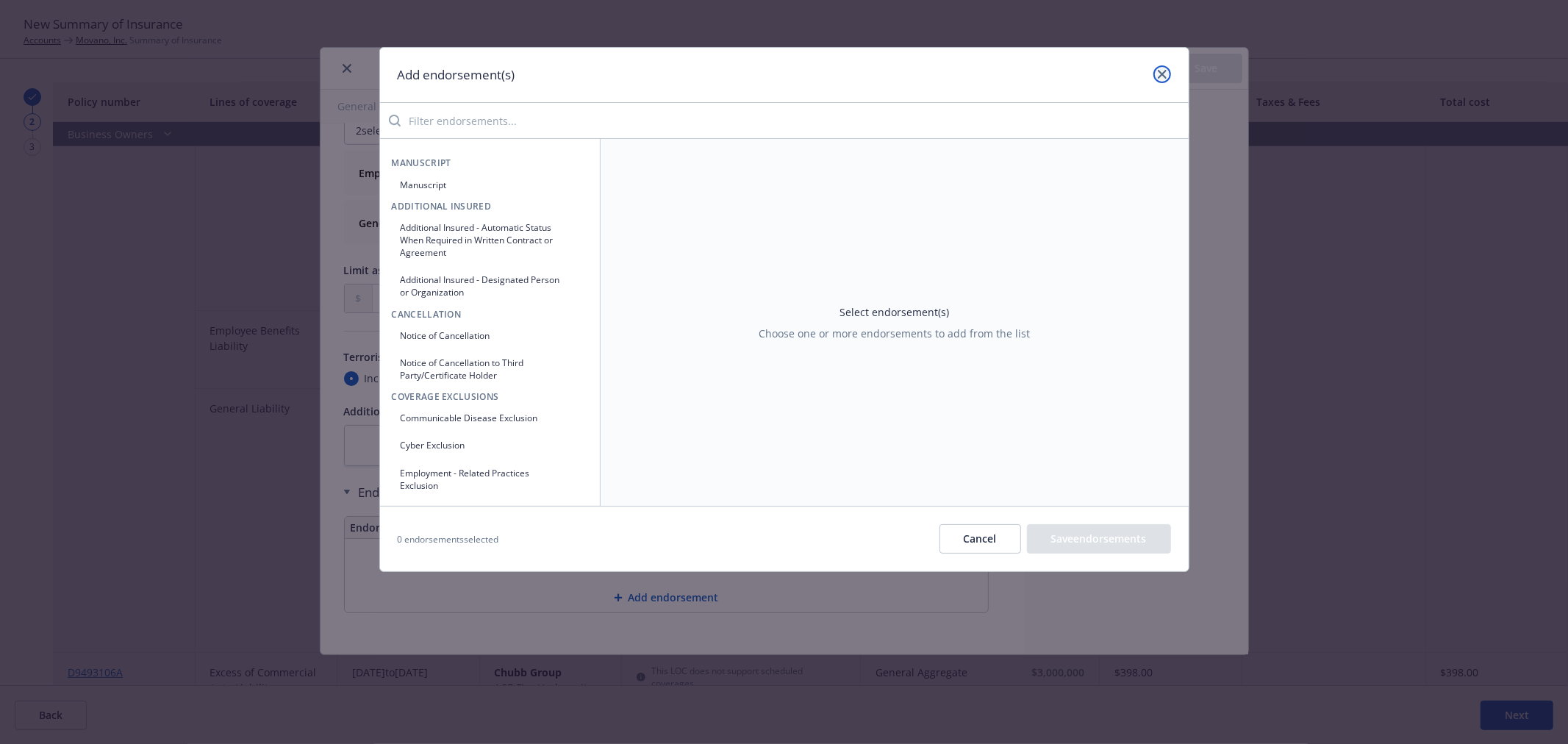
click at [1164, 75] on icon "close" at bounding box center [1162, 74] width 9 height 9
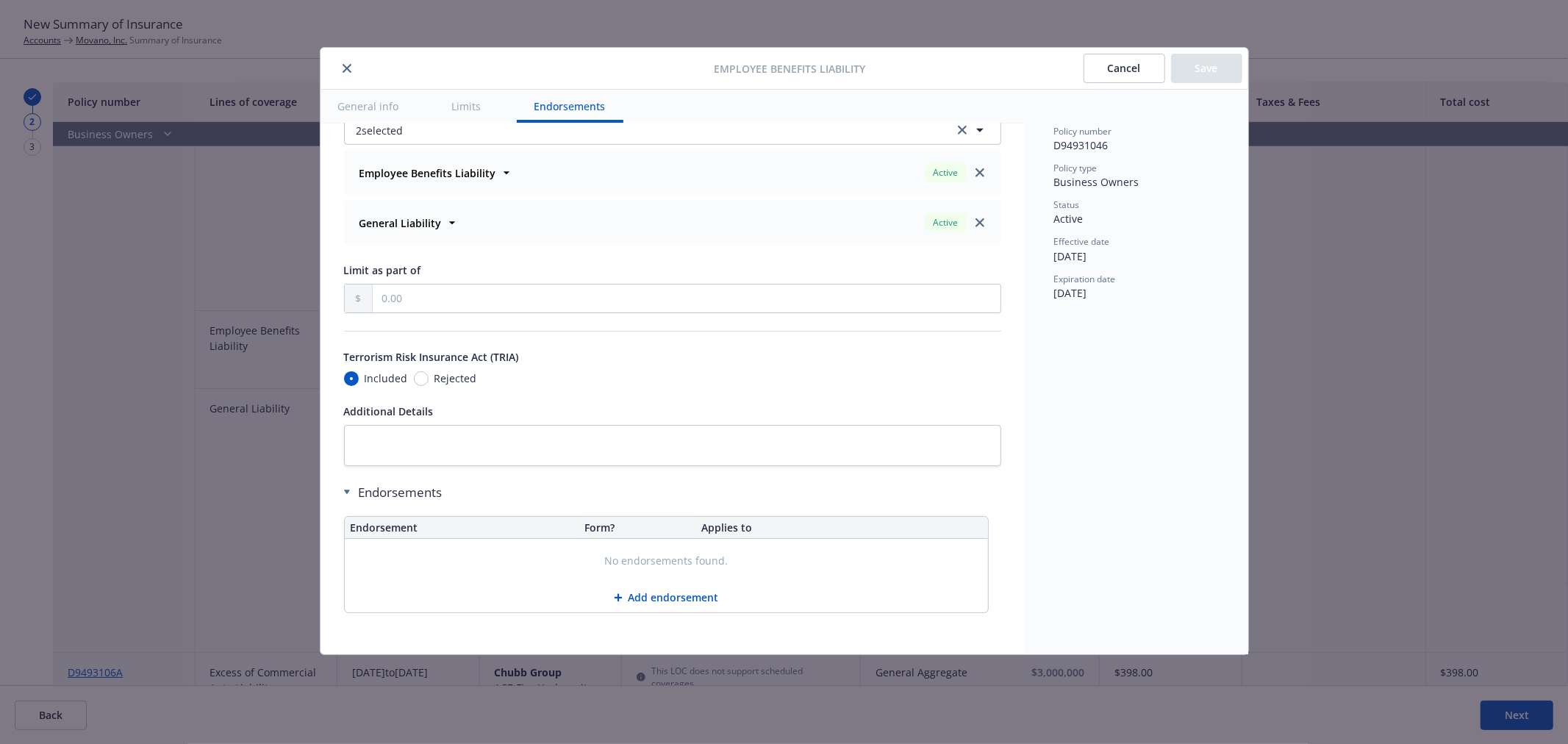
click at [1099, 65] on button "Cancel" at bounding box center [1124, 68] width 82 height 29
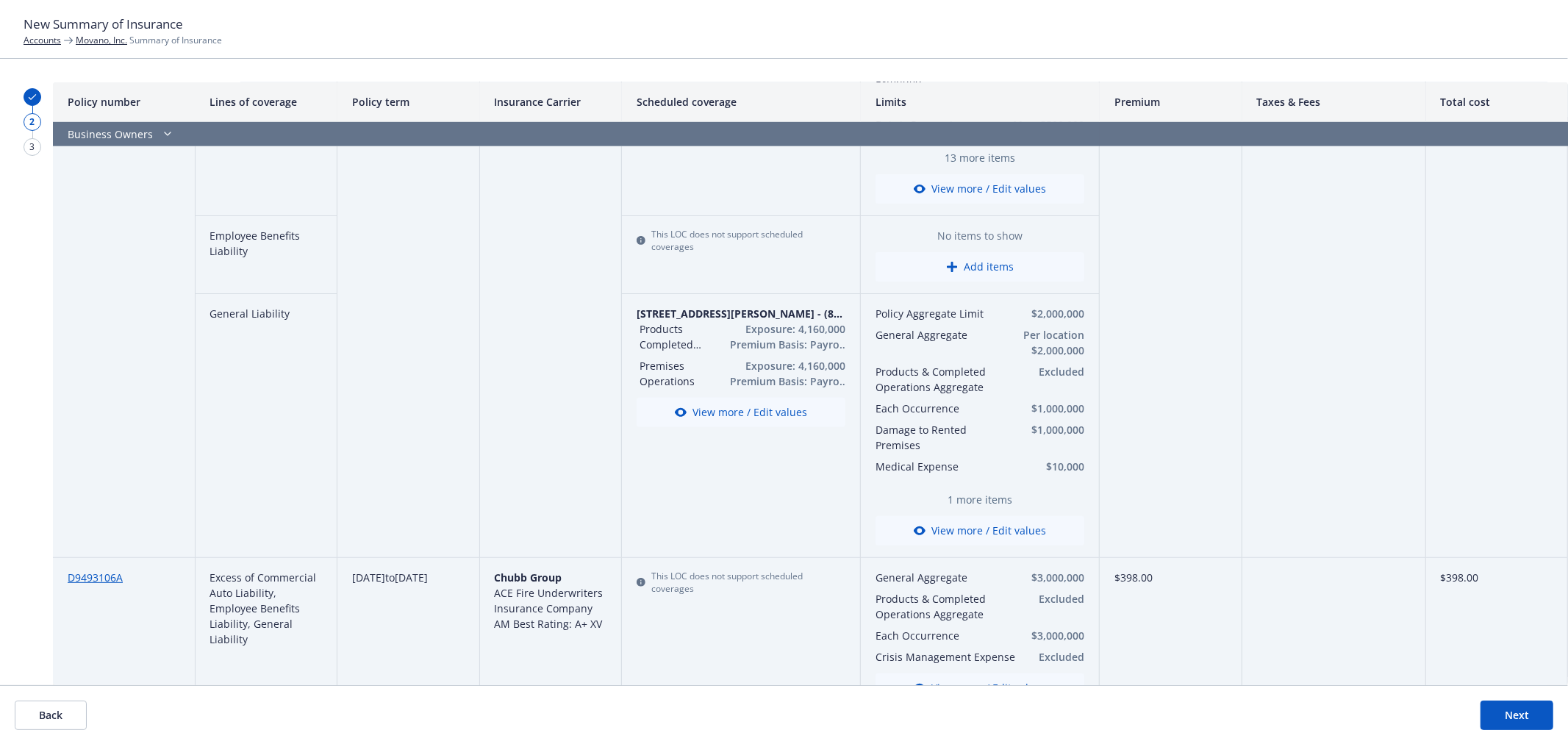
scroll to position [163, 0]
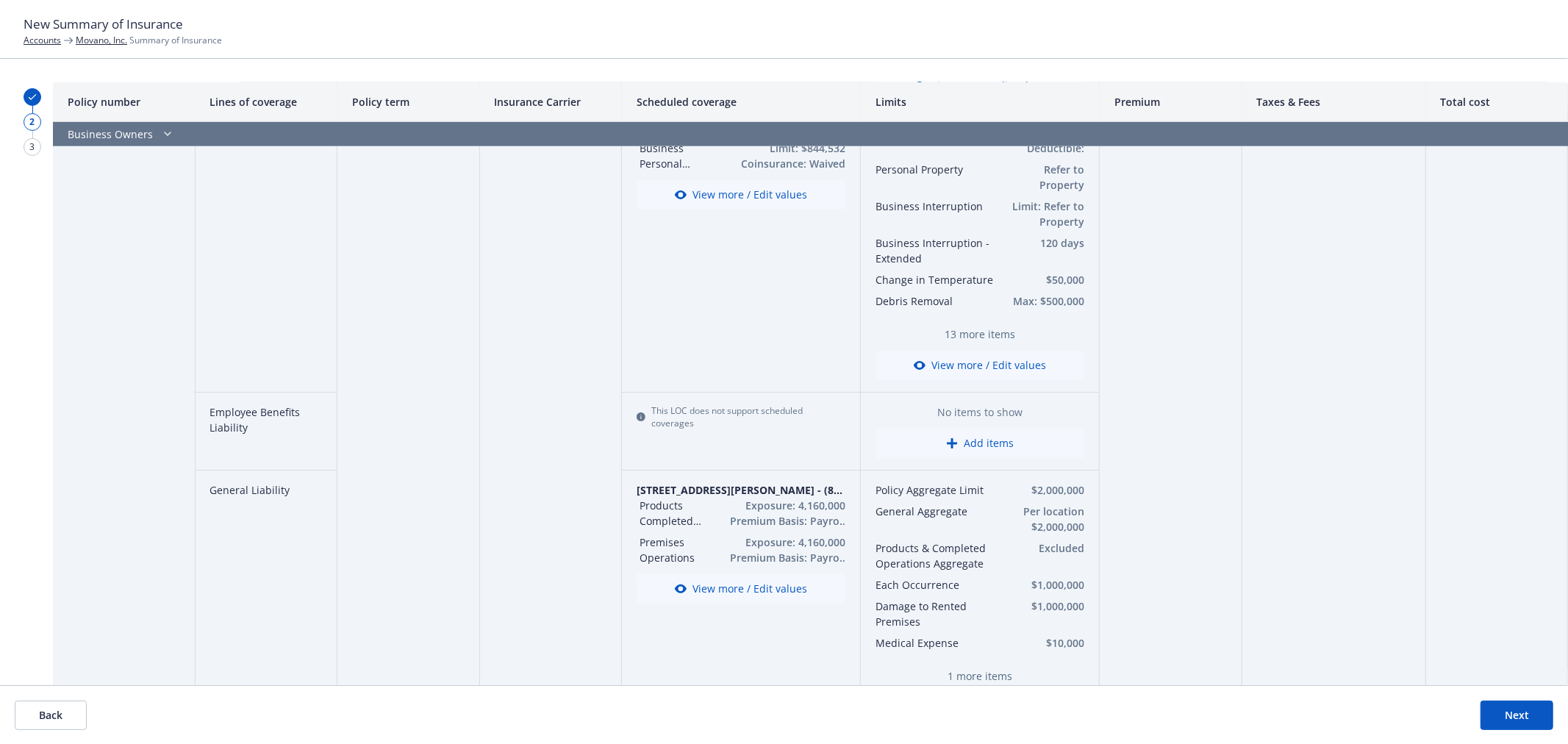
click at [961, 451] on button "Add items" at bounding box center [980, 443] width 209 height 29
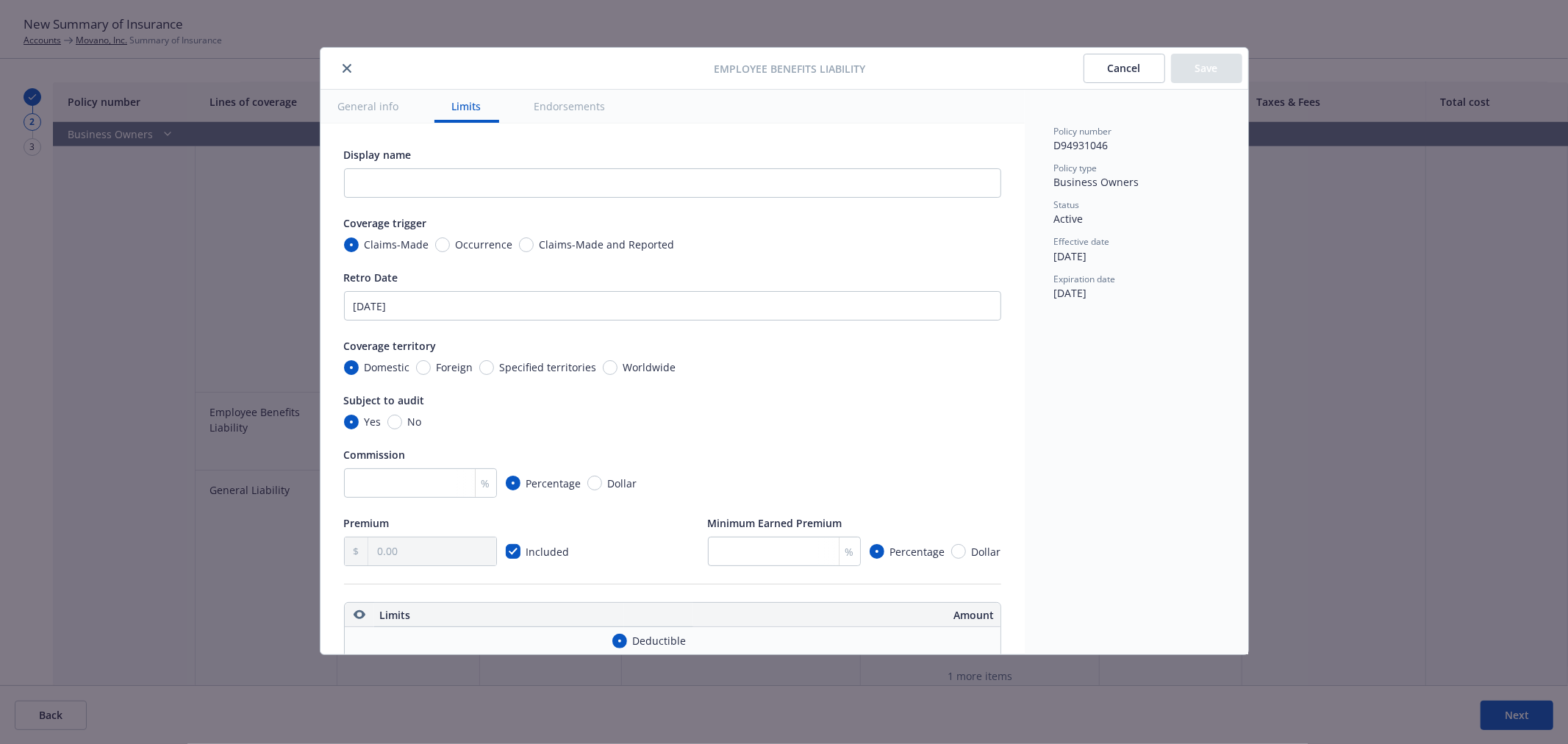
scroll to position [479, 0]
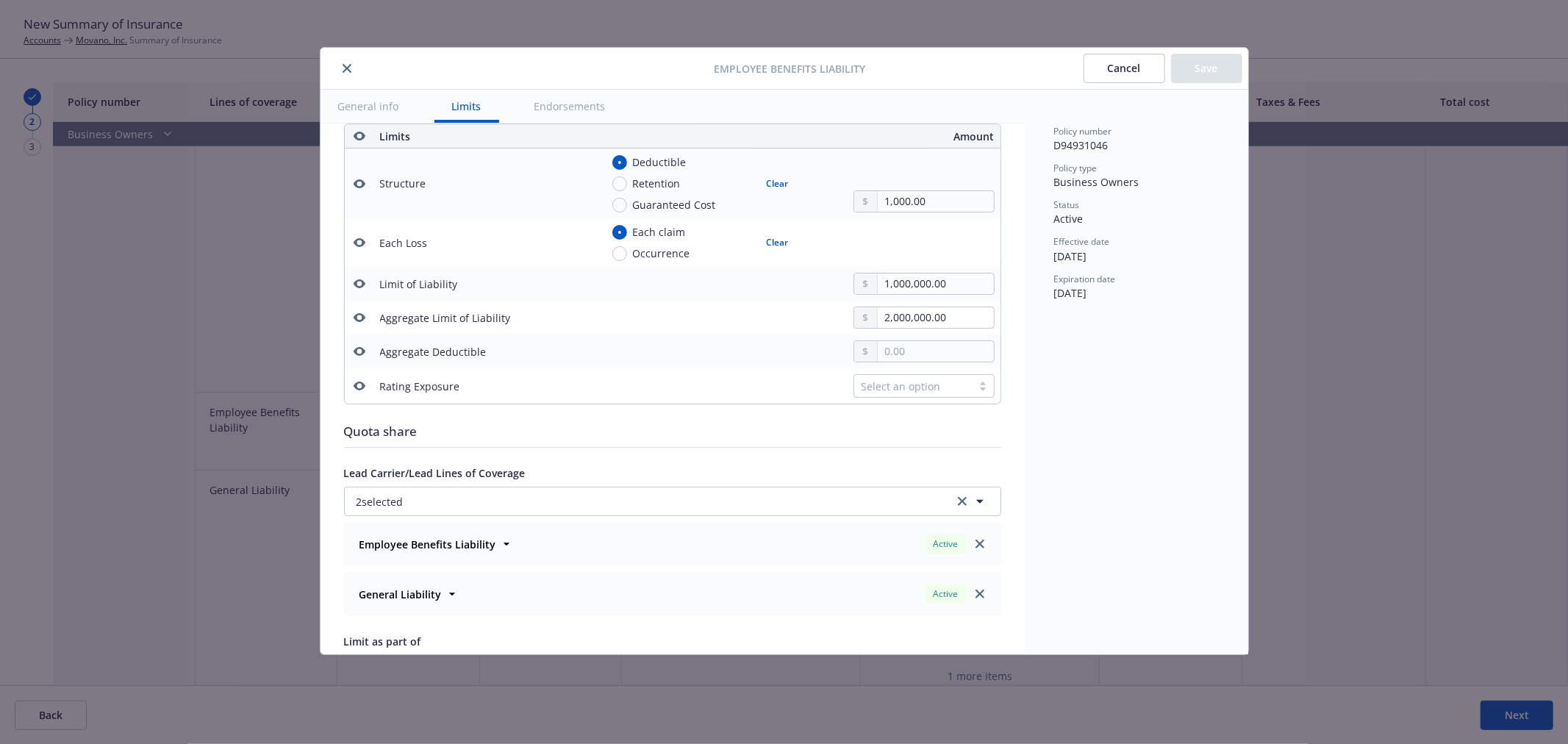
click at [355, 74] on div at bounding box center [521, 68] width 388 height 18
click at [351, 72] on button "close" at bounding box center [347, 68] width 18 height 18
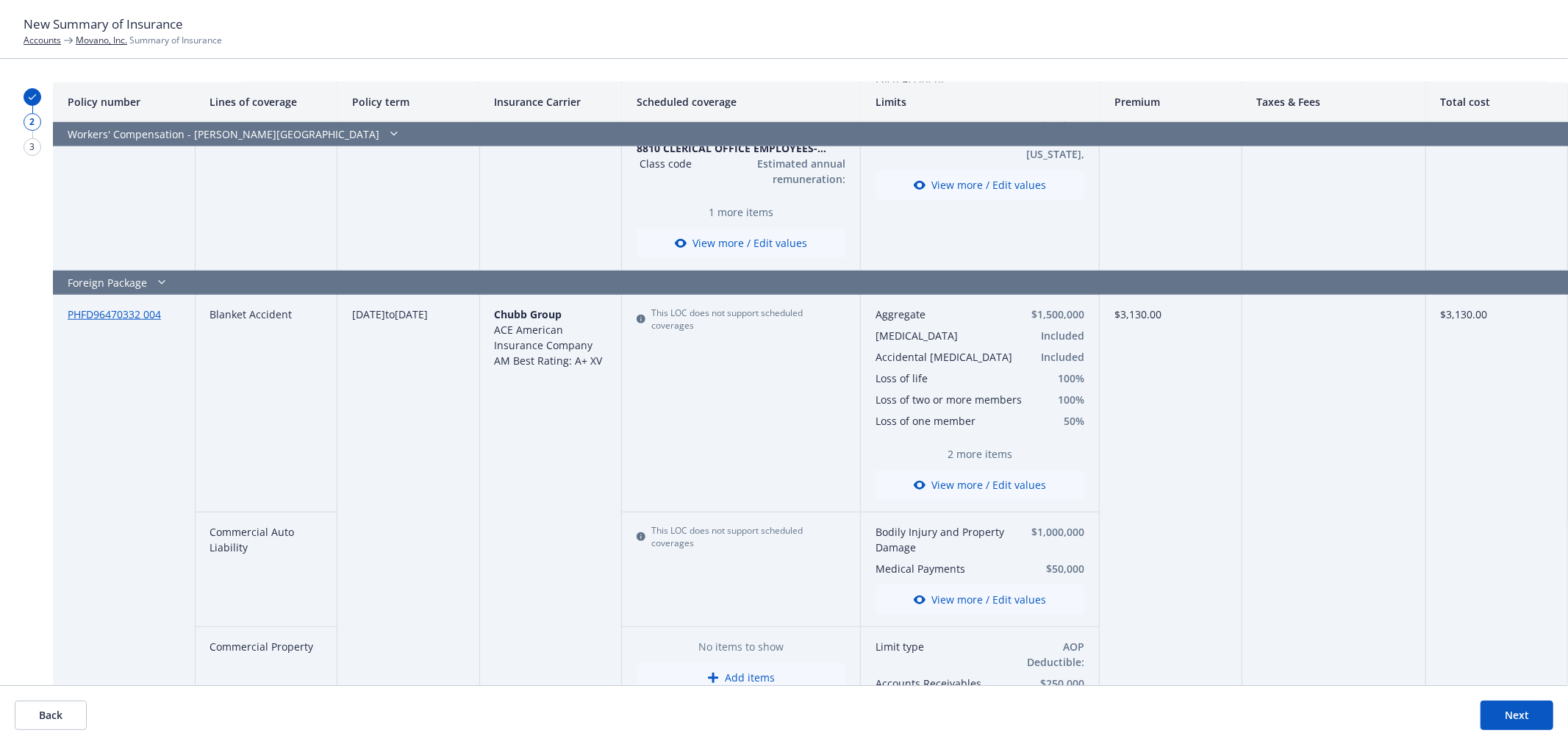
scroll to position [1061, 0]
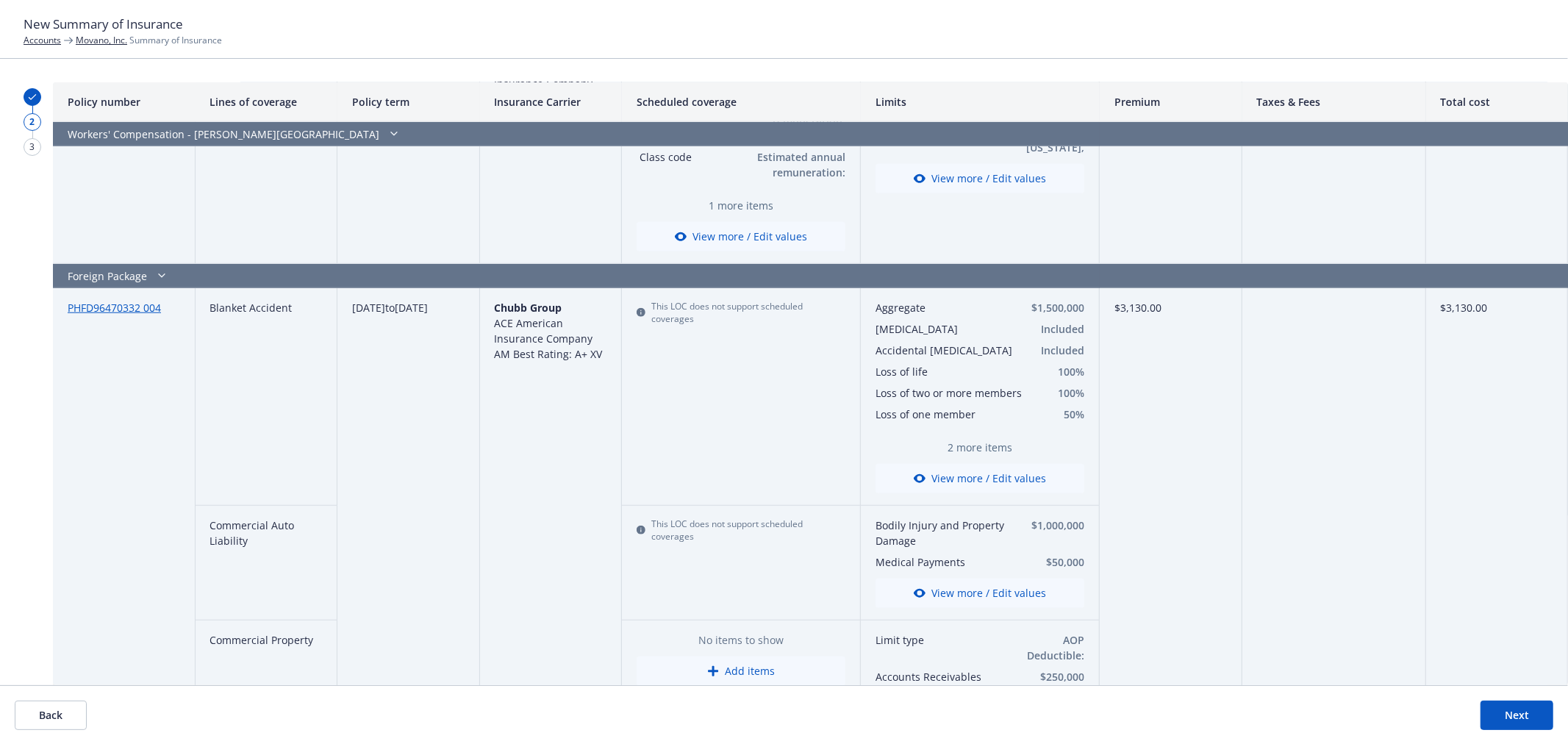
click at [1530, 718] on button "Next" at bounding box center [1517, 715] width 73 height 29
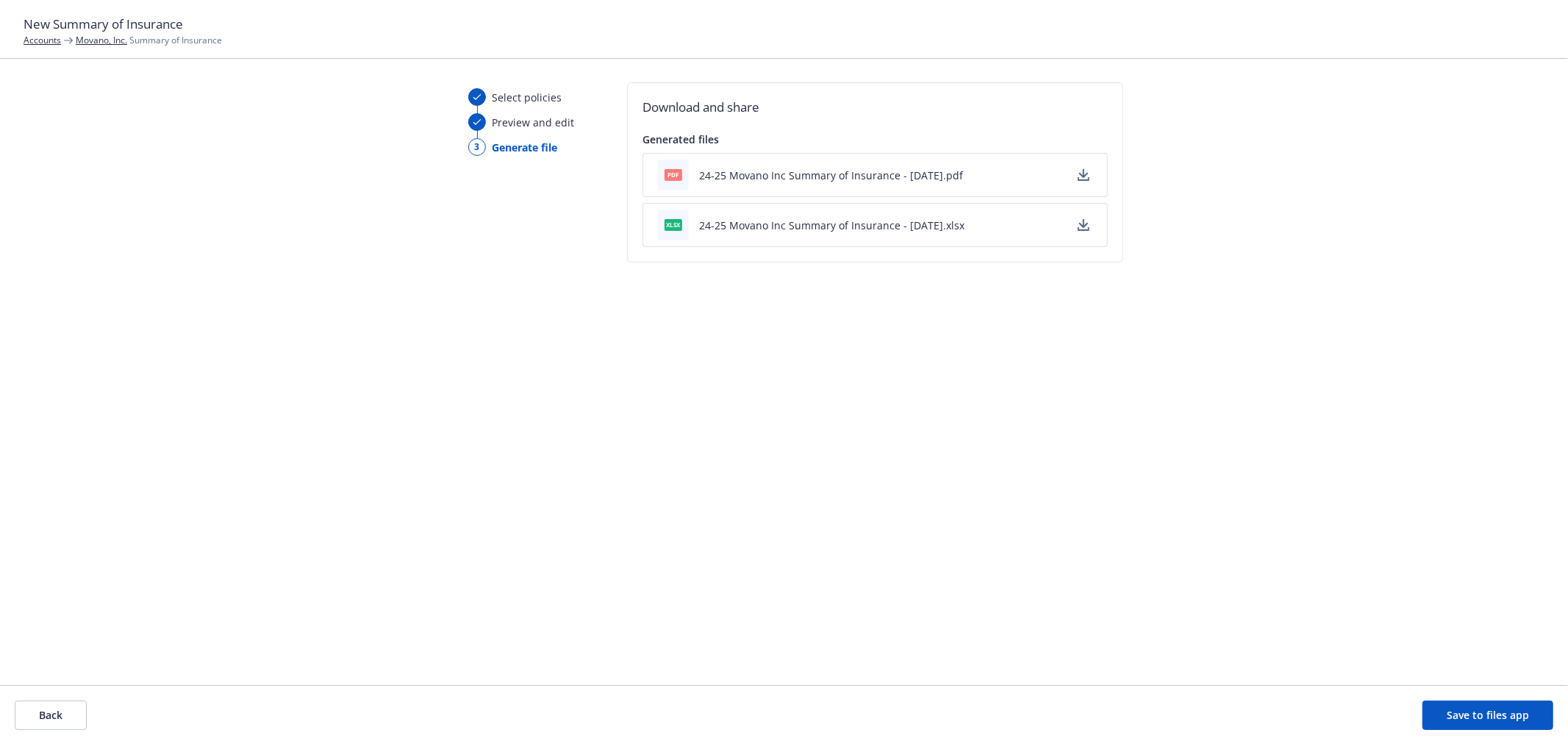
click at [765, 173] on button "24-25 Movano Inc Summary of Insurance - 10/14/2025.pdf" at bounding box center [831, 175] width 264 height 15
click at [1510, 712] on button "Save to files app" at bounding box center [1488, 715] width 131 height 29
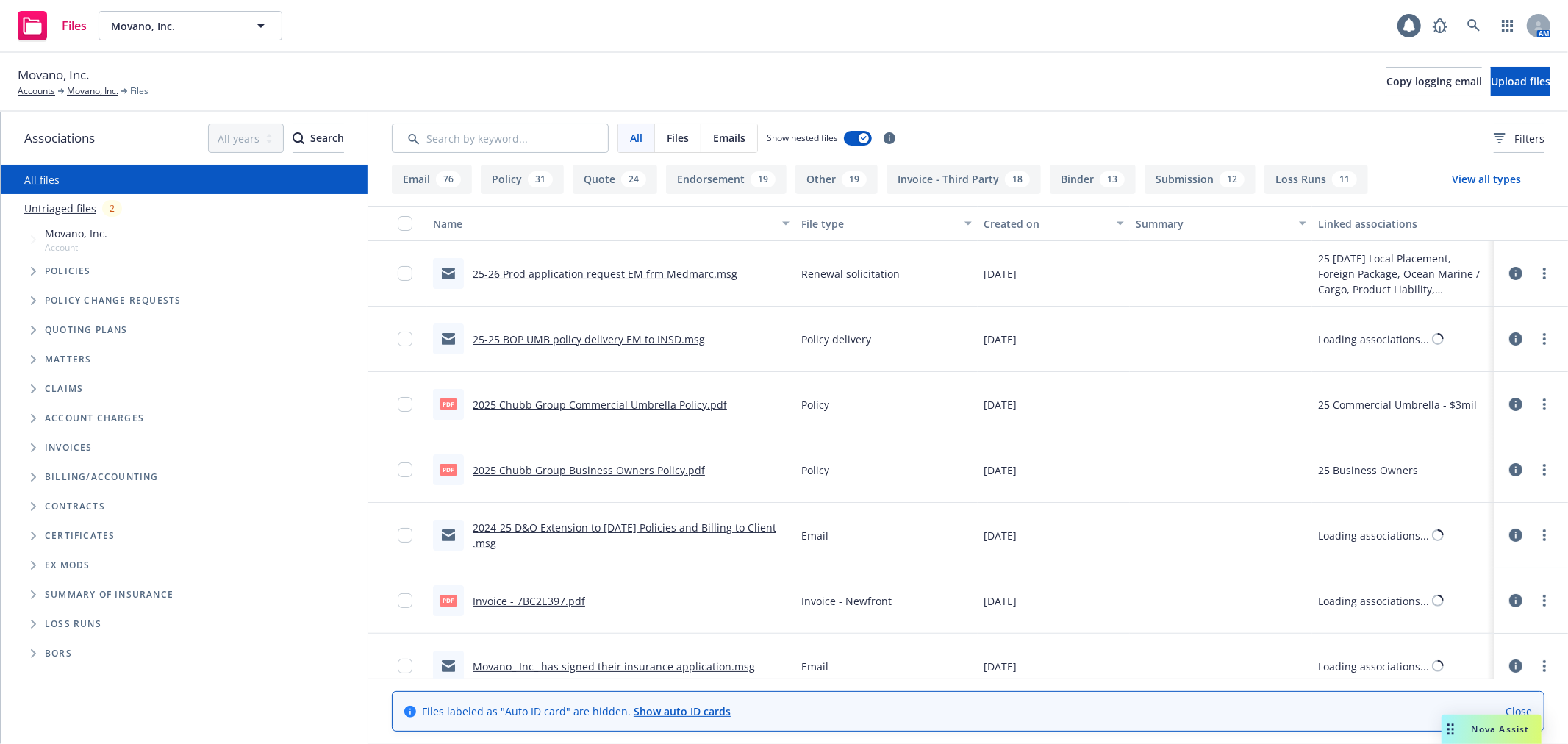
click at [118, 597] on span "Summary of insurance" at bounding box center [109, 595] width 129 height 9
click at [35, 595] on icon "Folder Tree Example" at bounding box center [34, 595] width 6 height 9
click at [1524, 706] on link "Close" at bounding box center [1519, 711] width 26 height 15
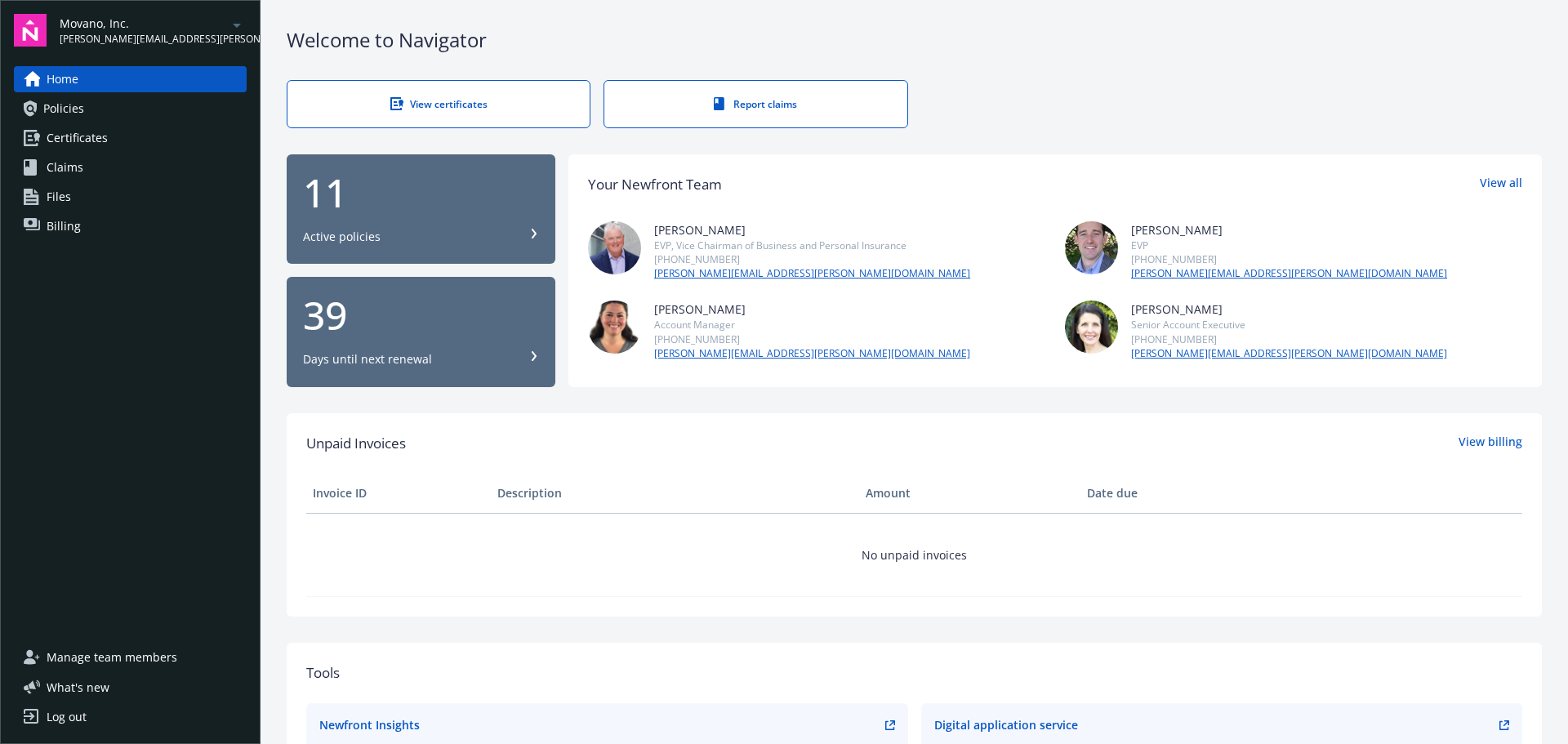
click at [80, 115] on span "Policies" at bounding box center [64, 109] width 41 height 26
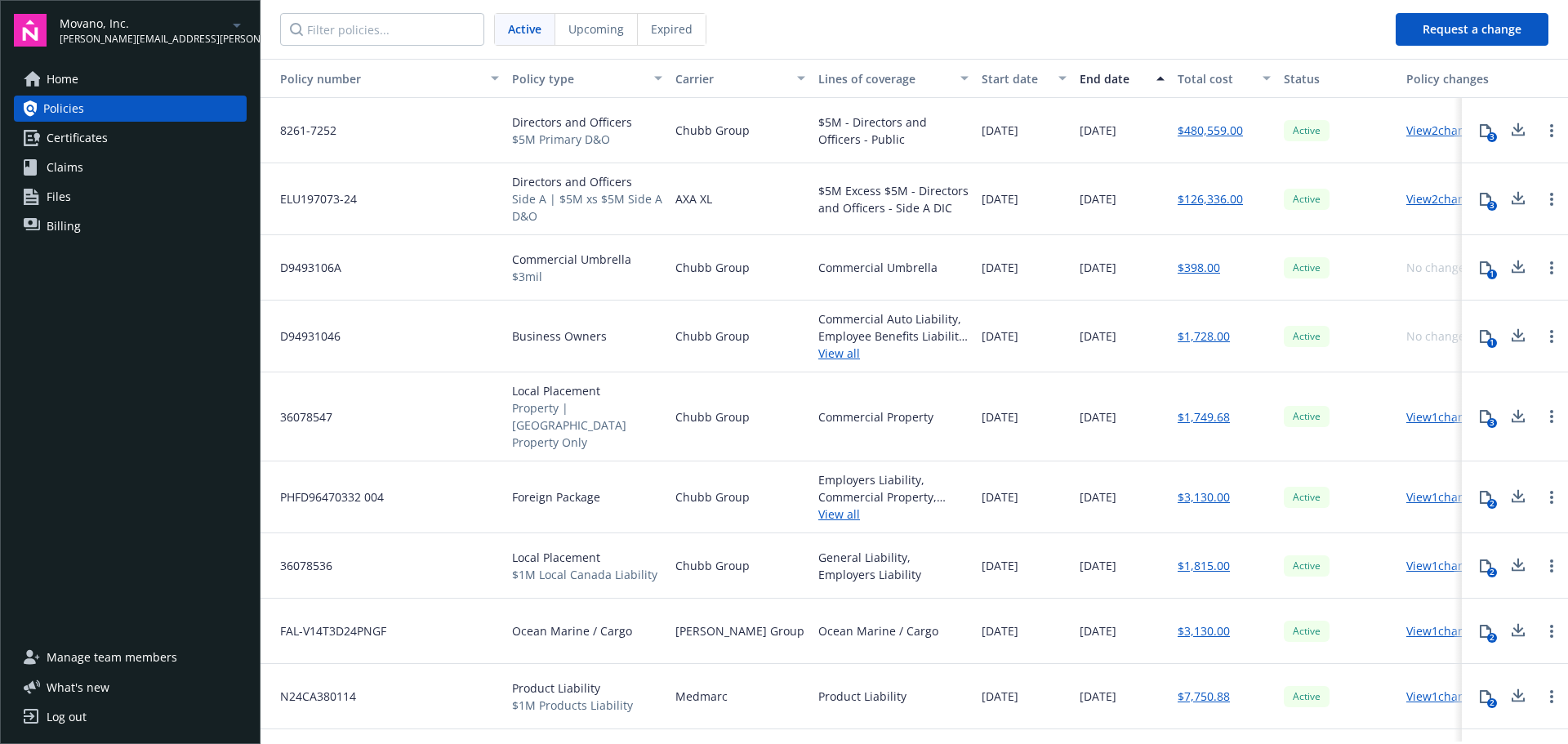
click at [114, 664] on span "Manage team members" at bounding box center [112, 657] width 131 height 26
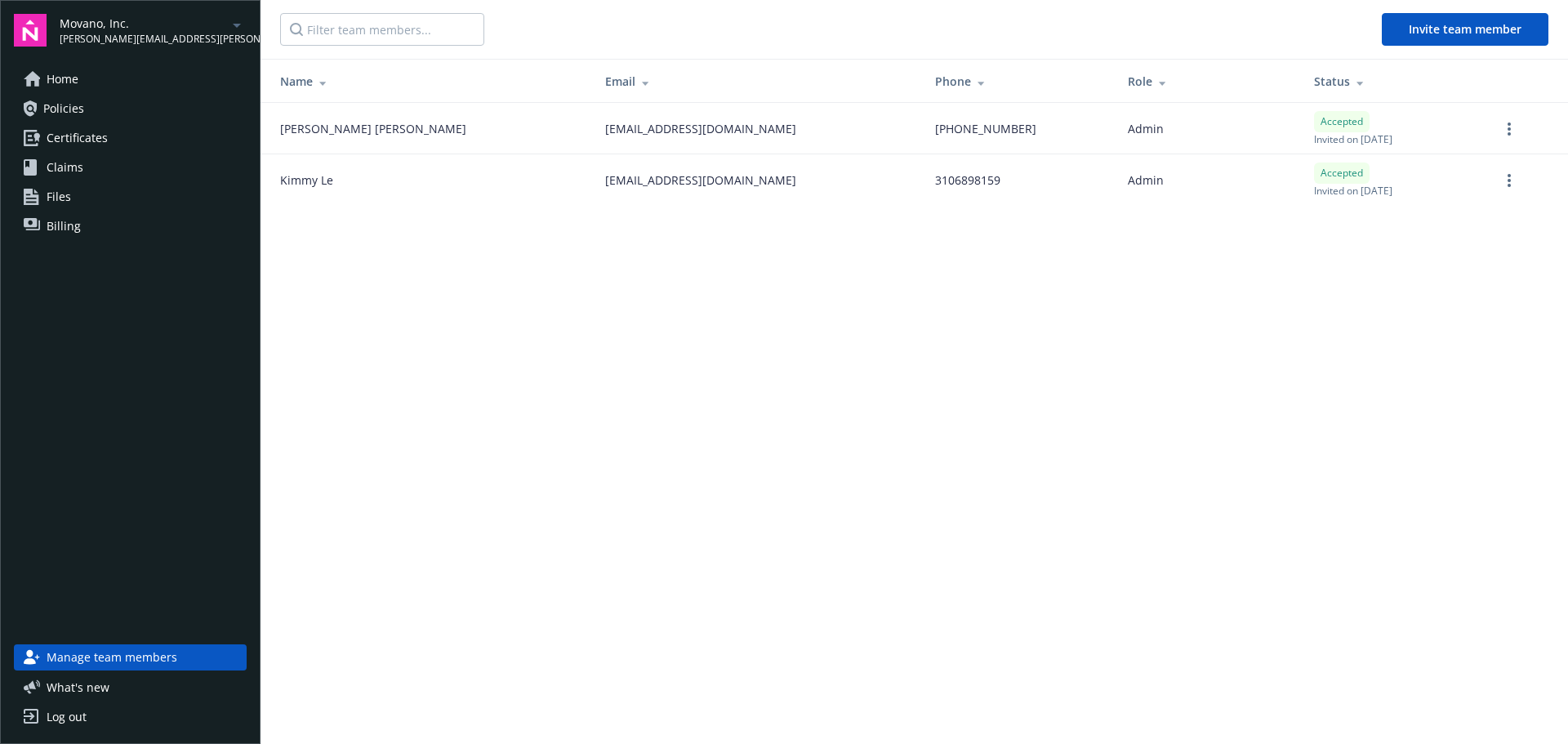
click at [124, 87] on link "Home" at bounding box center [130, 79] width 233 height 26
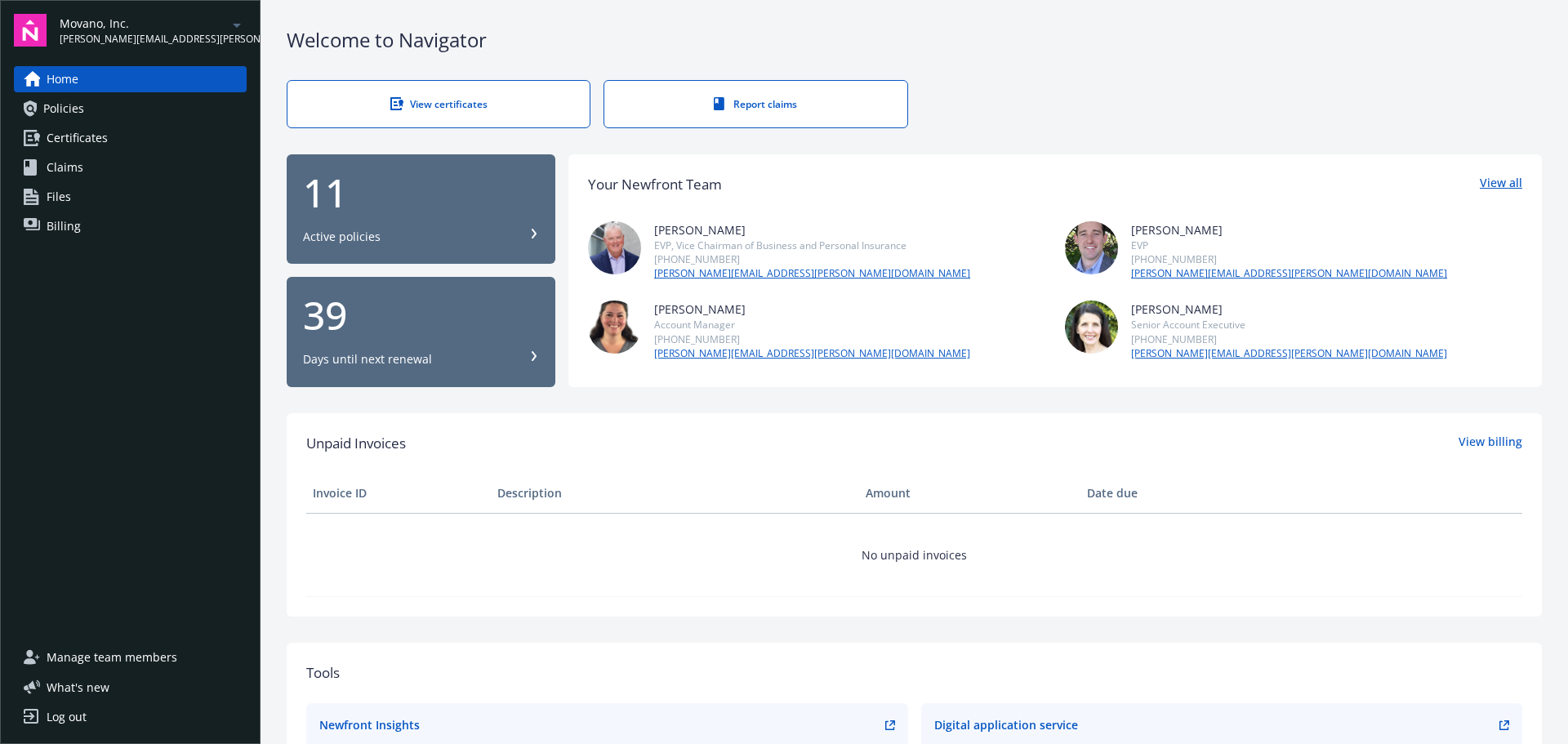
click at [1503, 179] on link "View all" at bounding box center [1501, 185] width 42 height 21
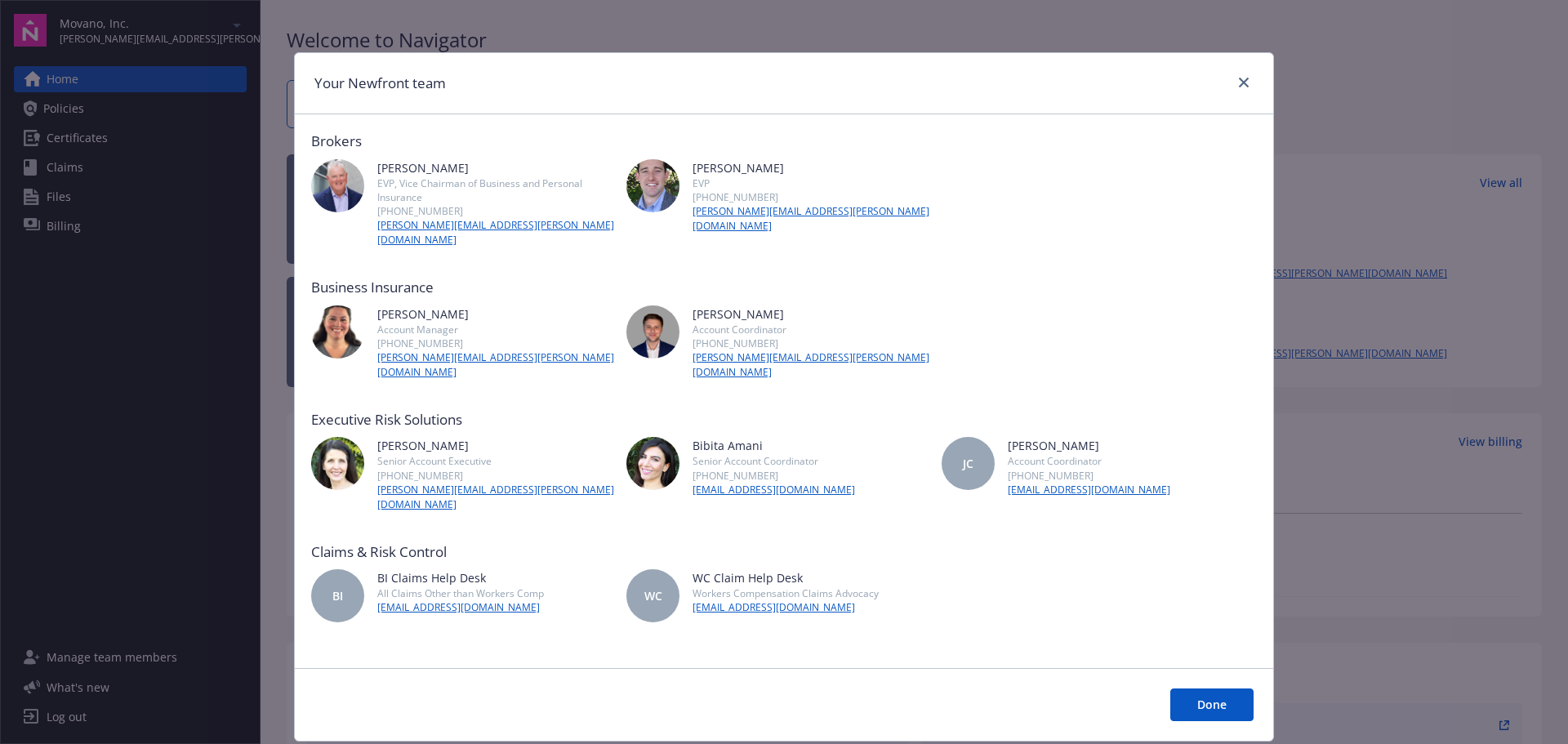
click at [1248, 74] on div "Your Newfront team" at bounding box center [784, 83] width 978 height 61
click at [1234, 84] on link "close" at bounding box center [1244, 82] width 20 height 20
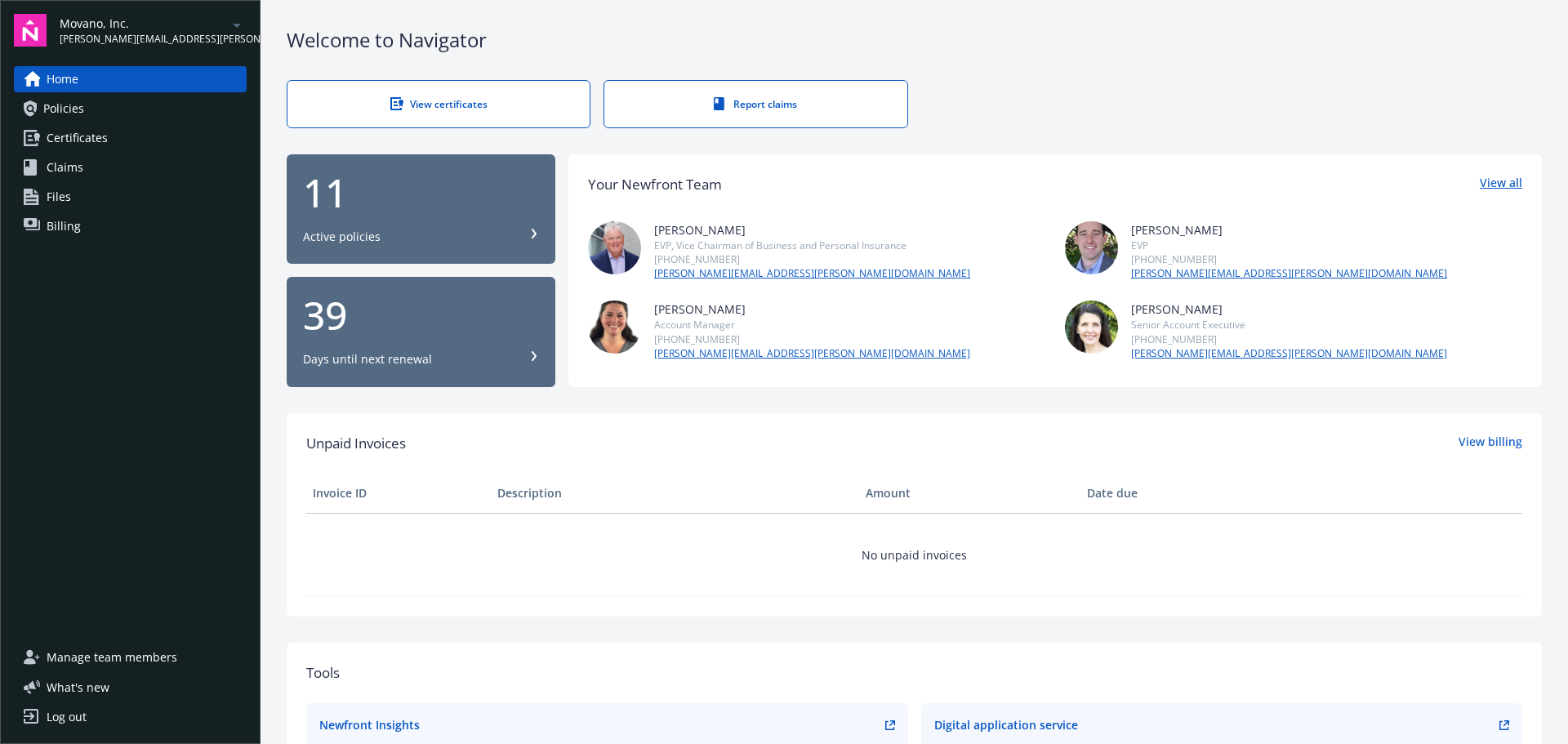
click at [1492, 177] on link "View all" at bounding box center [1501, 185] width 42 height 21
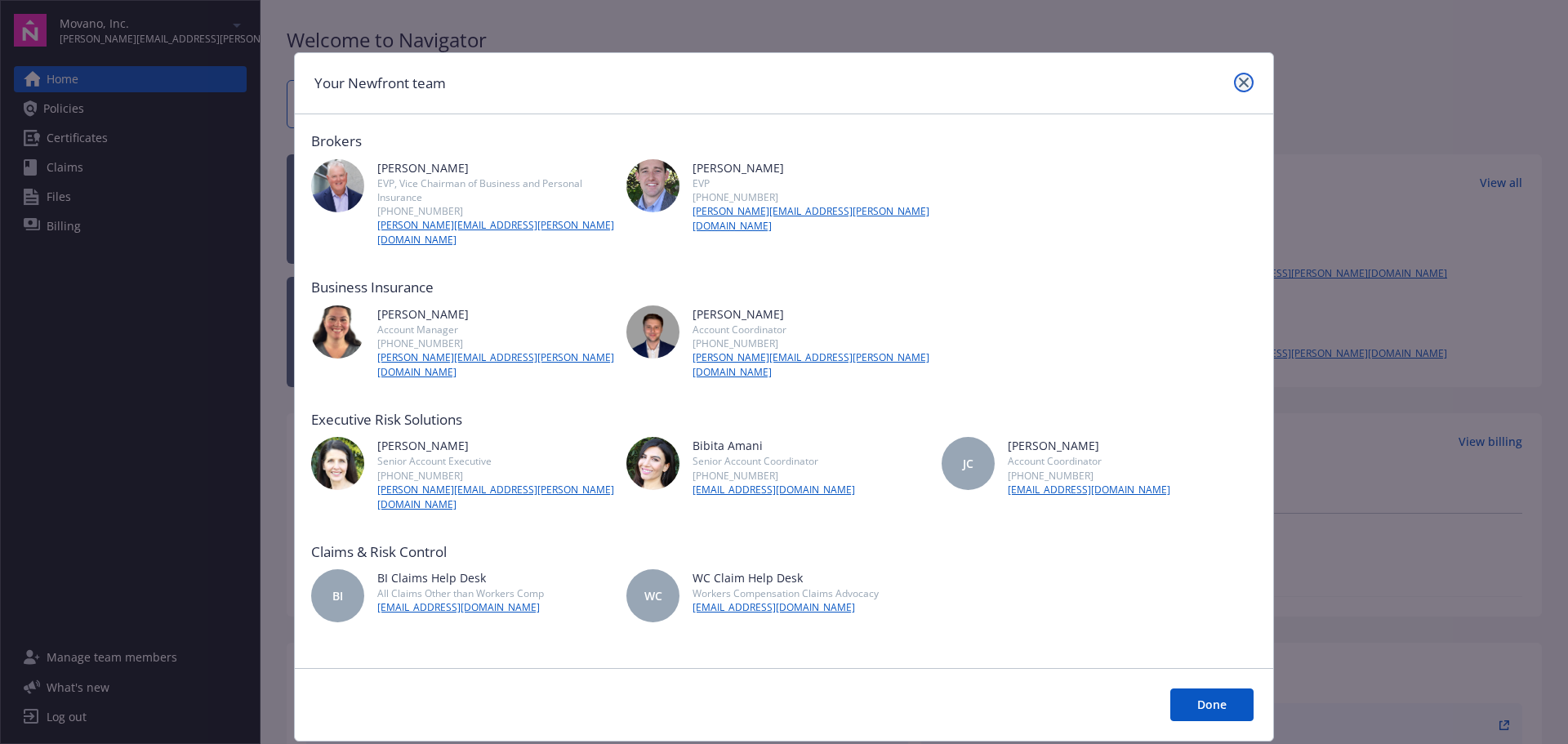
click at [1239, 82] on icon "close" at bounding box center [1244, 82] width 10 height 10
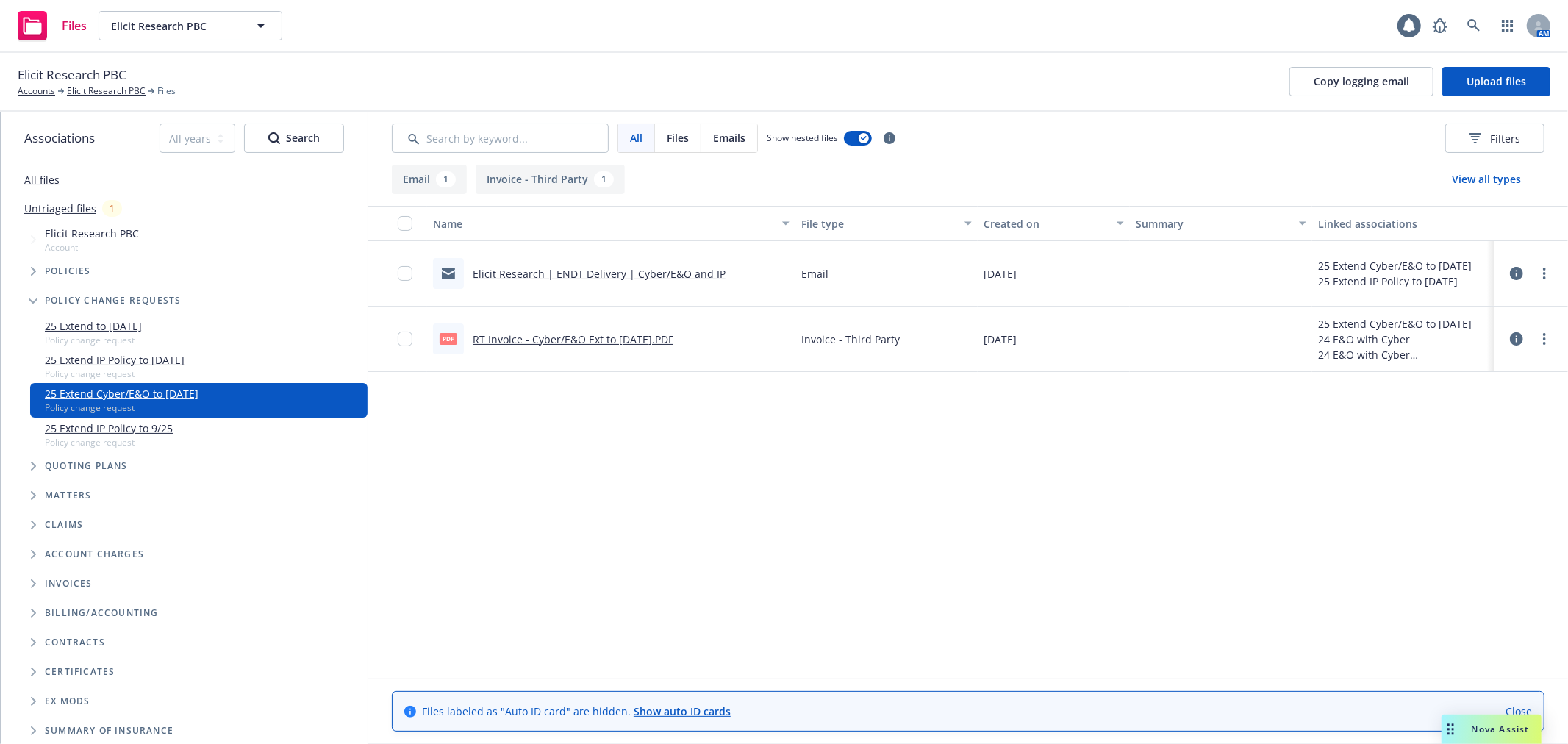
click at [629, 336] on link "RT Invoice - Cyber/E&O Ext to [DATE].PDF" at bounding box center [573, 339] width 201 height 14
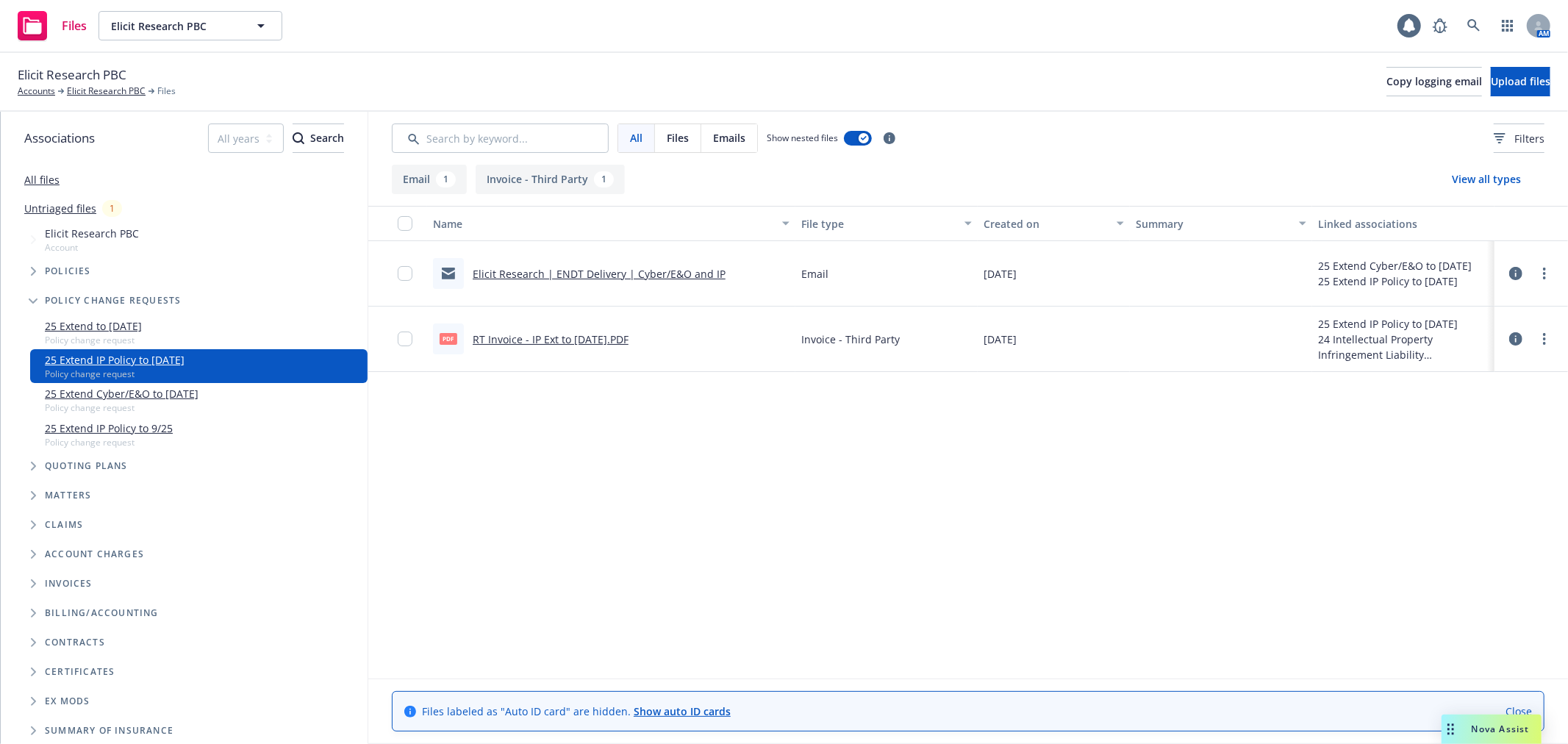
click at [607, 335] on link "RT Invoice - IP Ext to [DATE].PDF" at bounding box center [551, 339] width 156 height 14
click at [575, 272] on link "Elicit Research | ENDT Delivery | Cyber/E&O and IP" at bounding box center [599, 273] width 253 height 14
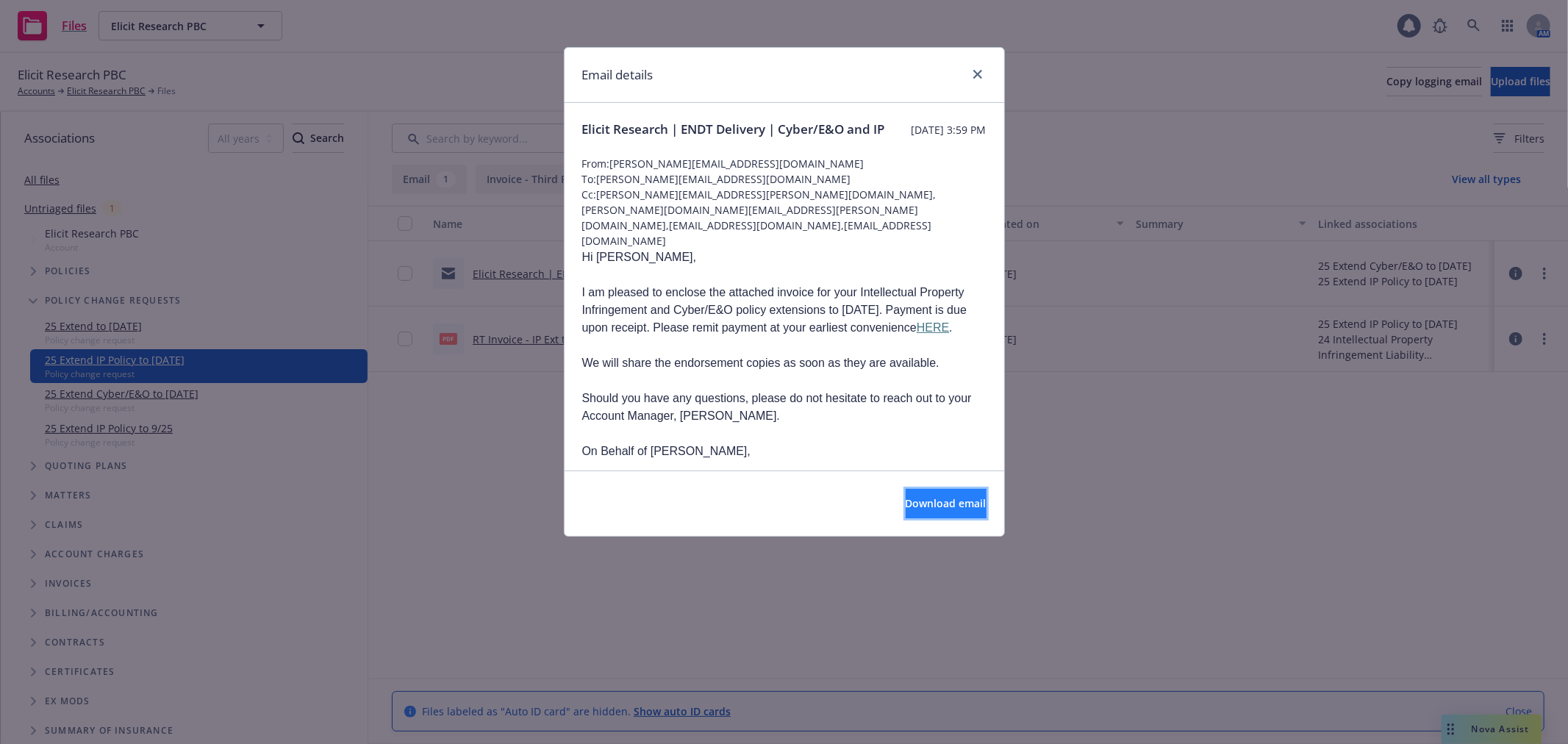
click at [961, 507] on span "Download email" at bounding box center [946, 503] width 81 height 14
drag, startPoint x: 978, startPoint y: 71, endPoint x: 791, endPoint y: 137, distance: 198.3
click at [978, 71] on icon "close" at bounding box center [977, 74] width 9 height 9
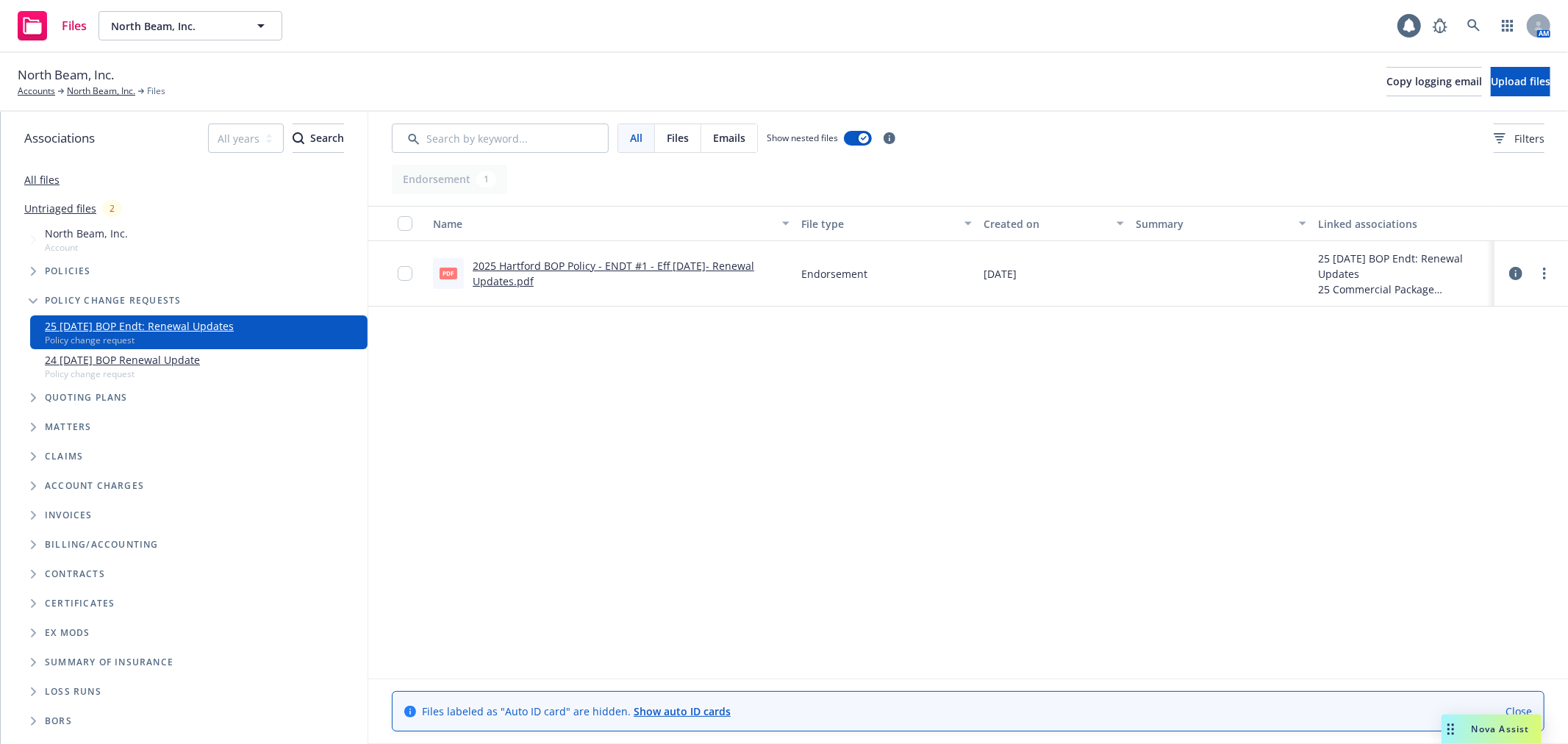
click at [587, 265] on link "2025 Hartford BOP Policy - ENDT #1 - Eff [DATE]- Renewal Updates.pdf" at bounding box center [613, 273] width 282 height 29
